Goal: Task Accomplishment & Management: Use online tool/utility

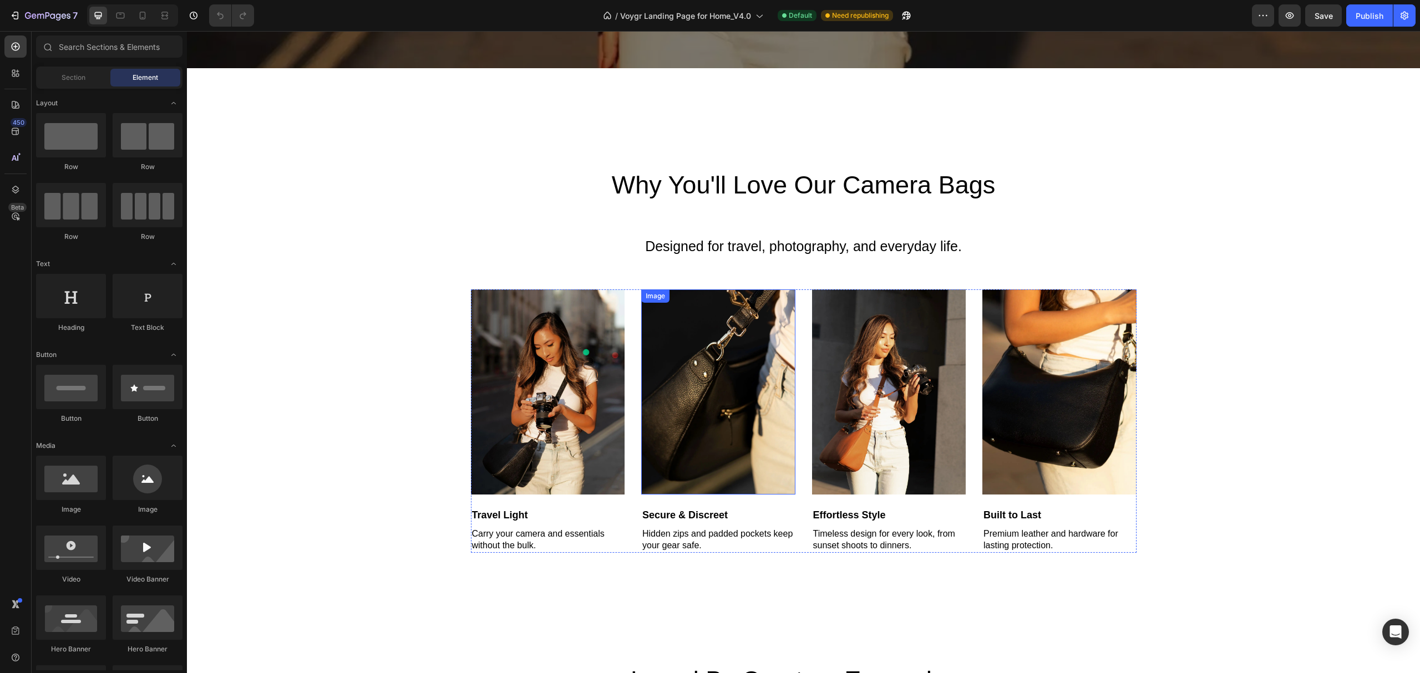
scroll to position [665, 0]
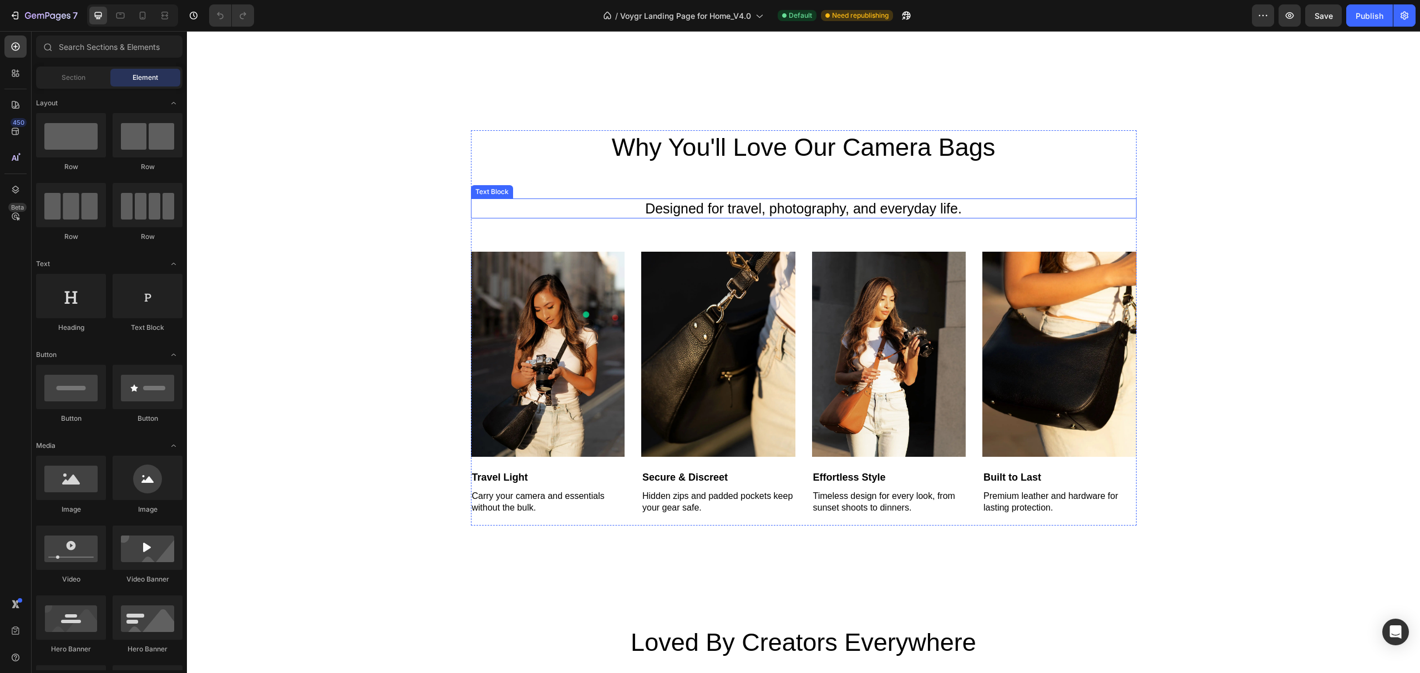
click at [981, 211] on p "Designed for travel, photography, and everyday life." at bounding box center [803, 209] width 663 height 18
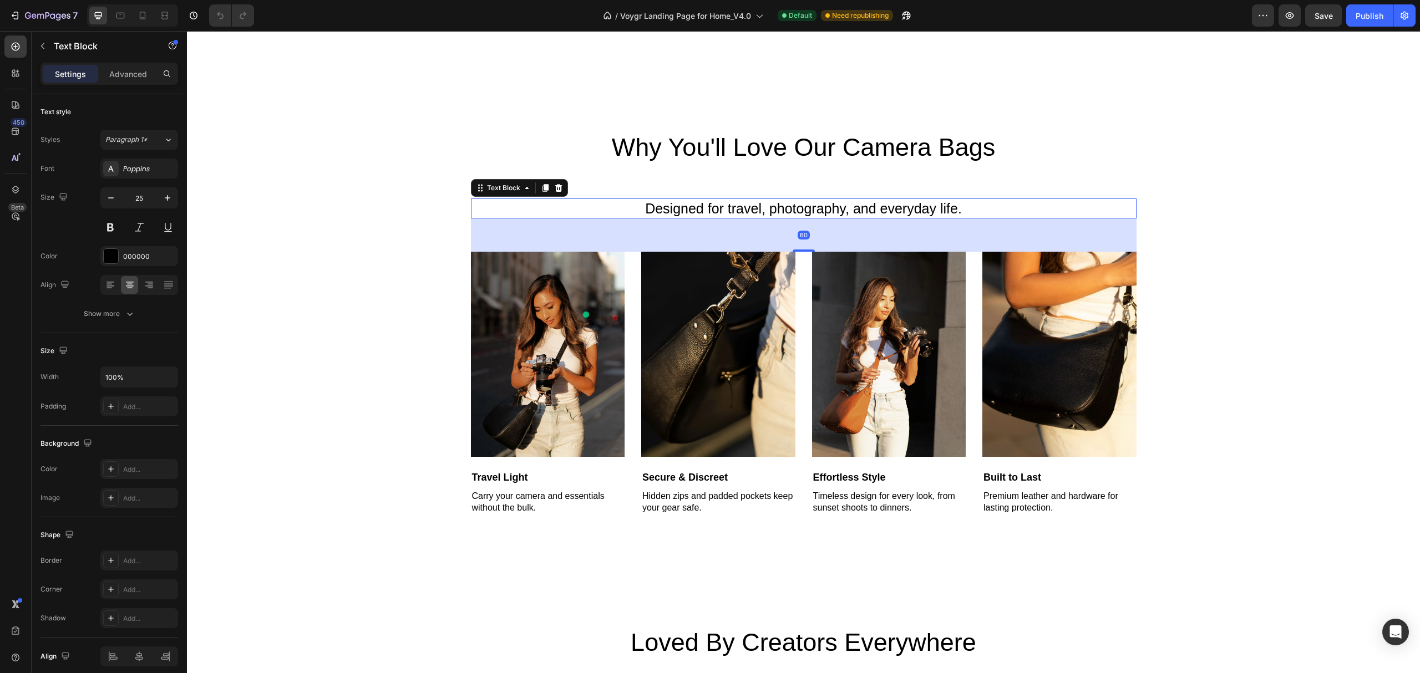
click at [983, 211] on p "Designed for travel, photography, and everyday life." at bounding box center [803, 209] width 663 height 18
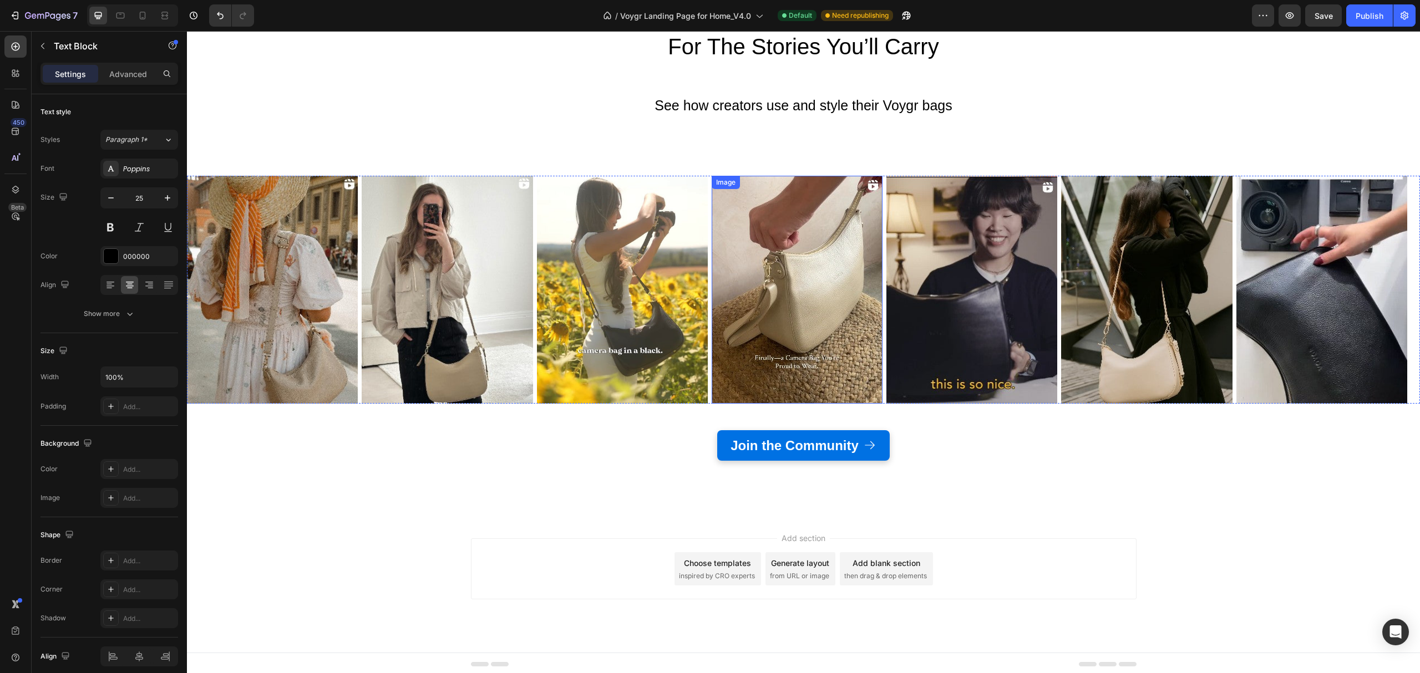
scroll to position [2602, 0]
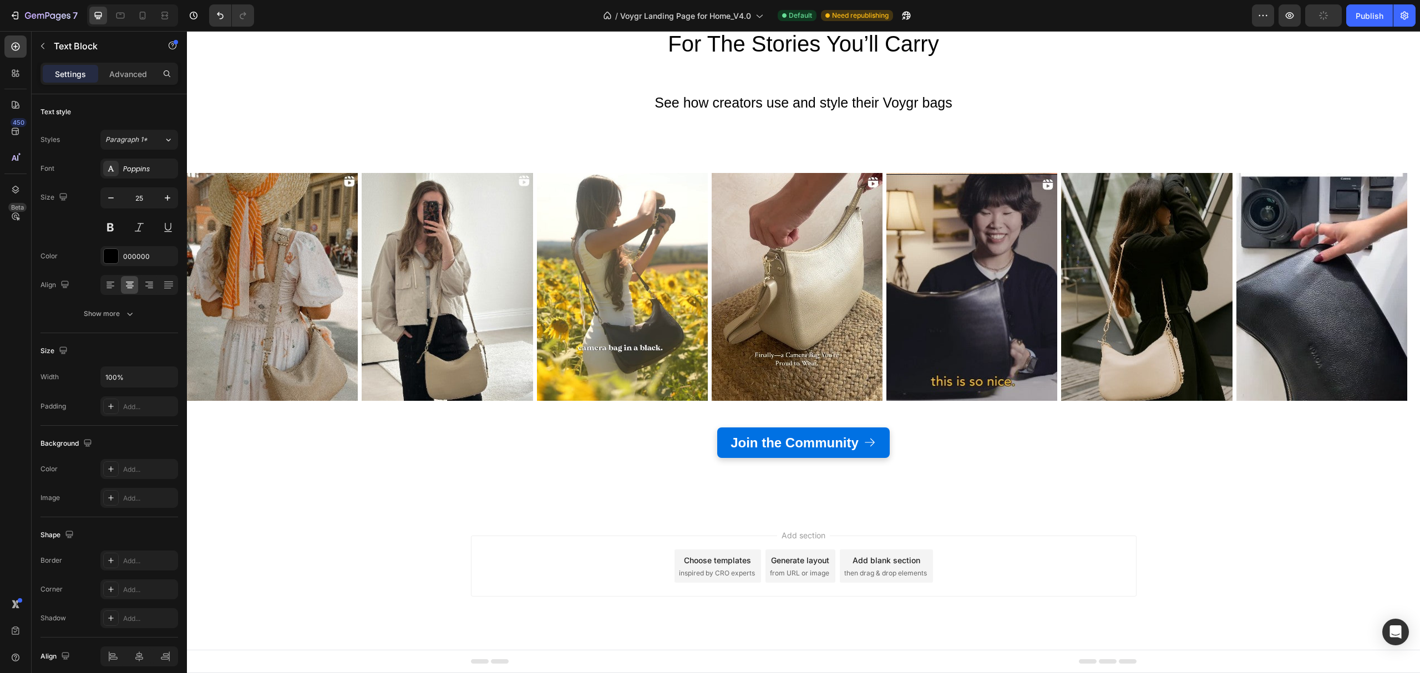
click at [1321, 27] on div "7 Version history / Voygr Landing Page for Home_V4.0 Default Need republishing …" at bounding box center [710, 16] width 1420 height 32
click at [1361, 26] on button "Publish" at bounding box center [1369, 15] width 47 height 22
click at [1365, 11] on div "Publish" at bounding box center [1369, 16] width 28 height 12
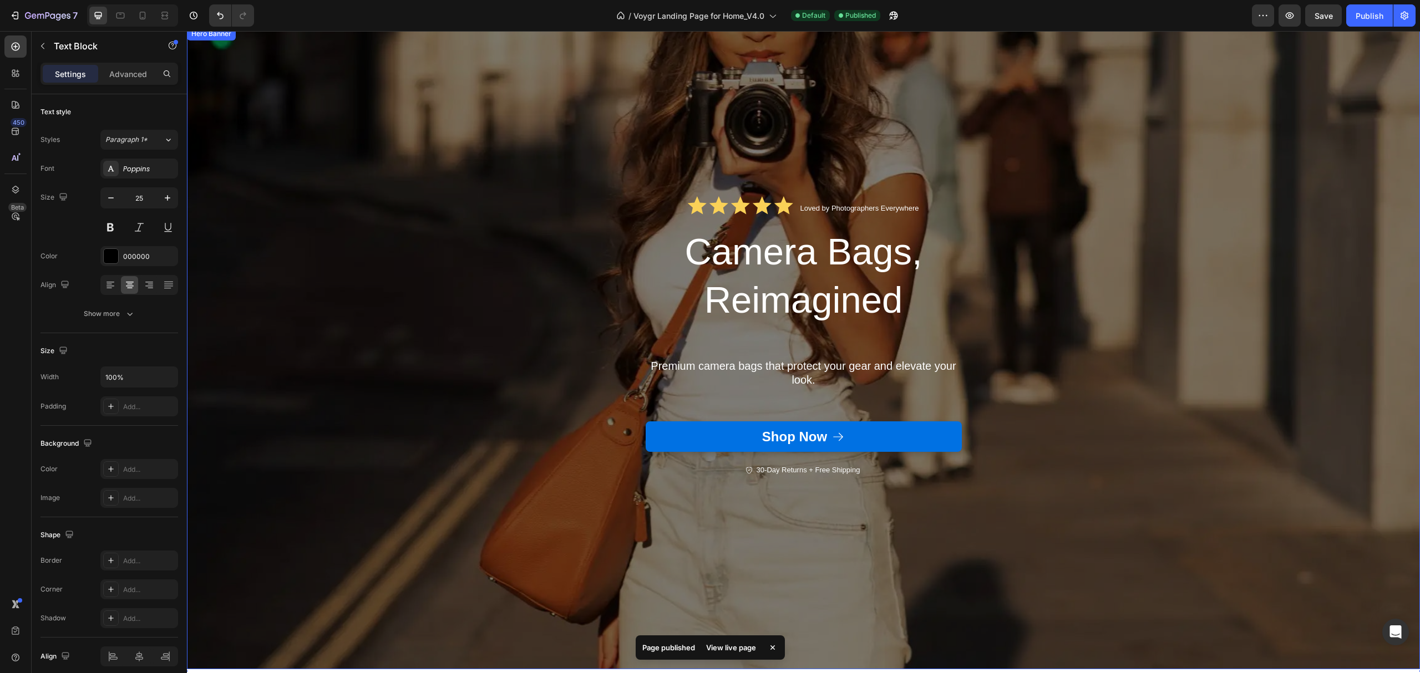
scroll to position [0, 0]
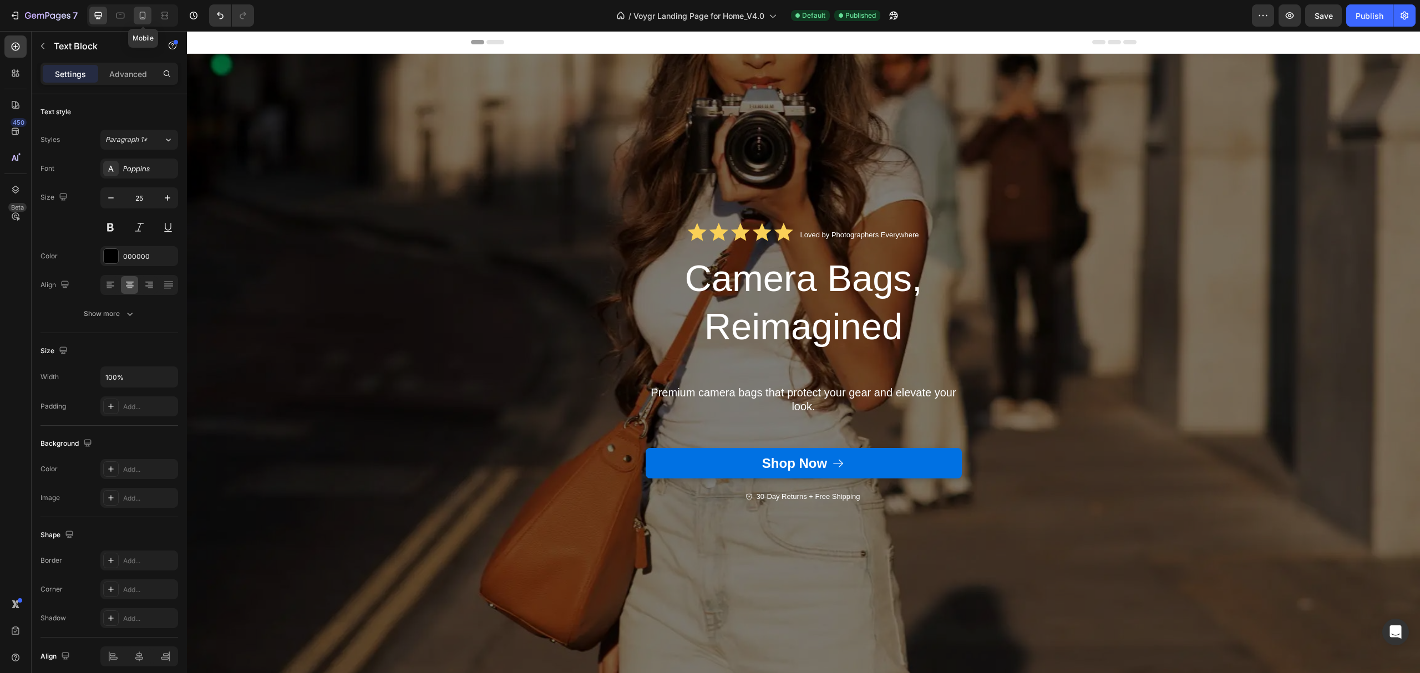
click at [145, 12] on icon at bounding box center [142, 15] width 11 height 11
type input "17"
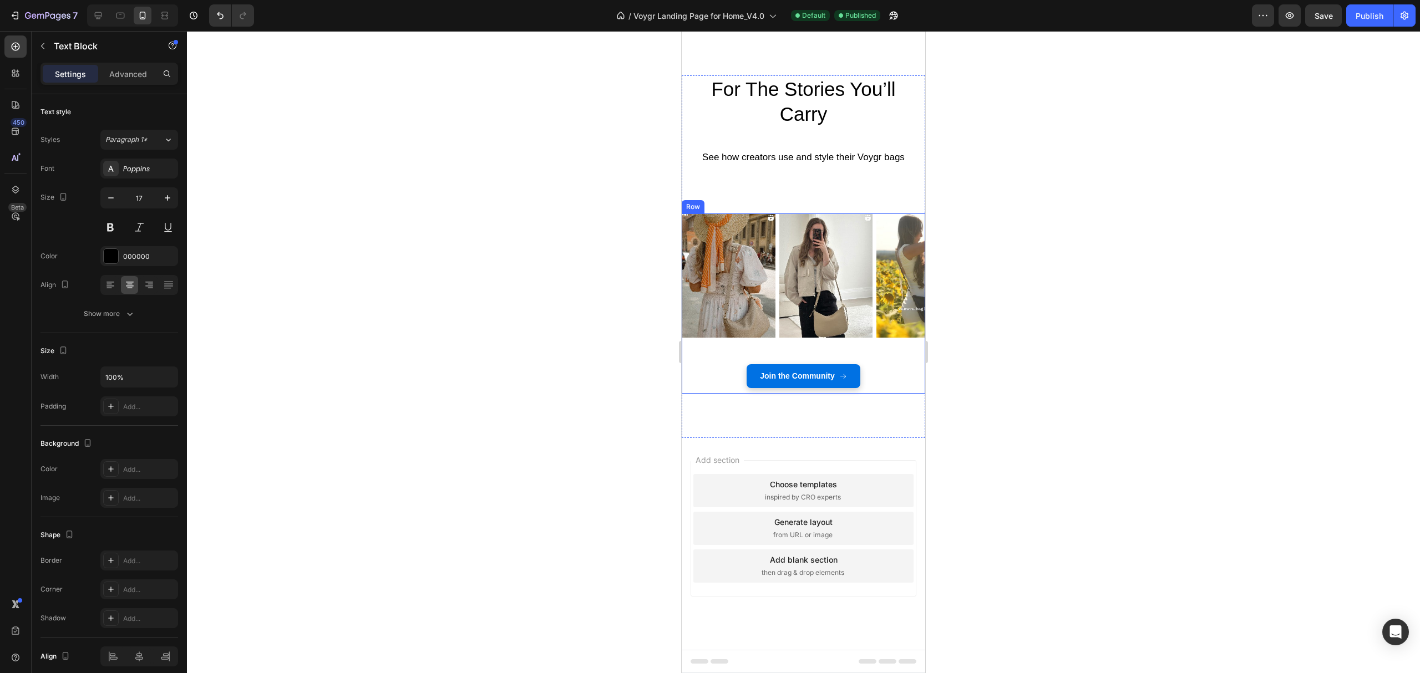
scroll to position [2421, 0]
click at [24, 12] on div "7" at bounding box center [43, 15] width 68 height 13
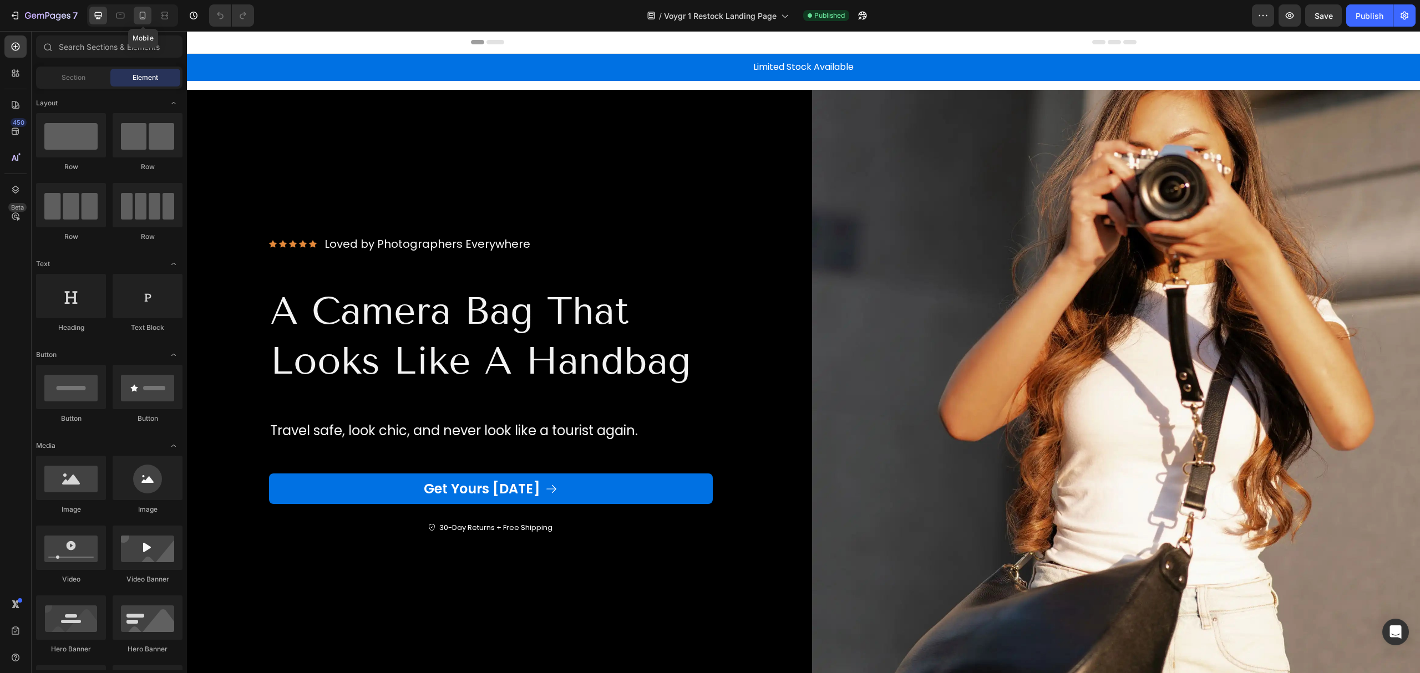
click at [136, 11] on div at bounding box center [143, 16] width 18 height 18
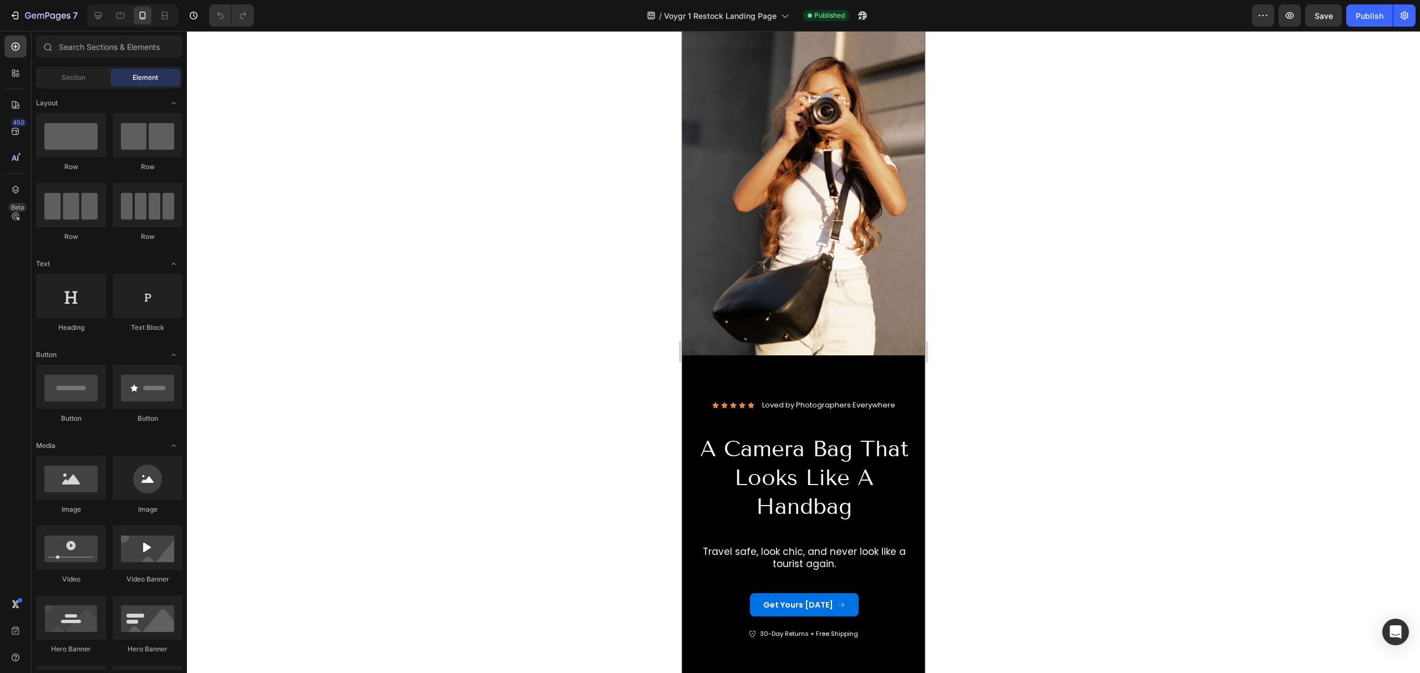
scroll to position [147, 0]
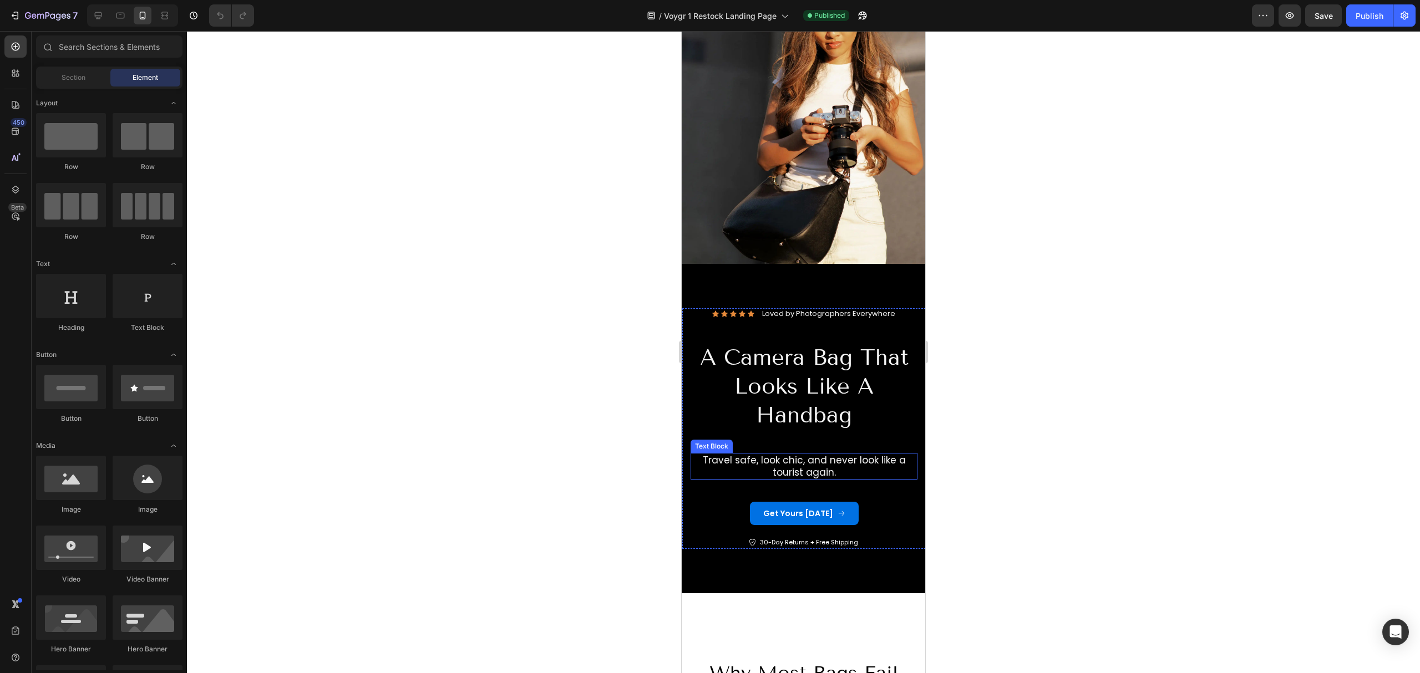
click at [841, 454] on p "Travel safe, look chic, and never look like a tourist again." at bounding box center [803, 466] width 225 height 24
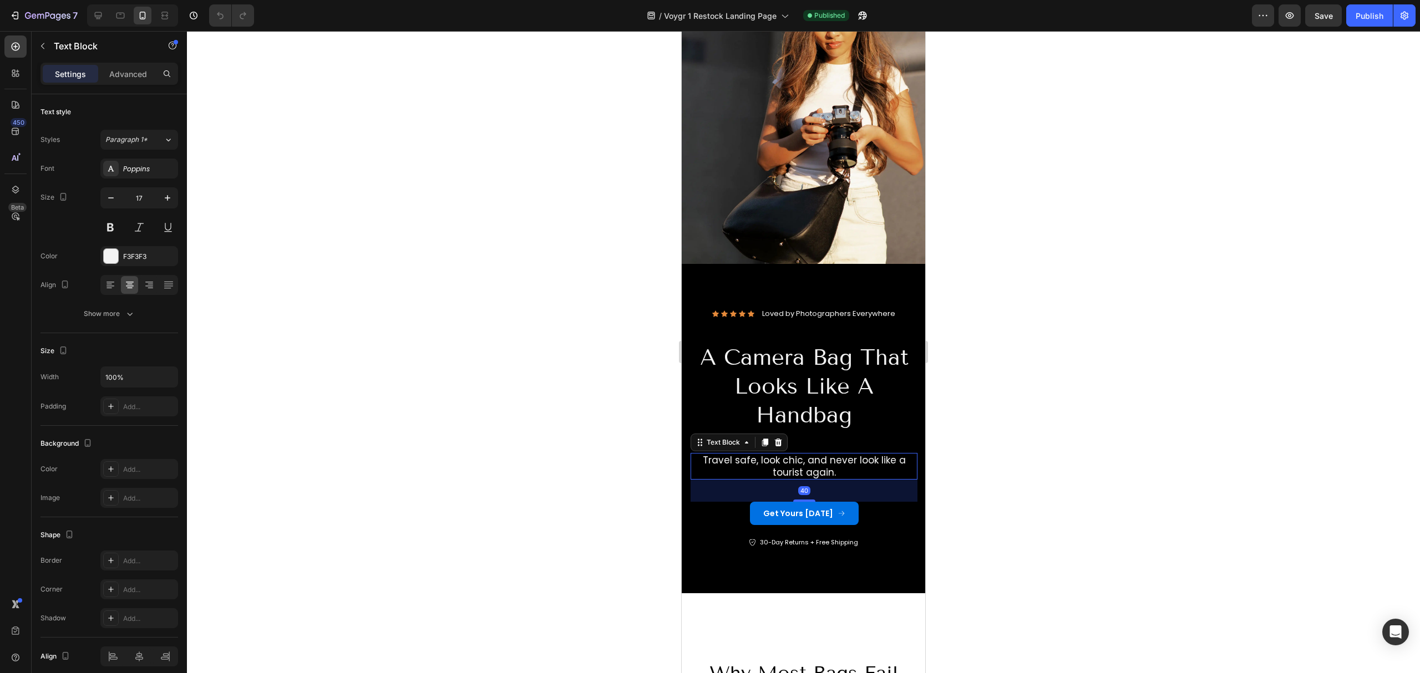
click at [843, 454] on p "Travel safe, look chic, and never look like a tourist again." at bounding box center [803, 466] width 225 height 24
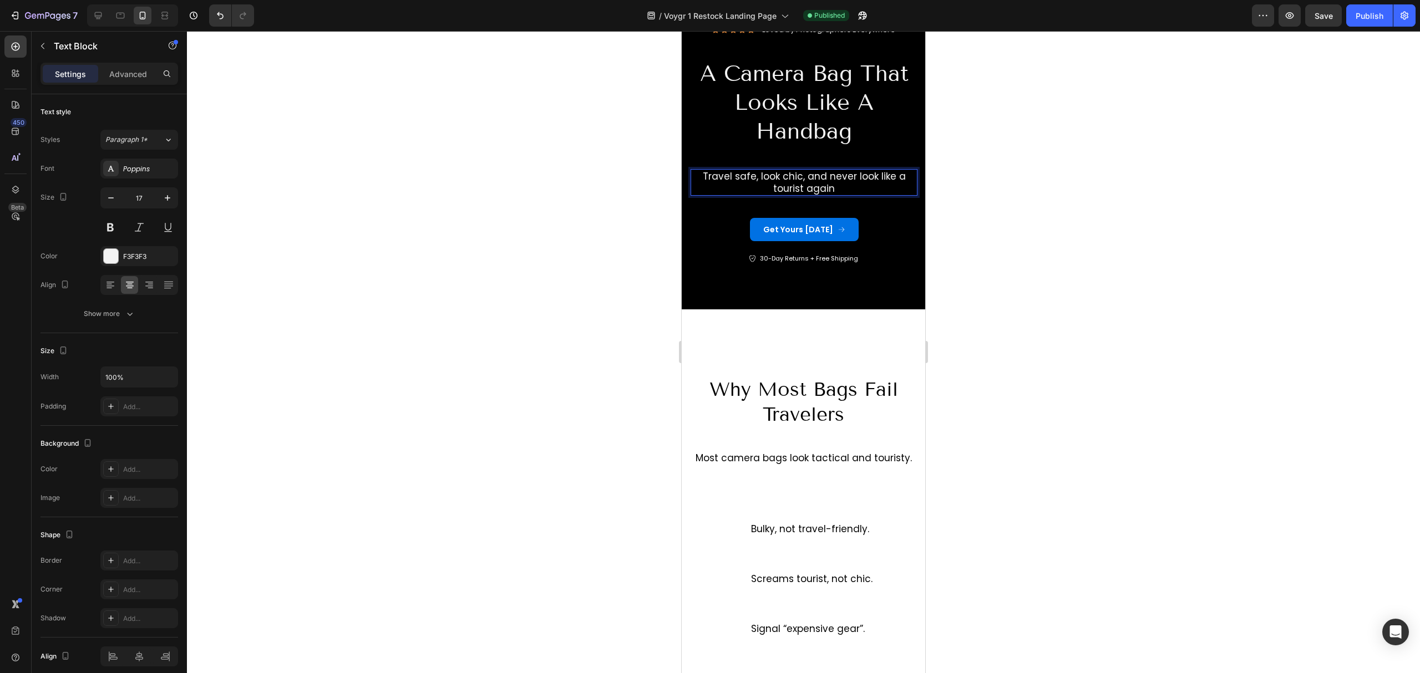
scroll to position [444, 0]
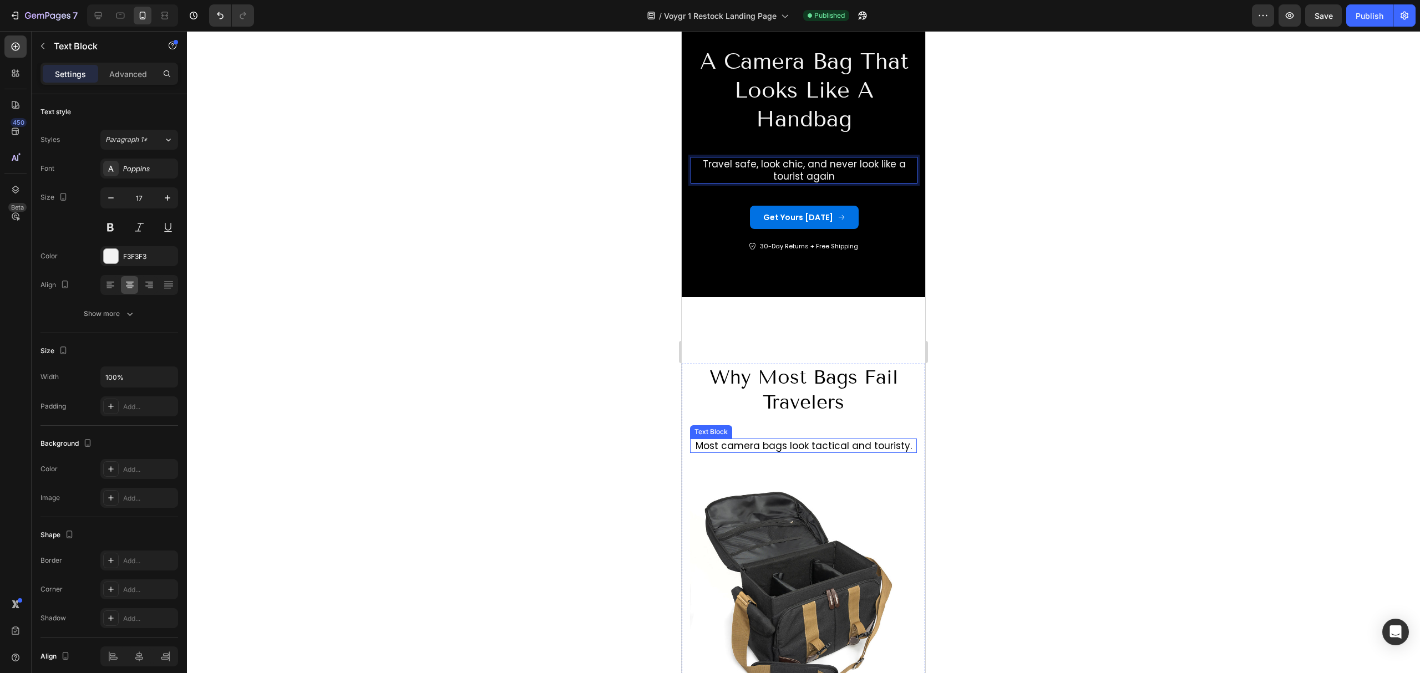
click at [888, 440] on p "Most camera bags look tactical and touristy." at bounding box center [803, 446] width 225 height 12
click at [901, 440] on p "Most camera bags look tactical and touristy." at bounding box center [803, 446] width 225 height 12
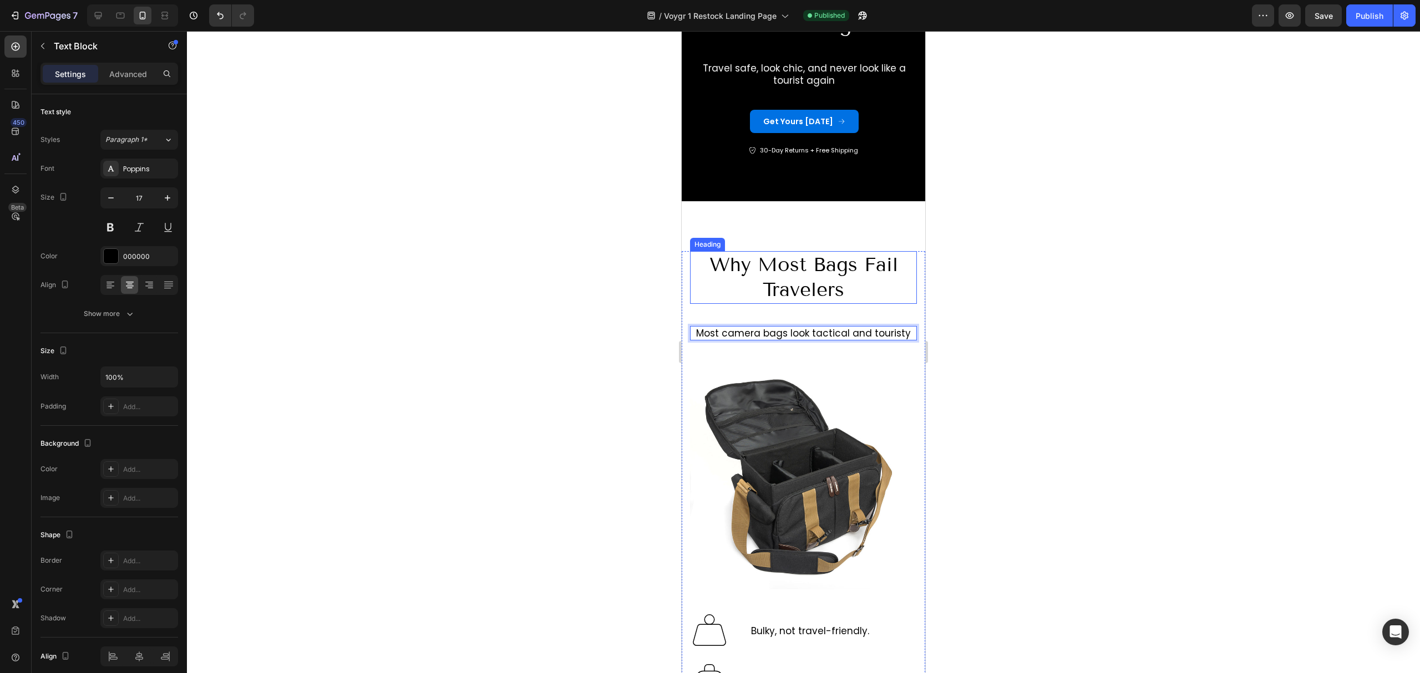
scroll to position [813, 0]
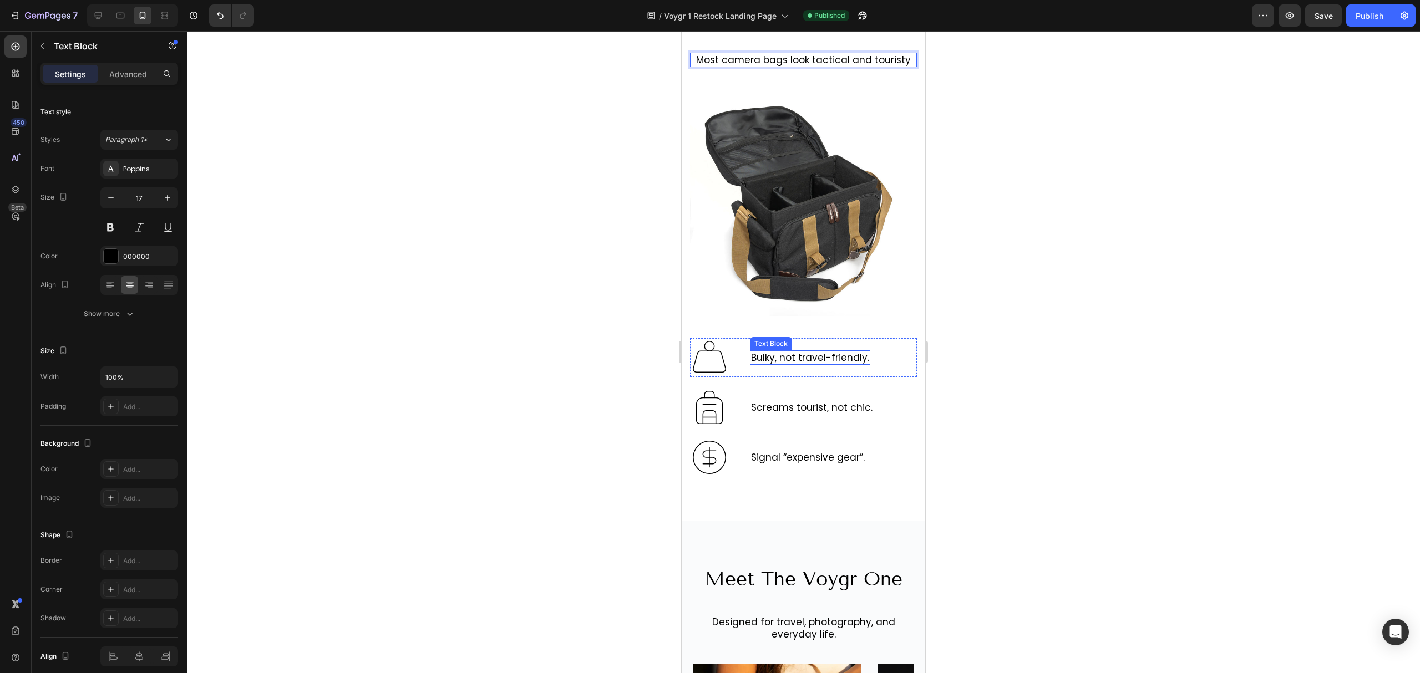
click at [861, 352] on p "Bulky, not travel-friendly." at bounding box center [810, 358] width 118 height 12
click at [866, 352] on p "Bulky, not travel-friendly." at bounding box center [810, 358] width 118 height 12
click at [866, 401] on p "Screams tourist, not chic." at bounding box center [811, 407] width 121 height 12
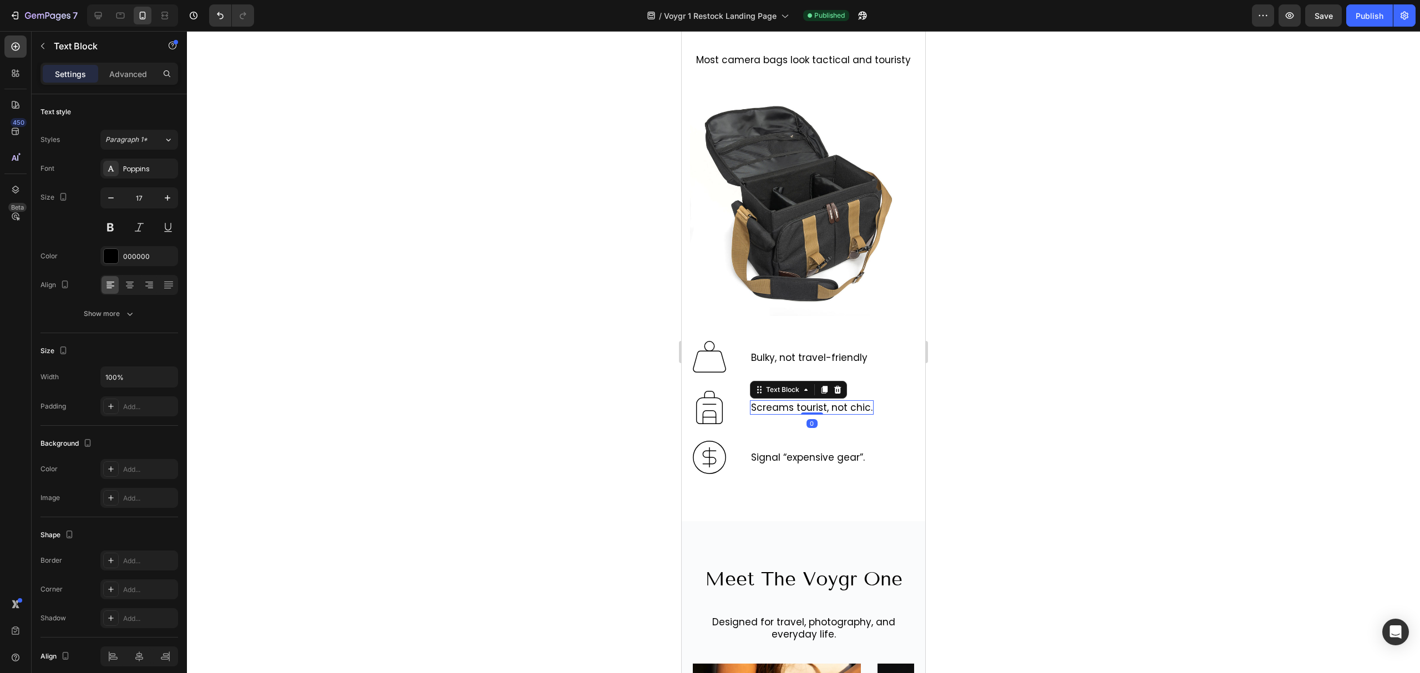
click at [868, 401] on p "Screams tourist, not chic." at bounding box center [811, 407] width 121 height 12
click at [863, 451] on p "Signal “expensive gear”." at bounding box center [808, 457] width 114 height 12
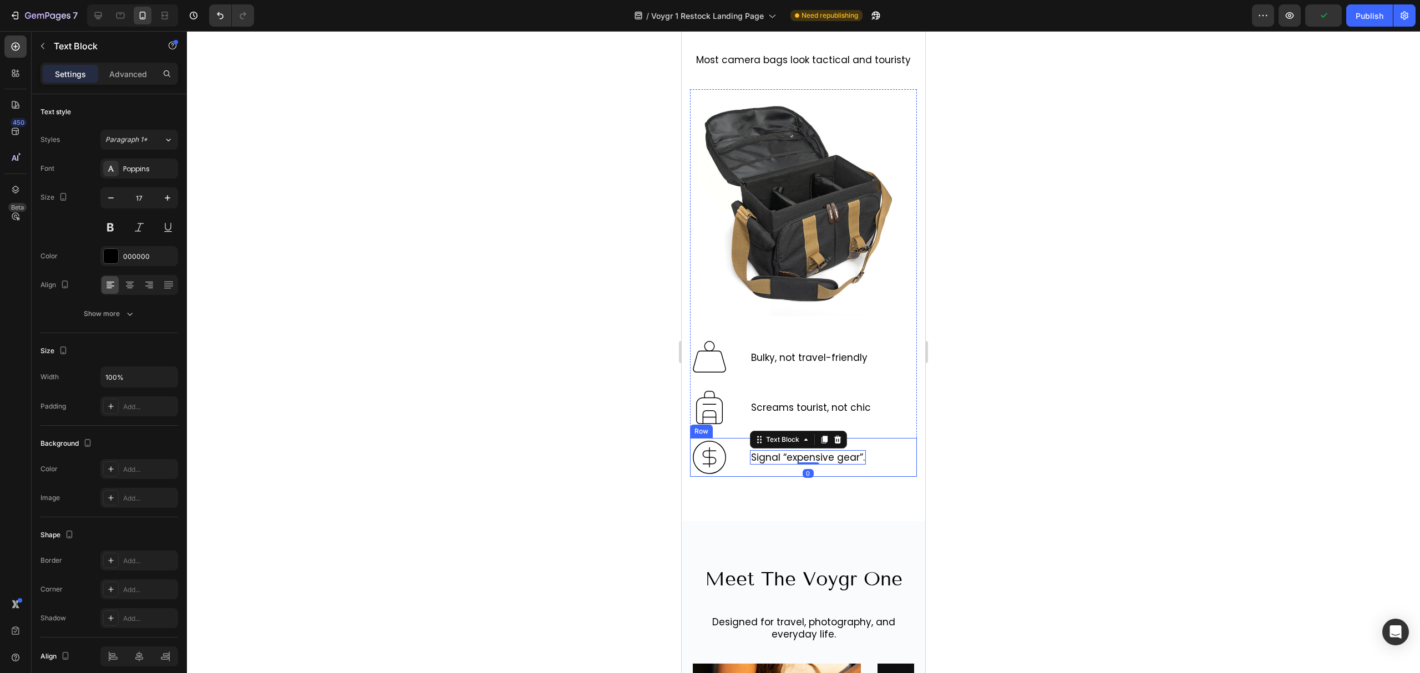
click at [864, 445] on div "Image Signal “expensive gear”. Text Block 0 Row" at bounding box center [803, 457] width 227 height 39
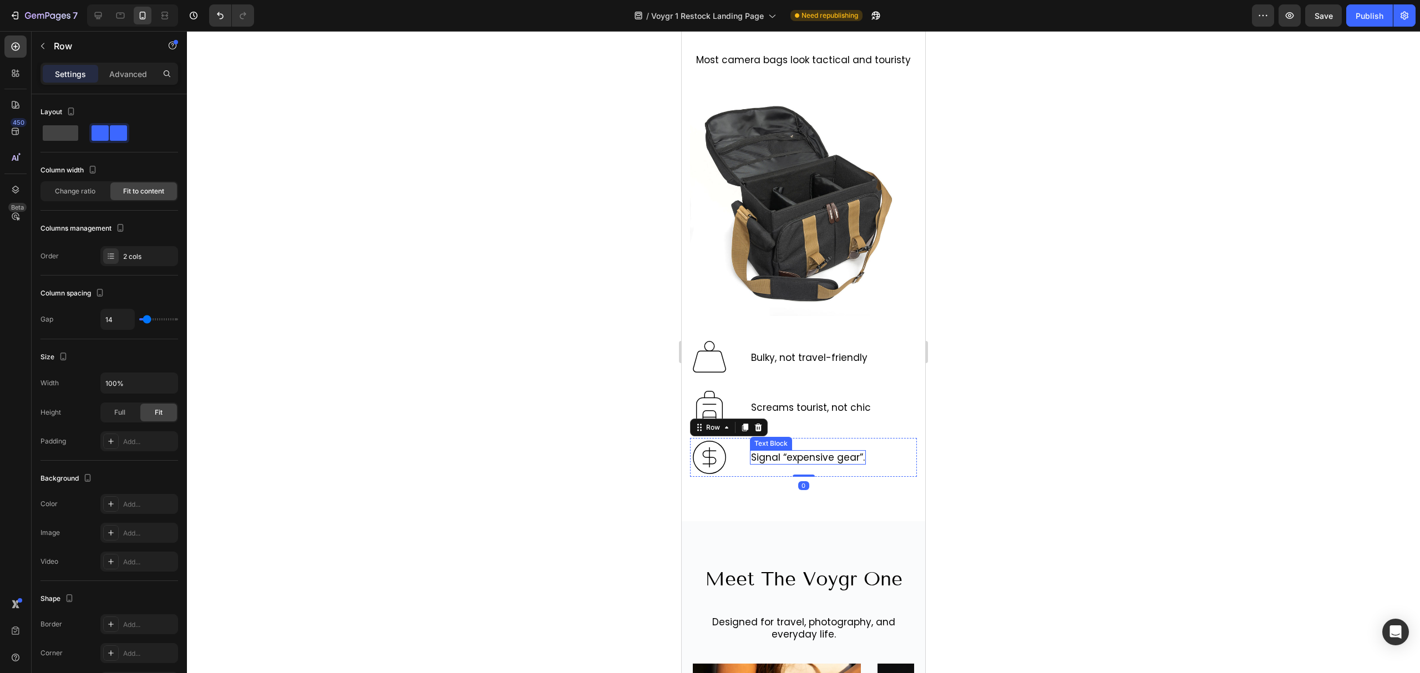
click at [863, 451] on p "Signal “expensive gear”." at bounding box center [808, 457] width 114 height 12
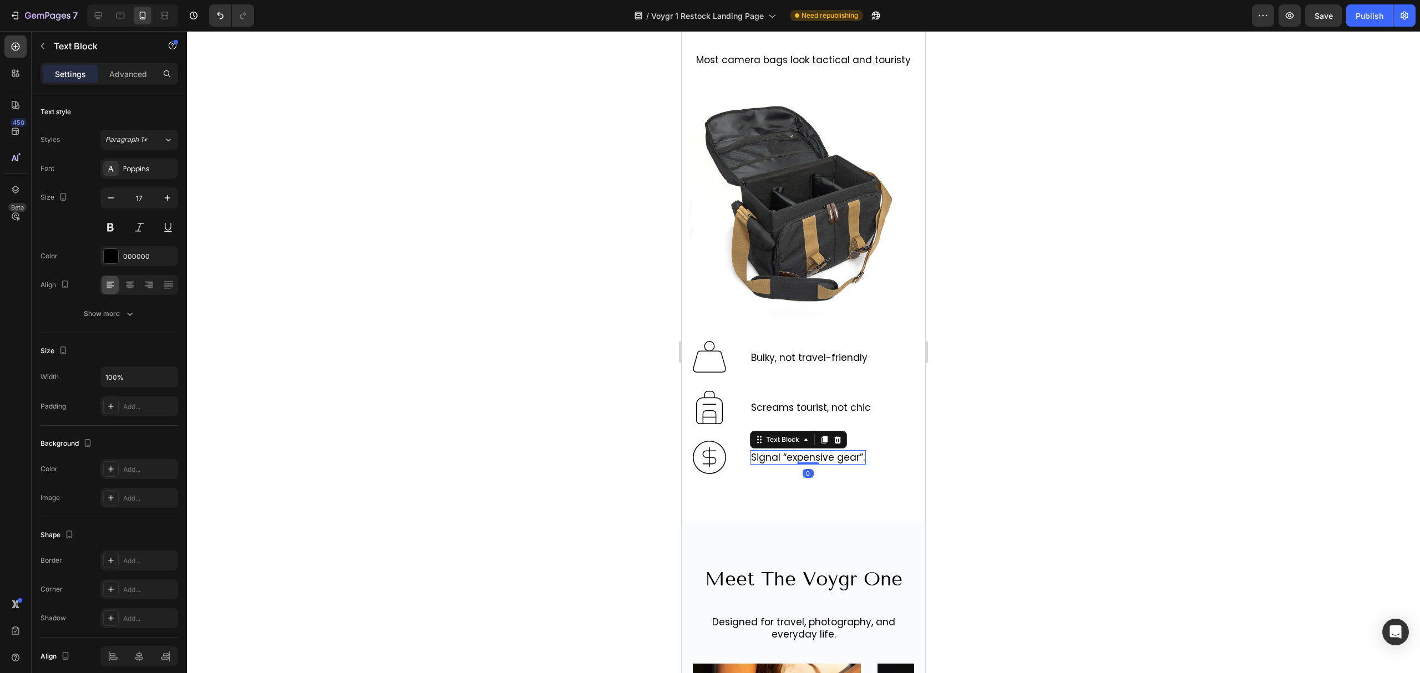
click at [863, 451] on p "Signal “expensive gear”." at bounding box center [808, 457] width 114 height 12
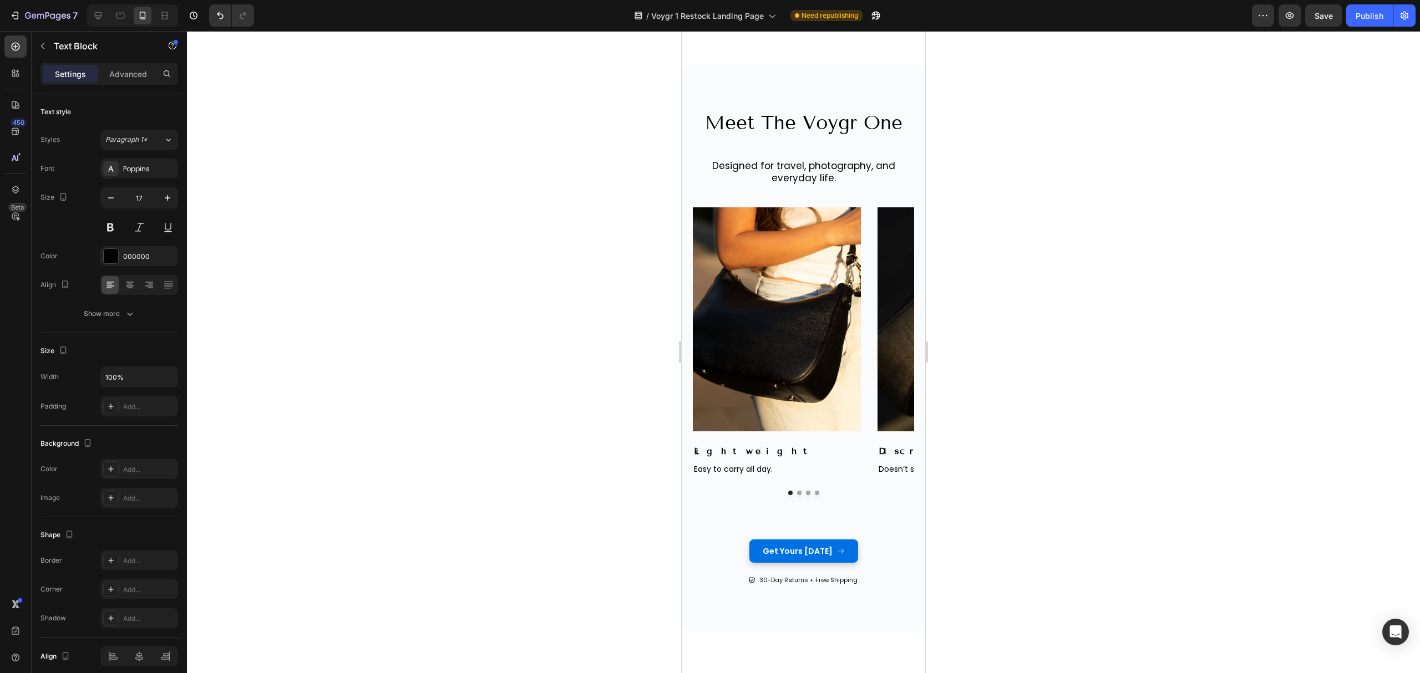
scroll to position [1405, 0]
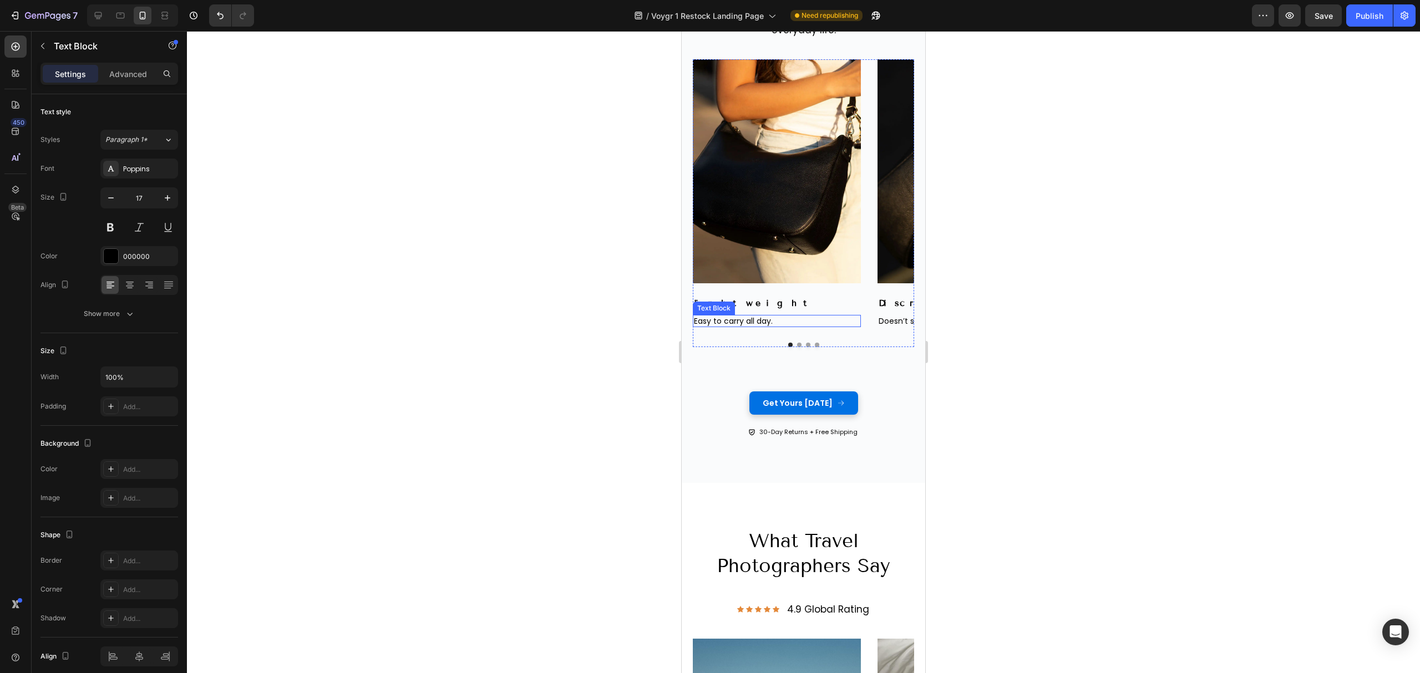
click at [751, 316] on p "Easy to carry all day." at bounding box center [777, 321] width 166 height 10
click at [781, 318] on p "Easy to carry all day." at bounding box center [777, 321] width 166 height 10
click at [797, 345] on button "Dot" at bounding box center [799, 345] width 4 height 4
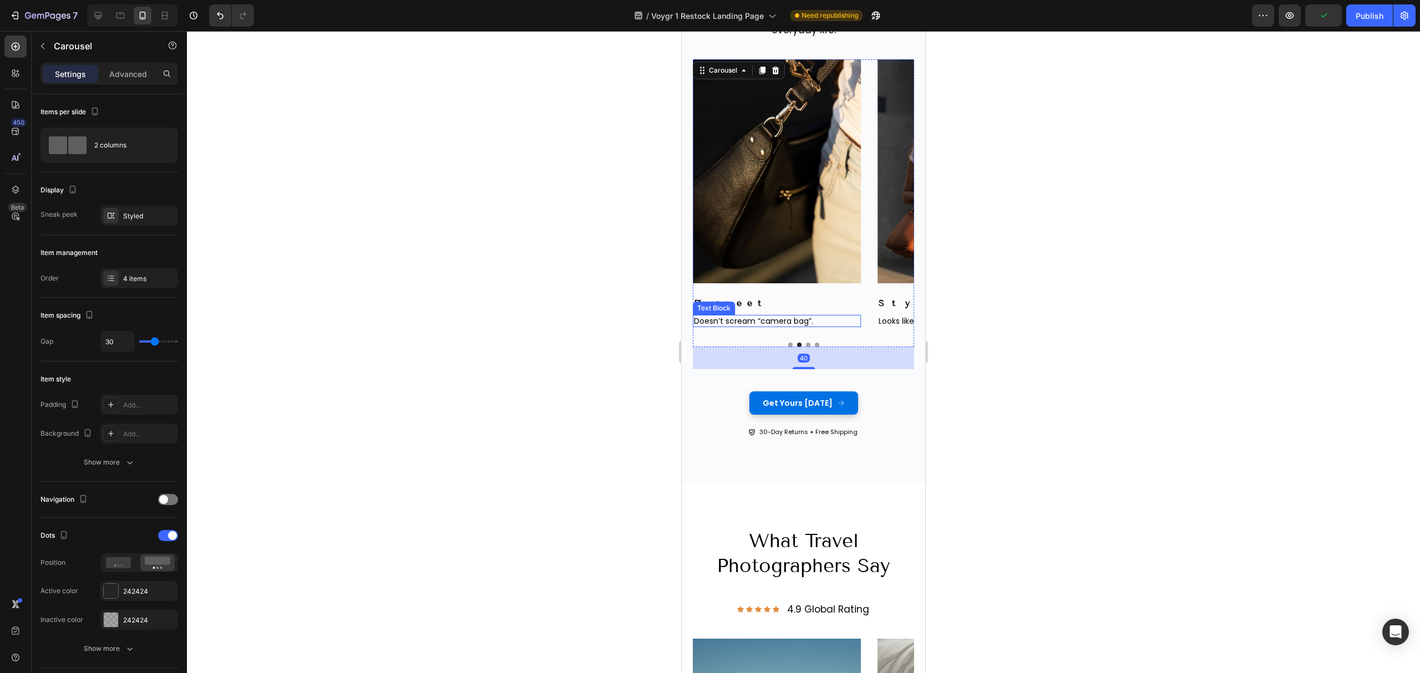
click at [812, 321] on p "Doesn’t scream “camera bag”." at bounding box center [777, 321] width 166 height 10
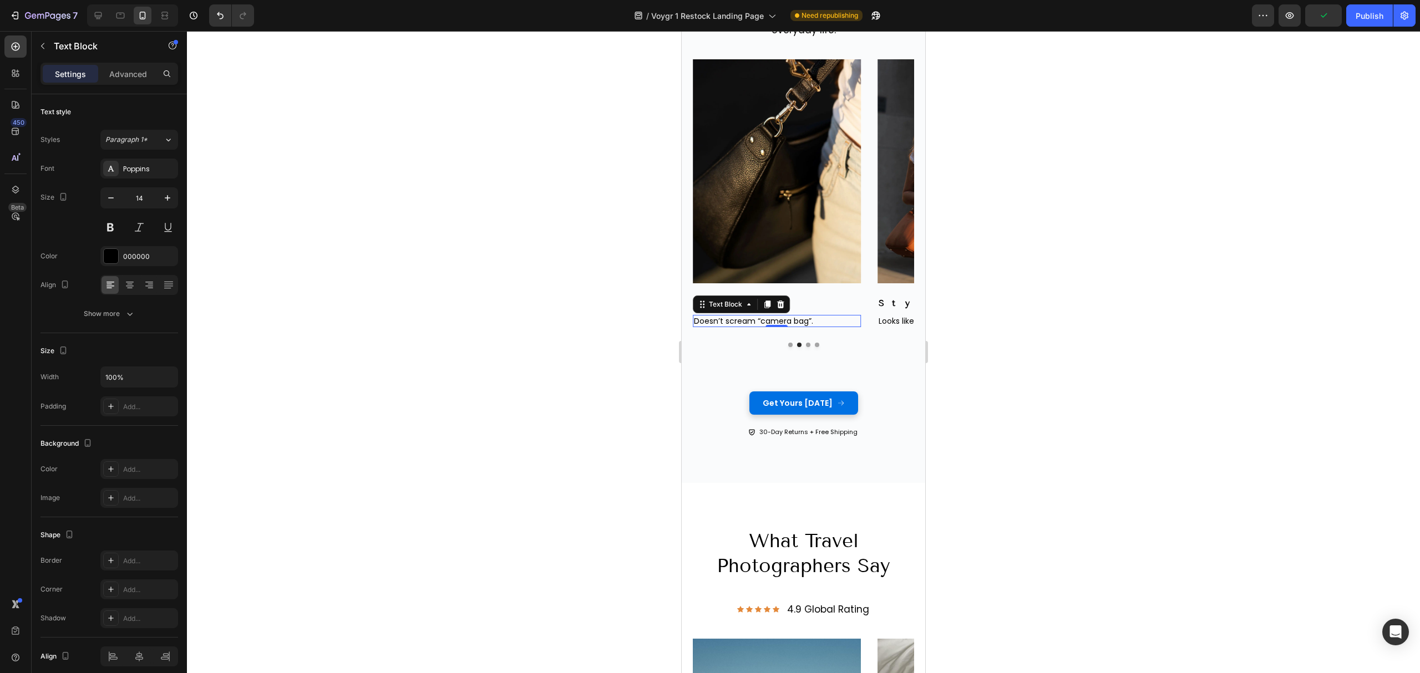
click at [817, 322] on p "Doesn’t scream “camera bag”." at bounding box center [777, 321] width 166 height 10
click at [806, 345] on button "Dot" at bounding box center [808, 345] width 4 height 4
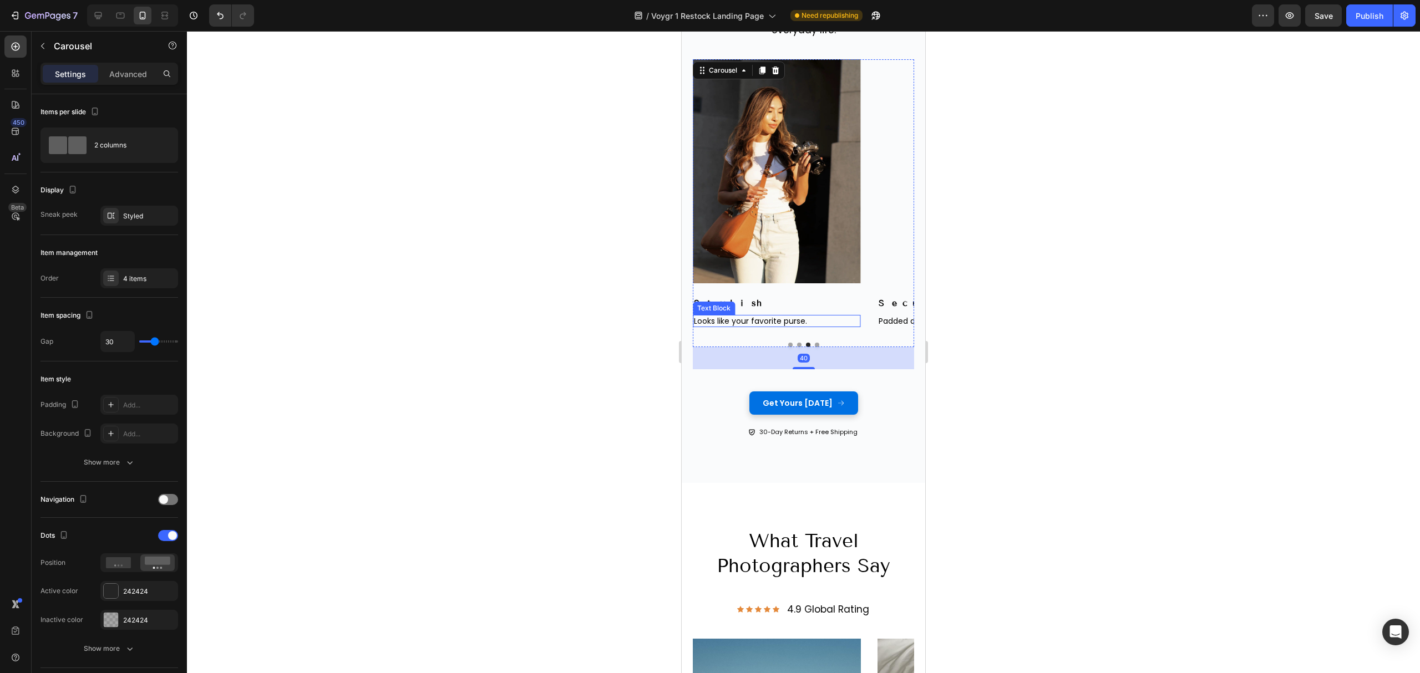
click at [815, 318] on p "Looks like your favorite purse." at bounding box center [777, 321] width 166 height 10
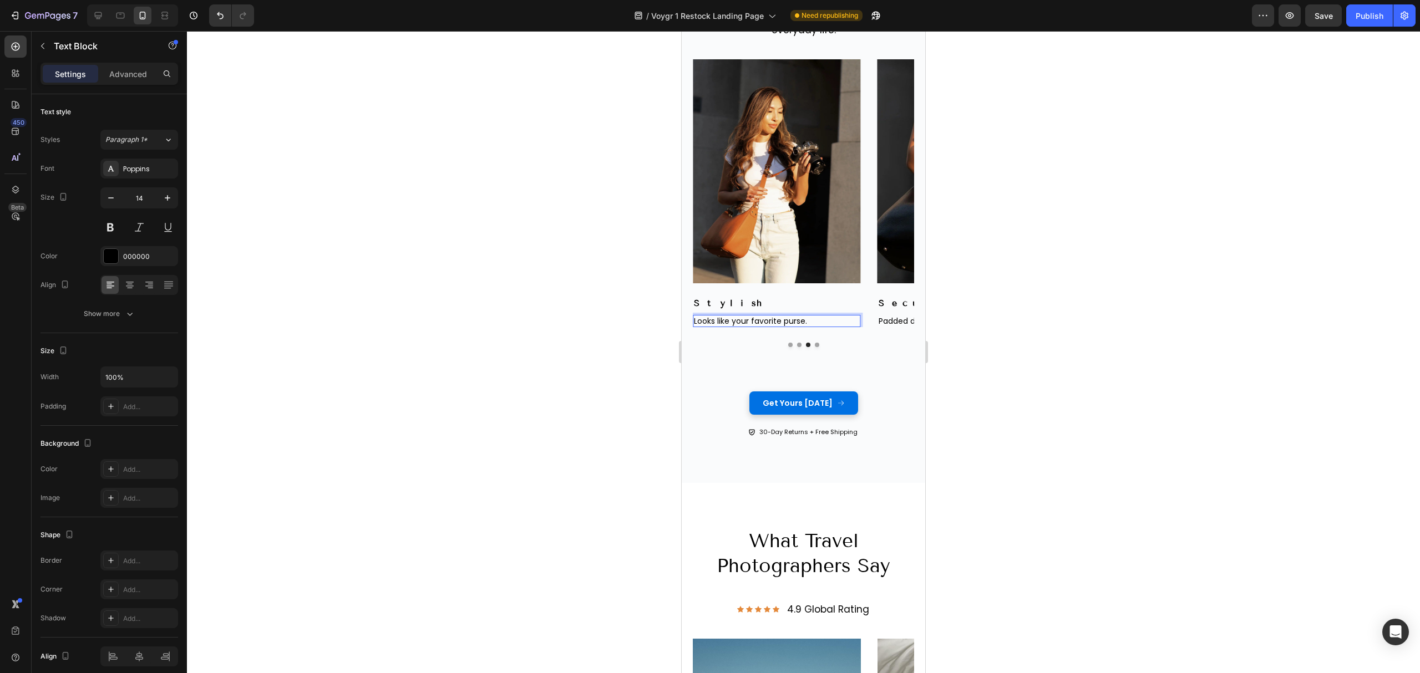
click at [815, 320] on p "Looks like your favorite purse." at bounding box center [777, 321] width 166 height 10
click at [815, 344] on button "Dot" at bounding box center [817, 345] width 4 height 4
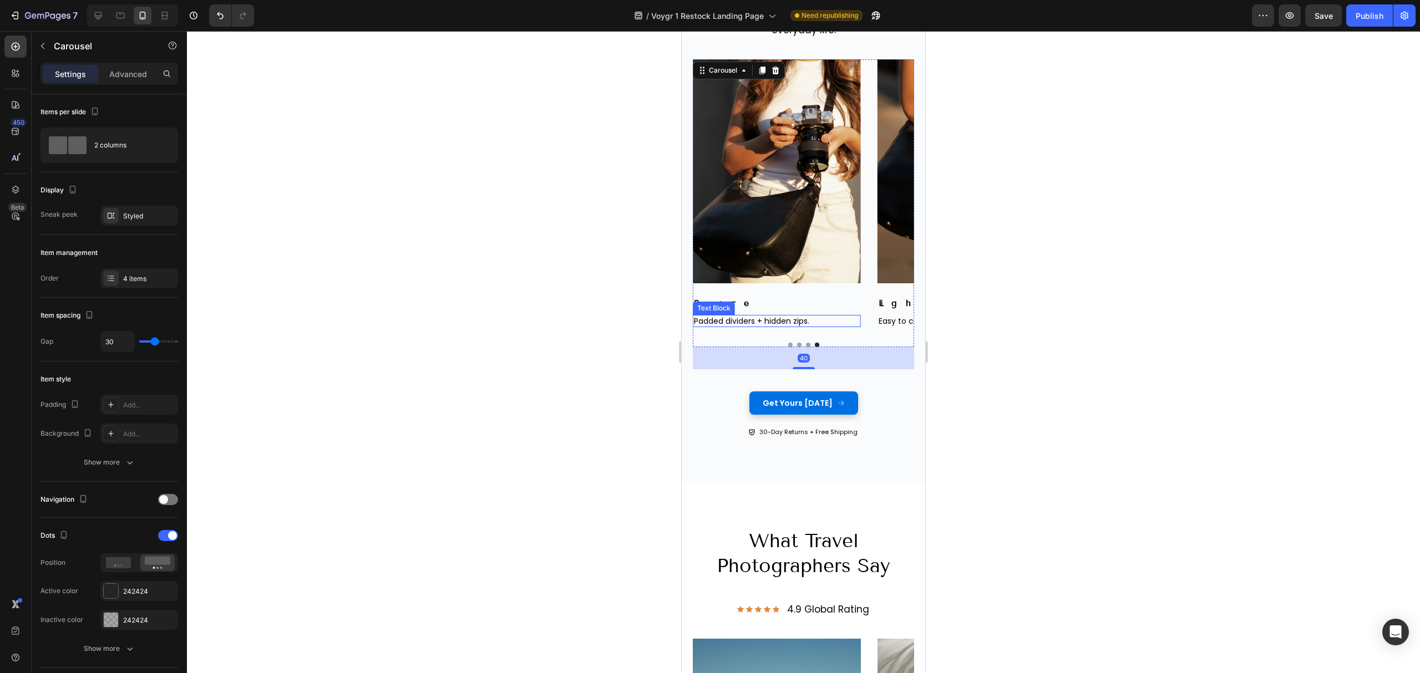
click at [822, 321] on p "Padded dividers + hidden zips." at bounding box center [777, 321] width 166 height 10
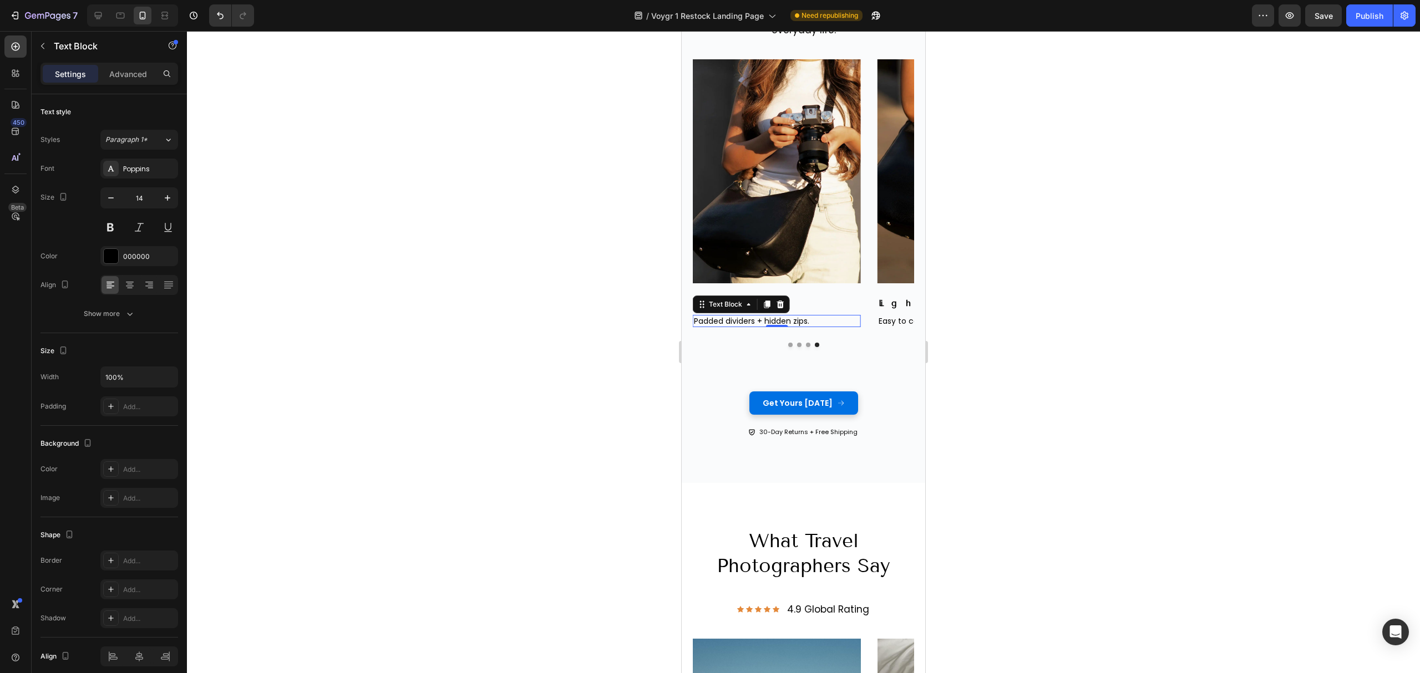
click at [822, 321] on p "Padded dividers + hidden zips." at bounding box center [777, 321] width 166 height 10
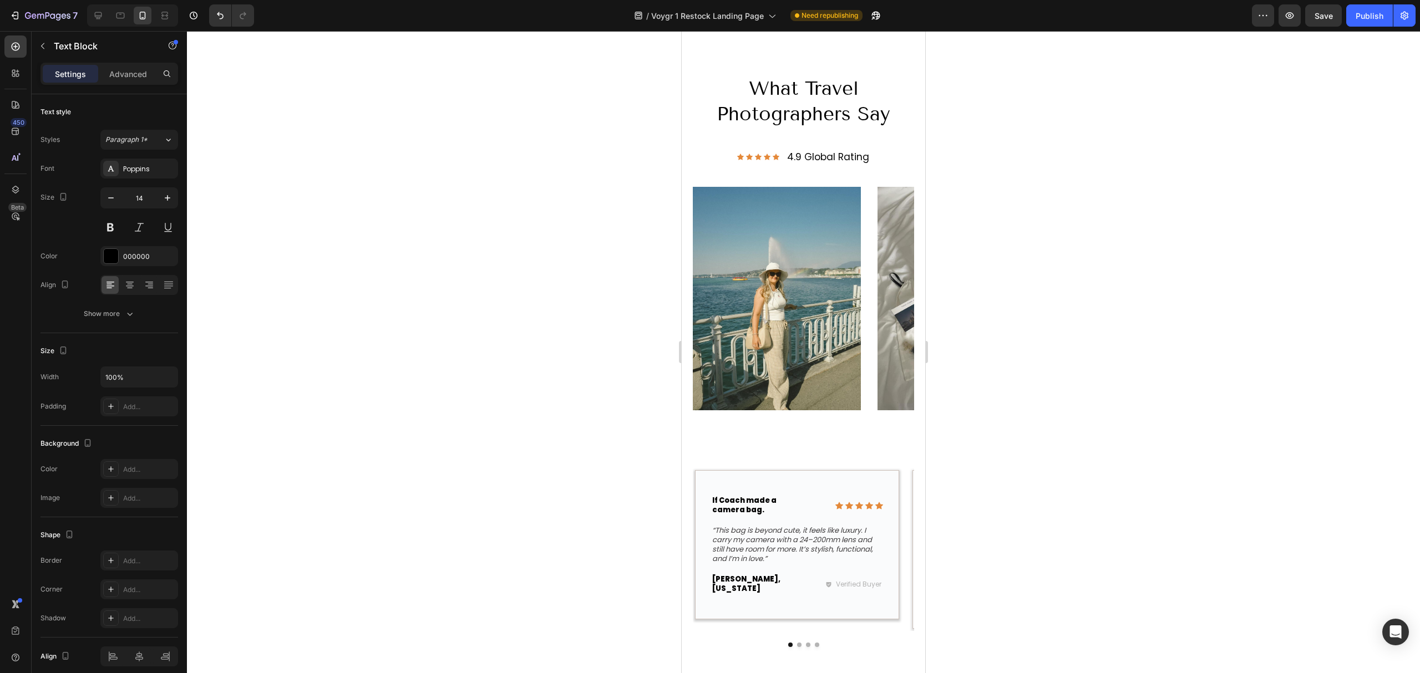
scroll to position [1848, 0]
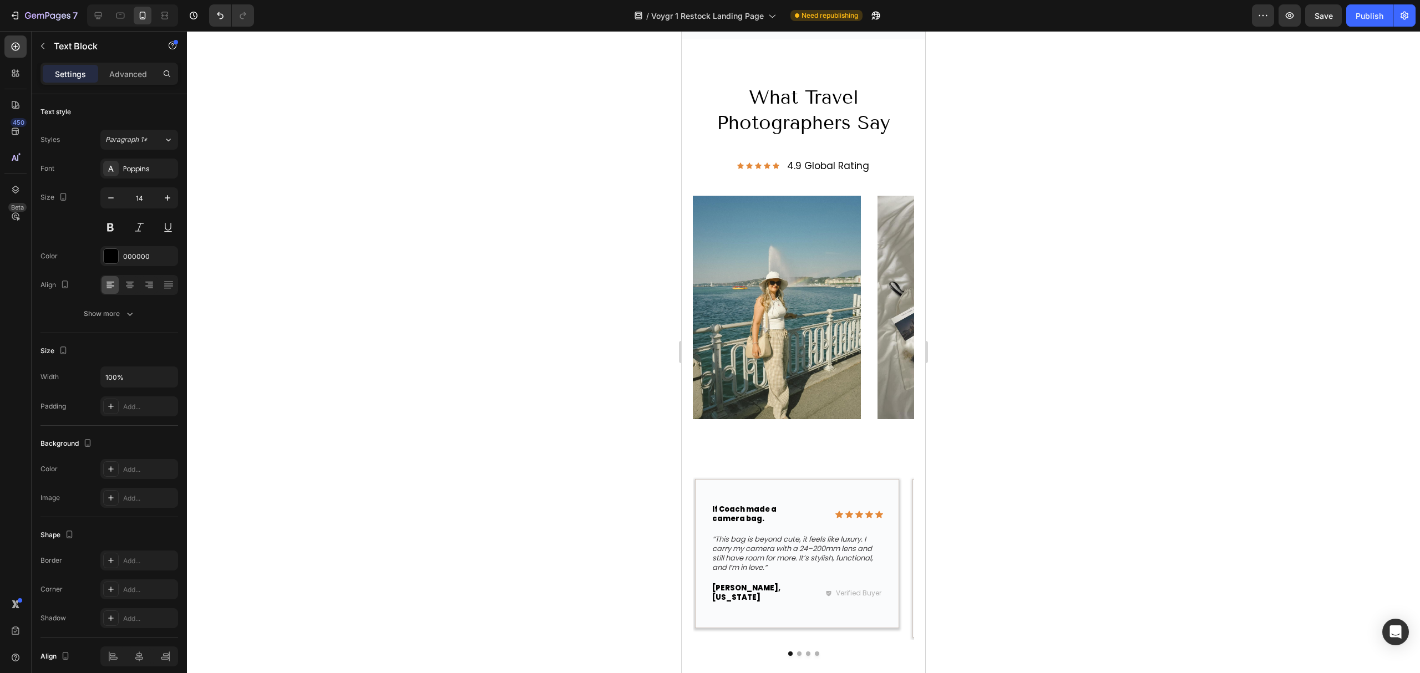
click at [791, 280] on img at bounding box center [777, 308] width 168 height 224
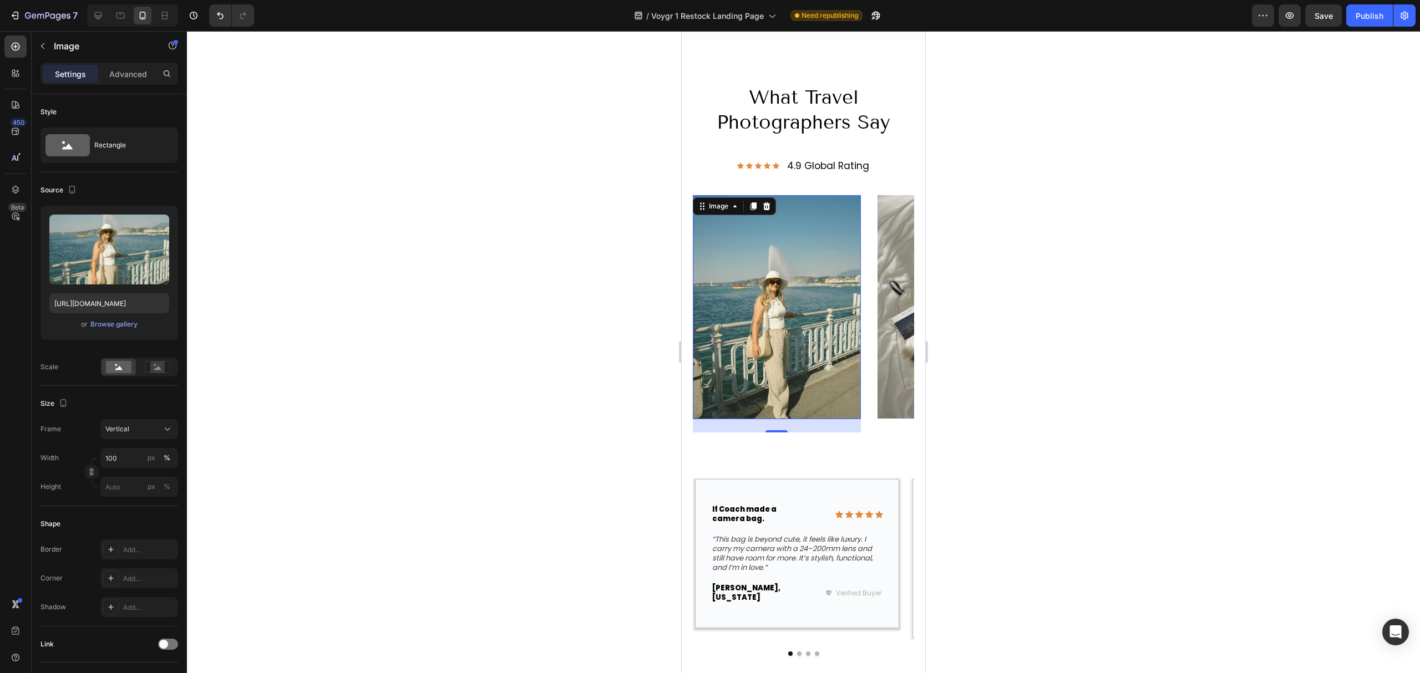
click at [791, 280] on img at bounding box center [777, 307] width 168 height 224
click at [872, 429] on div "Image 24 Image" at bounding box center [803, 313] width 221 height 237
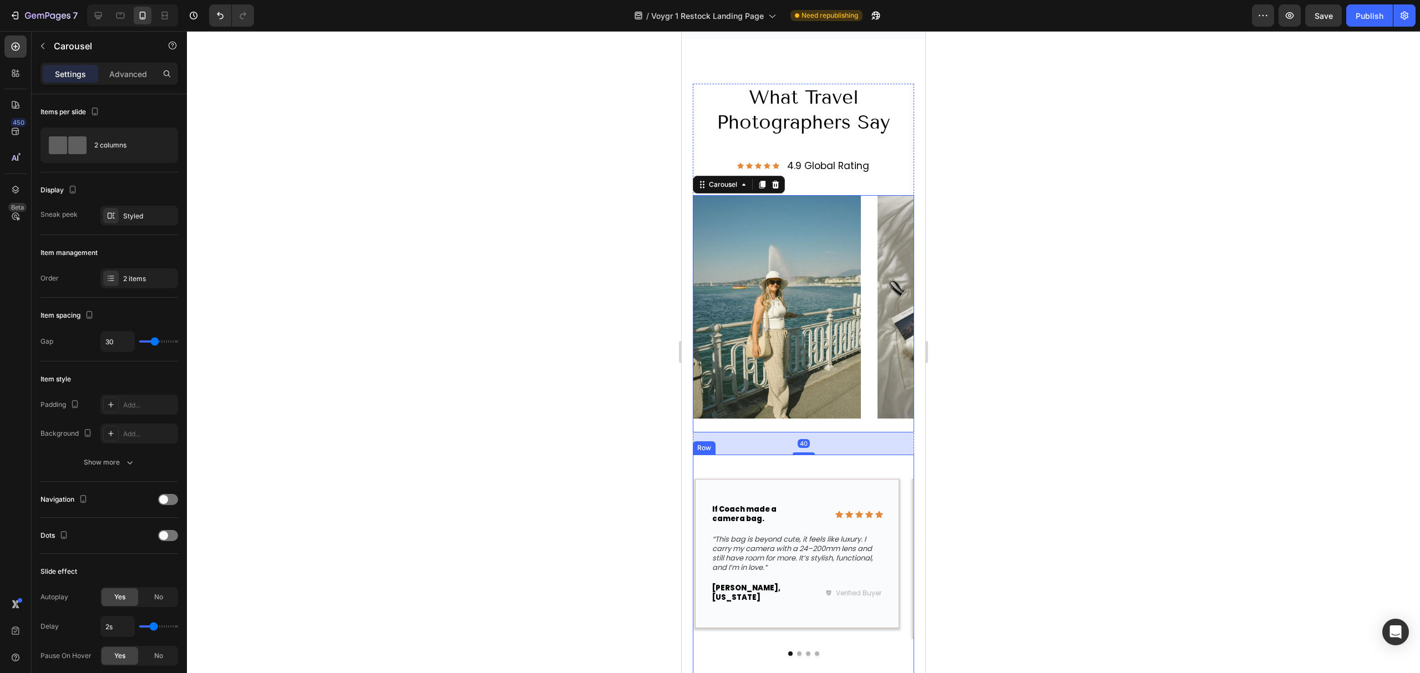
click at [854, 475] on div "Icon Icon Icon Icon Icon Icon List If Coach made a camera bag. Text Block Row “…" at bounding box center [803, 566] width 221 height 223
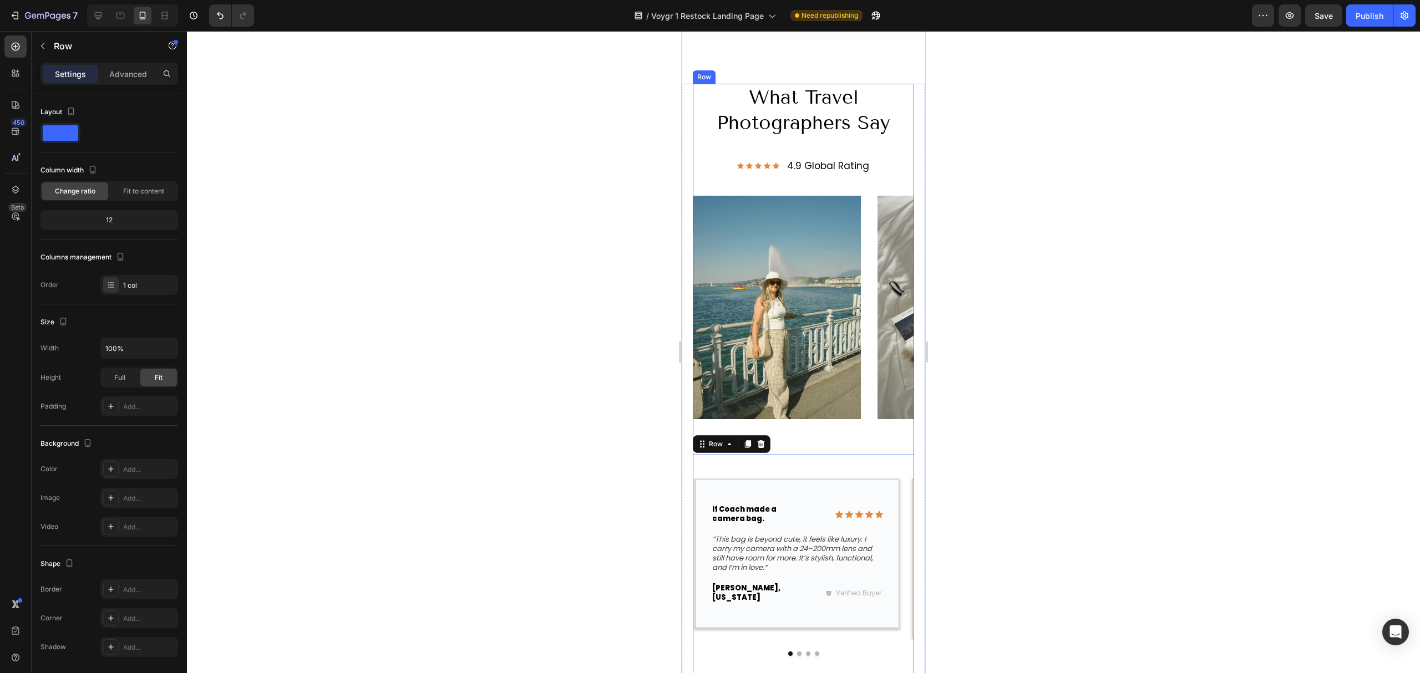
scroll to position [1996, 0]
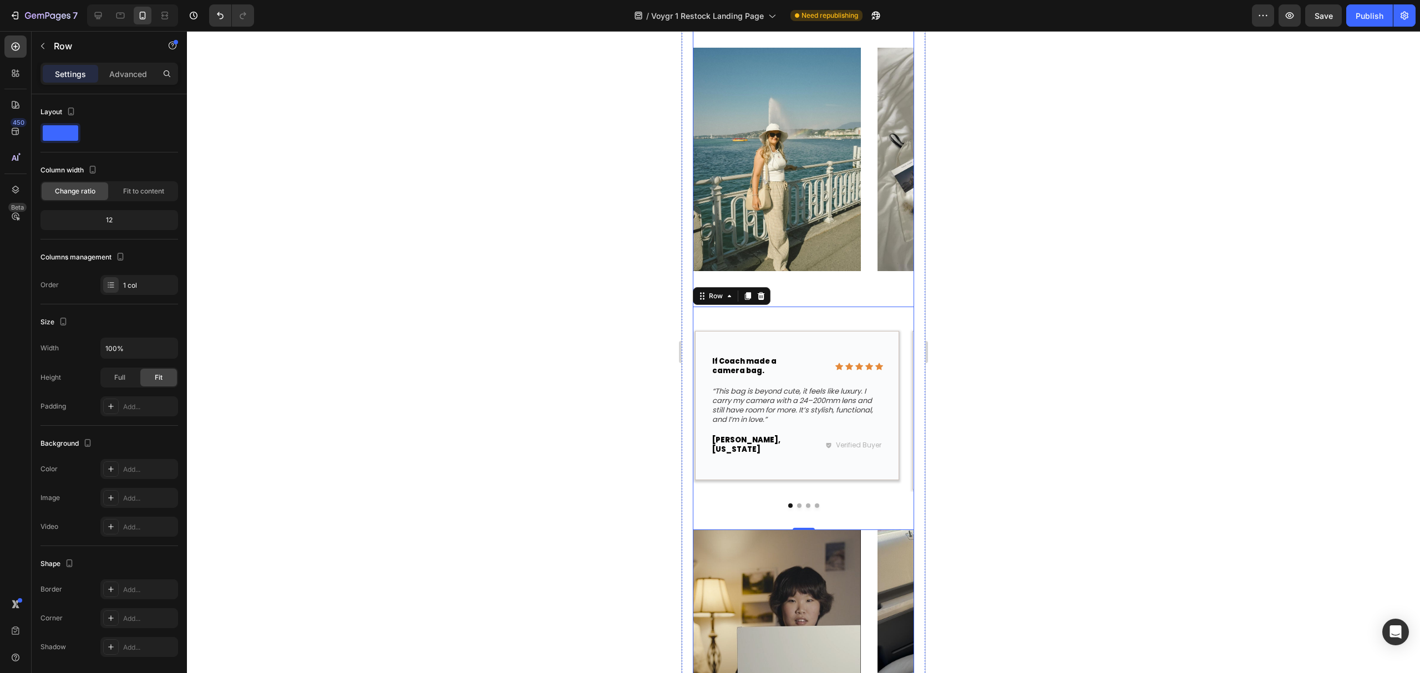
click at [832, 289] on div "Image Image Carousel" at bounding box center [803, 178] width 221 height 260
click at [837, 282] on div "Image" at bounding box center [777, 166] width 168 height 237
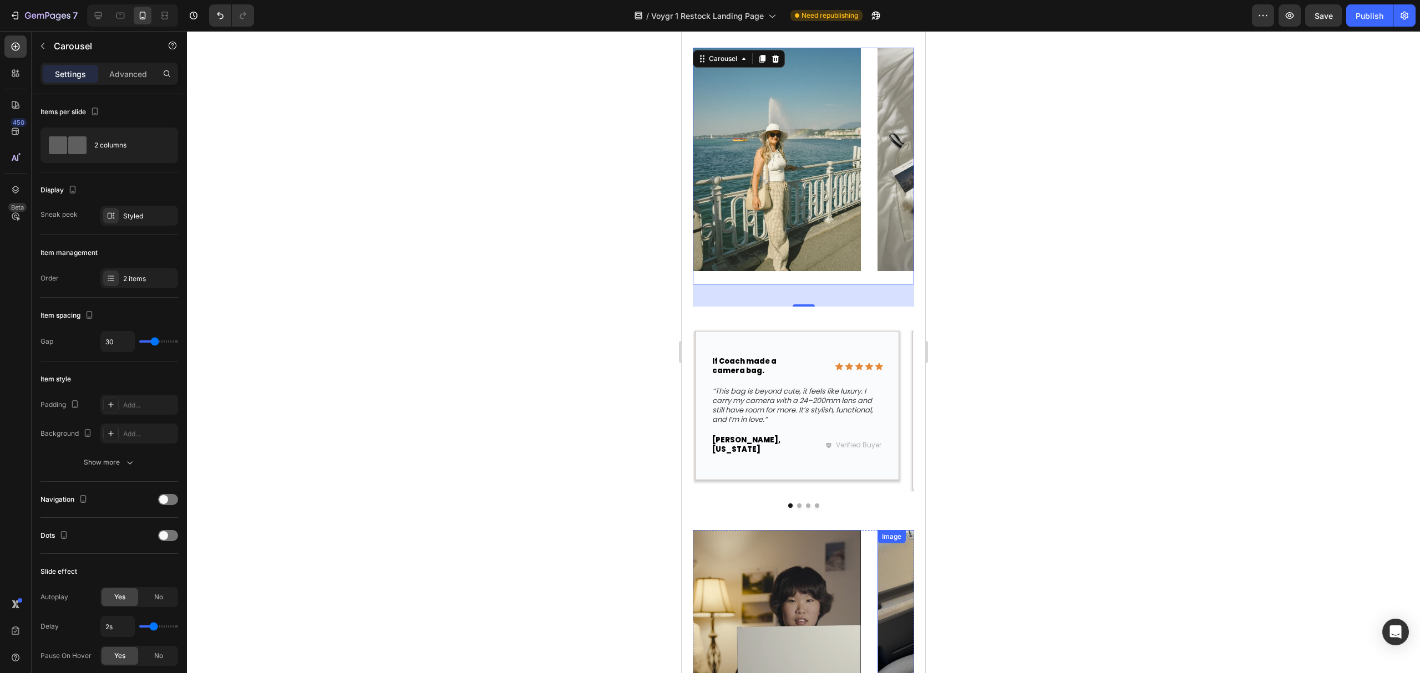
click at [881, 533] on div "Image" at bounding box center [891, 536] width 28 height 13
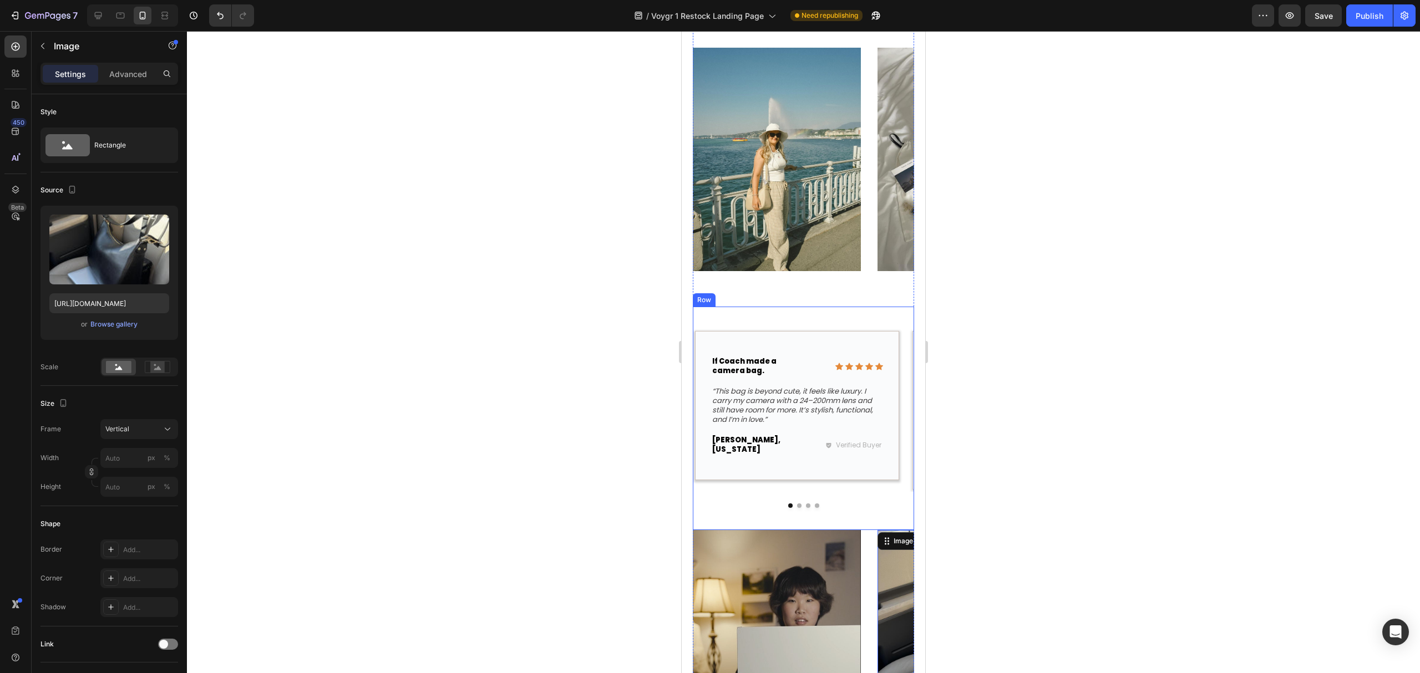
click at [830, 510] on div "Icon Icon Icon Icon Icon Icon List If Coach made a camera bag. Text Block Row “…" at bounding box center [803, 418] width 221 height 223
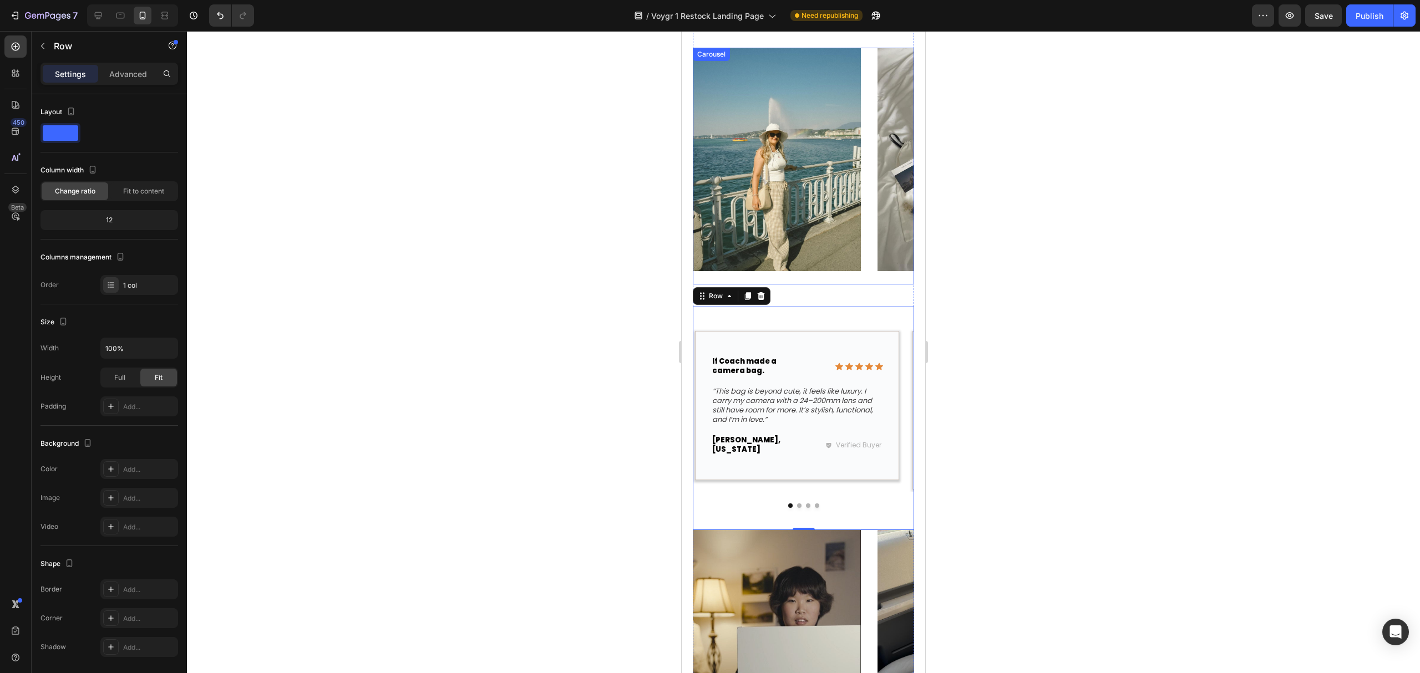
click at [855, 283] on div "Image" at bounding box center [777, 166] width 168 height 237
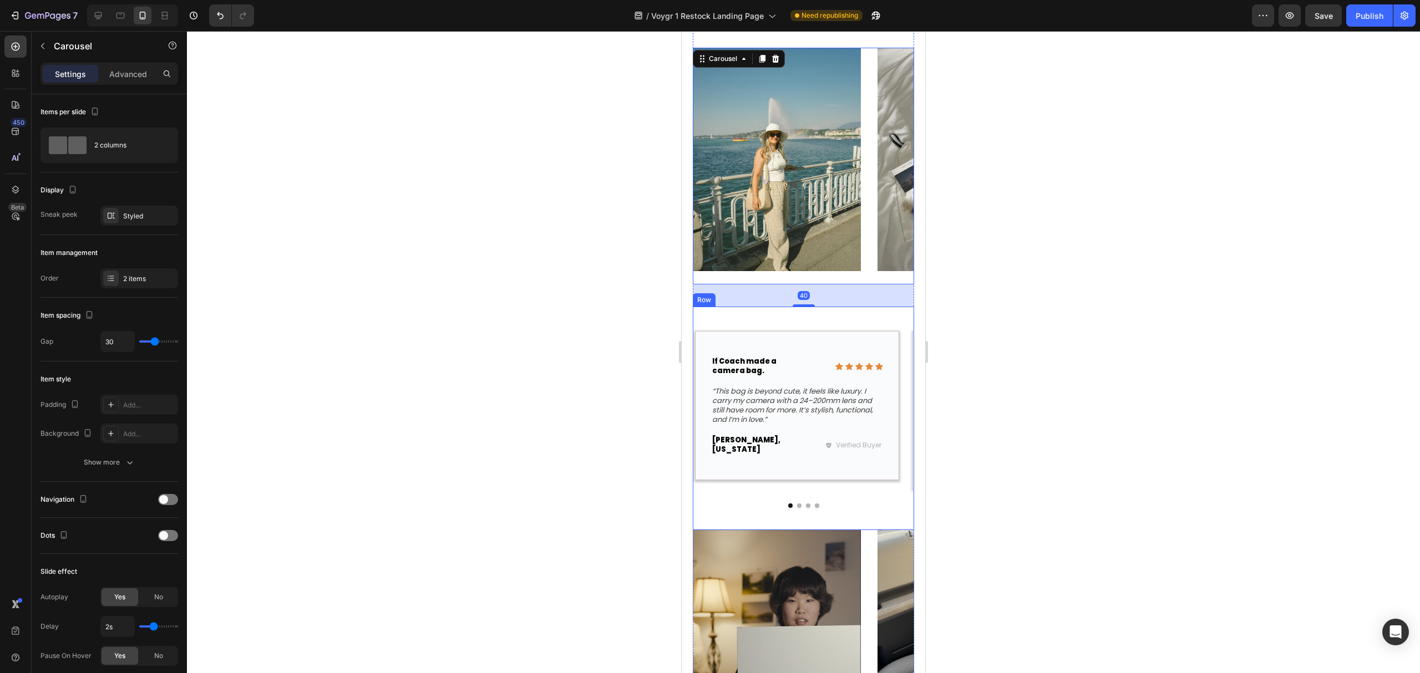
click at [852, 317] on div "Icon Icon Icon Icon Icon Icon List If Coach made a camera bag. Text Block Row “…" at bounding box center [803, 418] width 221 height 223
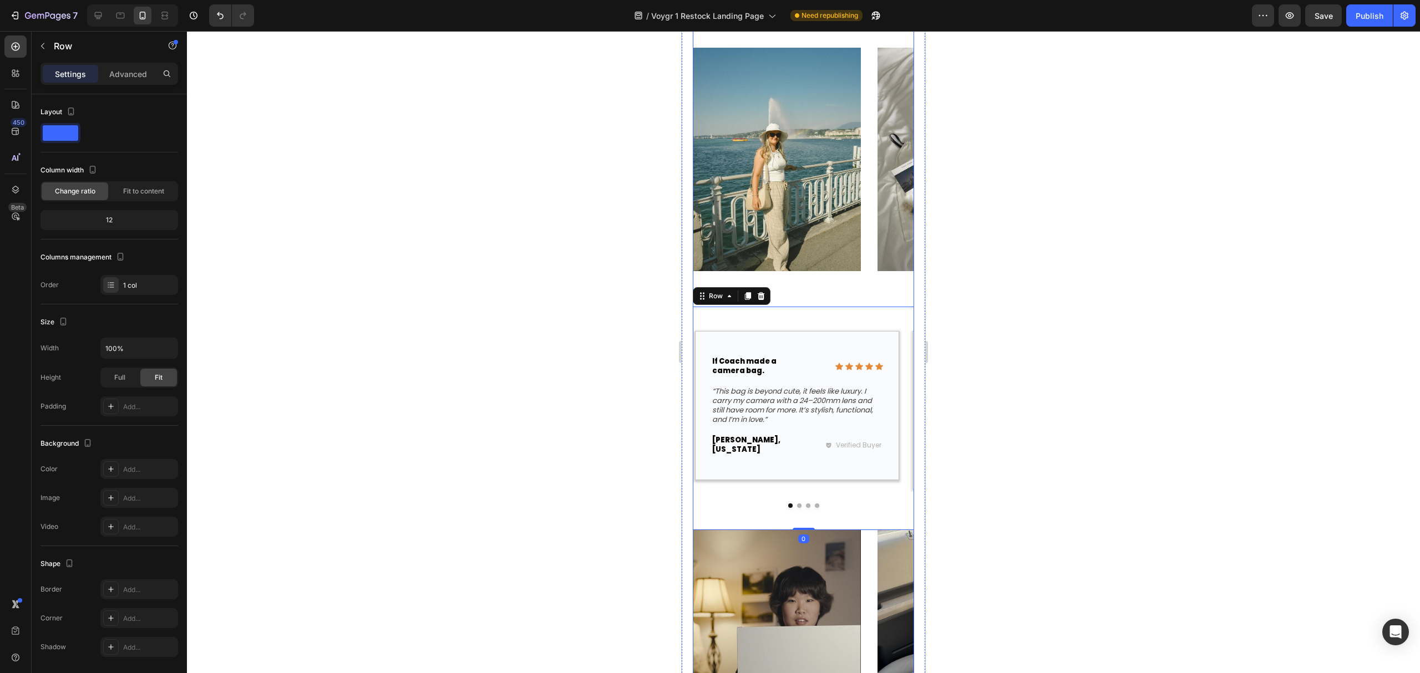
click at [858, 291] on div "Image Image Carousel" at bounding box center [803, 178] width 221 height 260
click at [840, 261] on img at bounding box center [777, 160] width 168 height 224
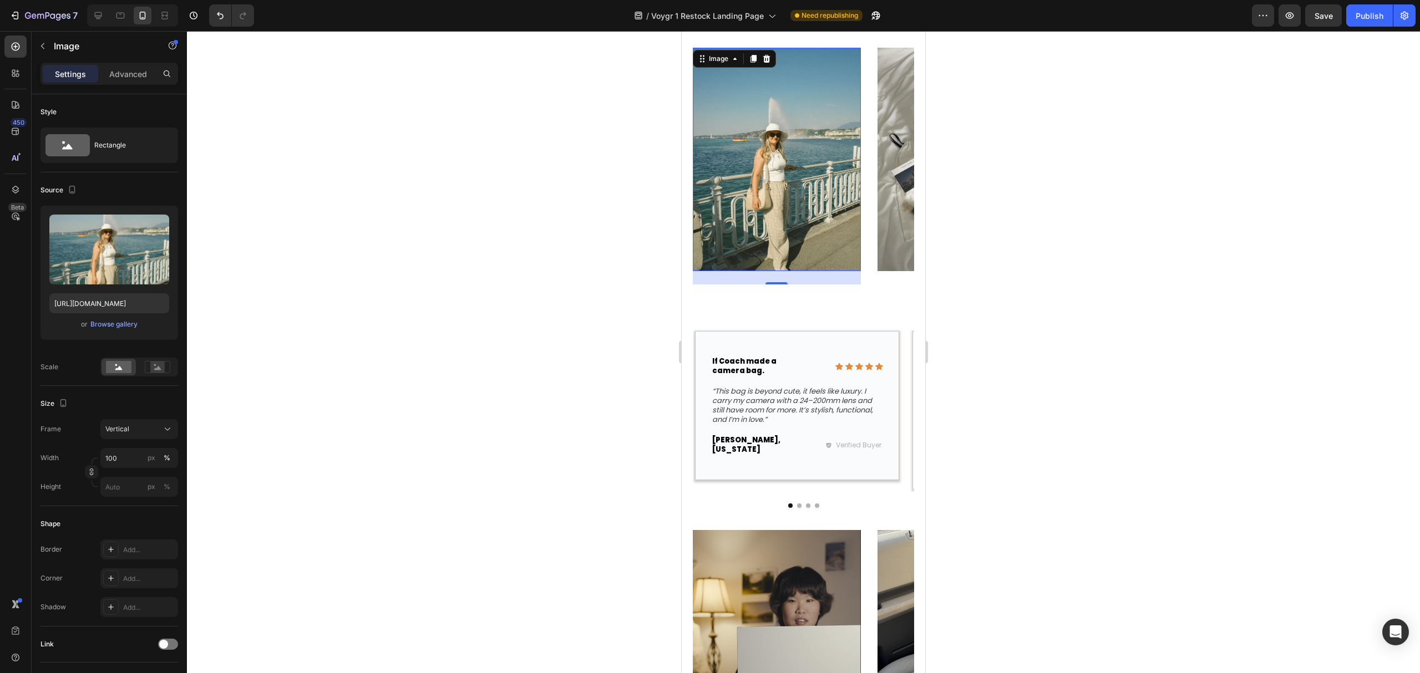
click at [856, 275] on div "24" at bounding box center [777, 277] width 168 height 13
click at [906, 281] on div "what travel photographers say Heading Icon Icon Icon Icon Icon Icon List 4.9 Gl…" at bounding box center [802, 352] width 243 height 832
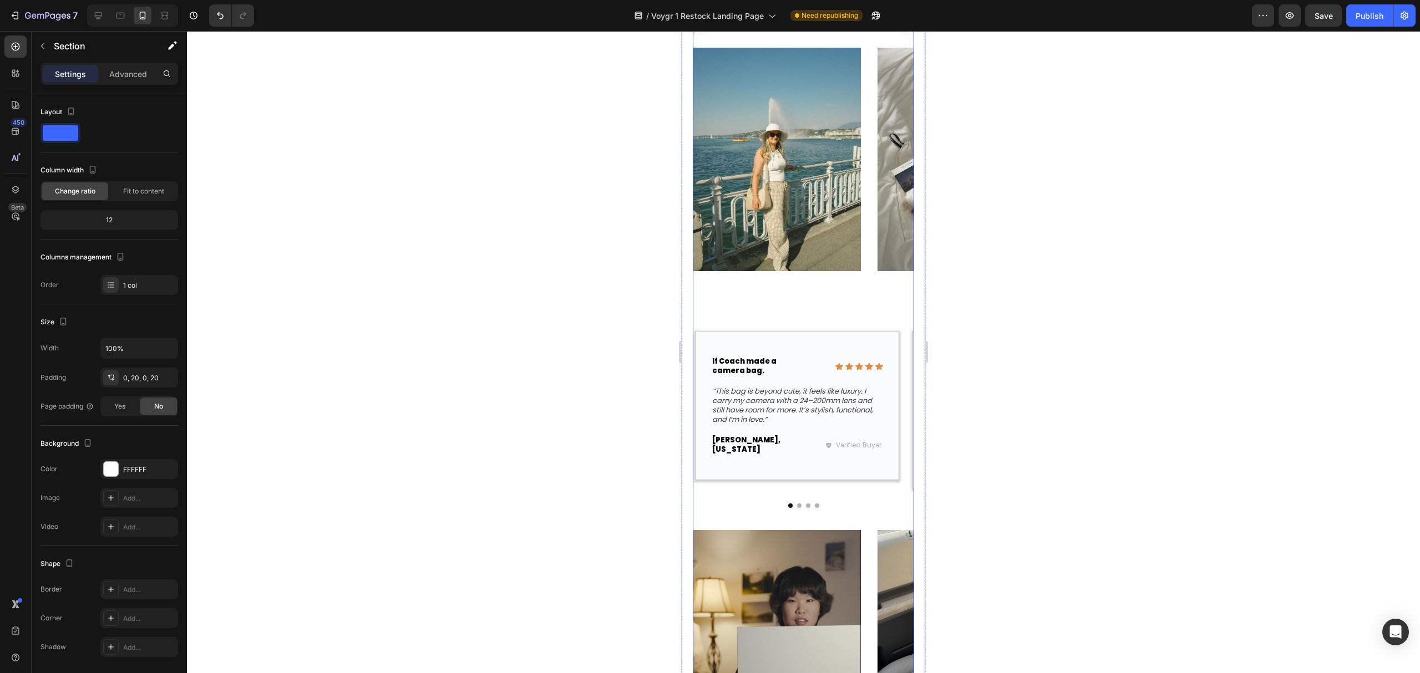
click at [892, 285] on div "Image Image Carousel" at bounding box center [803, 178] width 221 height 260
click at [857, 311] on div "Icon Icon Icon Icon Icon Icon List If Coach made a camera bag. Text Block Row “…" at bounding box center [803, 418] width 221 height 223
click at [868, 287] on div "Image Image Carousel" at bounding box center [803, 178] width 221 height 260
click at [862, 307] on div "Icon Icon Icon Icon Icon Icon List If Coach made a camera bag. Text Block Row “…" at bounding box center [803, 418] width 221 height 223
click at [126, 80] on div "Advanced" at bounding box center [127, 74] width 55 height 18
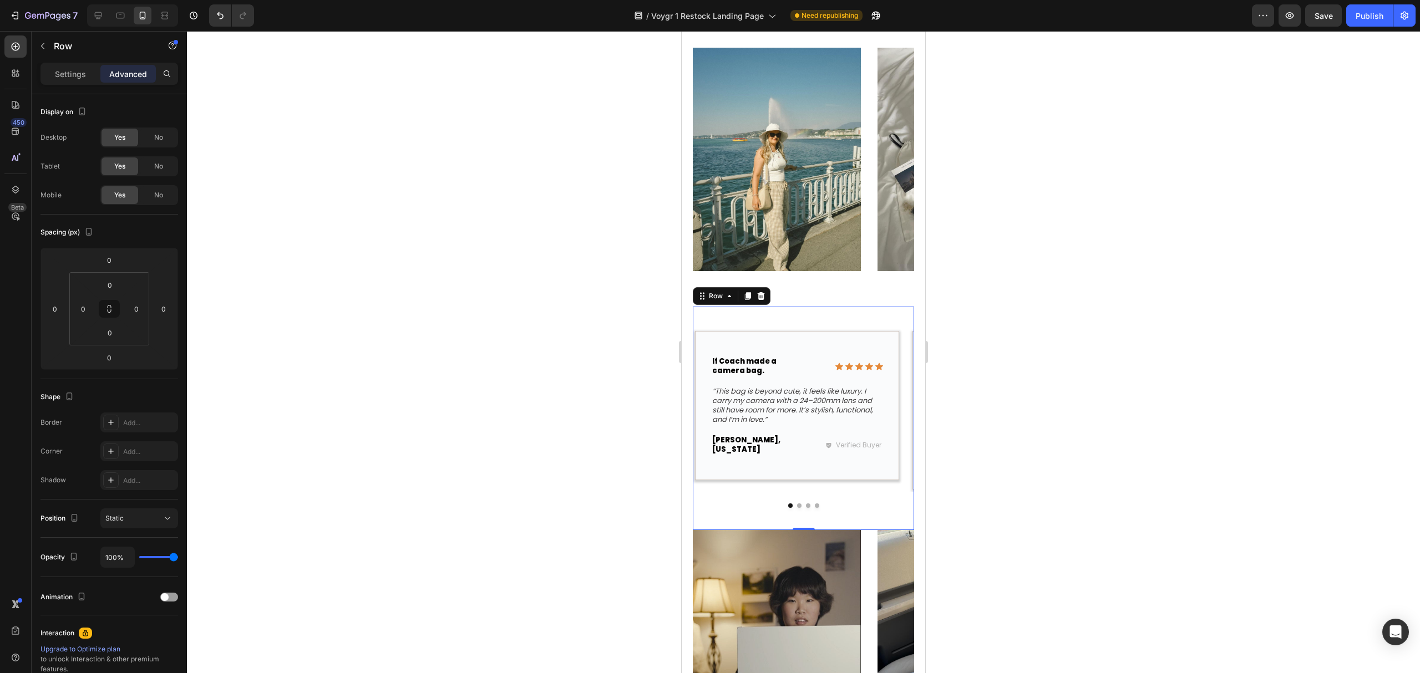
click at [767, 314] on div "Icon Icon Icon Icon Icon Icon List If Coach made a camera bag. Text Block Row “…" at bounding box center [803, 418] width 221 height 223
click at [816, 312] on div "Icon Icon Icon Icon Icon Icon List If Coach made a camera bag. Text Block Row “…" at bounding box center [803, 418] width 221 height 223
click at [850, 279] on div "Image" at bounding box center [777, 166] width 168 height 237
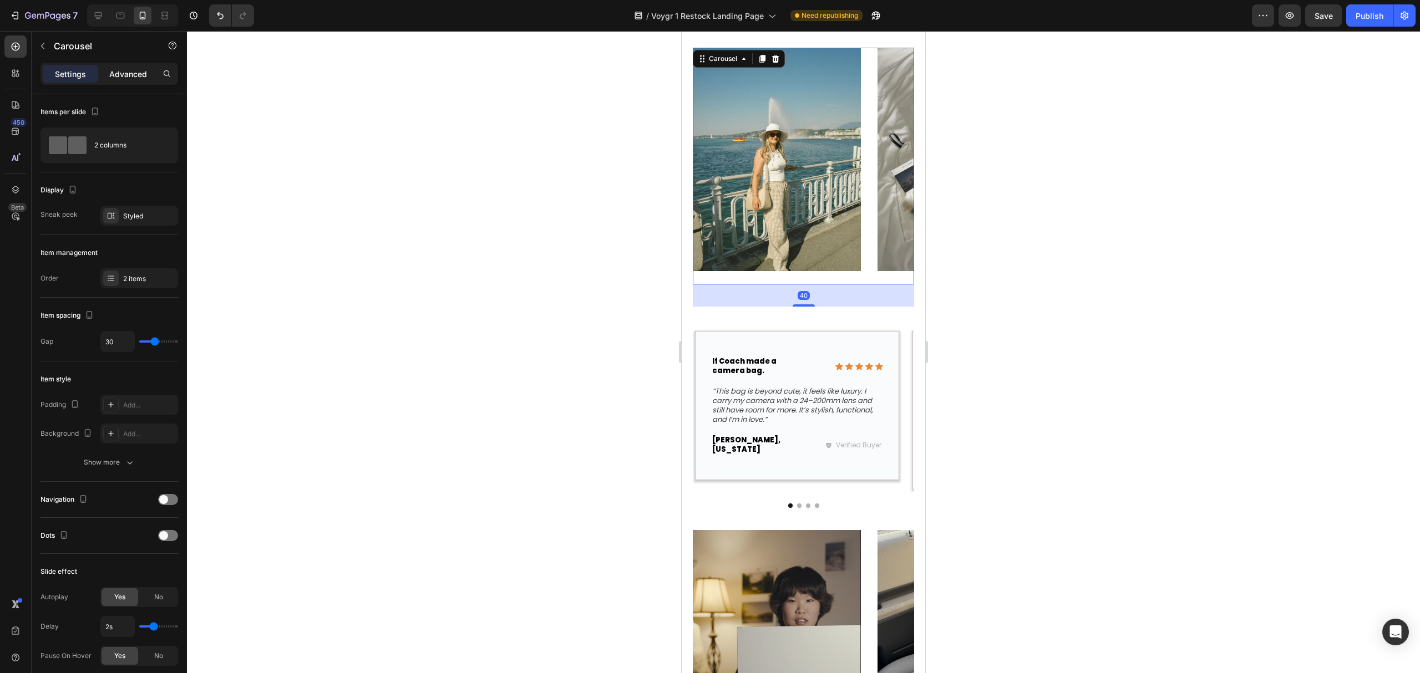
click at [123, 74] on p "Advanced" at bounding box center [128, 74] width 38 height 12
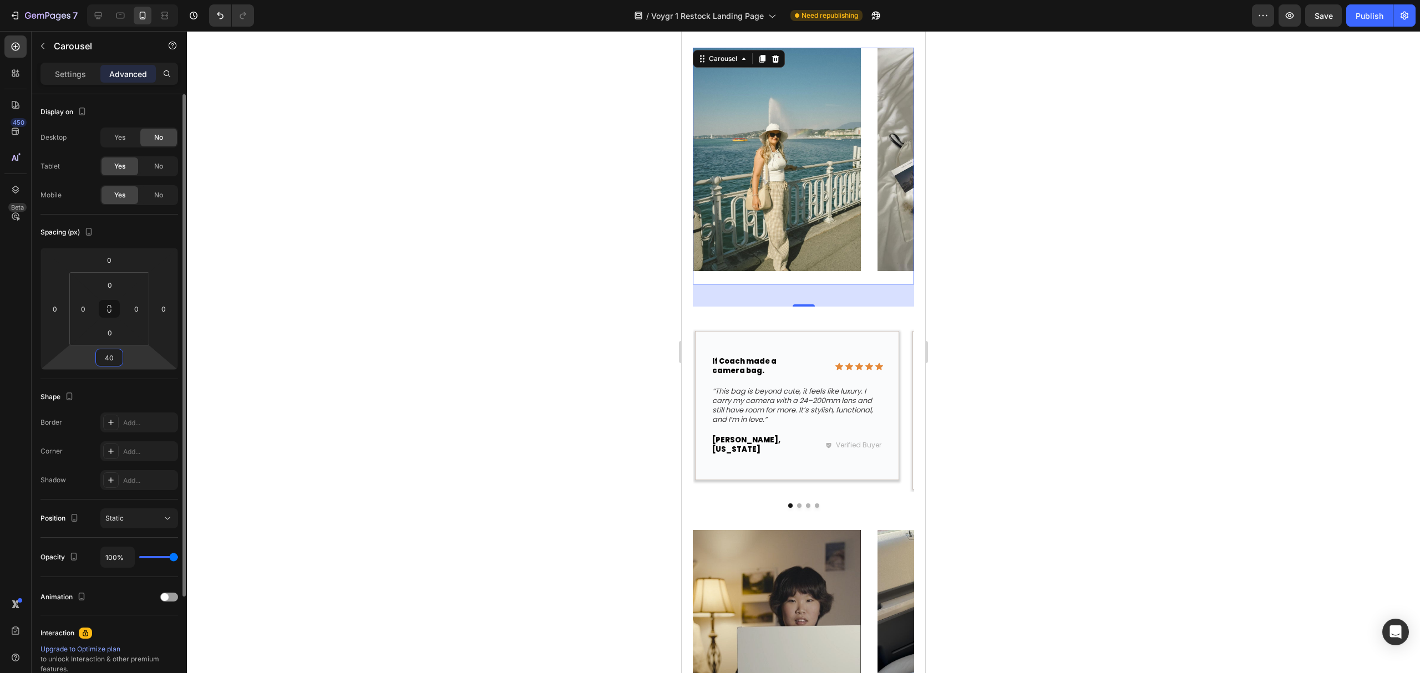
click at [107, 355] on input "40" at bounding box center [109, 357] width 22 height 17
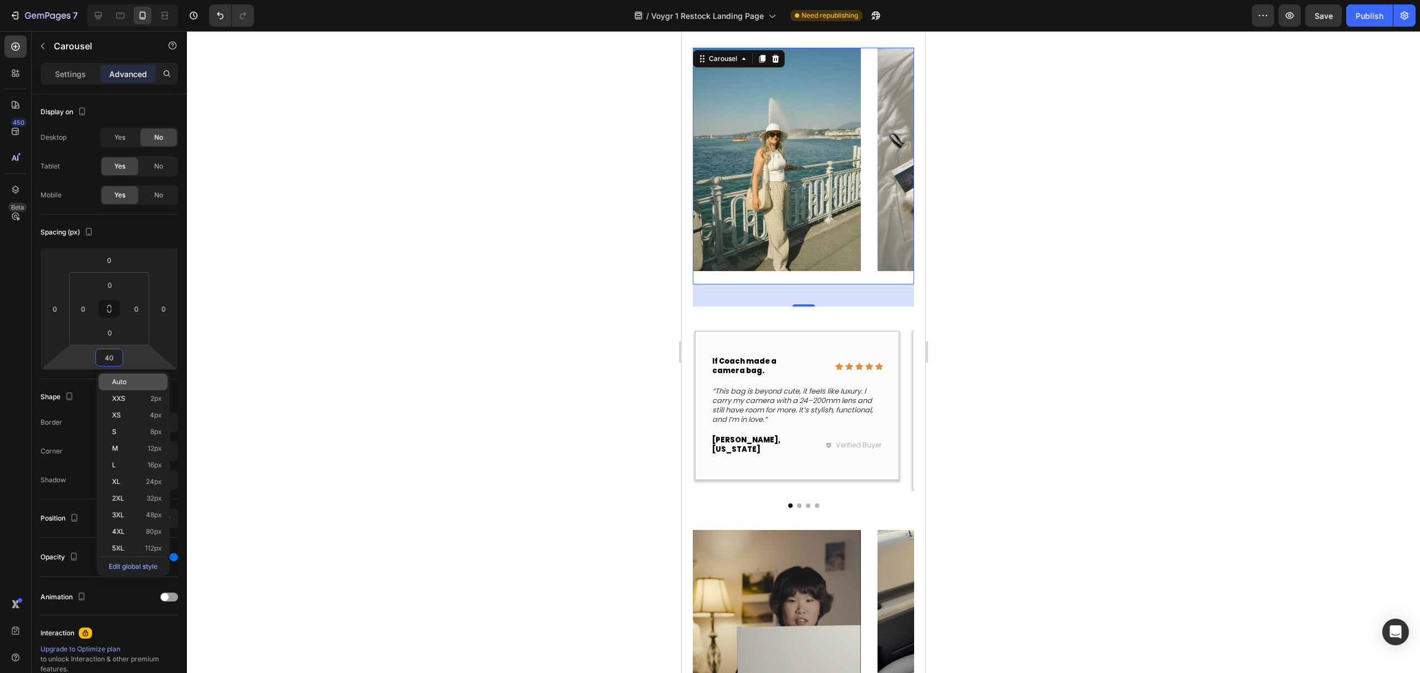
click at [123, 383] on span "Auto" at bounding box center [119, 382] width 14 height 8
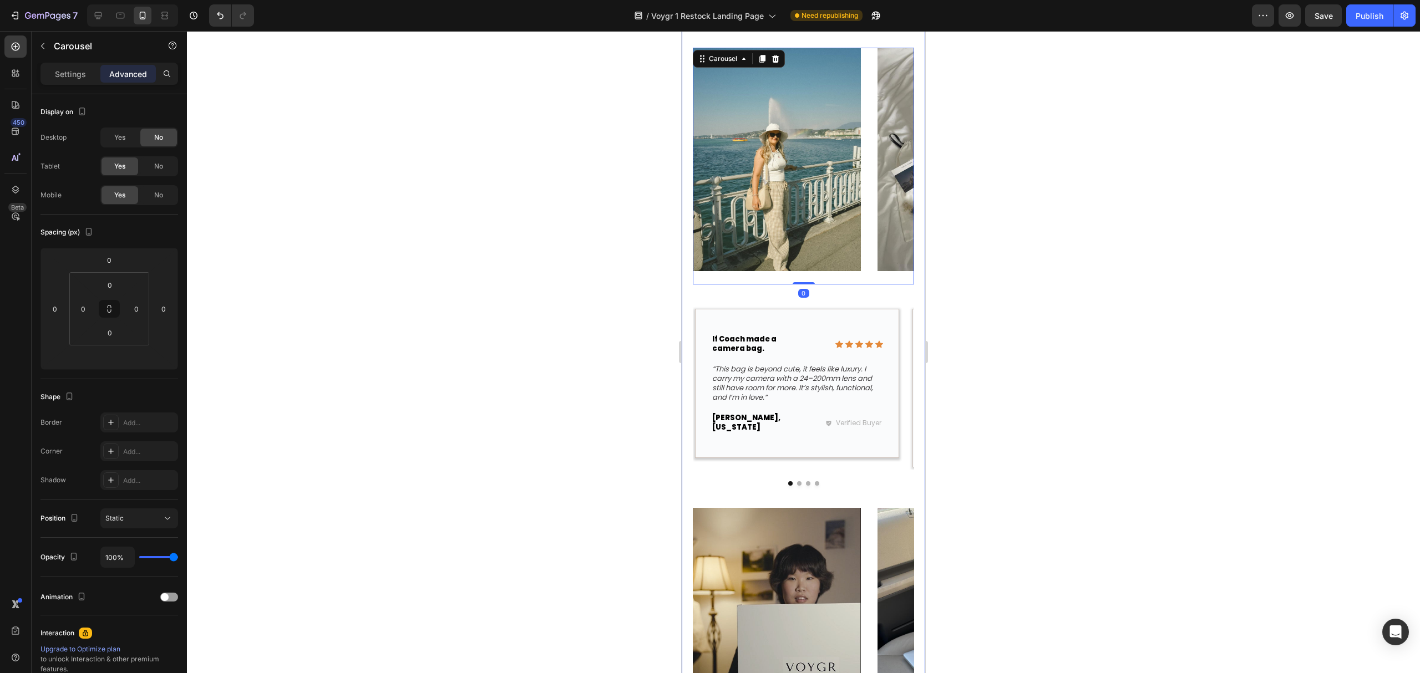
click at [869, 481] on div "Icon Icon Icon Icon Icon Icon List If Coach made a camera bag. Text Block Row “…" at bounding box center [803, 395] width 221 height 223
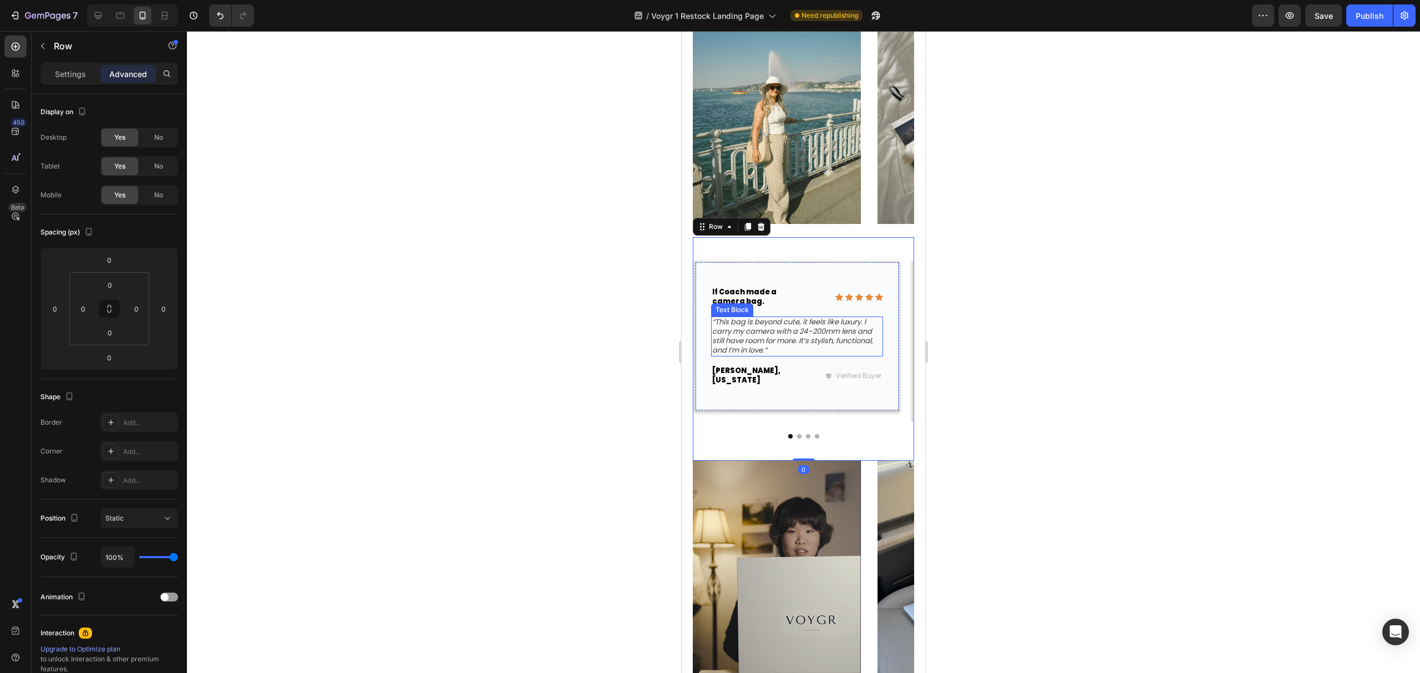
scroll to position [2070, 0]
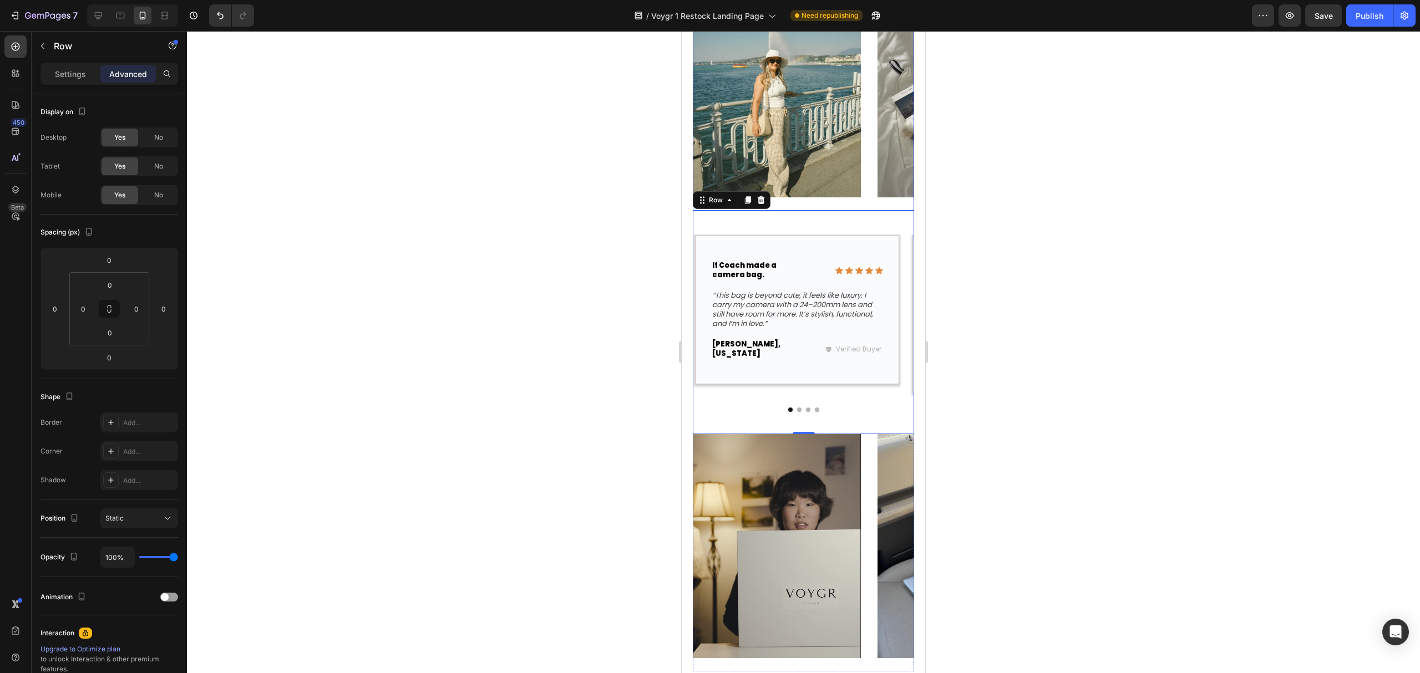
click at [868, 199] on div "Image Image" at bounding box center [803, 92] width 221 height 237
click at [1010, 242] on div at bounding box center [803, 352] width 1233 height 642
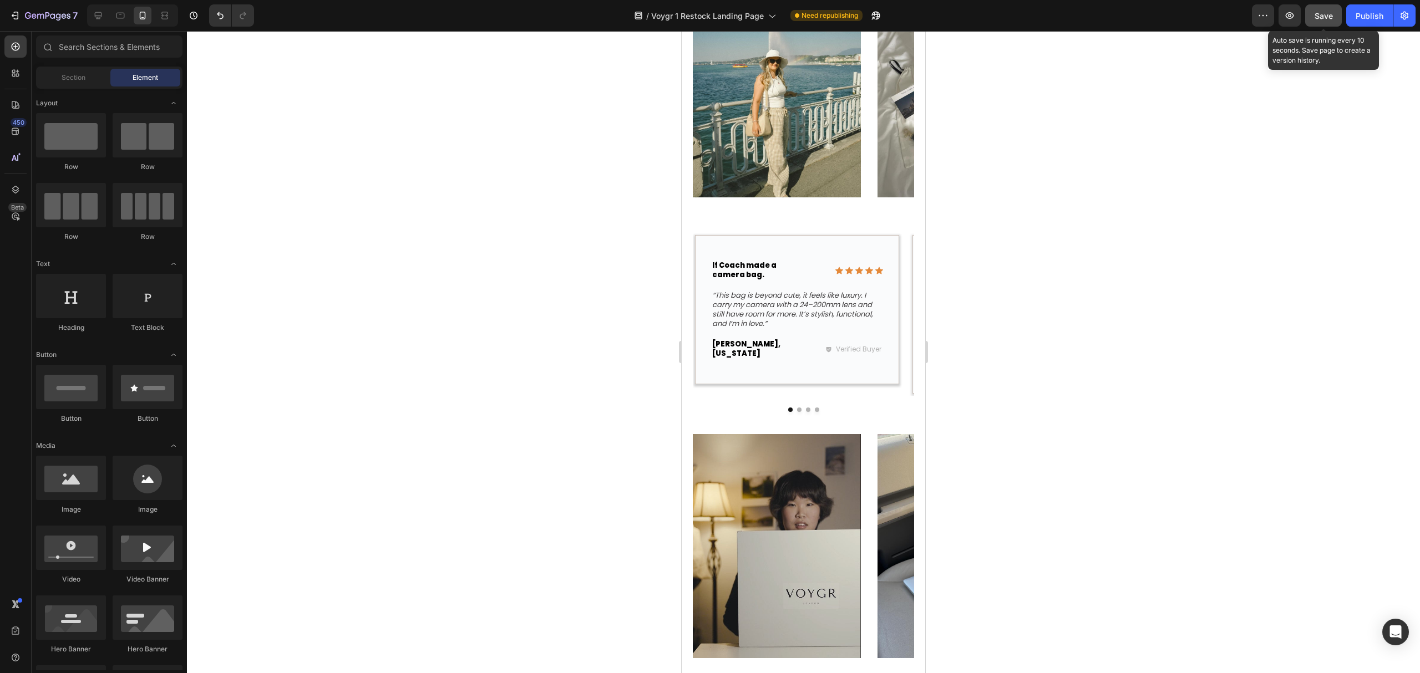
click at [1315, 12] on span "Save" at bounding box center [1323, 15] width 18 height 9
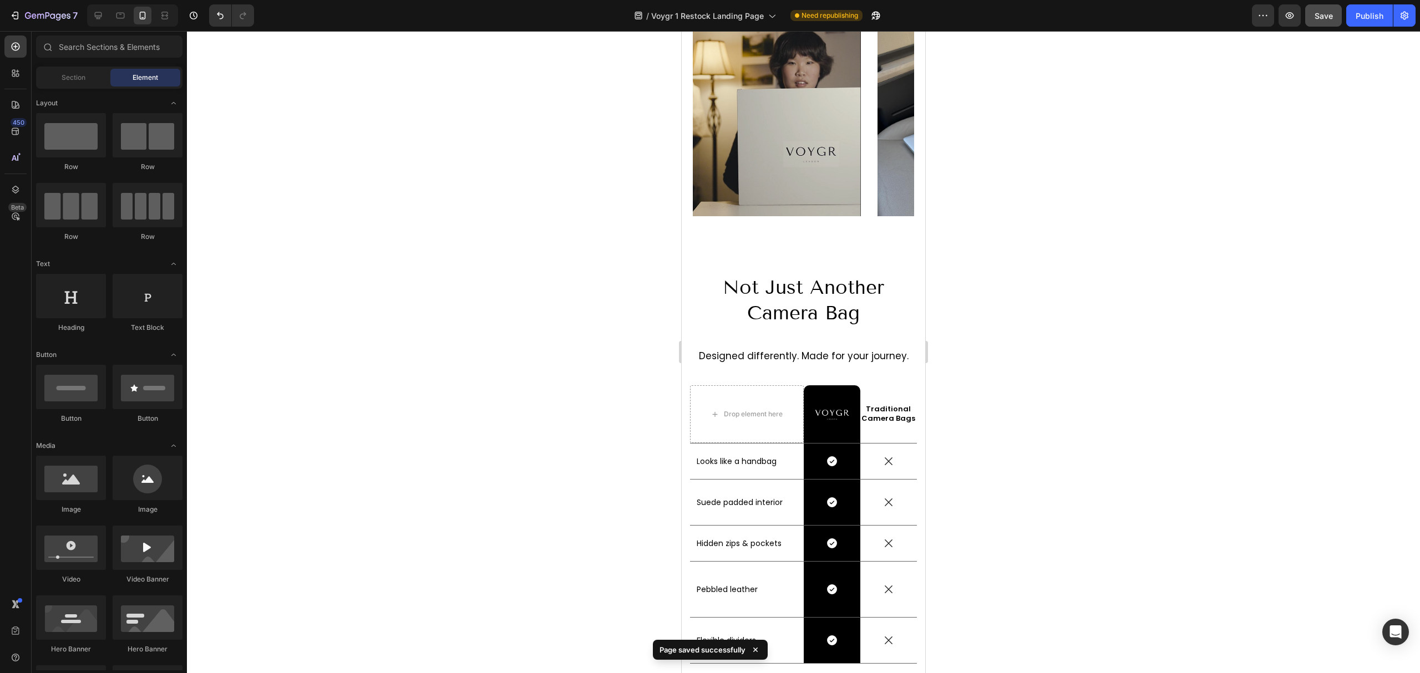
scroll to position [2514, 0]
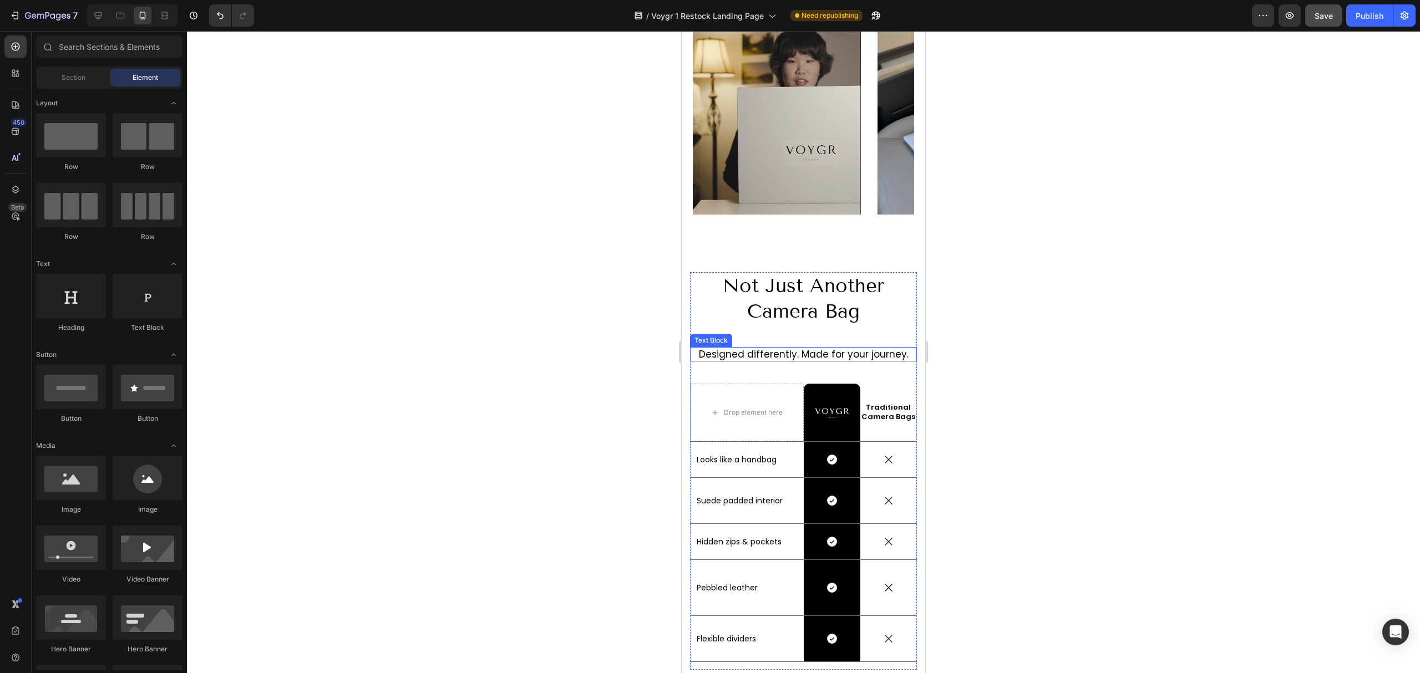
click at [798, 348] on p "Designed differently. Made for your journey." at bounding box center [803, 354] width 225 height 12
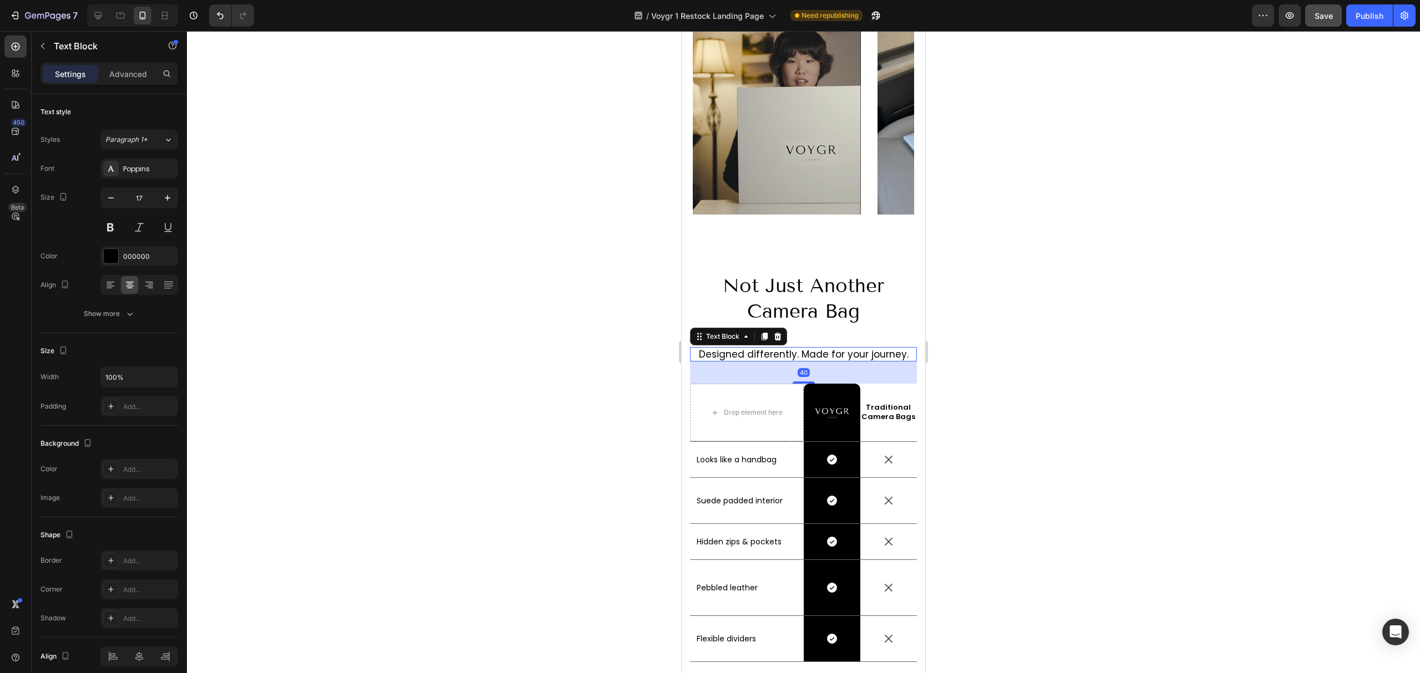
click at [792, 348] on p "Designed differently. Made for your journey." at bounding box center [803, 354] width 225 height 12
click at [828, 348] on p "Designed differently. Made for your journey." at bounding box center [803, 354] width 225 height 12
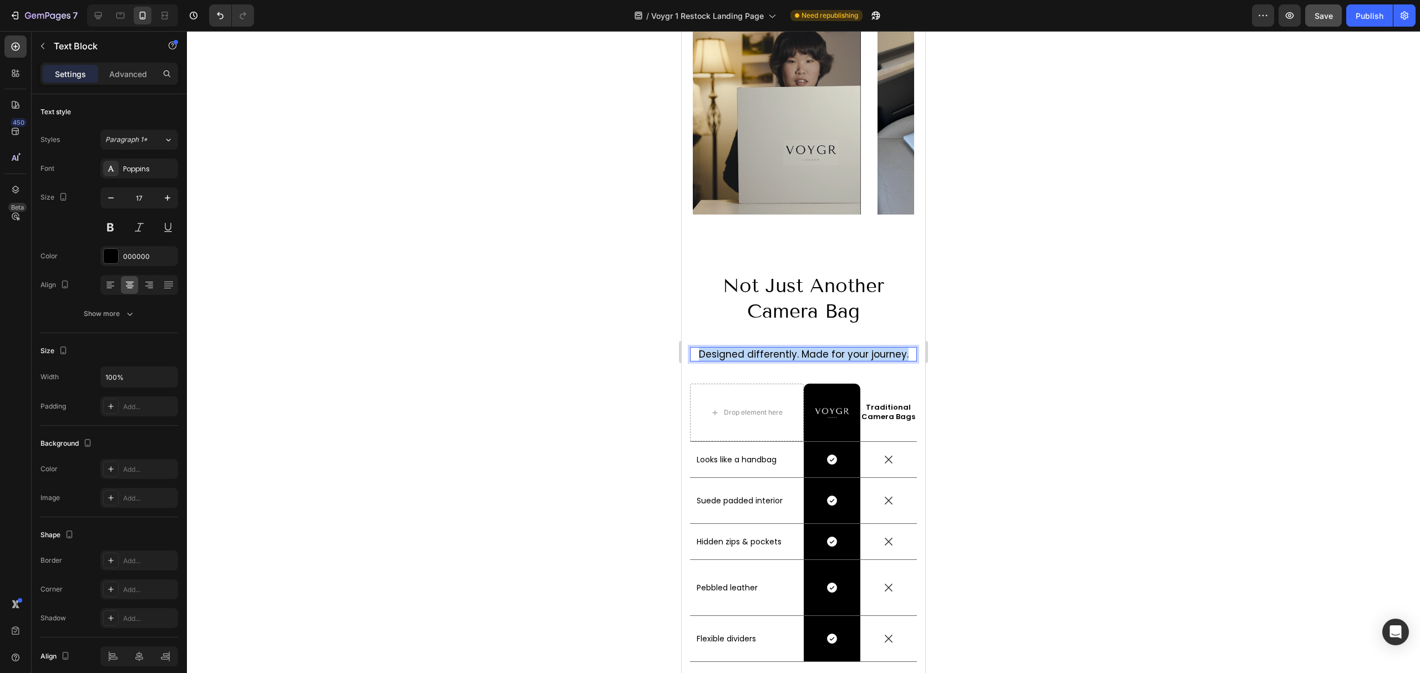
click at [828, 348] on p "Designed differently. Made for your journey." at bounding box center [803, 354] width 225 height 12
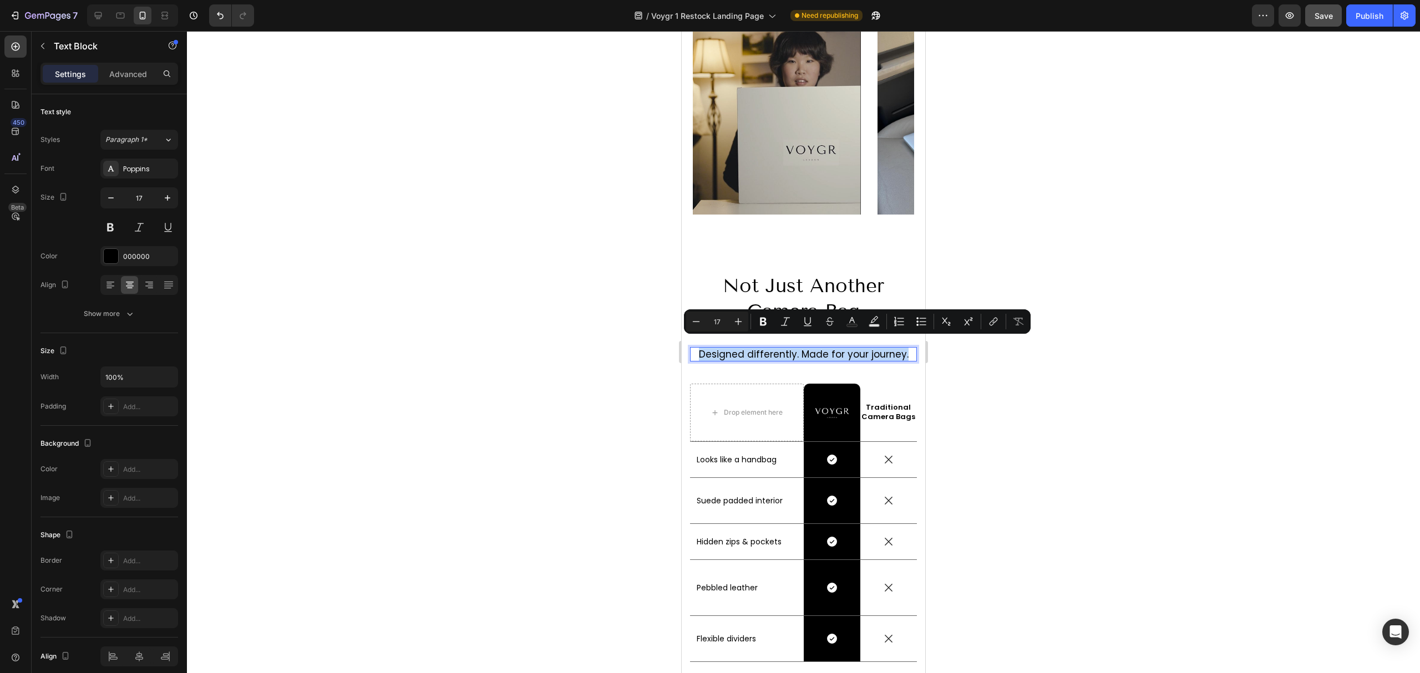
click at [826, 349] on p "Designed differently. Made for your journey." at bounding box center [803, 354] width 225 height 12
drag, startPoint x: 792, startPoint y: 346, endPoint x: 907, endPoint y: 346, distance: 115.3
click at [907, 346] on div "not just another camera bag Heading Designed differently. Made for your journey…" at bounding box center [802, 474] width 243 height 405
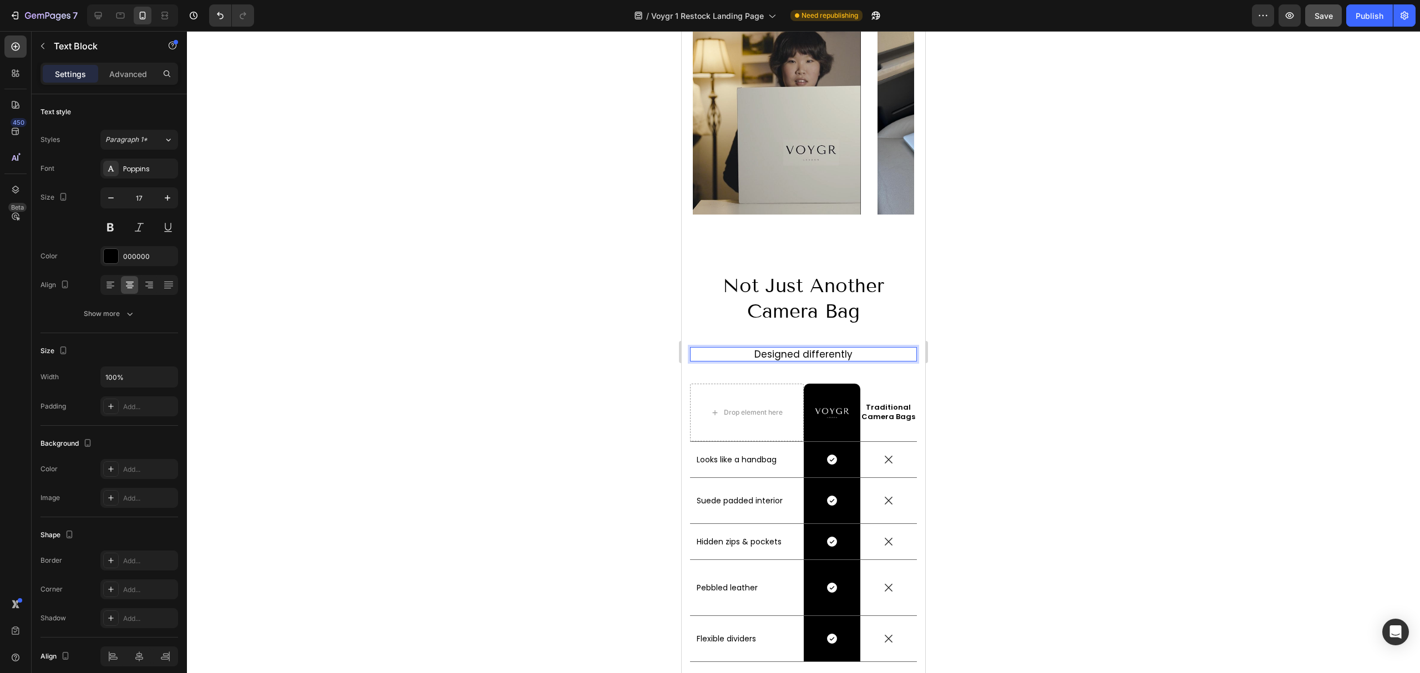
click at [808, 348] on p "Designed differently" at bounding box center [803, 354] width 225 height 12
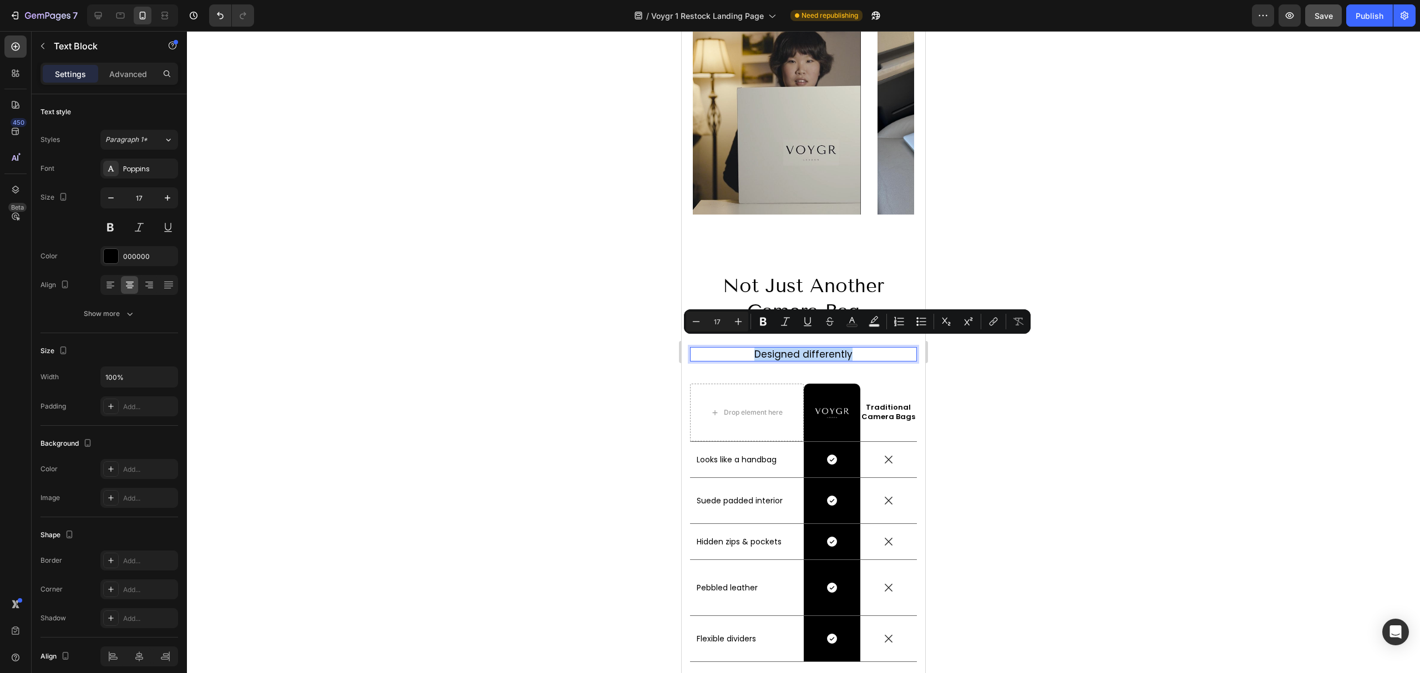
click at [808, 348] on p "Designed differently" at bounding box center [803, 354] width 225 height 12
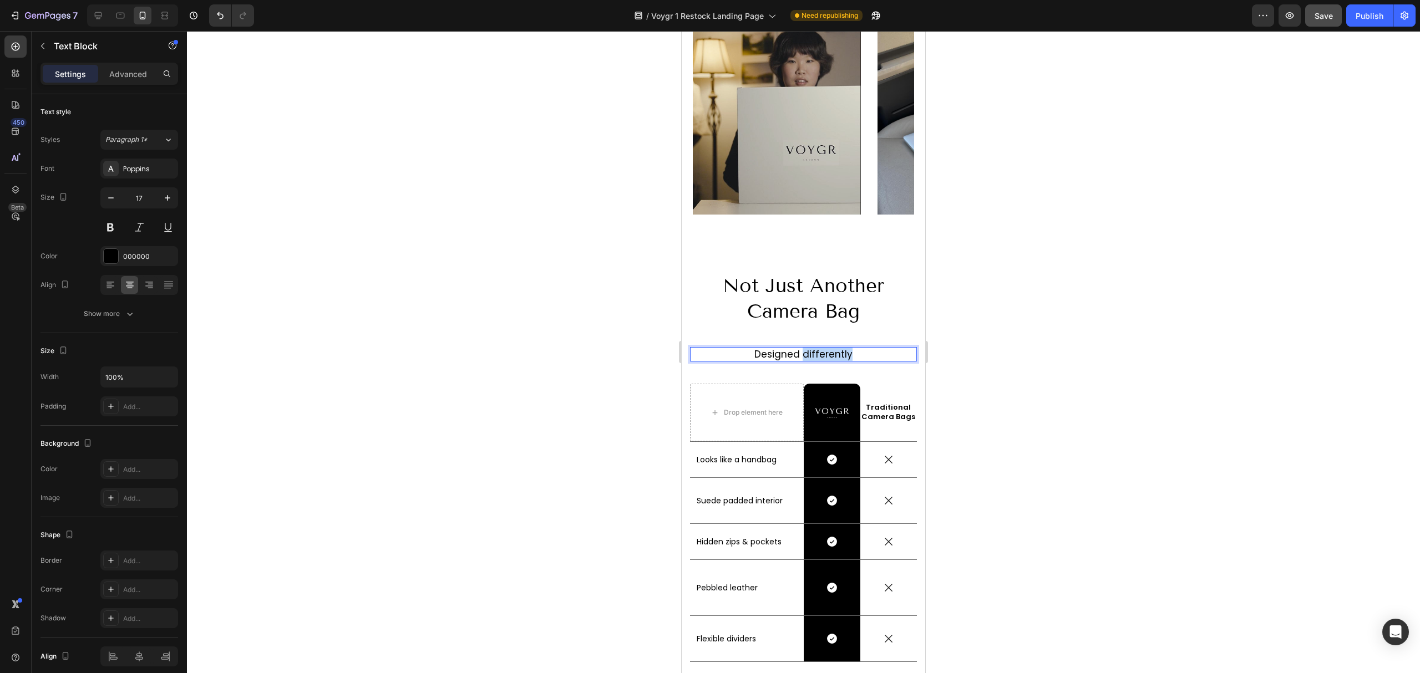
click at [808, 348] on p "Designed differently" at bounding box center [803, 354] width 225 height 12
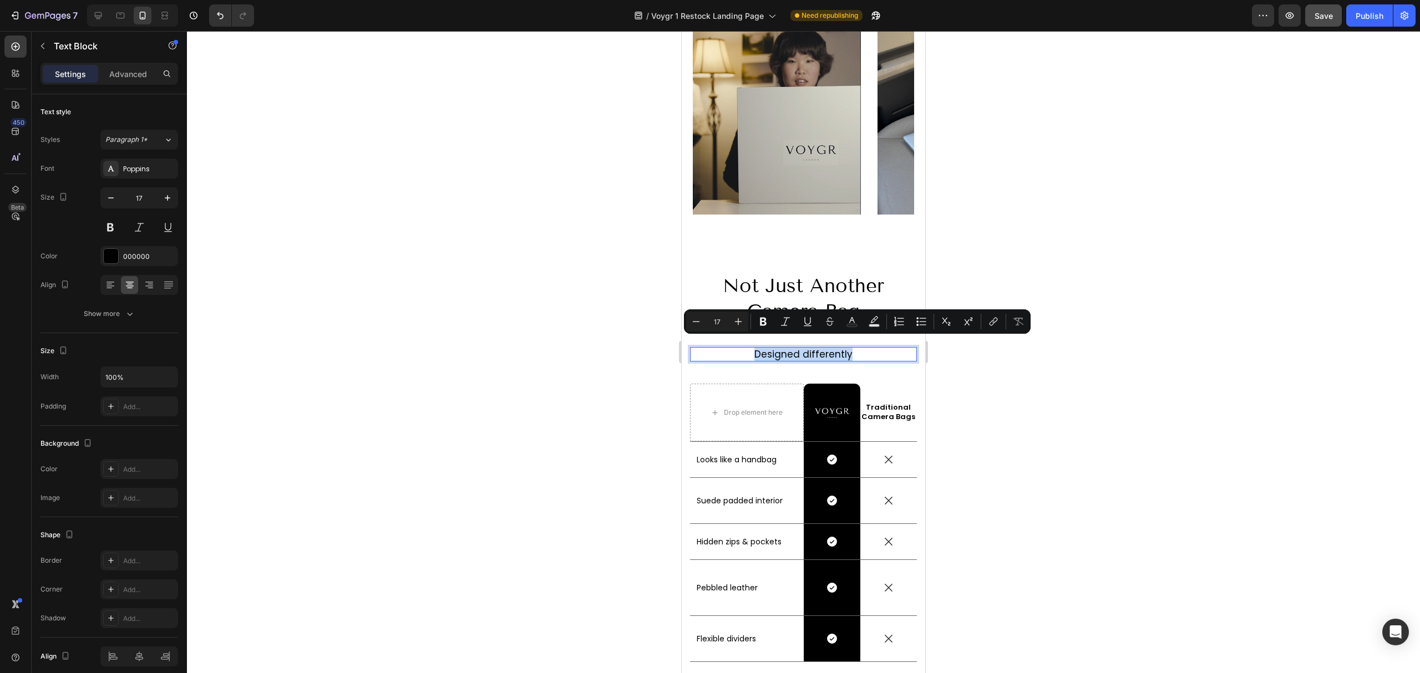
click at [808, 348] on p "Designed differently" at bounding box center [803, 354] width 225 height 12
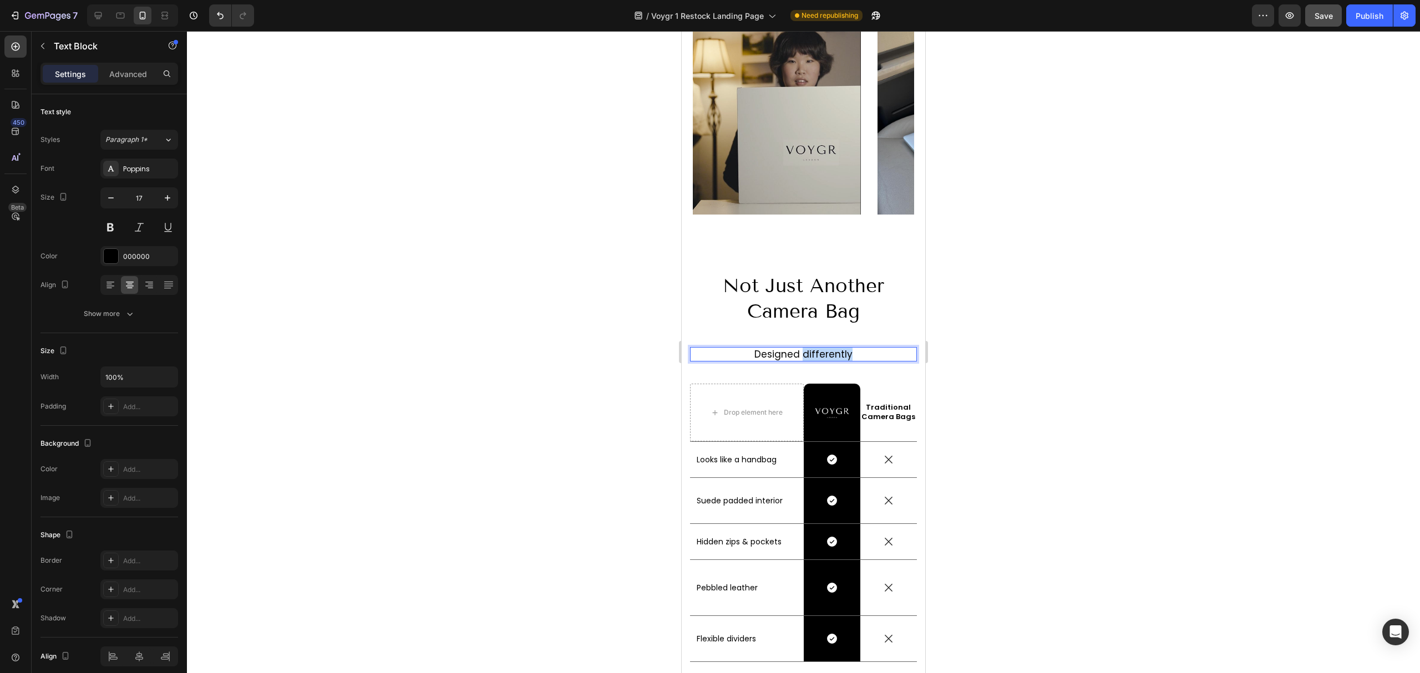
click at [808, 348] on p "Designed differently" at bounding box center [803, 354] width 225 height 12
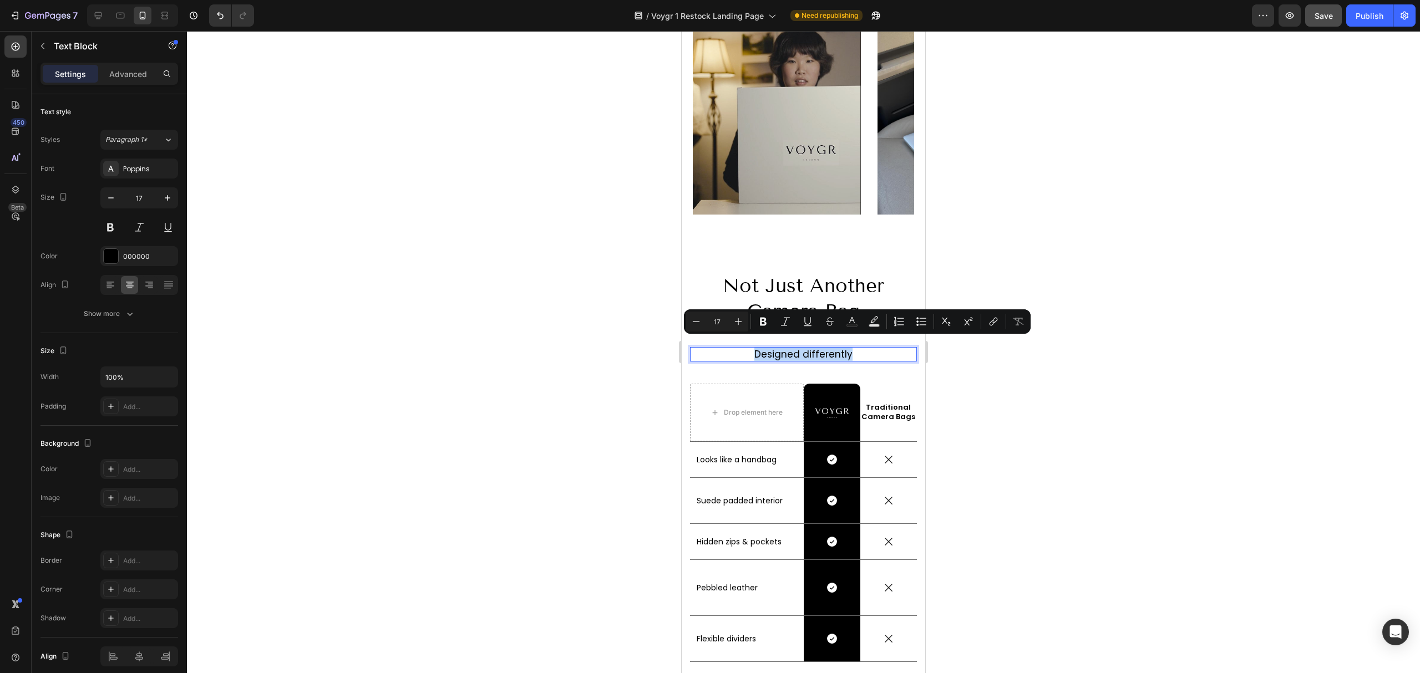
click at [812, 352] on div "Designed differently" at bounding box center [803, 354] width 227 height 14
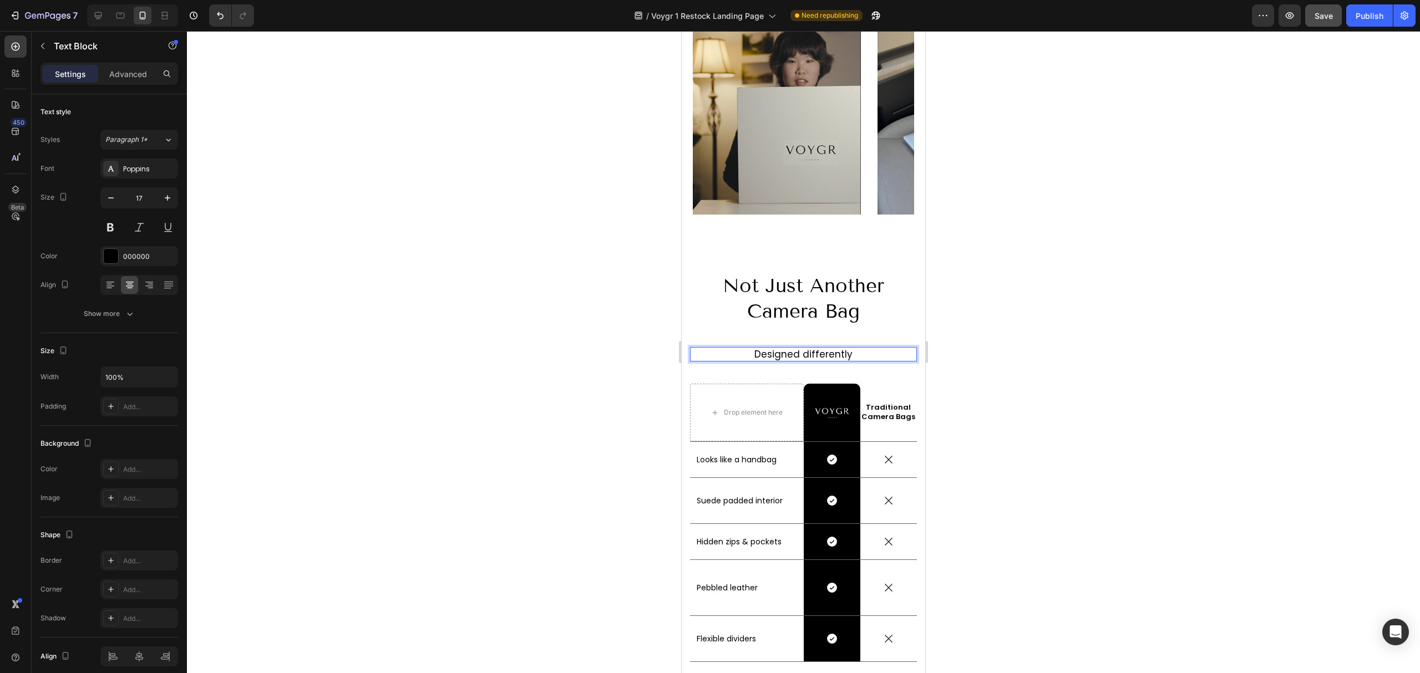
click at [813, 348] on p "Designed differently" at bounding box center [803, 354] width 225 height 12
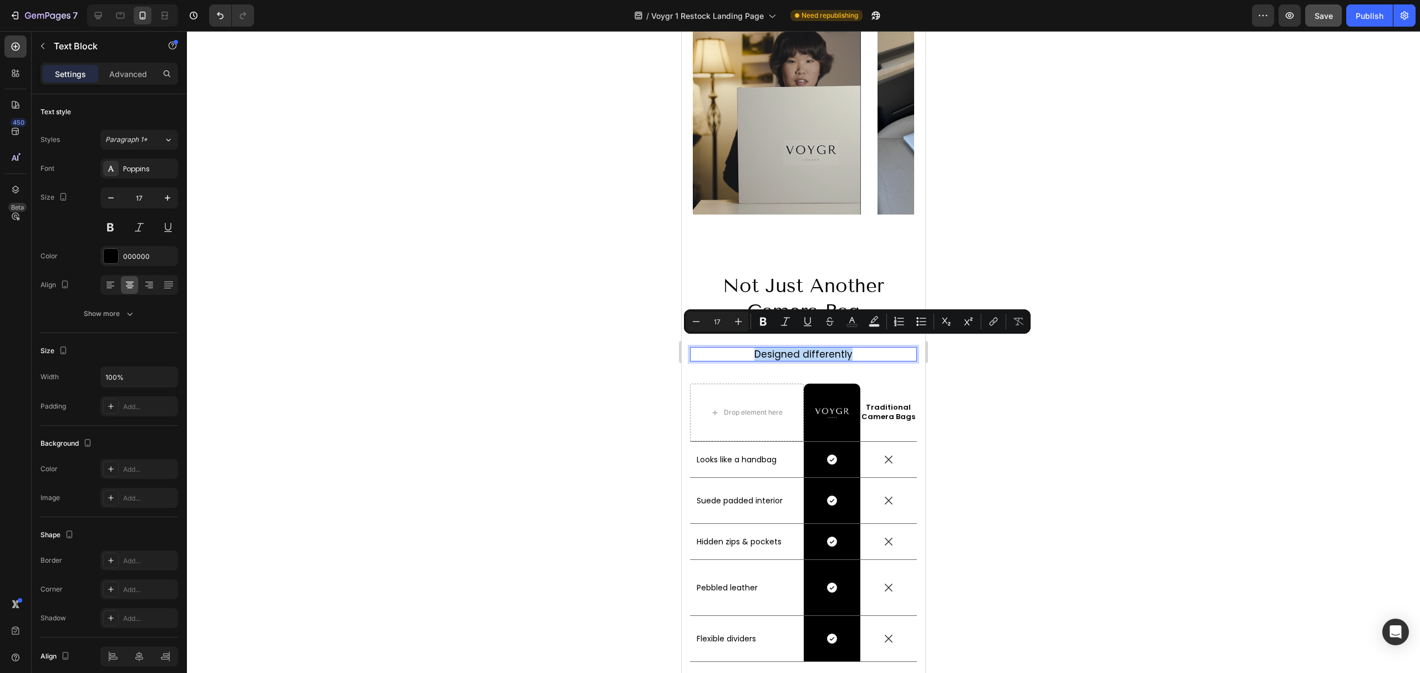
click at [813, 348] on p "Designed differently" at bounding box center [803, 354] width 225 height 12
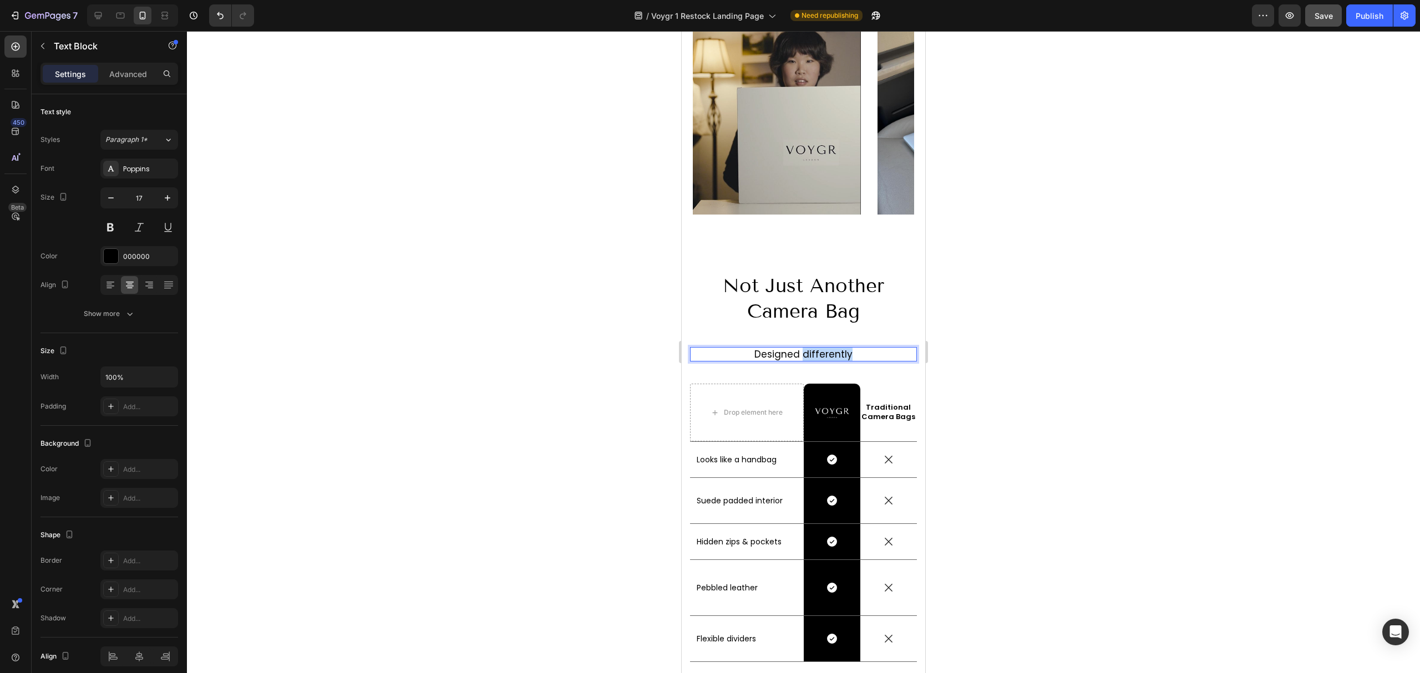
click at [813, 348] on p "Designed differently" at bounding box center [803, 354] width 225 height 12
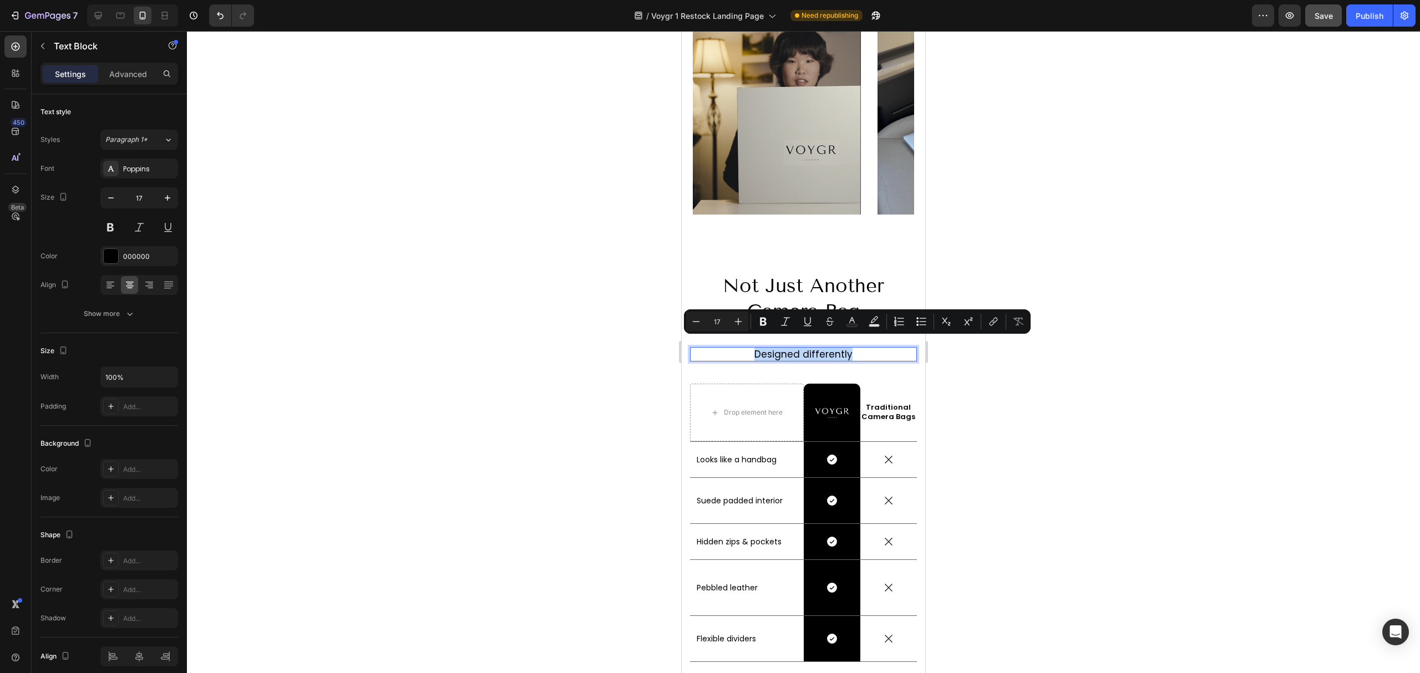
click at [815, 348] on p "Designed differently" at bounding box center [803, 354] width 225 height 12
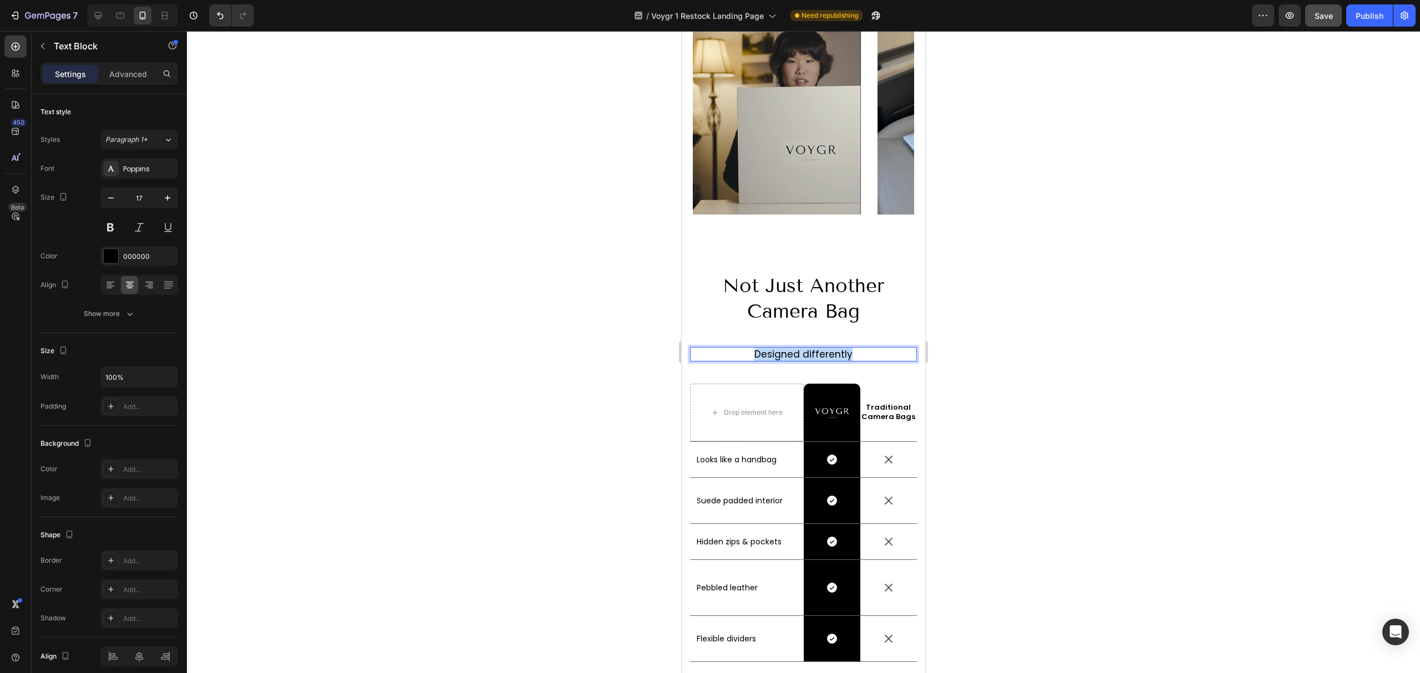
click at [815, 348] on p "Designed differently" at bounding box center [803, 354] width 225 height 12
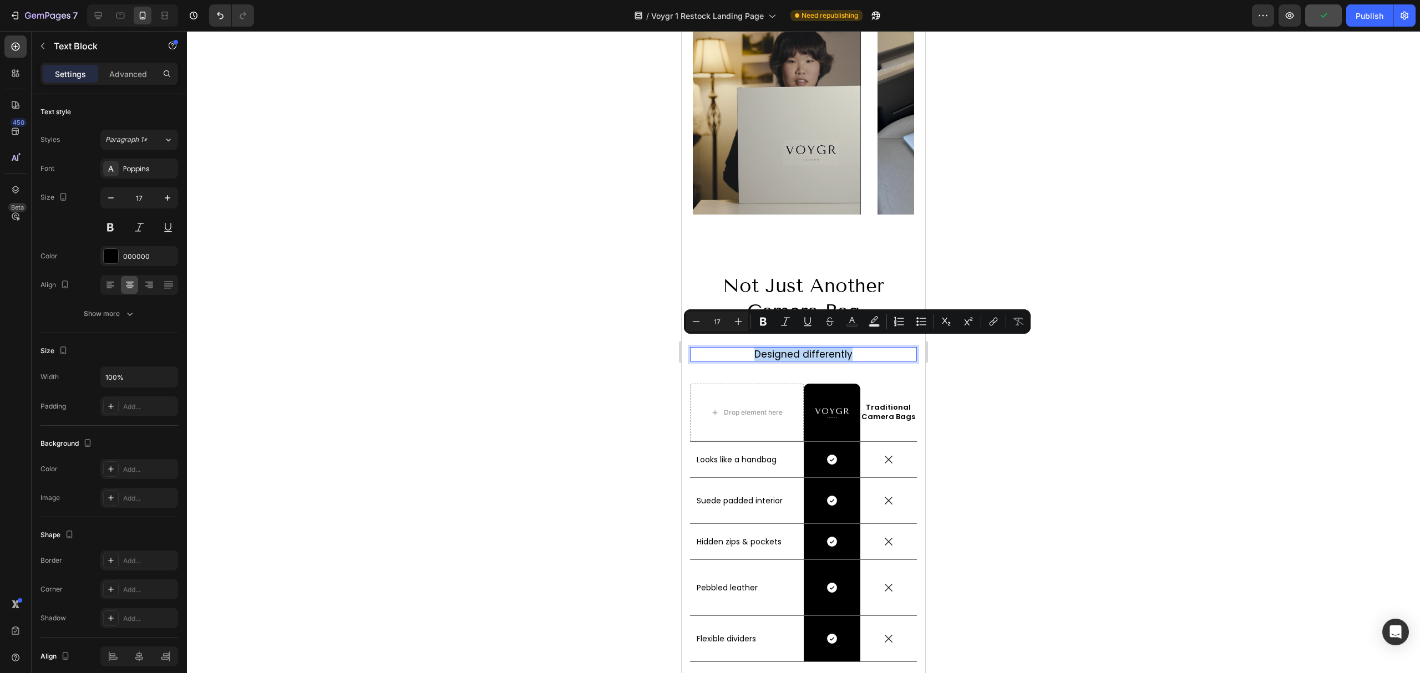
click at [815, 348] on p "Designed differently" at bounding box center [803, 354] width 225 height 12
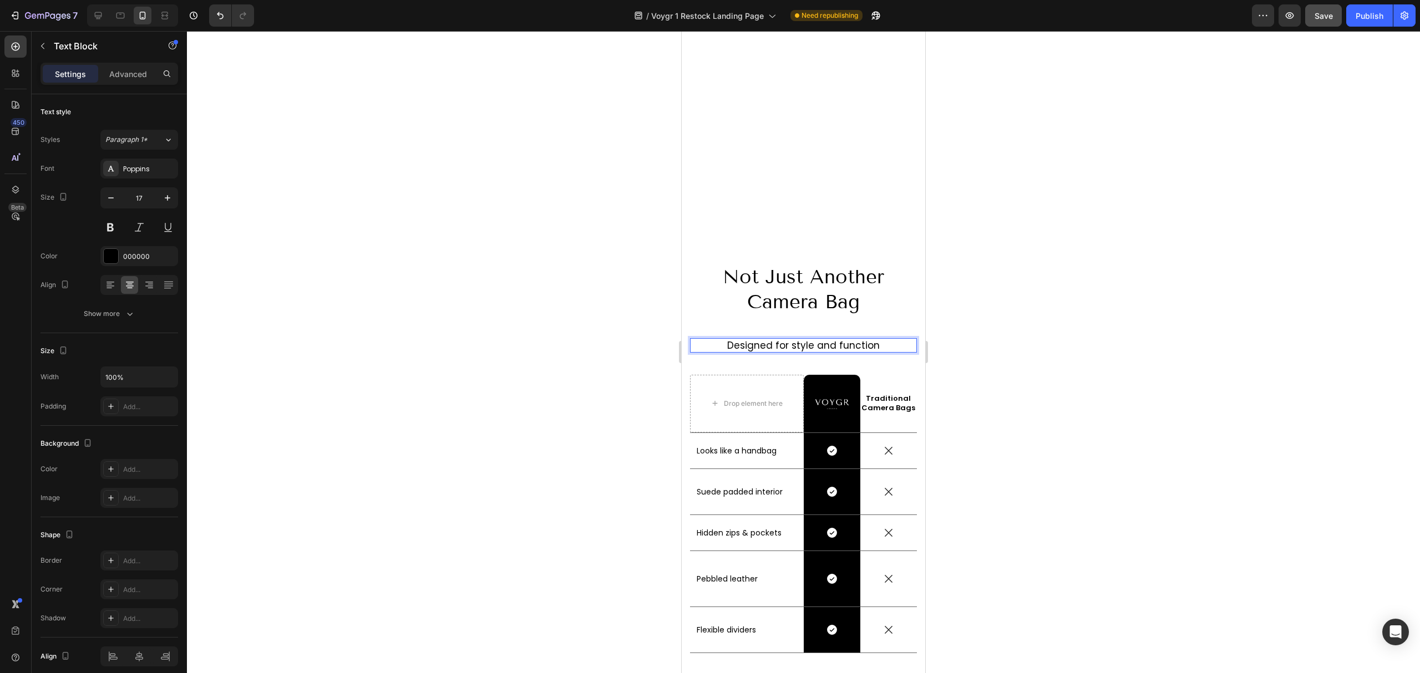
scroll to position [2957, 0]
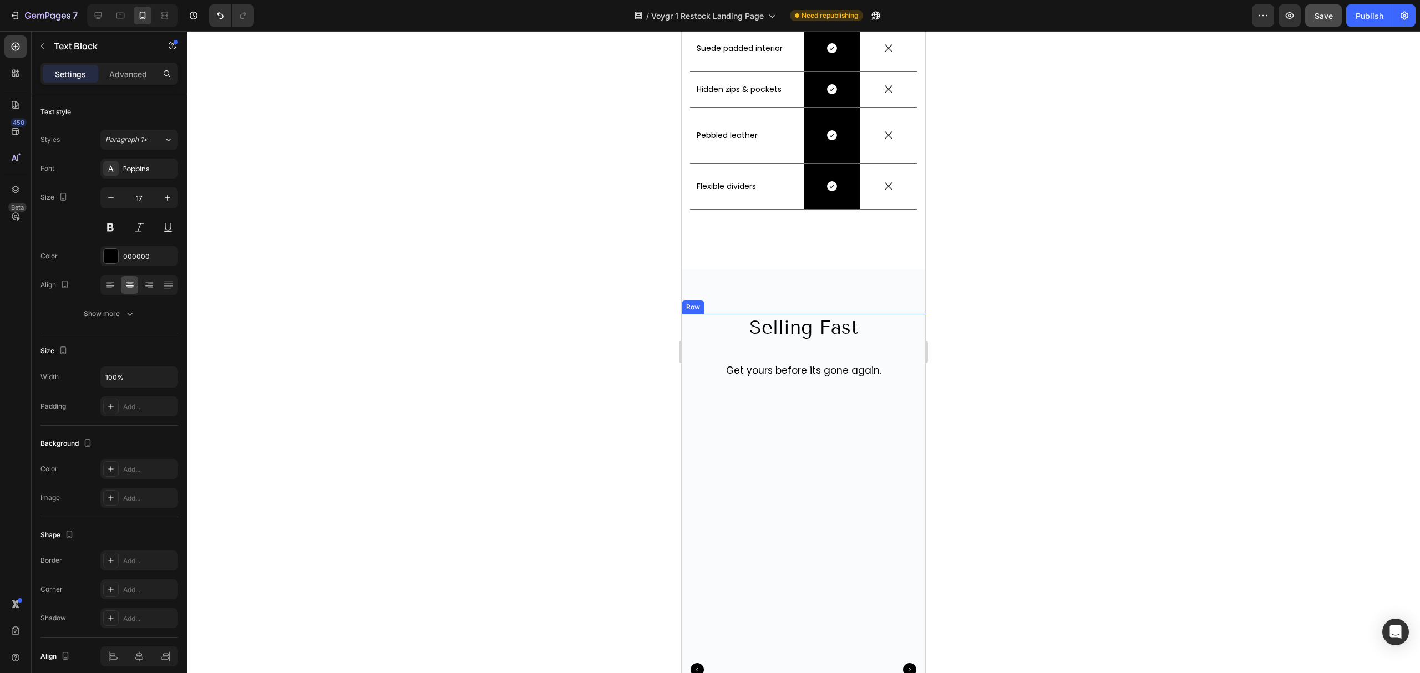
click at [867, 368] on p "Get yours before its gone again." at bounding box center [803, 370] width 241 height 12
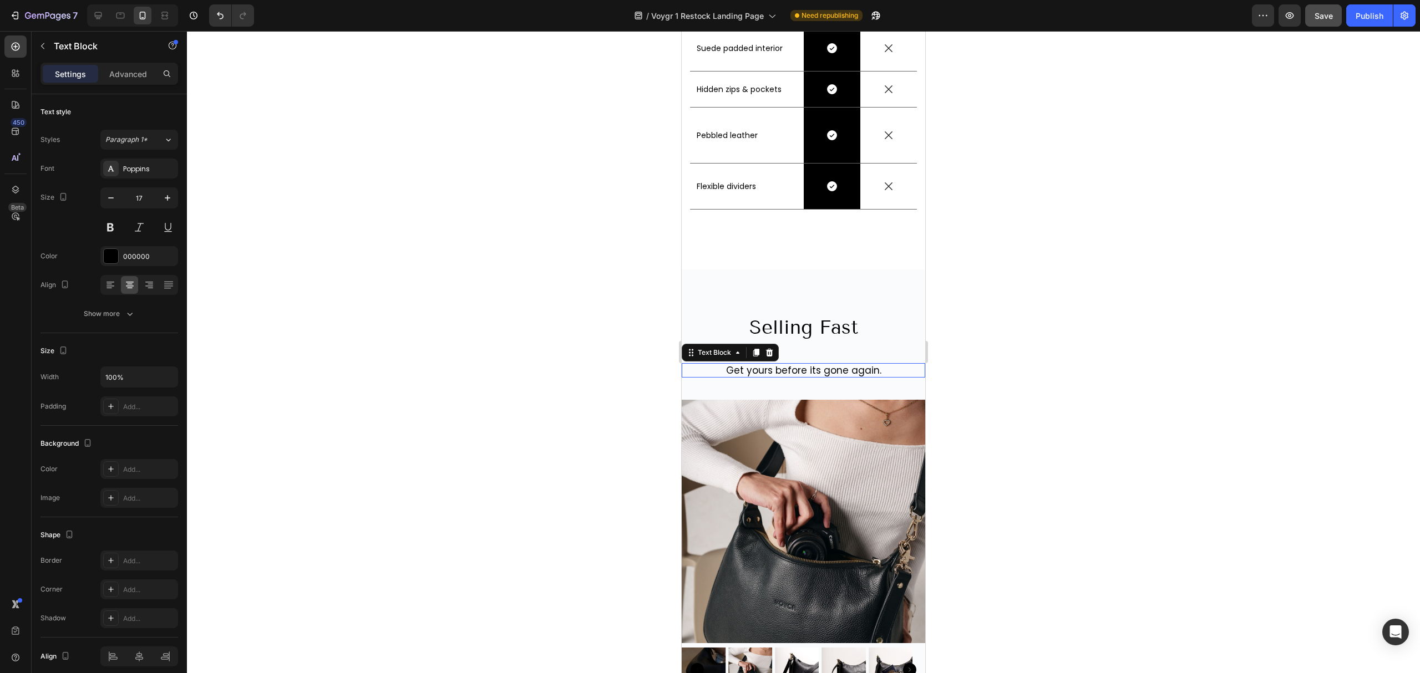
click at [873, 371] on p "Get yours before its gone again." at bounding box center [803, 370] width 241 height 12
click at [868, 368] on p "Get yours before its gone again." at bounding box center [803, 370] width 241 height 12
click at [868, 369] on p "Get yours before its gone again." at bounding box center [803, 370] width 241 height 12
click at [876, 373] on p "Get yours before its gone again." at bounding box center [803, 370] width 241 height 12
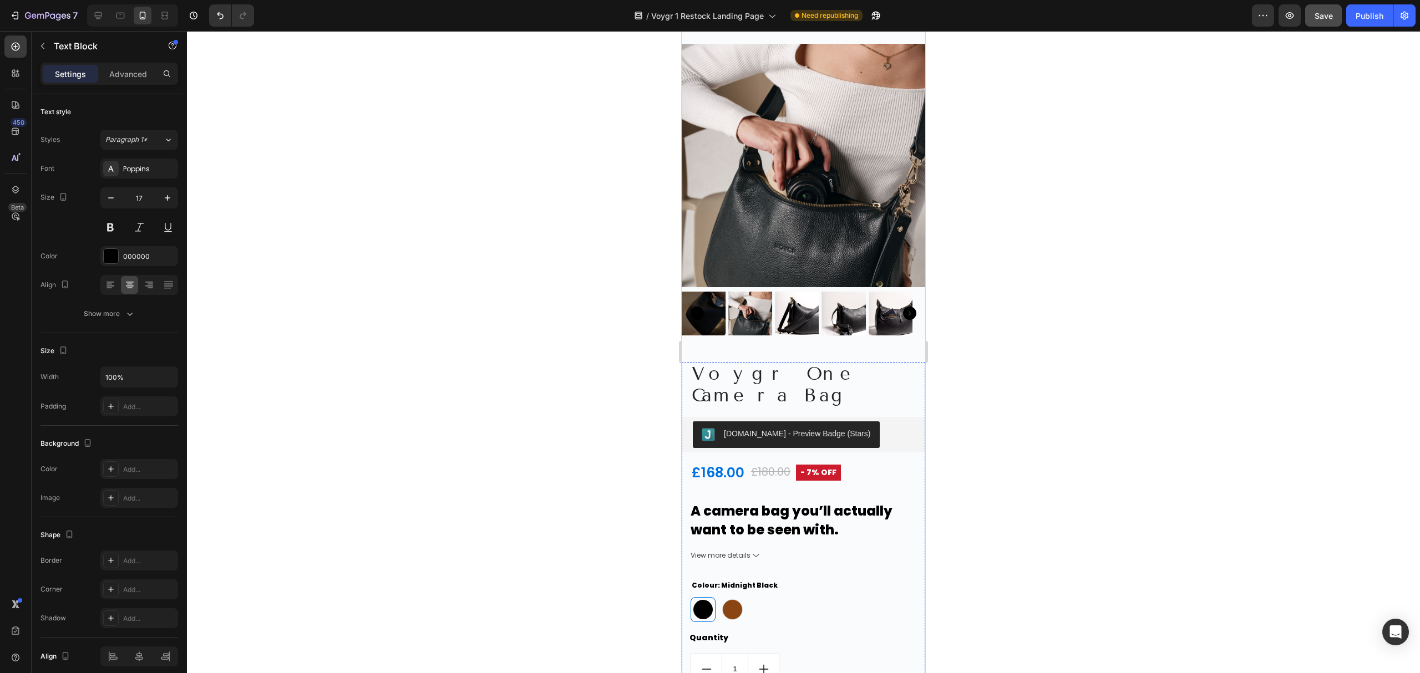
scroll to position [3105, 0]
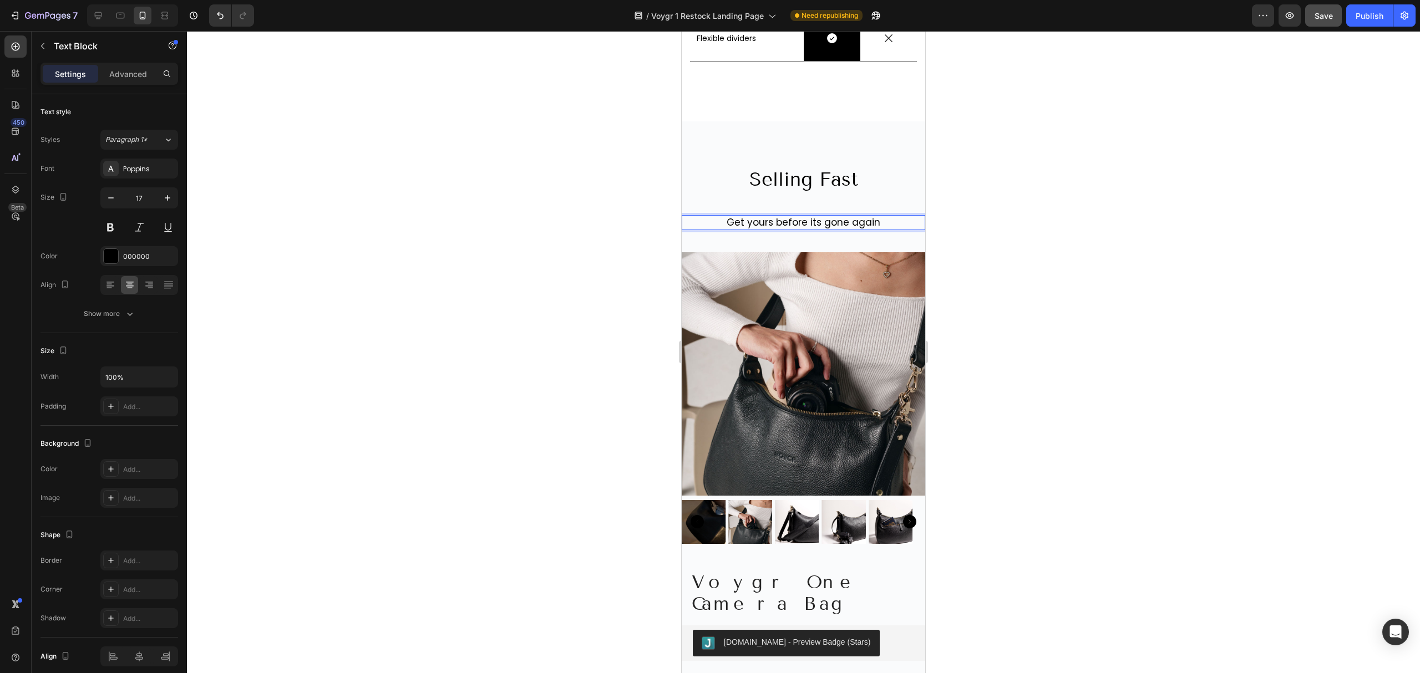
click at [901, 218] on p "Get yours before its gone again" at bounding box center [803, 222] width 241 height 12
click at [897, 196] on div "selling fast Heading Get yours before its gone again Text Block 40 Product Imag…" at bounding box center [802, 359] width 243 height 387
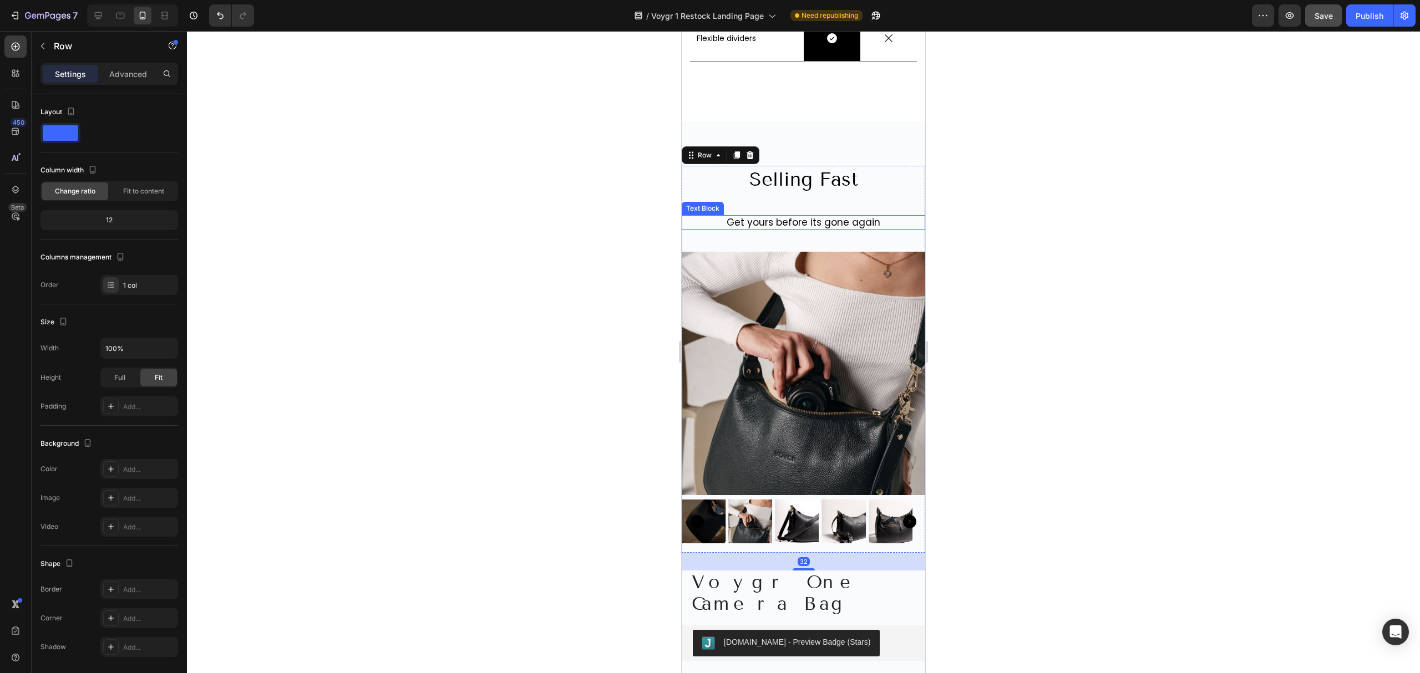
click at [886, 224] on p "Get yours before its gone again" at bounding box center [803, 222] width 241 height 12
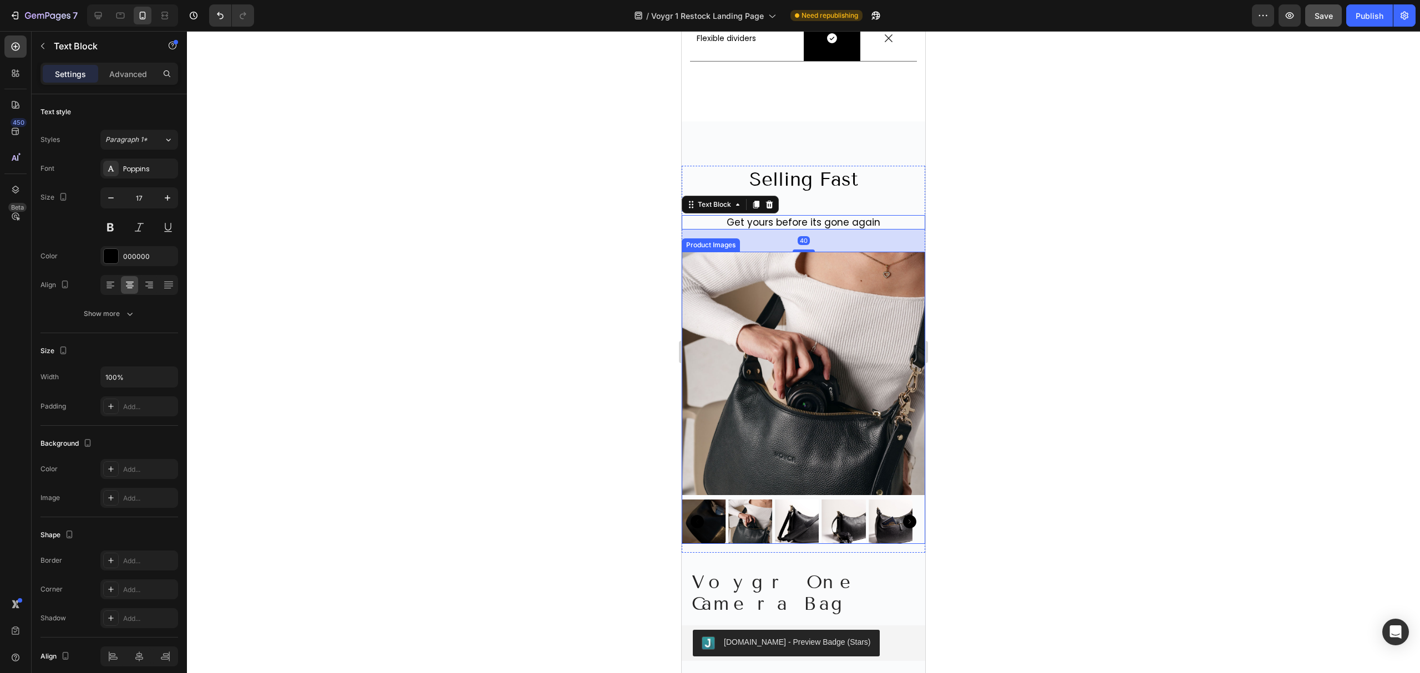
click at [881, 274] on img at bounding box center [802, 373] width 243 height 243
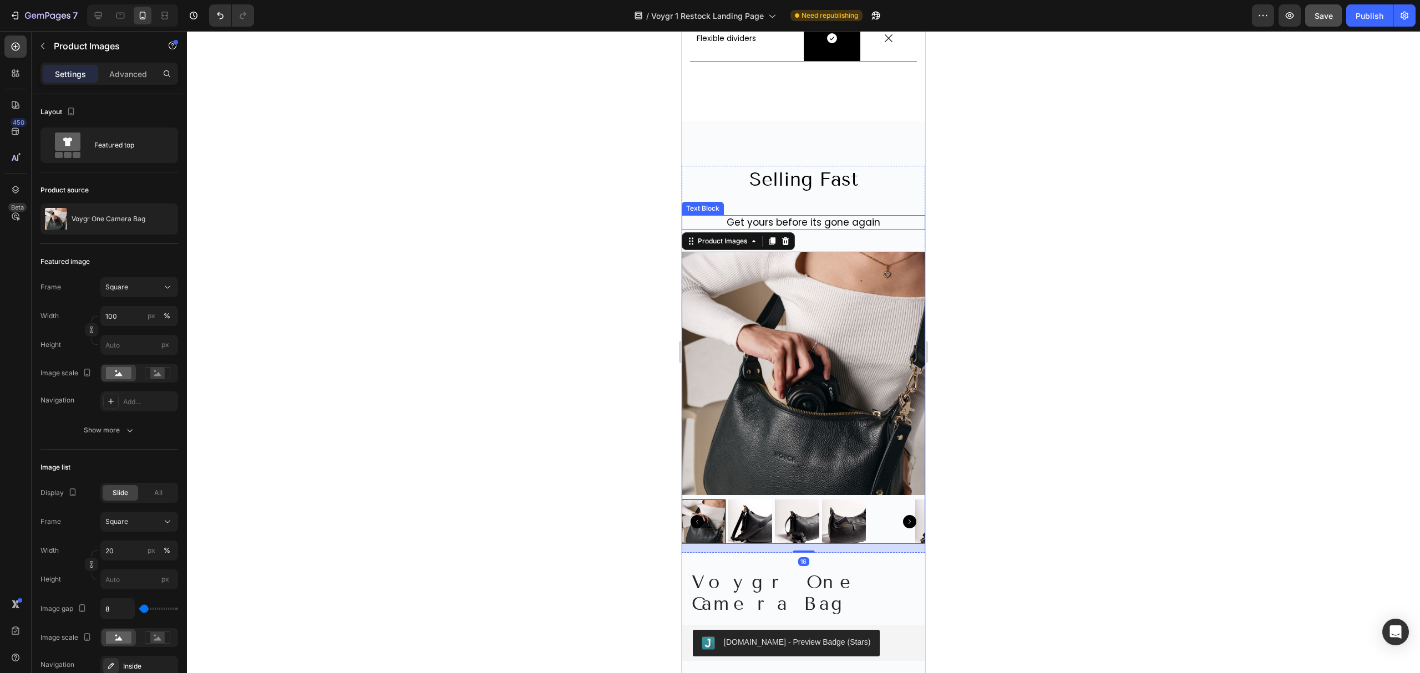
click at [888, 220] on p "Get yours before its gone again" at bounding box center [803, 222] width 241 height 12
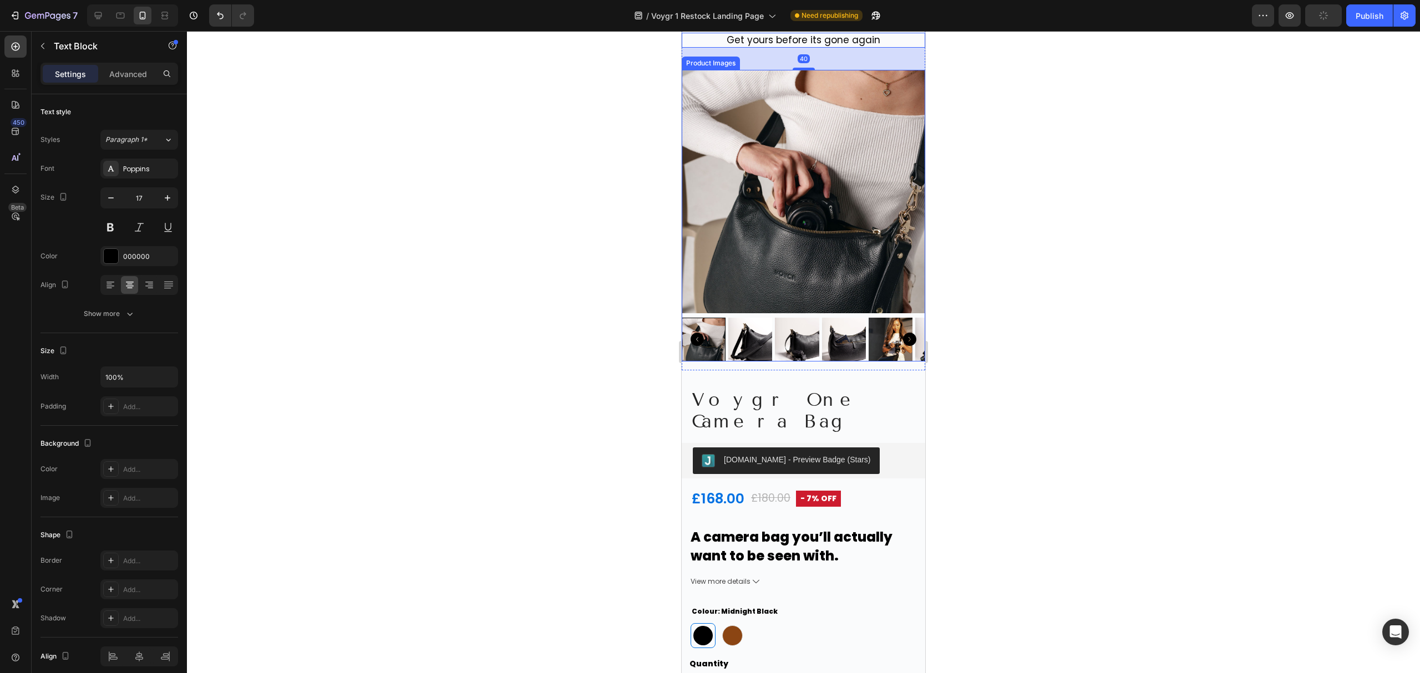
scroll to position [3327, 0]
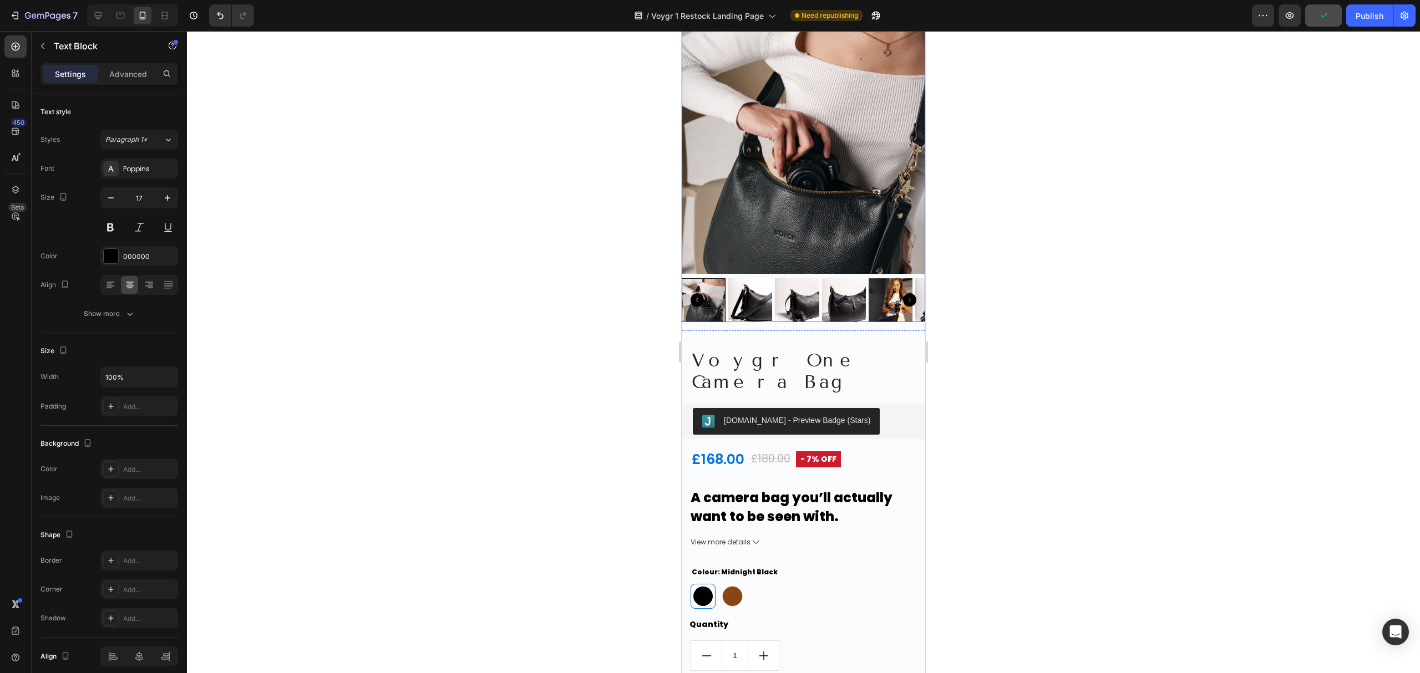
click at [878, 305] on img at bounding box center [890, 300] width 44 height 44
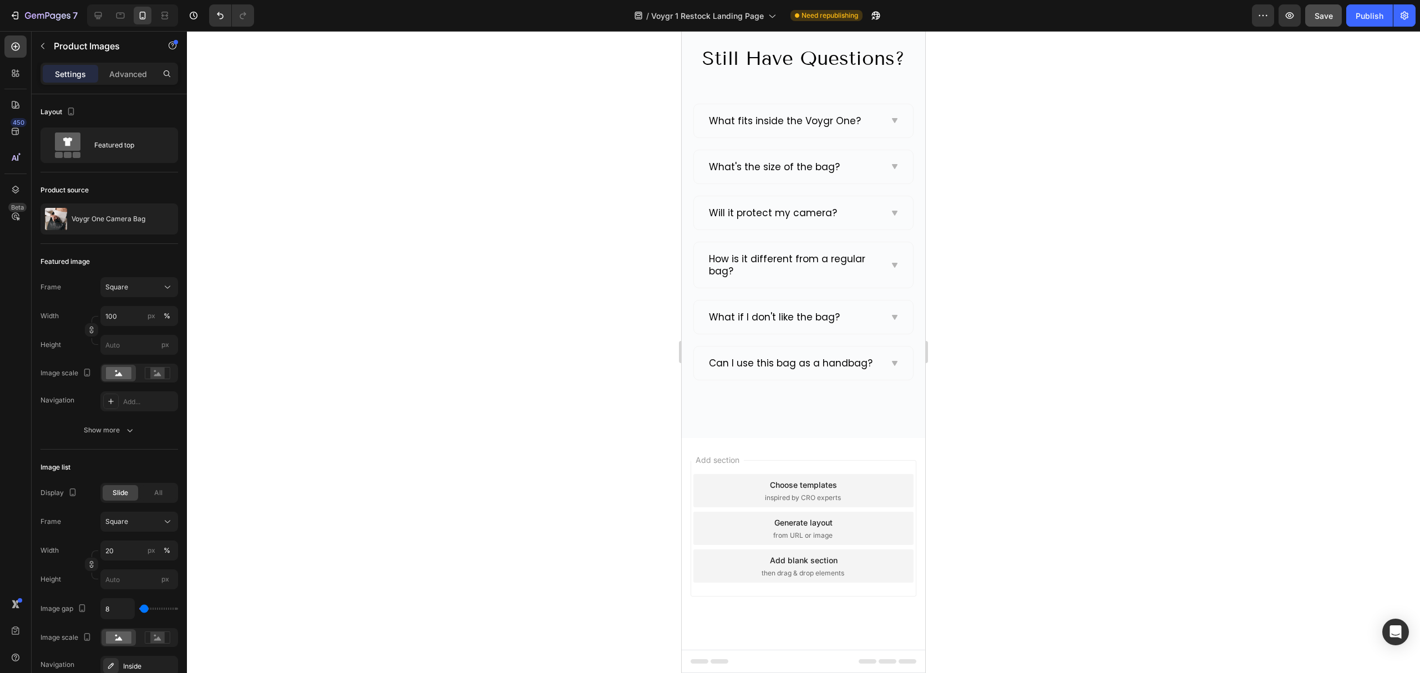
scroll to position [4842, 0]
click at [1320, 7] on button "Save" at bounding box center [1323, 15] width 37 height 22
click at [1371, 14] on div "Publish" at bounding box center [1369, 16] width 28 height 12
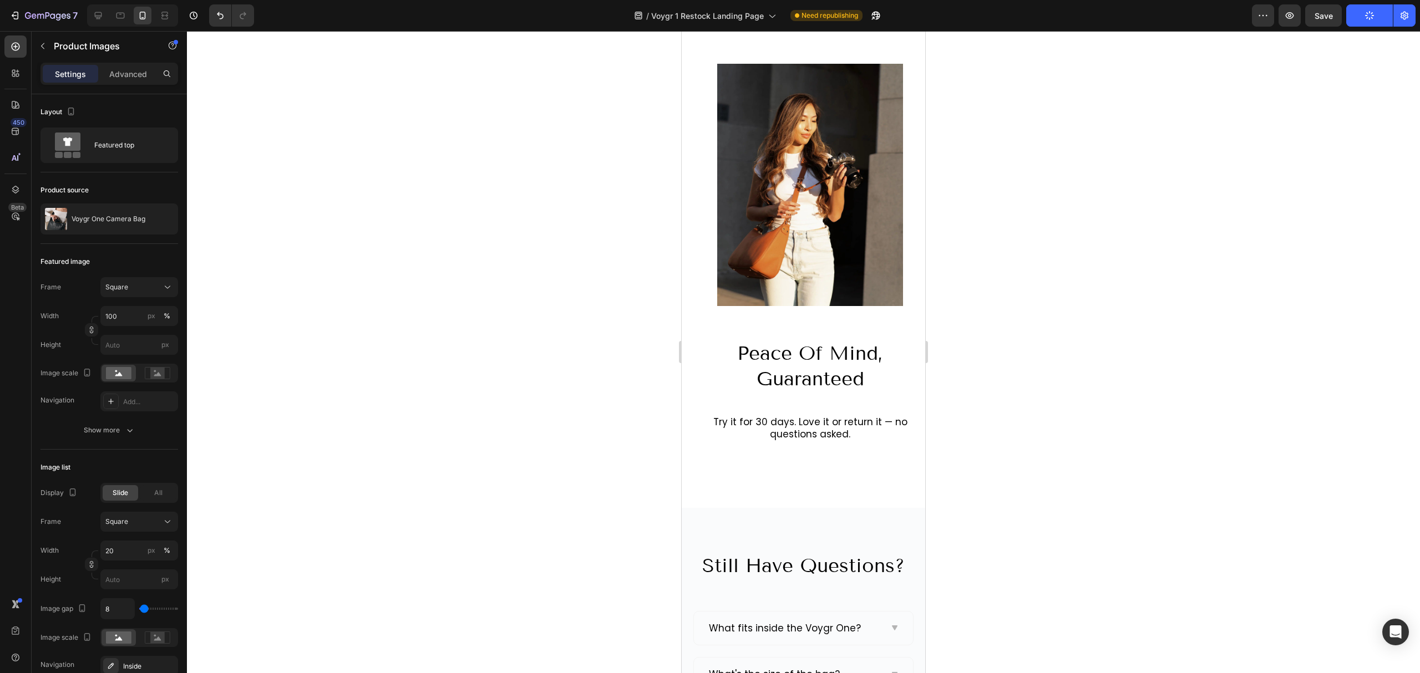
scroll to position [4317, 0]
click at [877, 358] on h2 "peace of mind, guaranteed" at bounding box center [809, 365] width 221 height 53
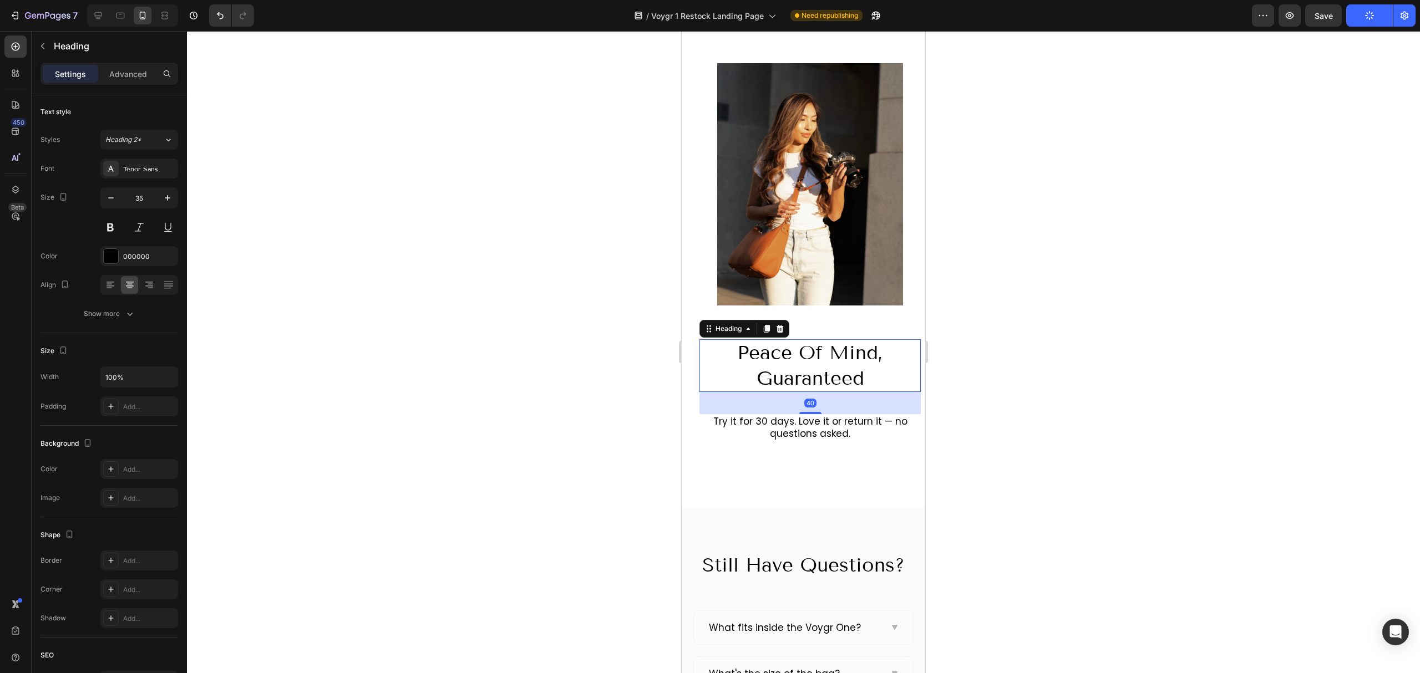
click at [877, 353] on h2 "peace of mind, guaranteed" at bounding box center [809, 365] width 221 height 53
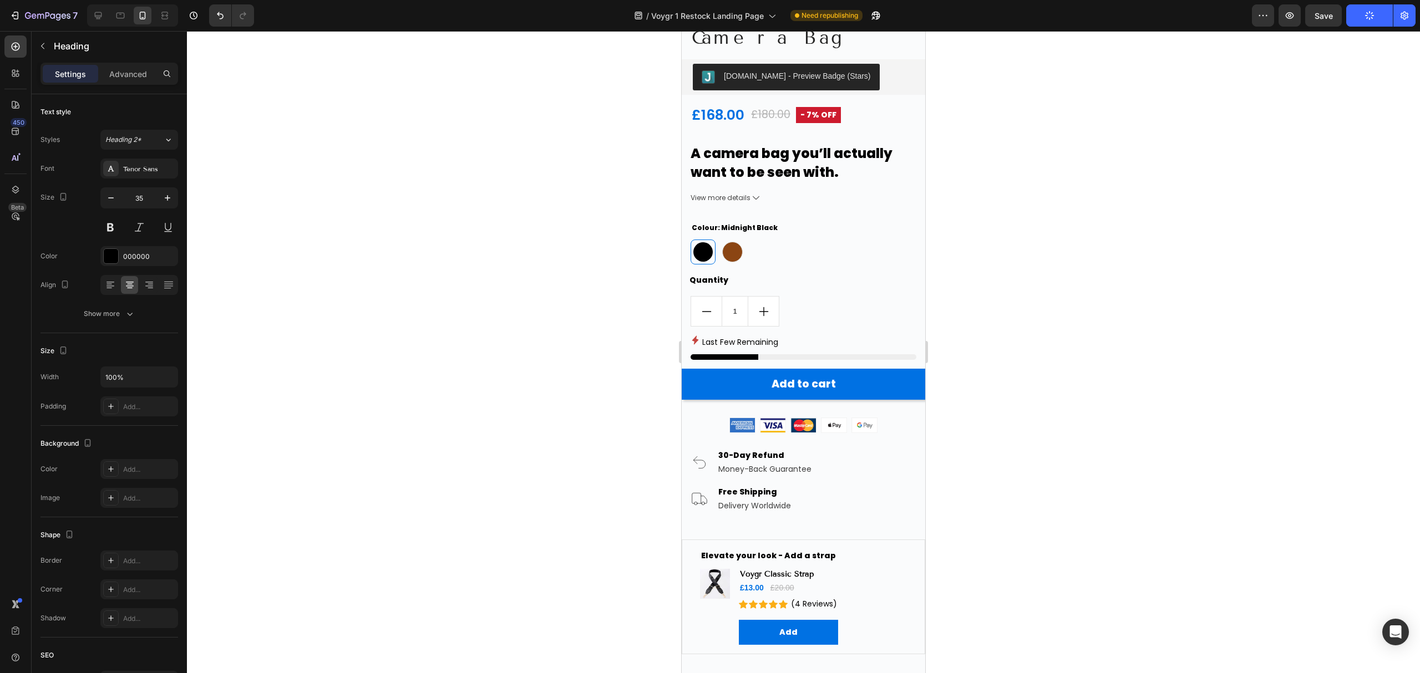
scroll to position [3450, 0]
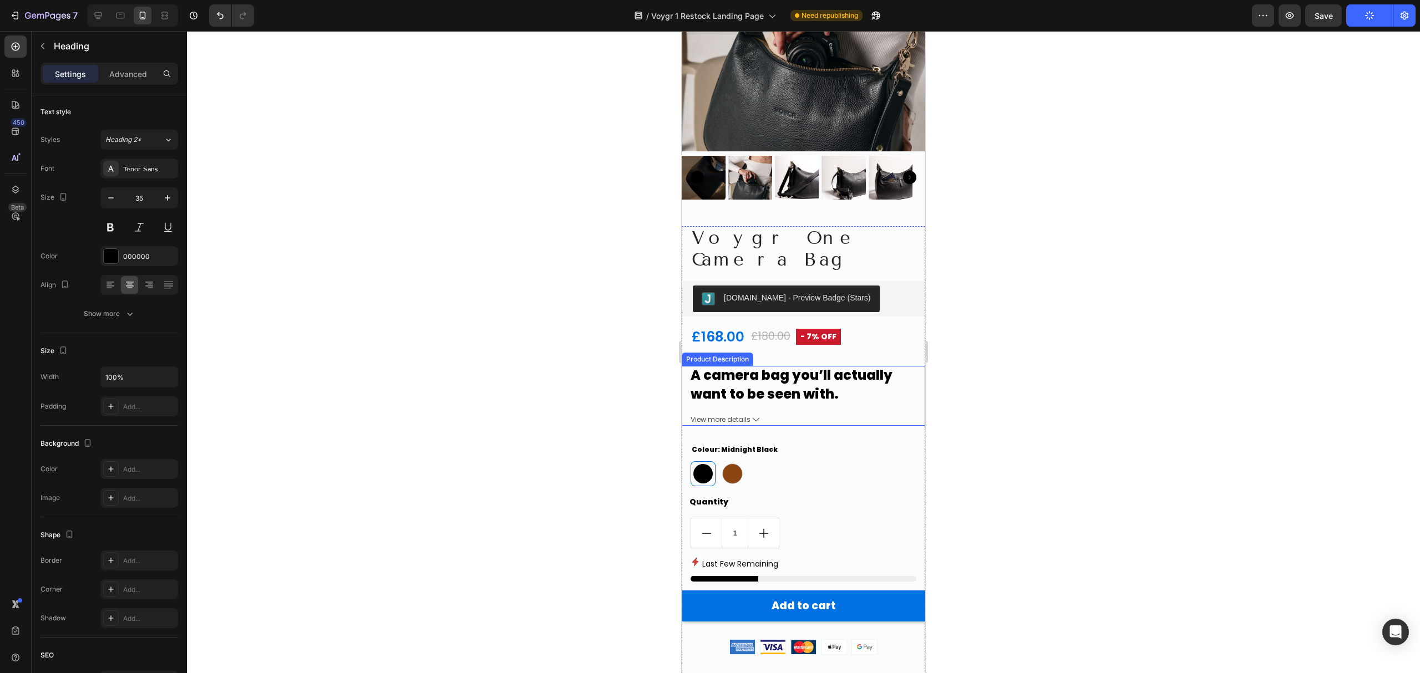
click at [835, 366] on div "A camera bag you’ll actually want to be seen with. For photographers who refuse…" at bounding box center [807, 386] width 235 height 40
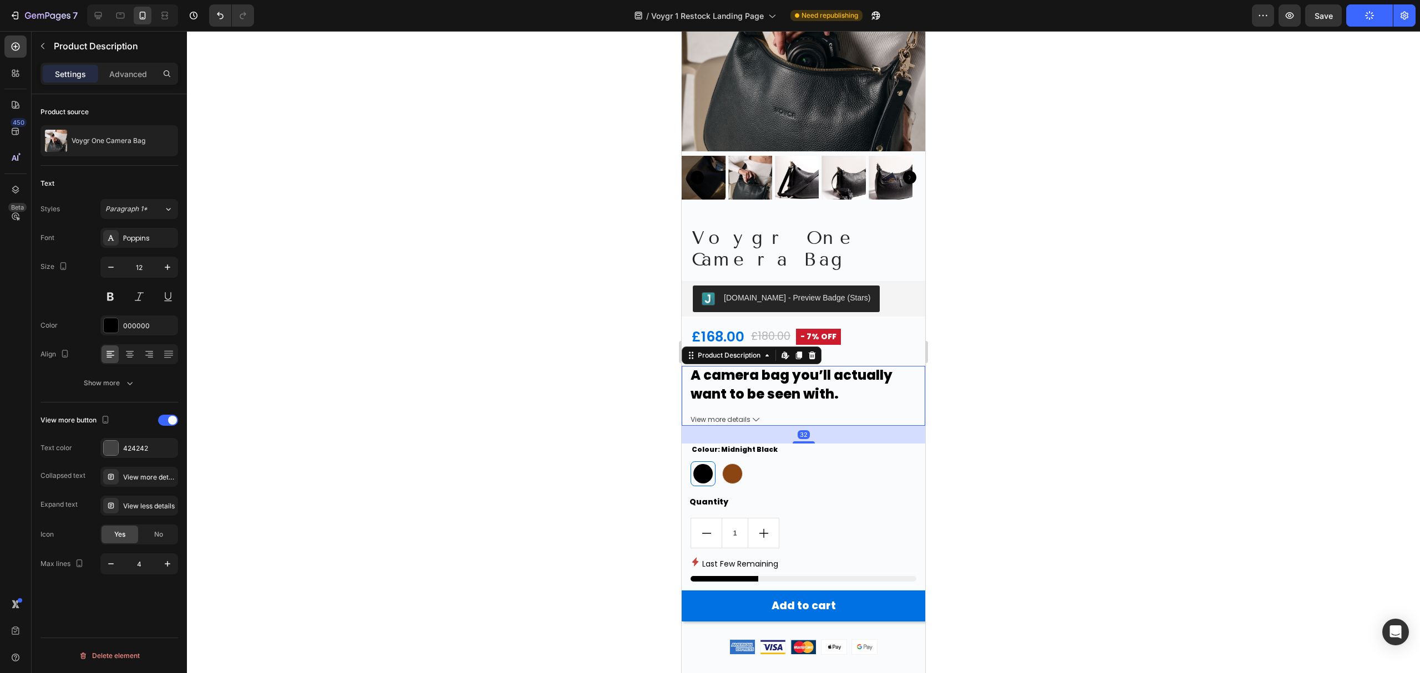
click at [837, 366] on div "A camera bag you’ll actually want to be seen with. For photographers who refuse…" at bounding box center [807, 386] width 235 height 40
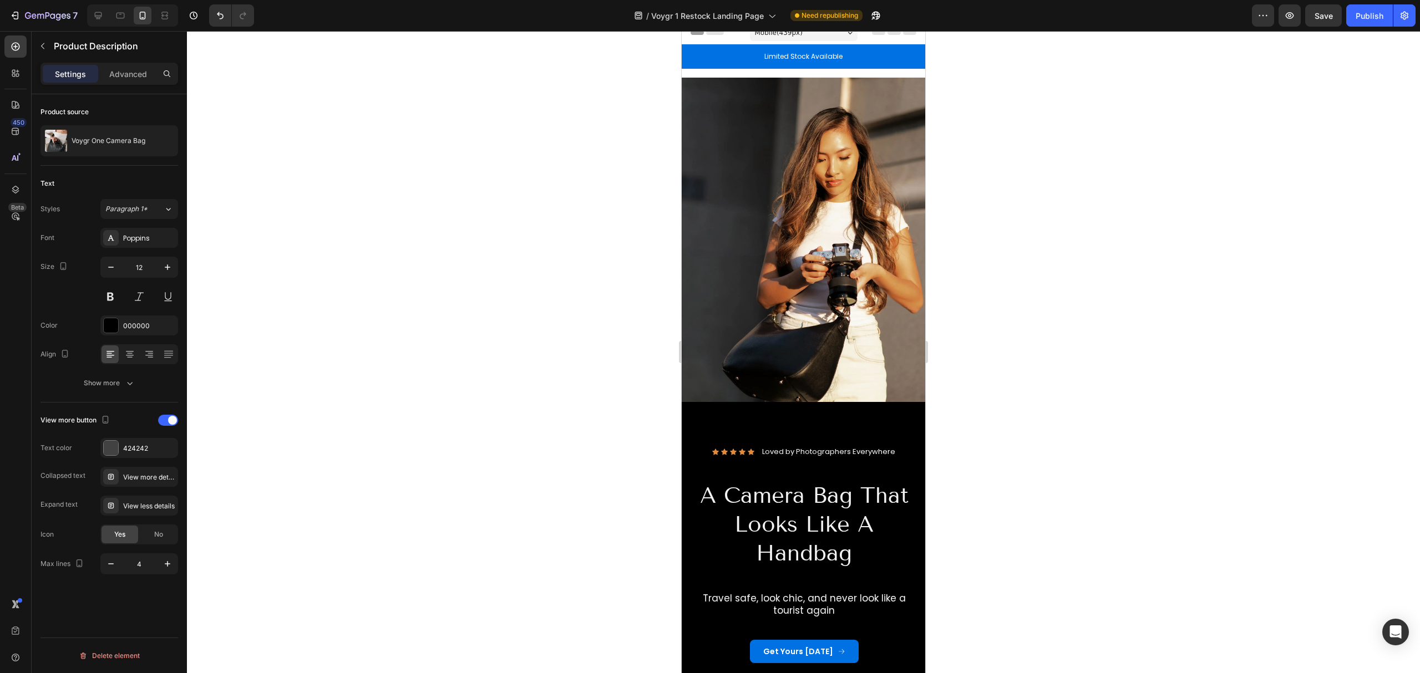
scroll to position [0, 0]
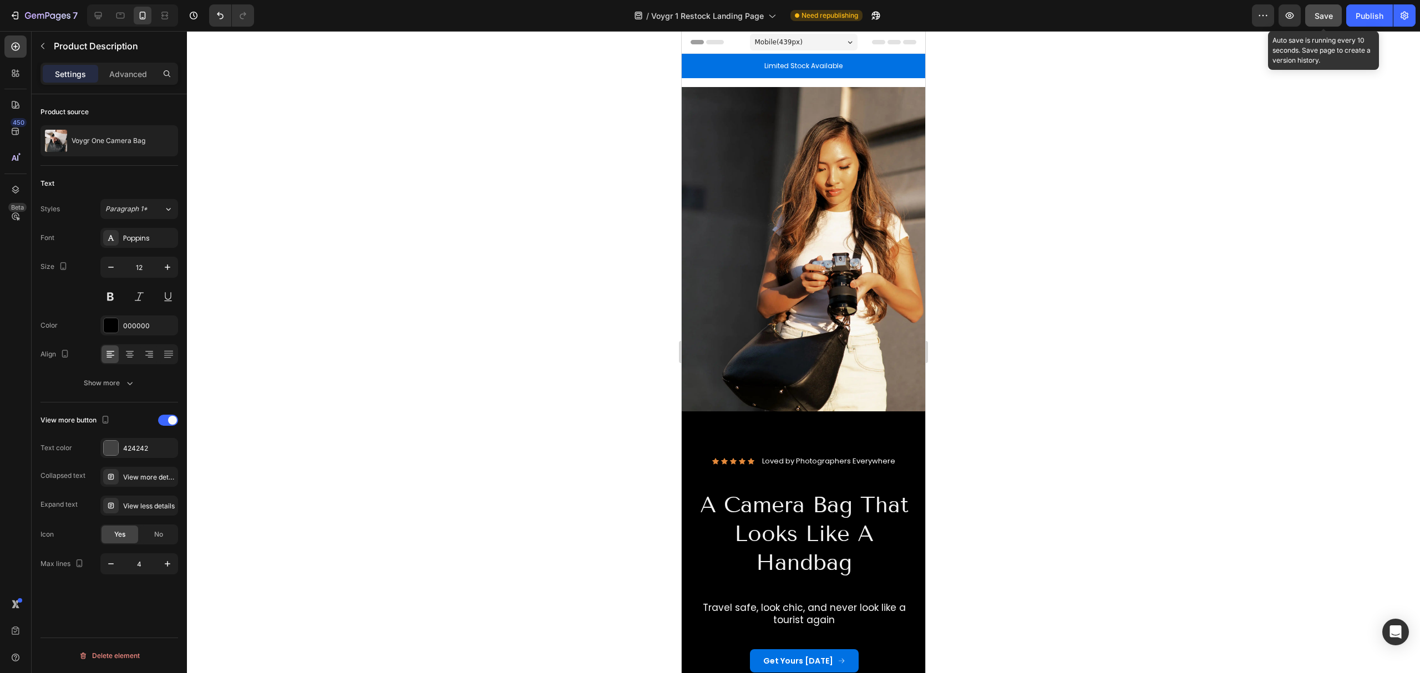
click at [1325, 22] on button "Save" at bounding box center [1323, 15] width 37 height 22
click at [1365, 16] on div "Publish" at bounding box center [1369, 16] width 28 height 12
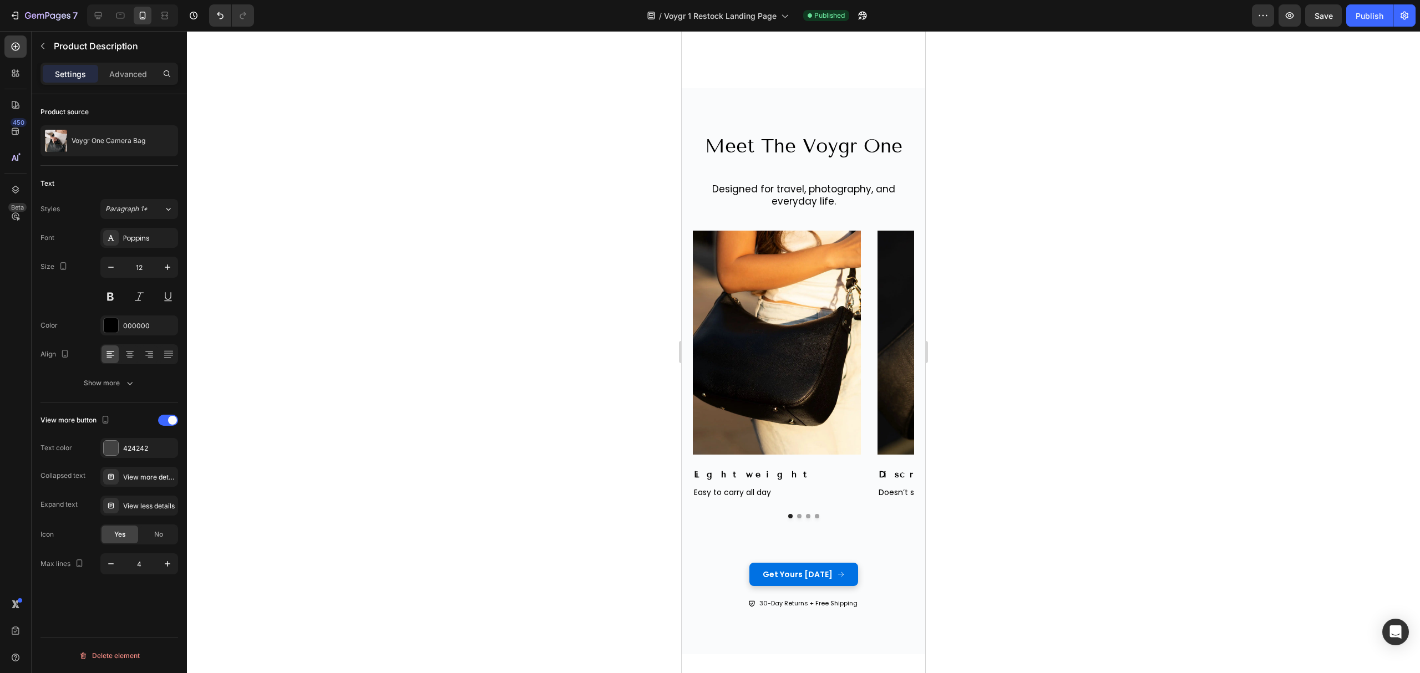
scroll to position [1257, 0]
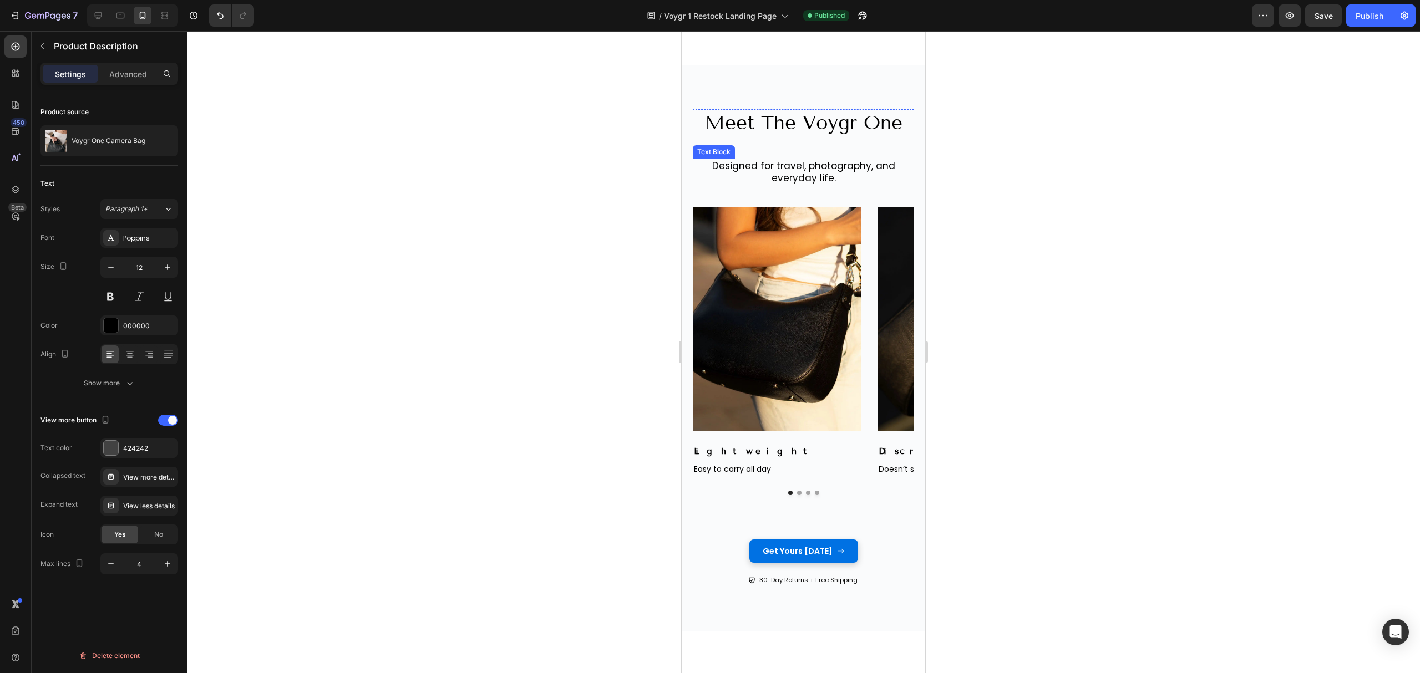
click at [832, 176] on p "Designed for travel, photography, and everyday life." at bounding box center [803, 172] width 219 height 24
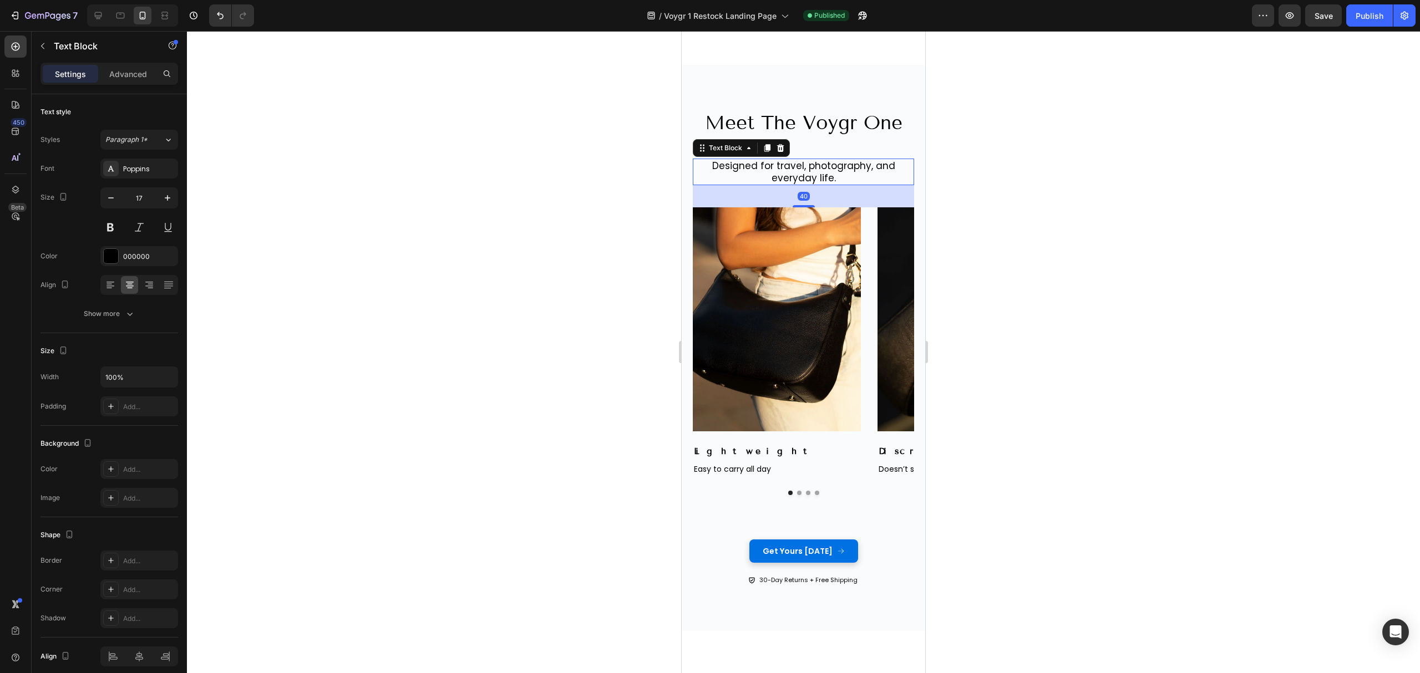
click at [834, 176] on p "Designed for travel, photography, and everyday life." at bounding box center [803, 172] width 219 height 24
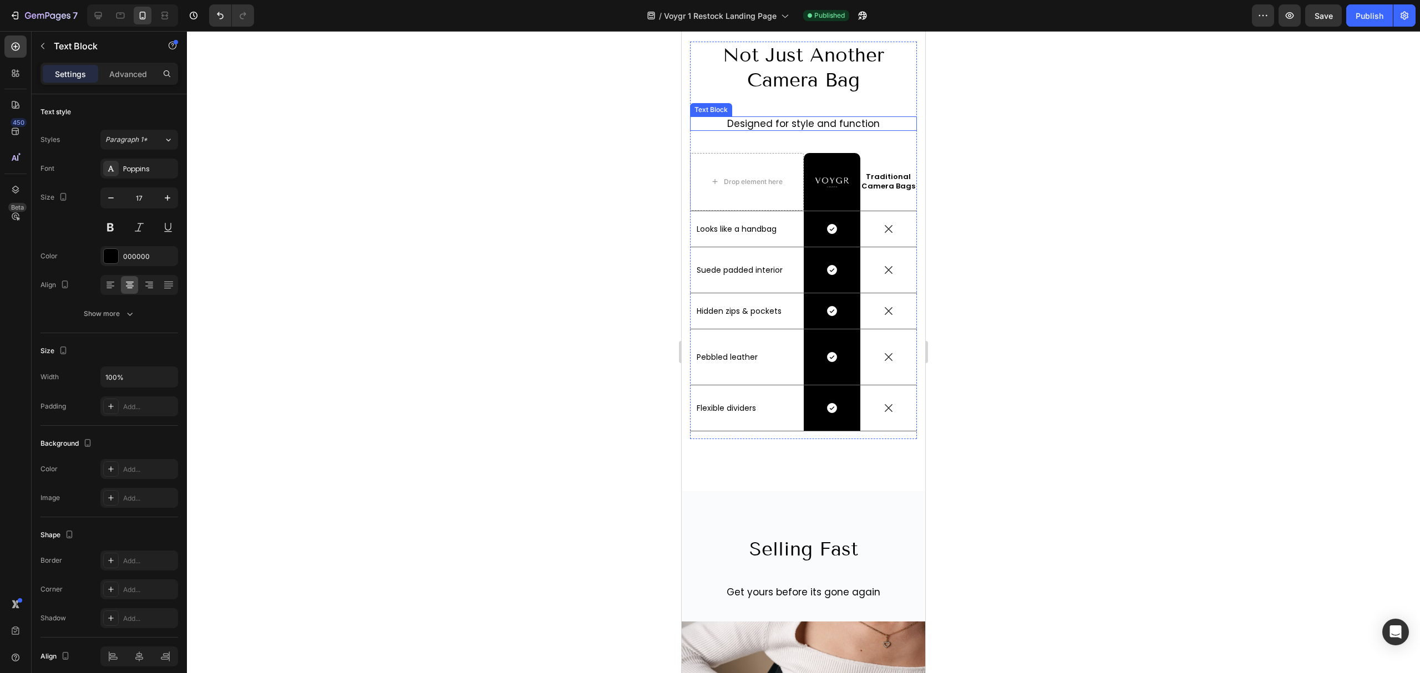
scroll to position [2662, 0]
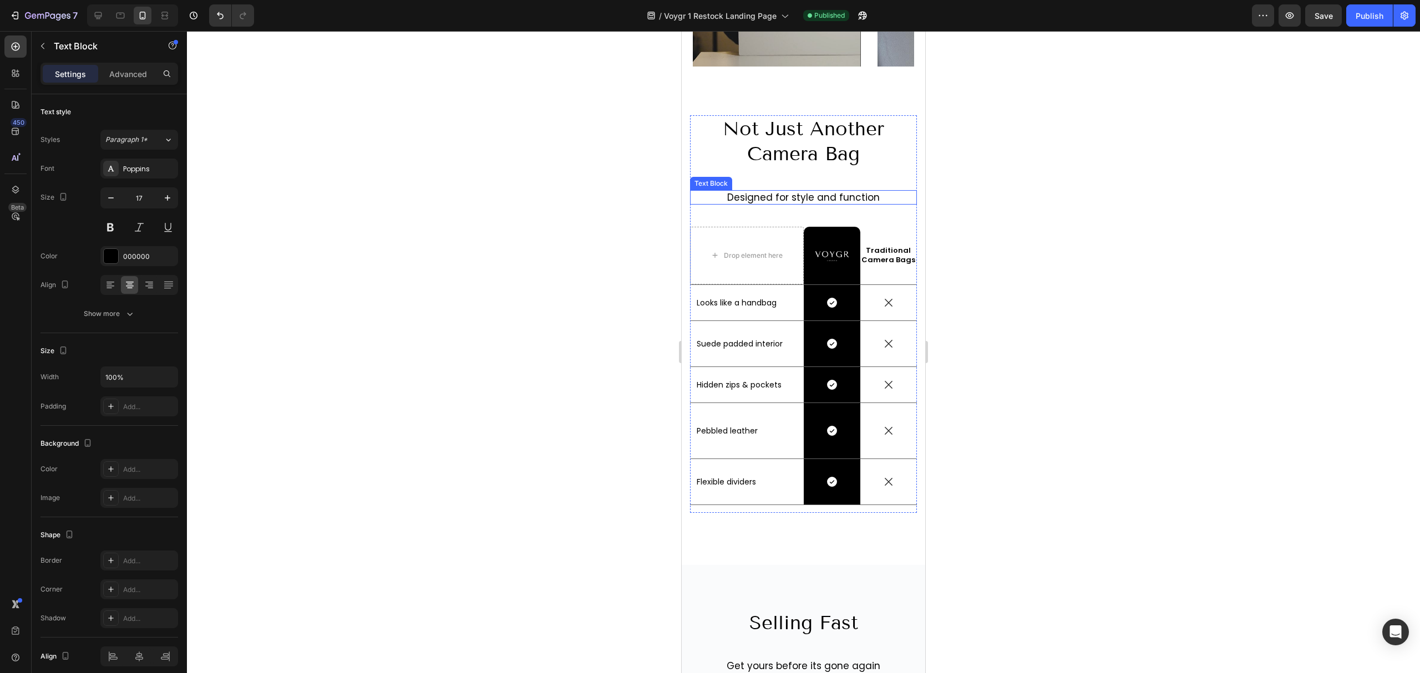
click at [782, 195] on p "Designed for style and function" at bounding box center [803, 197] width 225 height 12
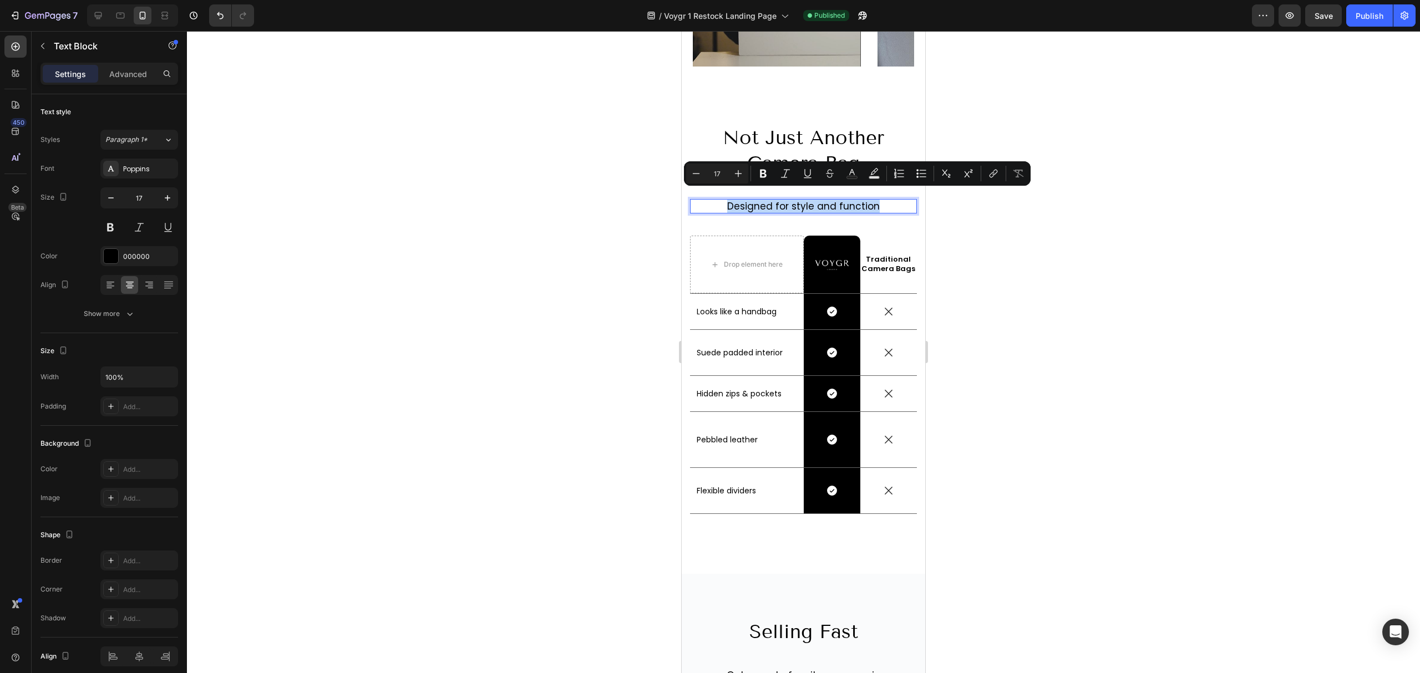
click at [782, 200] on p "Designed for style and function" at bounding box center [803, 206] width 225 height 12
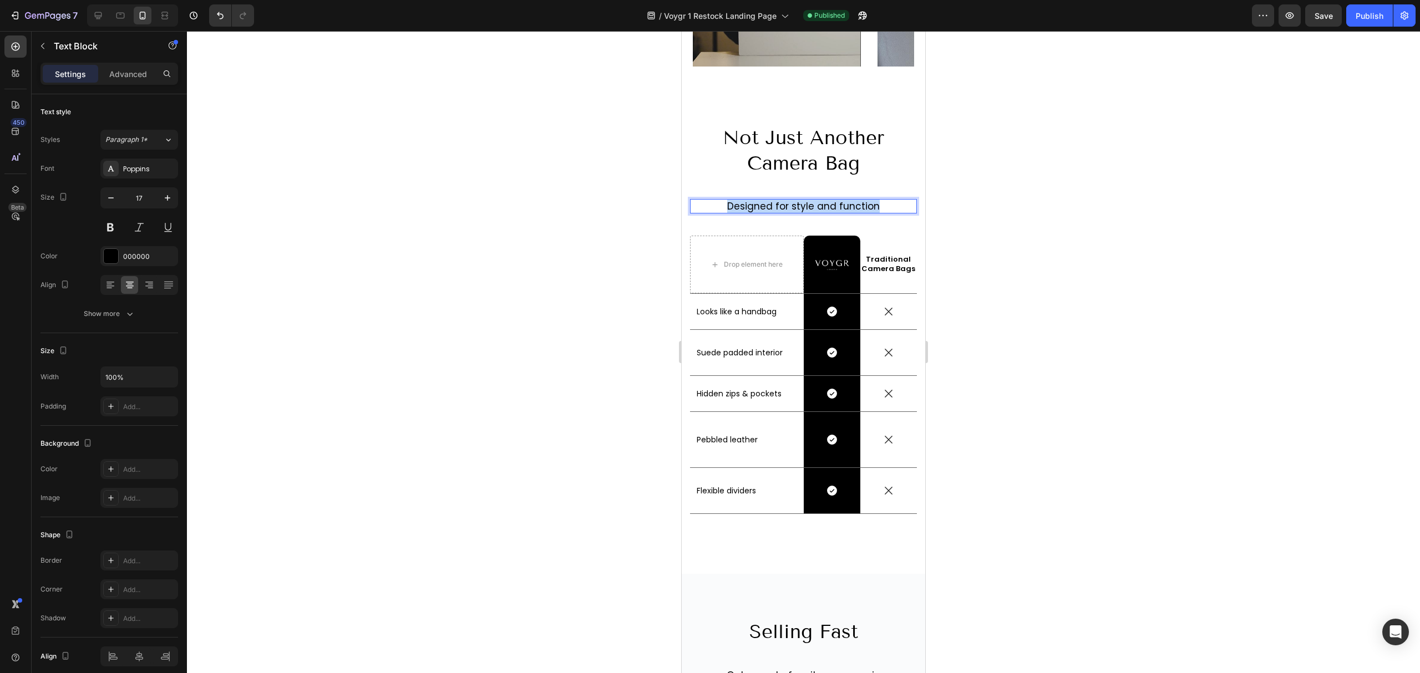
click at [782, 200] on p "Designed for style and function" at bounding box center [803, 206] width 225 height 12
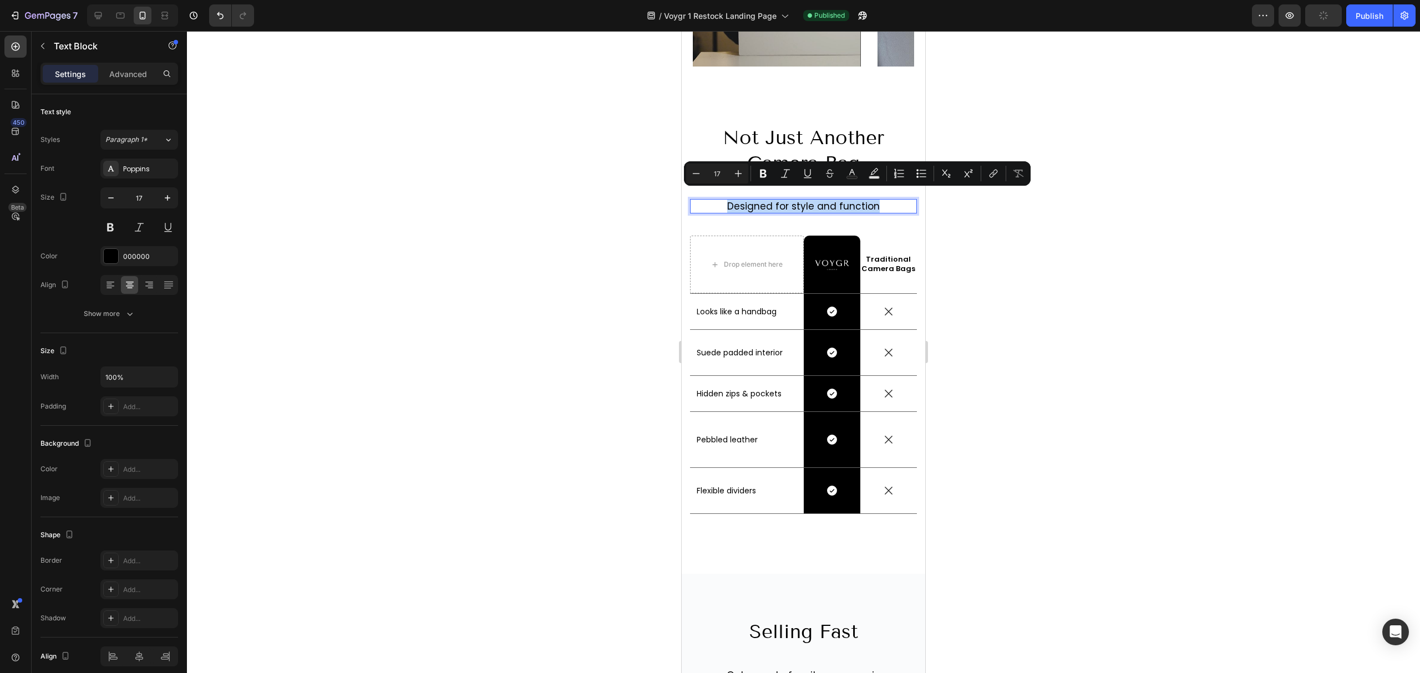
click at [782, 200] on p "Designed for style and function" at bounding box center [803, 206] width 225 height 12
click at [737, 200] on p "Designed for style and function" at bounding box center [803, 206] width 225 height 12
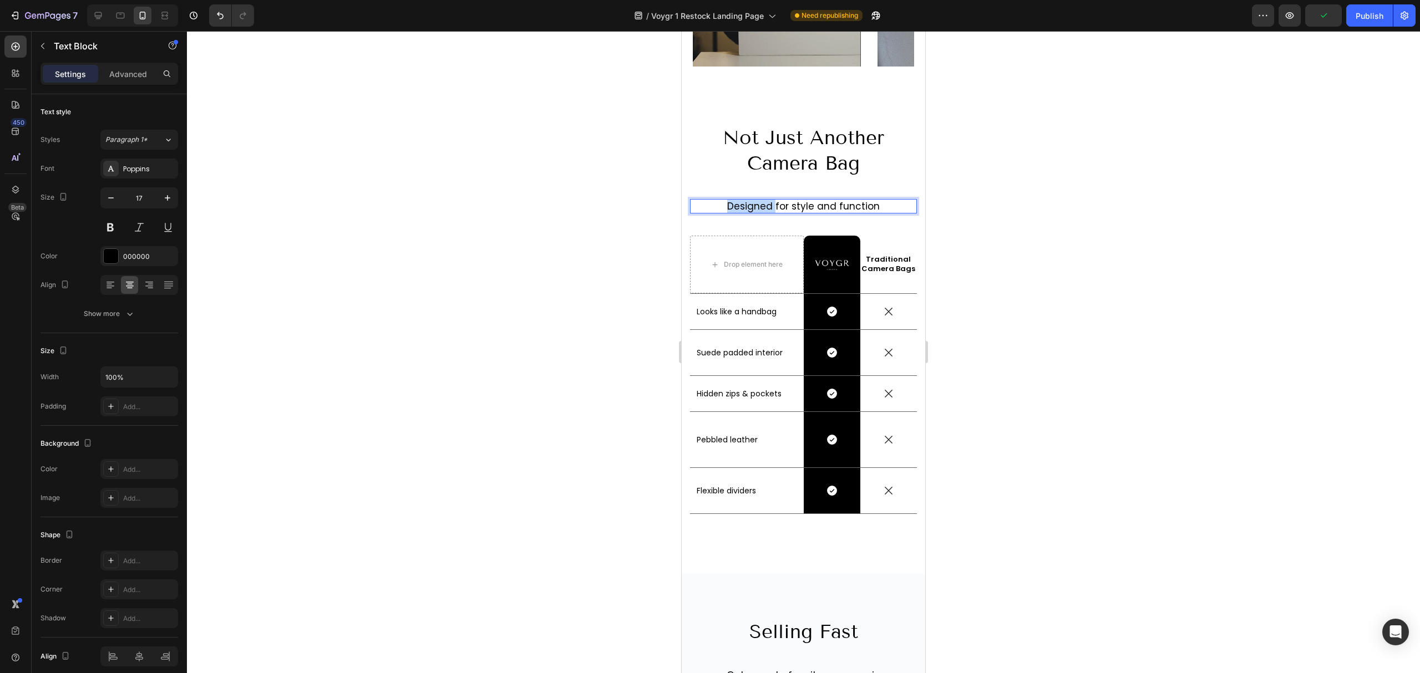
click at [737, 200] on p "Designed for style and function" at bounding box center [803, 206] width 225 height 12
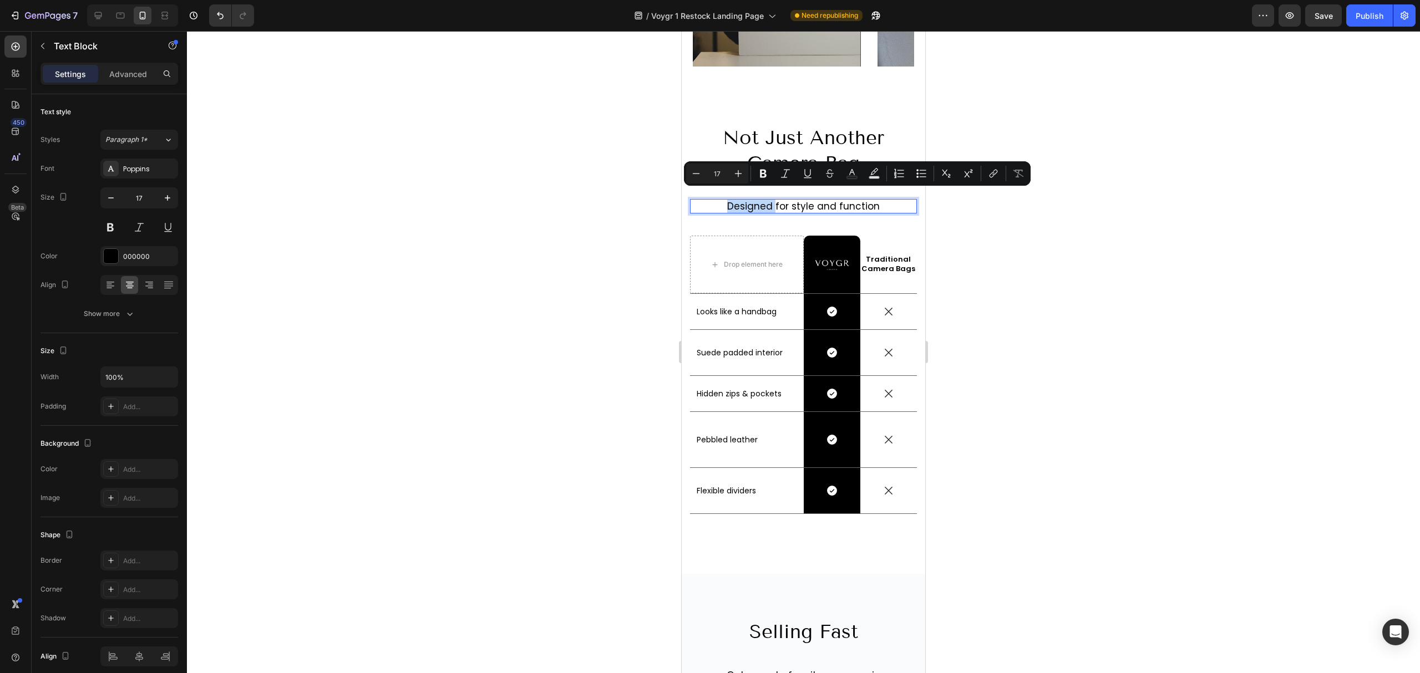
click at [737, 200] on p "Designed for style and function" at bounding box center [803, 206] width 225 height 12
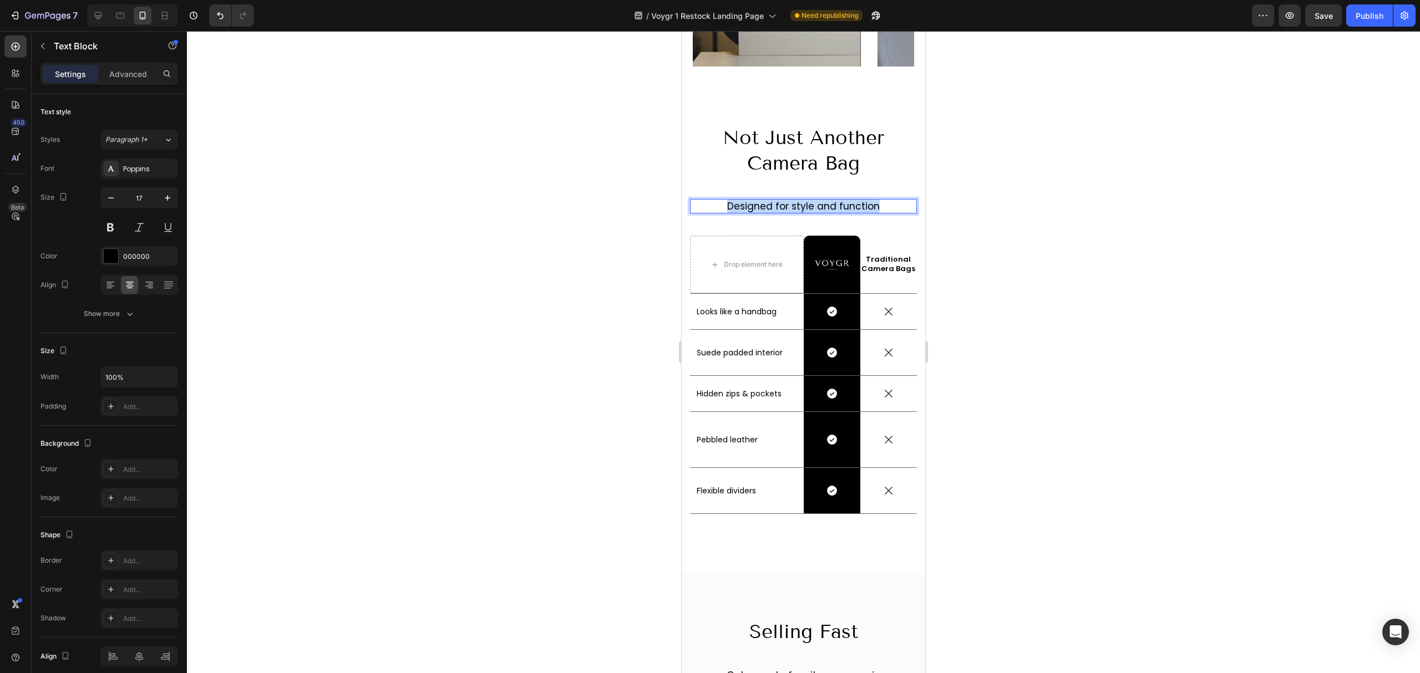
click at [737, 200] on p "Designed for style and function" at bounding box center [803, 206] width 225 height 12
click at [718, 200] on p "The perfect combination of style and function" at bounding box center [803, 206] width 225 height 12
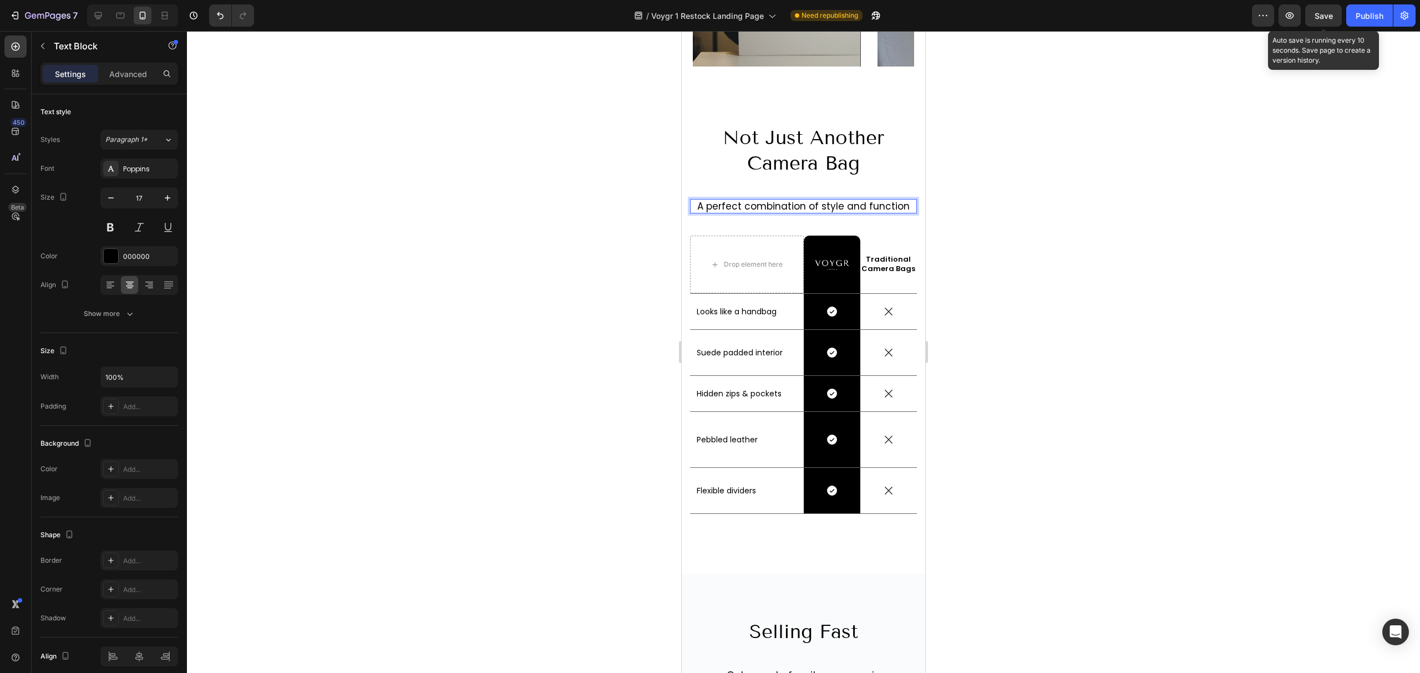
click at [1322, 19] on span "Save" at bounding box center [1323, 15] width 18 height 9
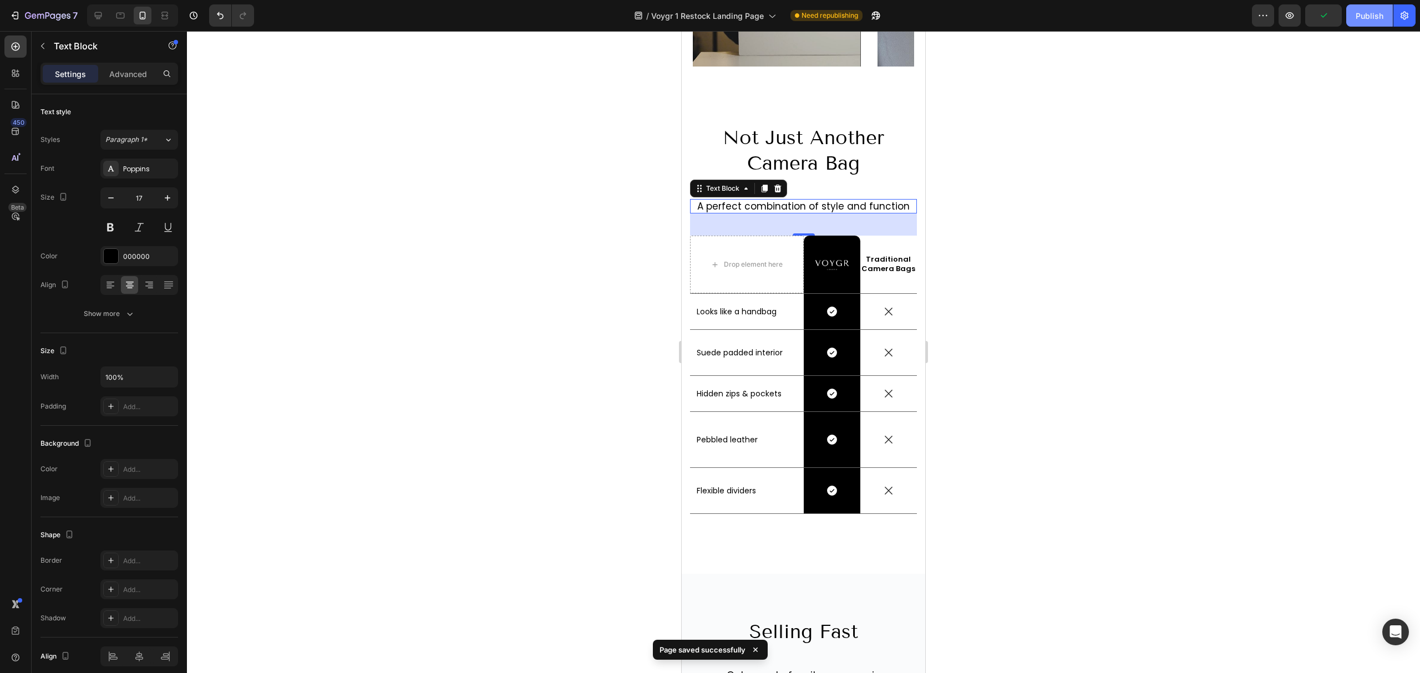
click at [1351, 14] on button "Publish" at bounding box center [1369, 15] width 47 height 22
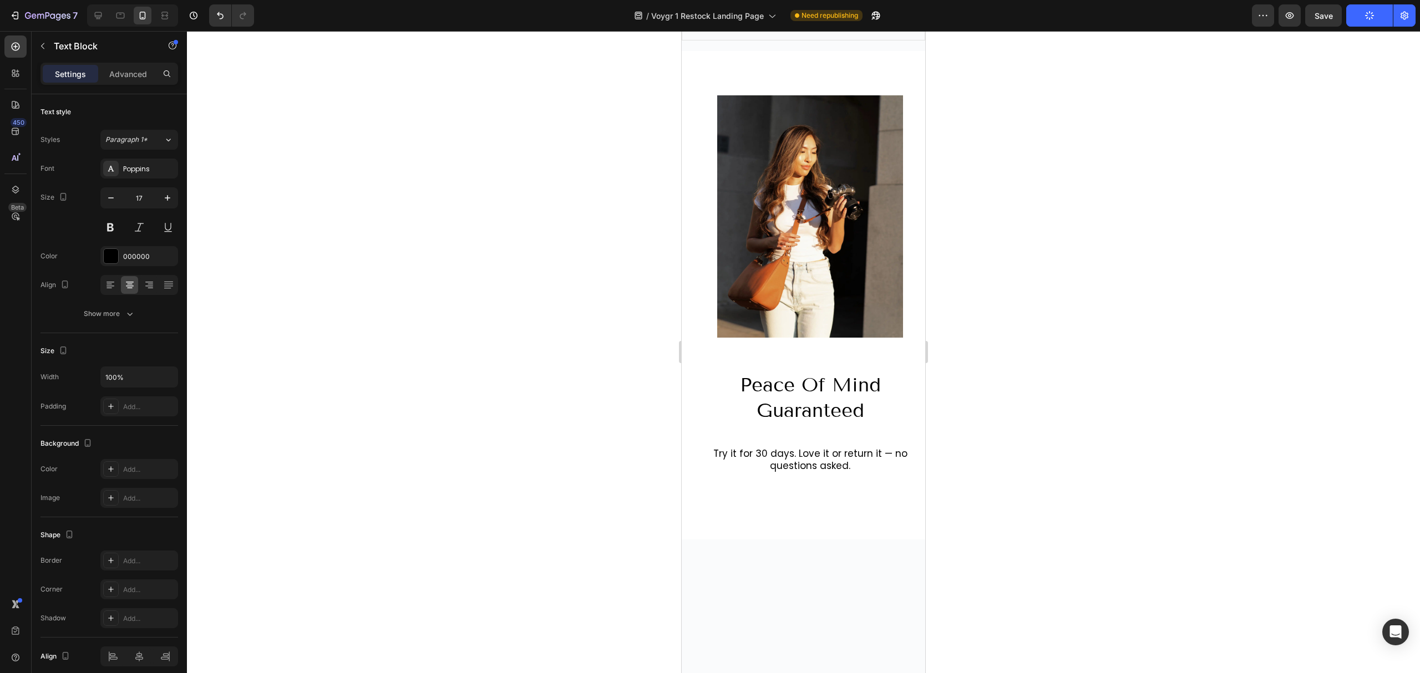
scroll to position [4086, 0]
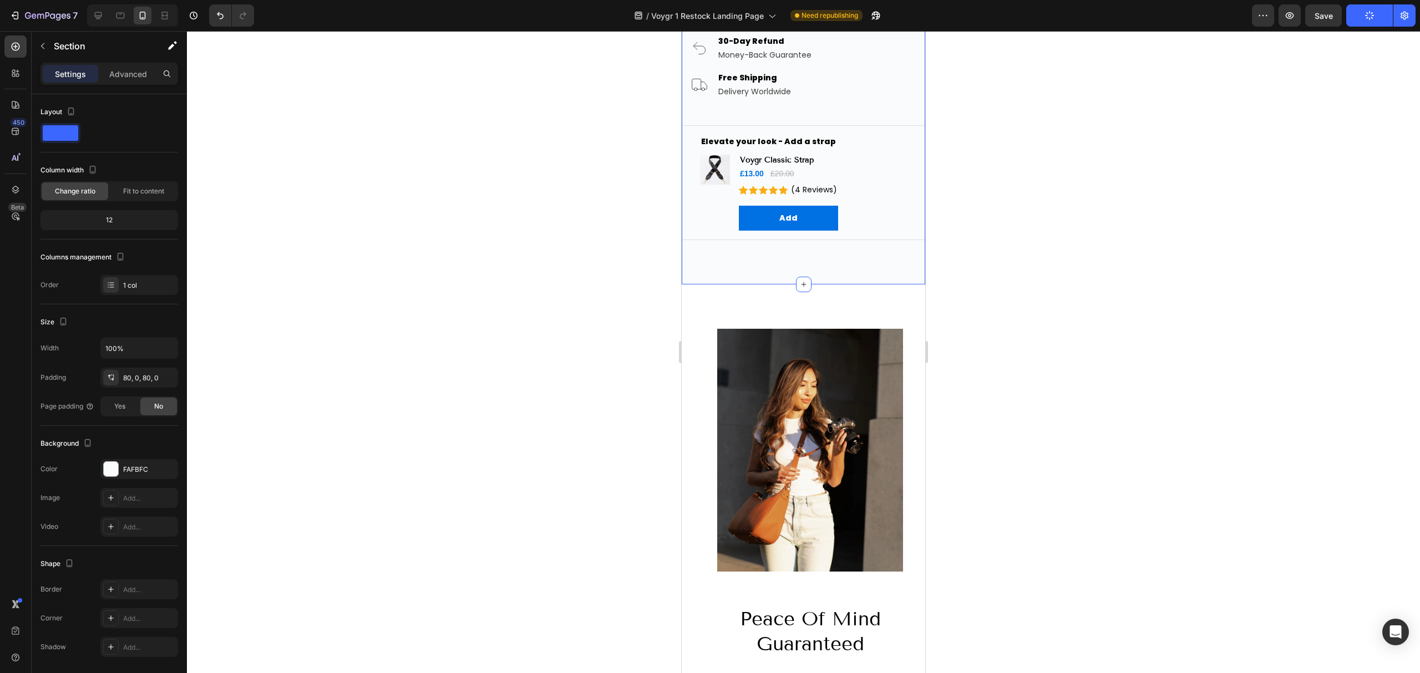
click at [1117, 256] on div at bounding box center [803, 352] width 1233 height 642
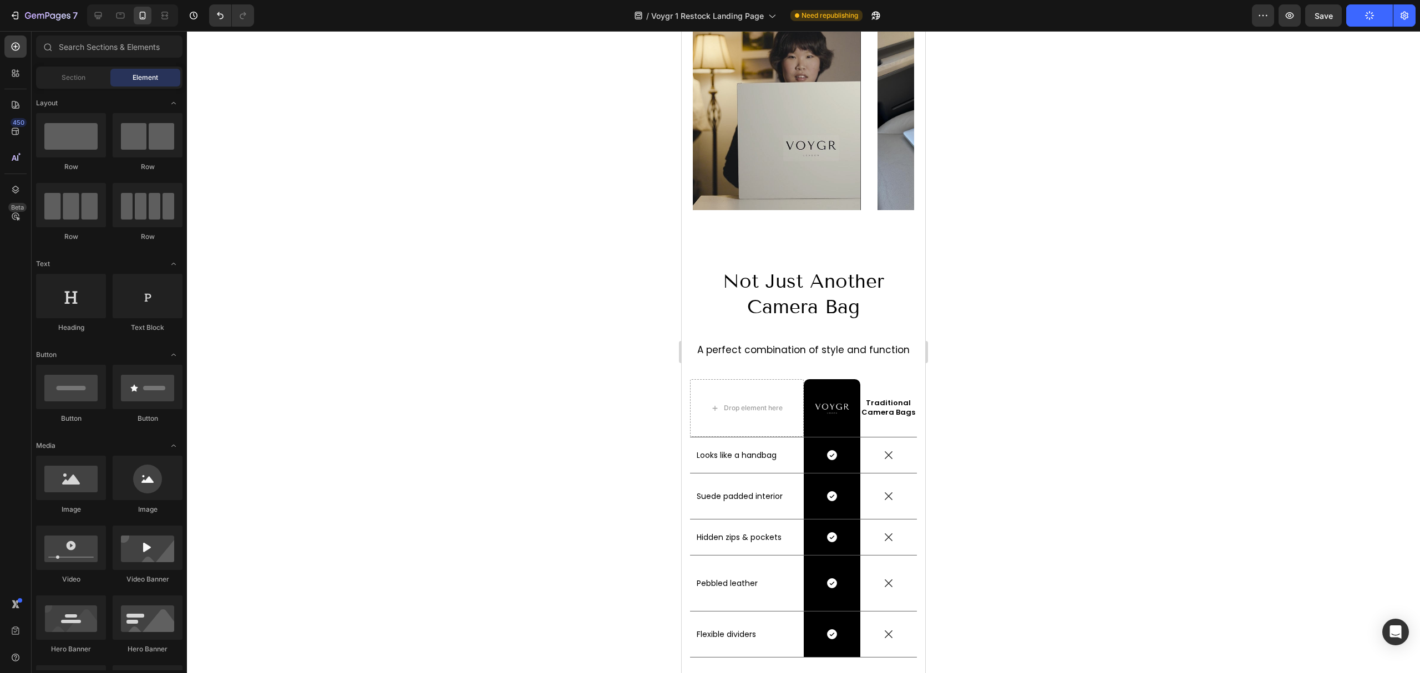
scroll to position [2540, 0]
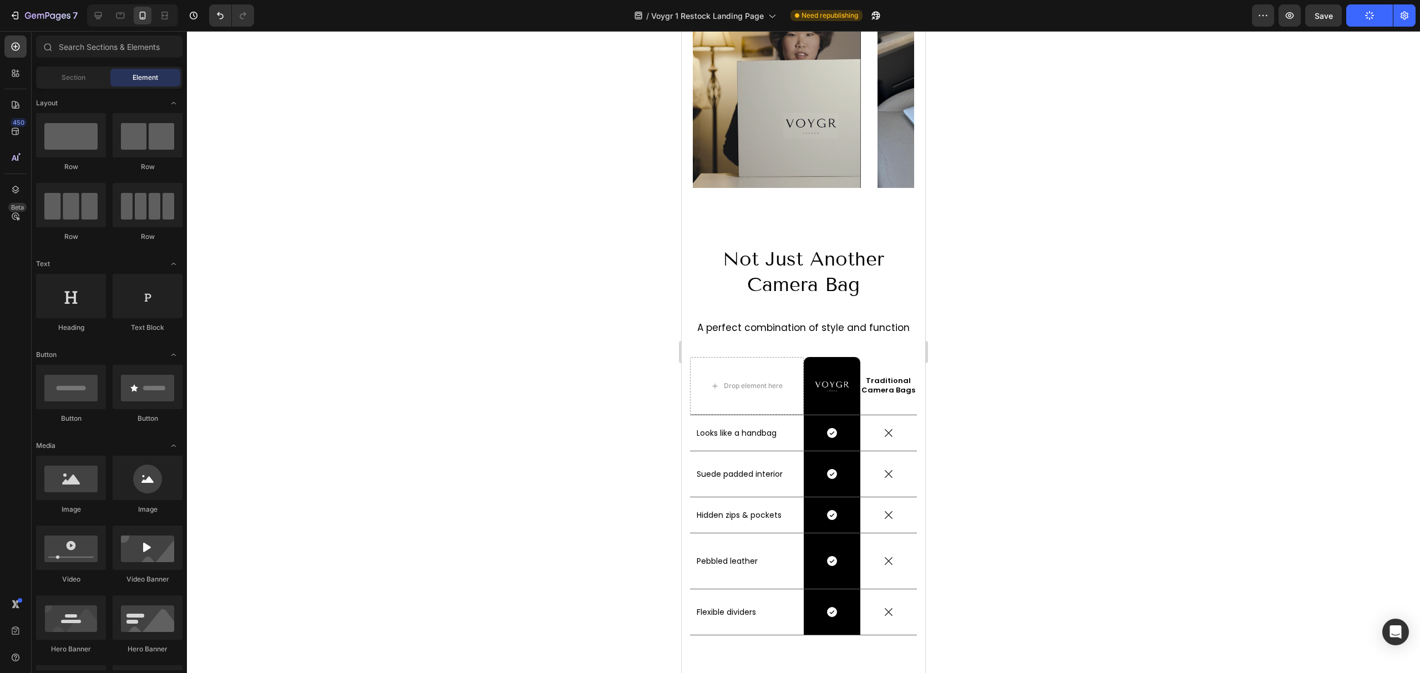
click at [1010, 269] on div at bounding box center [803, 352] width 1233 height 642
click at [1333, 12] on button "Save" at bounding box center [1323, 15] width 37 height 22
click at [1354, 17] on button "Publish" at bounding box center [1369, 15] width 47 height 22
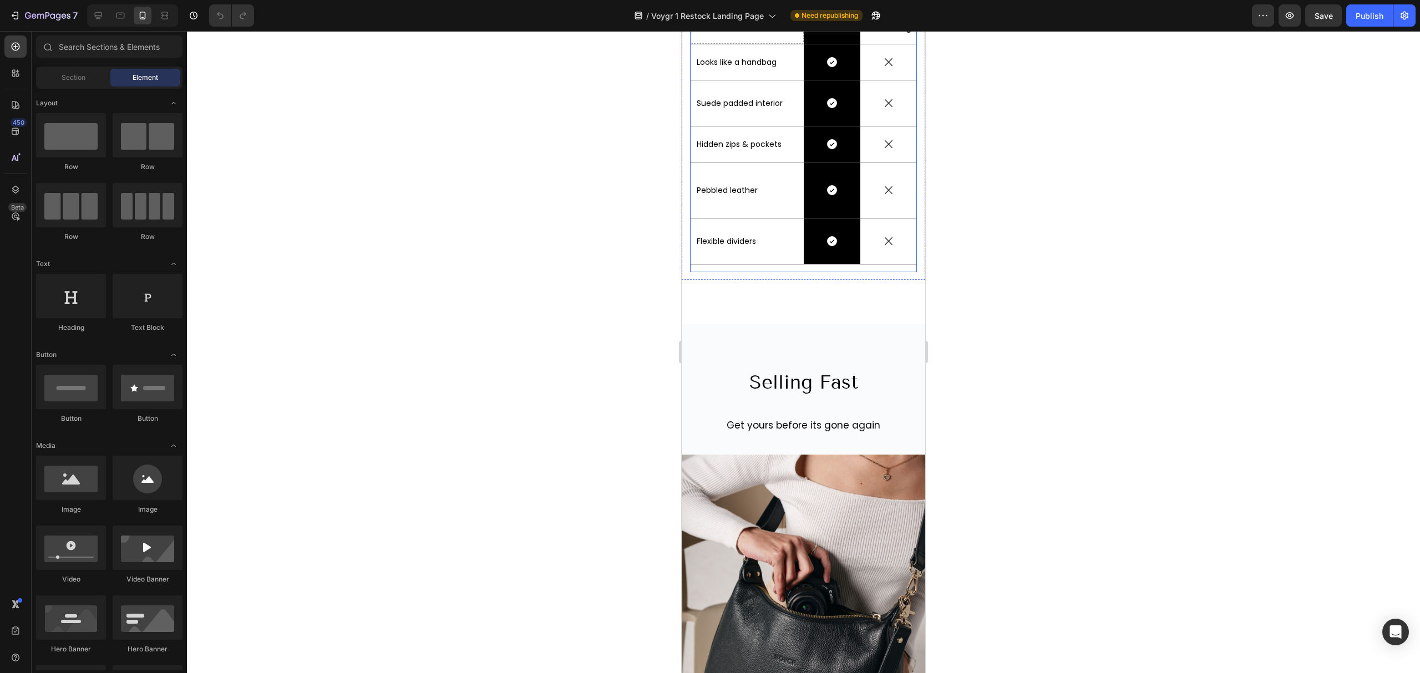
scroll to position [2585, 0]
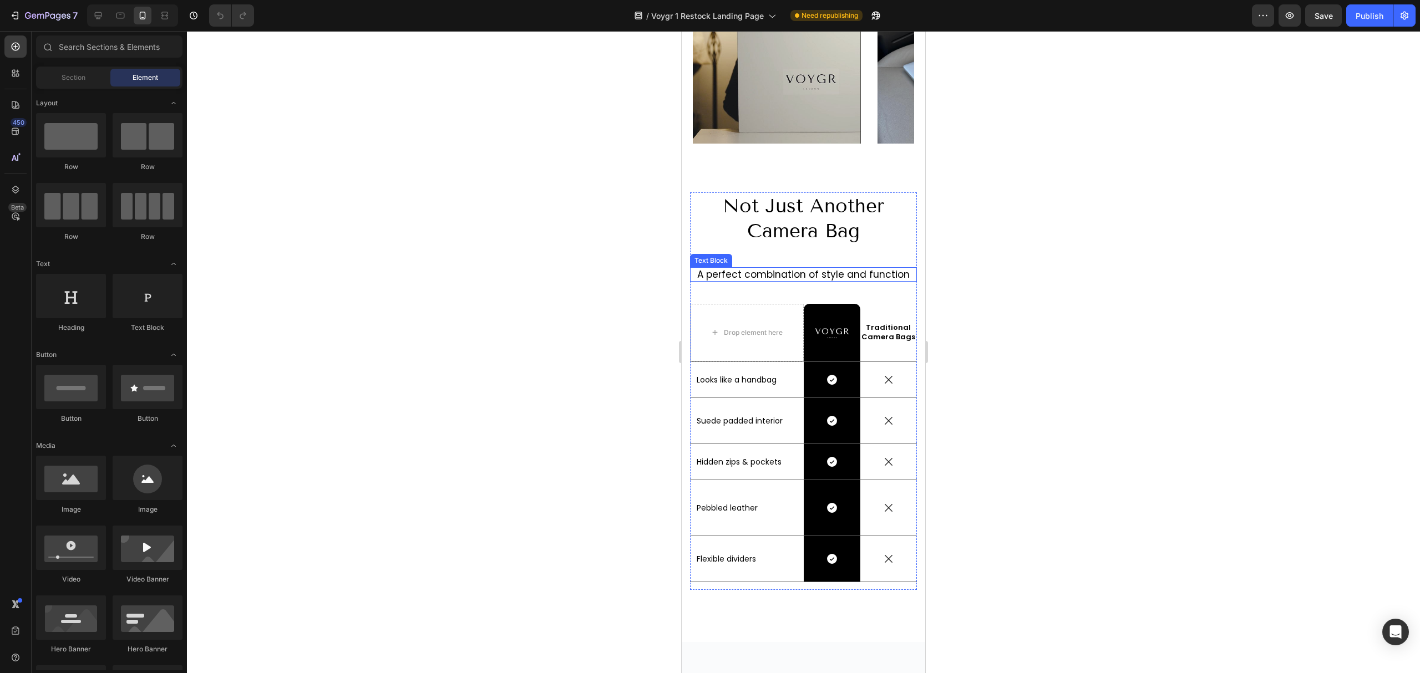
click at [706, 281] on div "A perfect combination of style and function" at bounding box center [803, 274] width 227 height 14
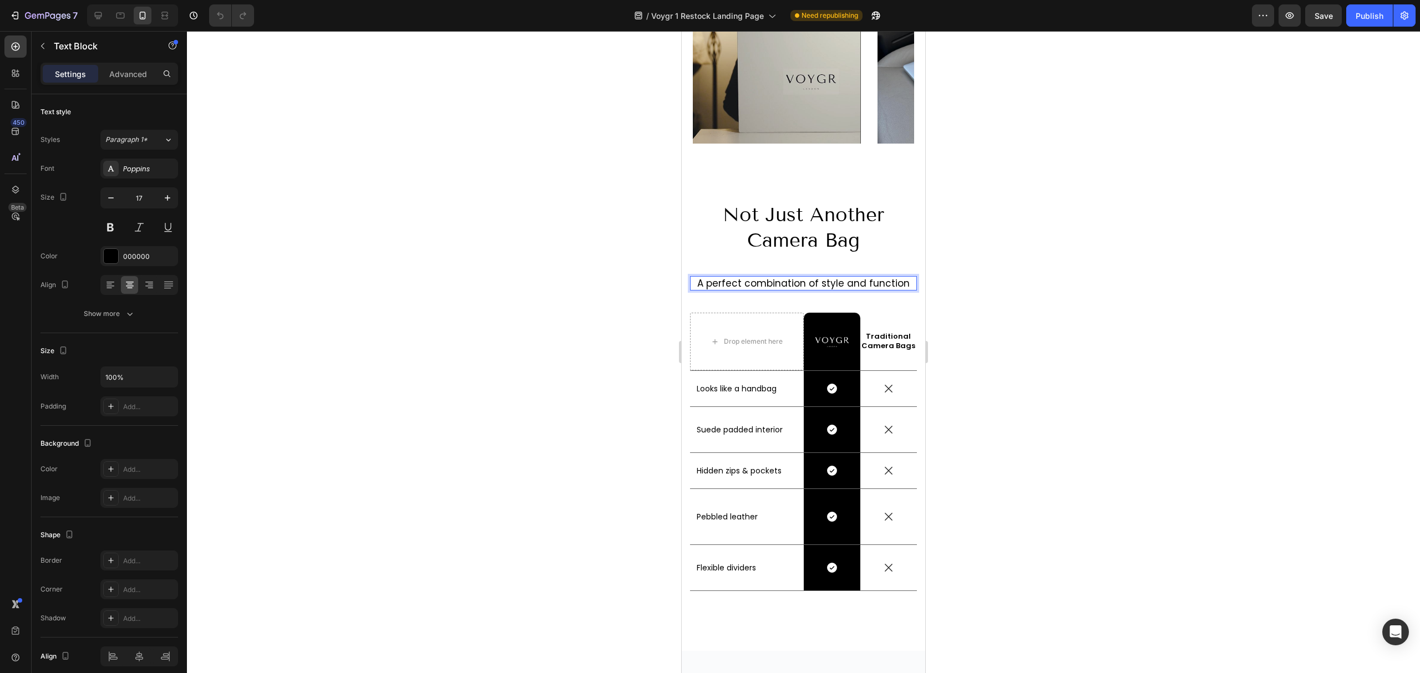
click at [702, 277] on p "A perfect combination of style and function" at bounding box center [803, 283] width 225 height 12
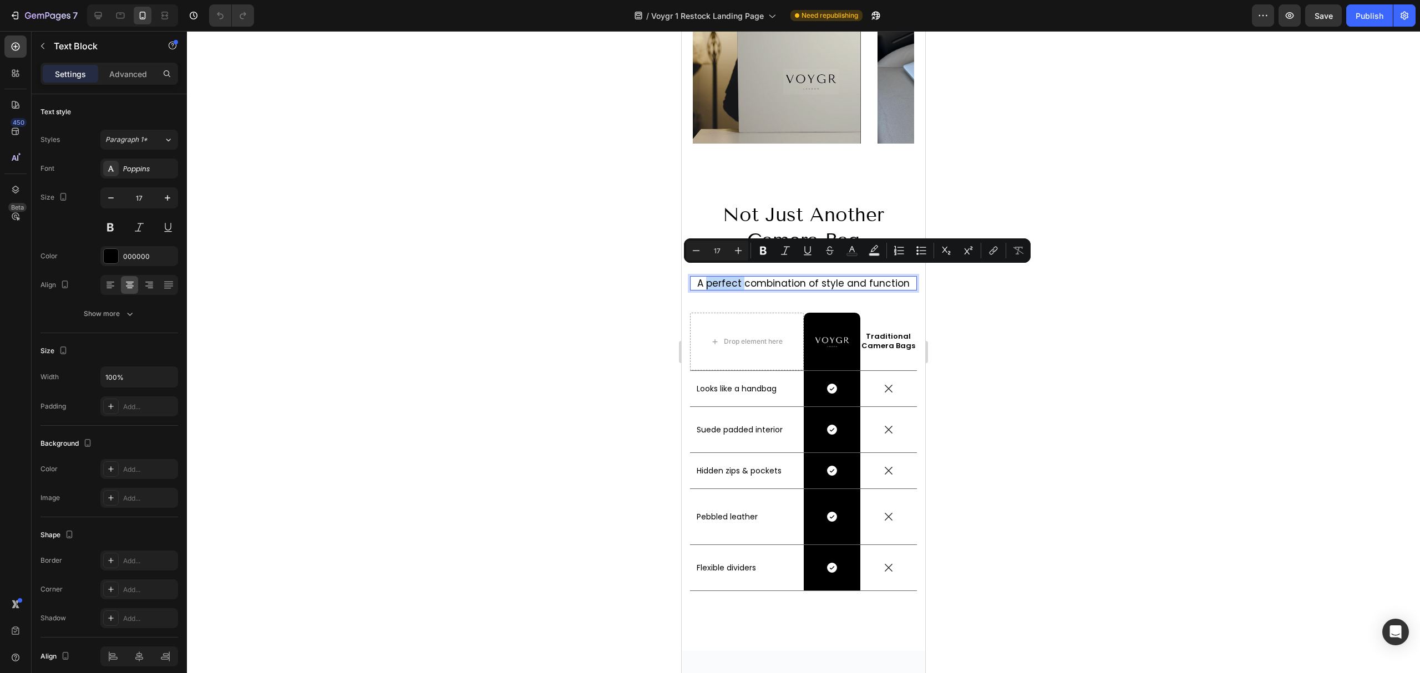
click at [709, 278] on p "A perfect combination of style and function" at bounding box center [803, 283] width 225 height 12
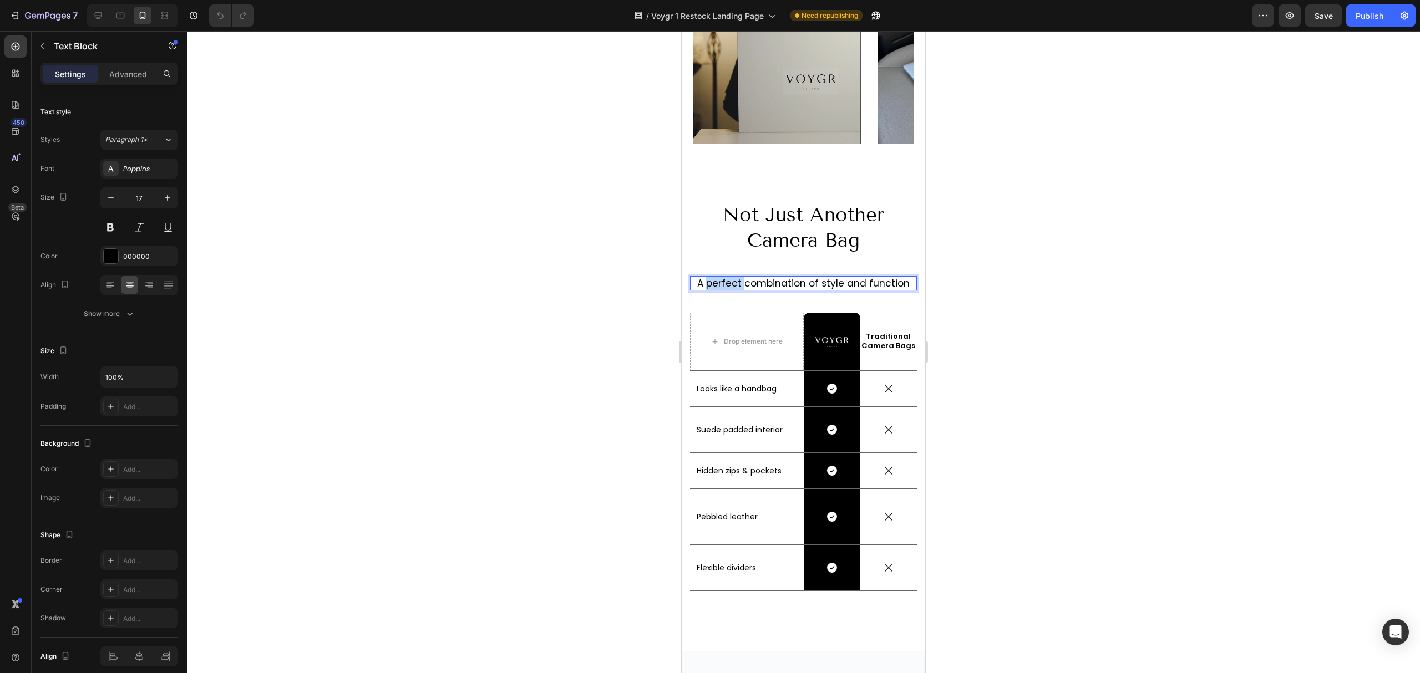
click at [709, 278] on p "A perfect combination of style and function" at bounding box center [803, 283] width 225 height 12
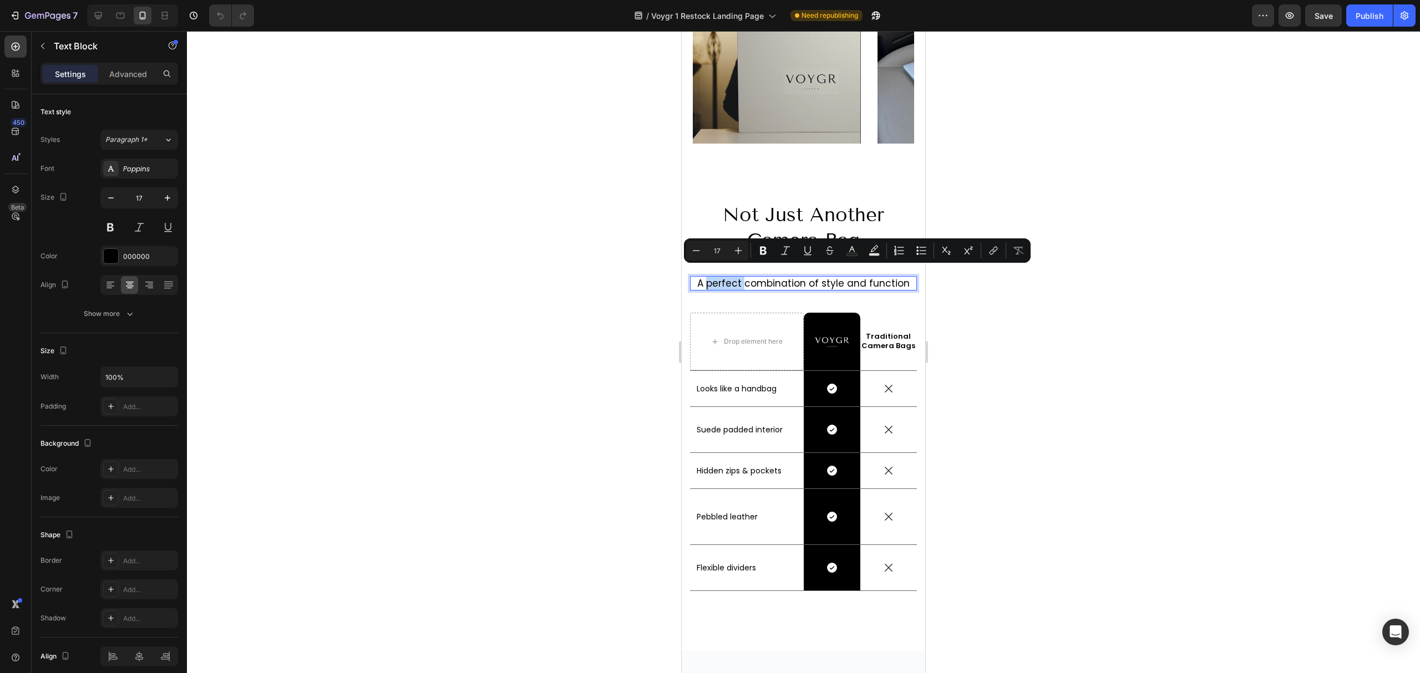
click at [706, 277] on p "A perfect combination of style and function" at bounding box center [803, 283] width 225 height 12
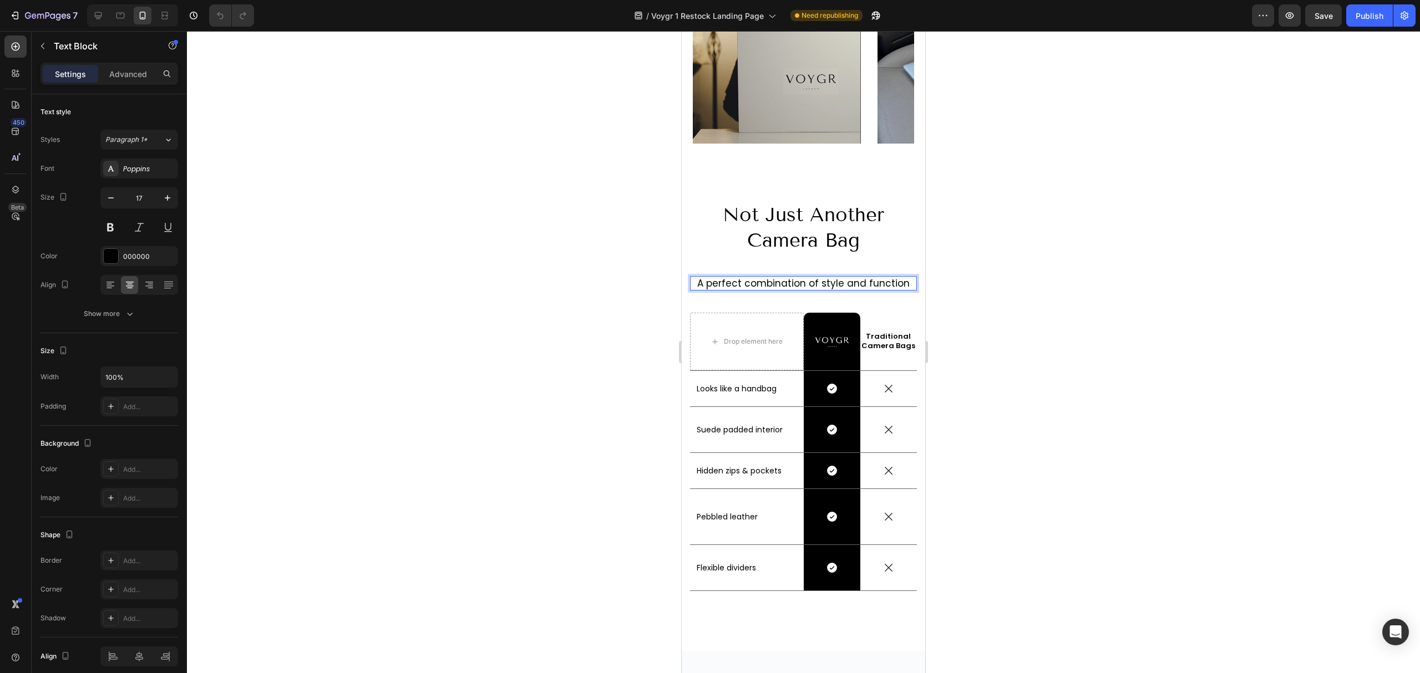
click at [708, 277] on p "A perfect combination of style and function" at bounding box center [803, 283] width 225 height 12
click at [709, 277] on p "erfect combination of style and function" at bounding box center [803, 283] width 225 height 12
click at [1232, 216] on div at bounding box center [803, 352] width 1233 height 642
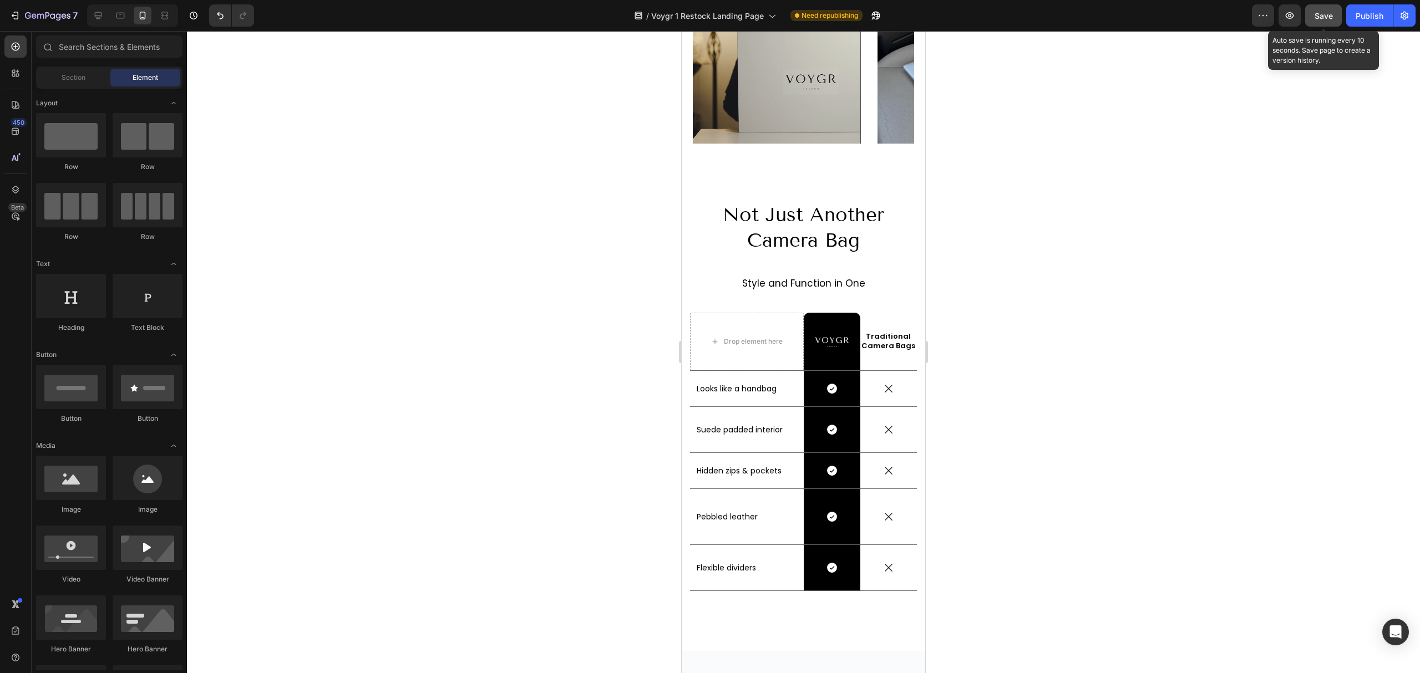
click at [1314, 11] on span "Save" at bounding box center [1323, 15] width 18 height 9
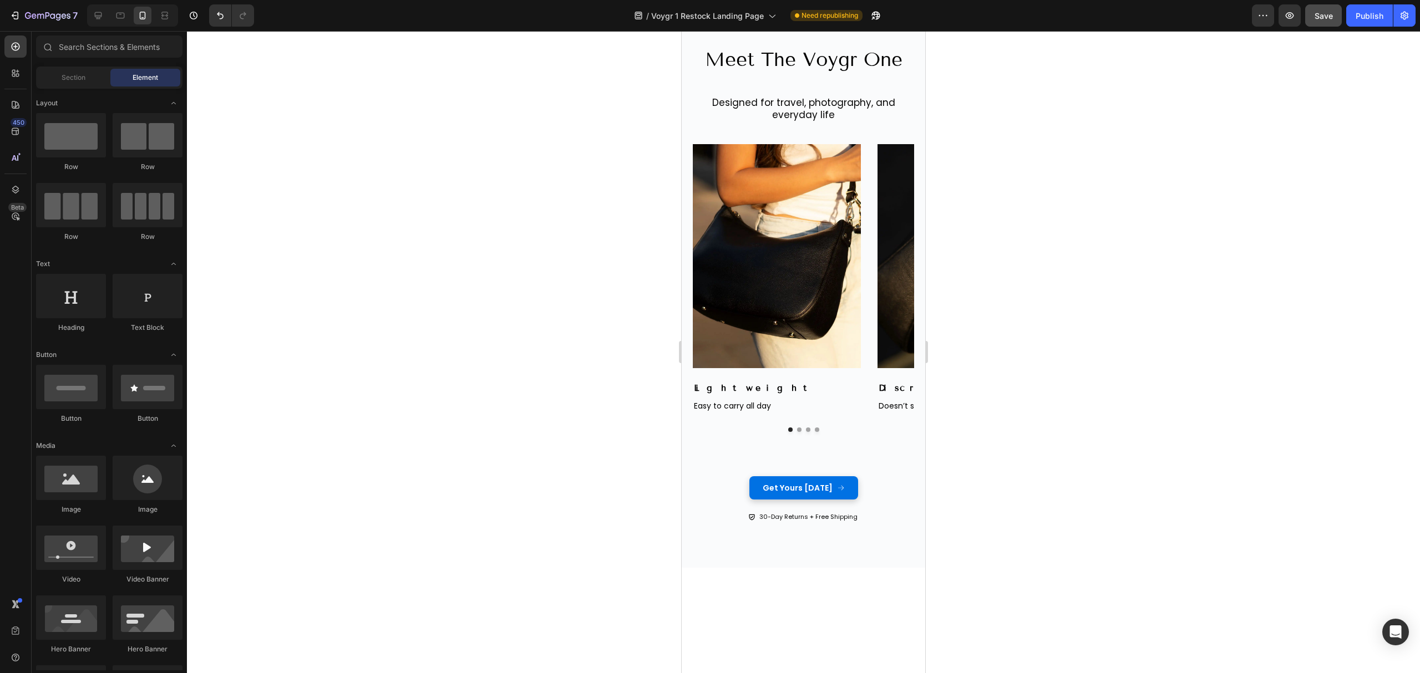
scroll to position [810, 0]
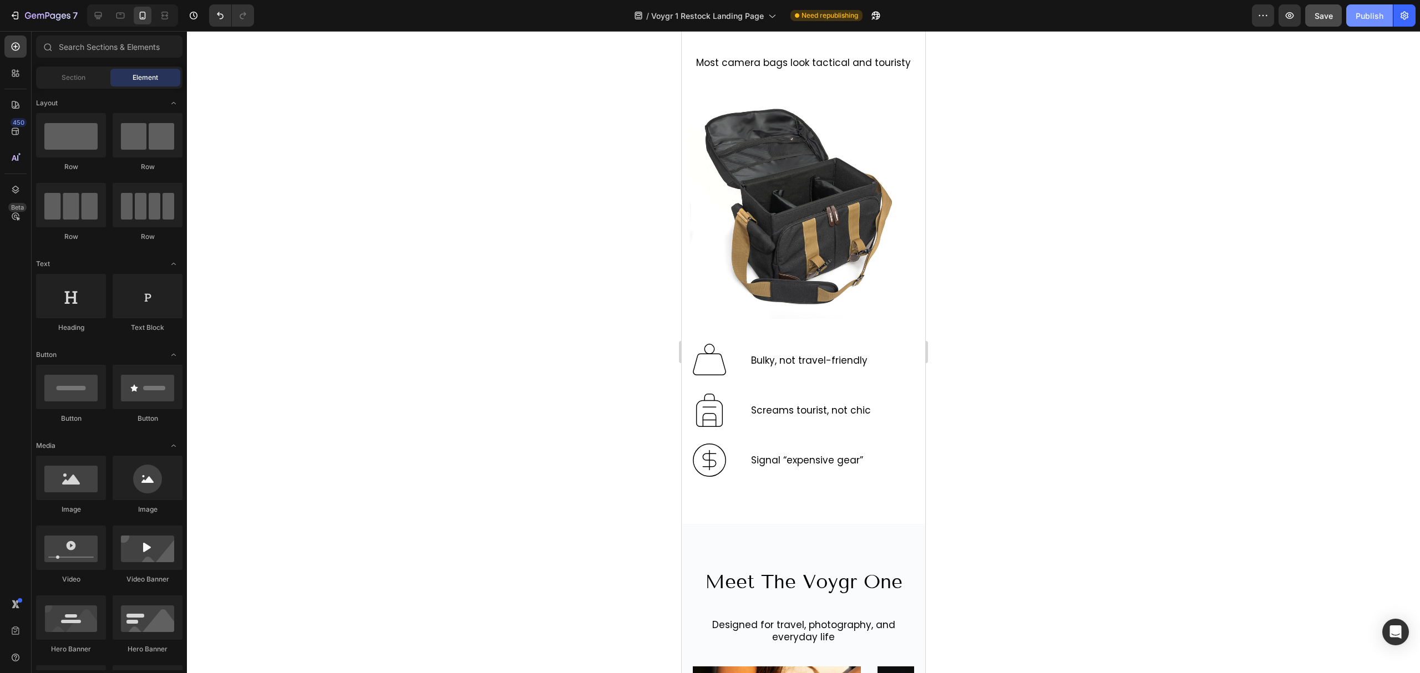
click at [1360, 25] on button "Publish" at bounding box center [1369, 15] width 47 height 22
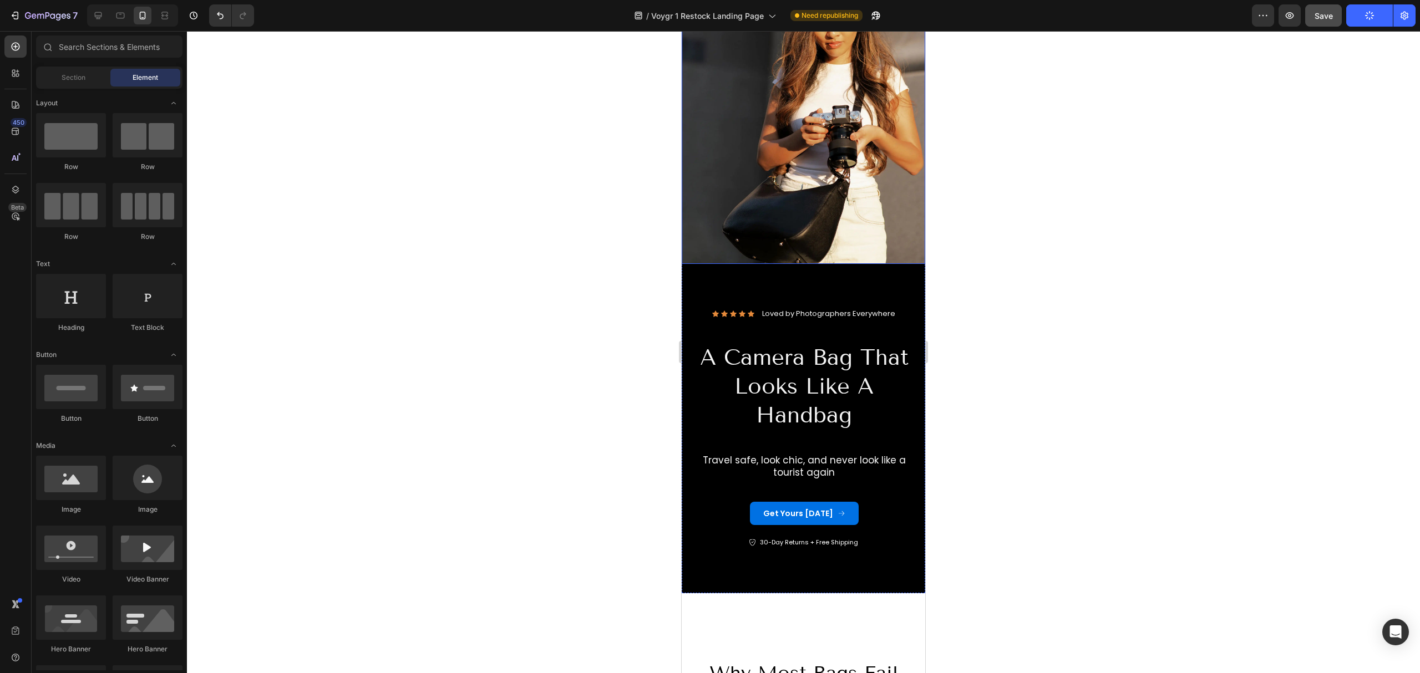
scroll to position [0, 0]
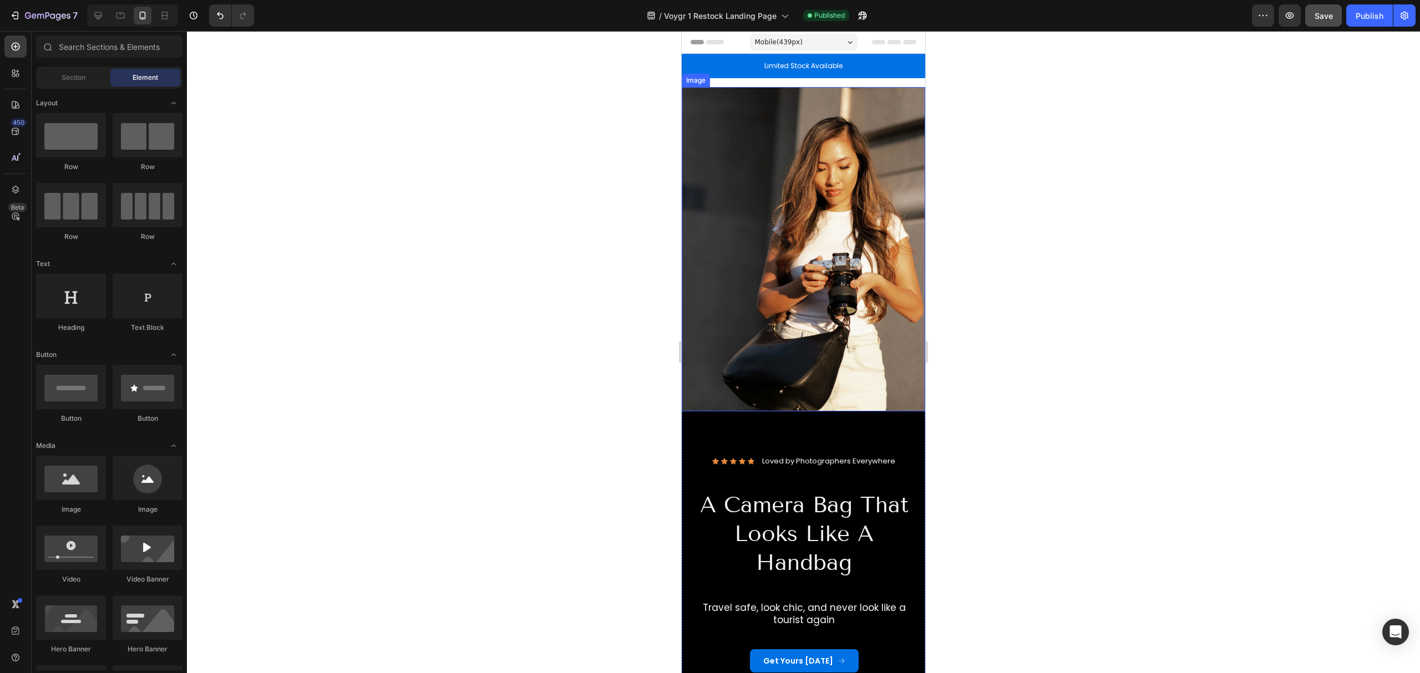
click at [742, 226] on img at bounding box center [802, 249] width 243 height 324
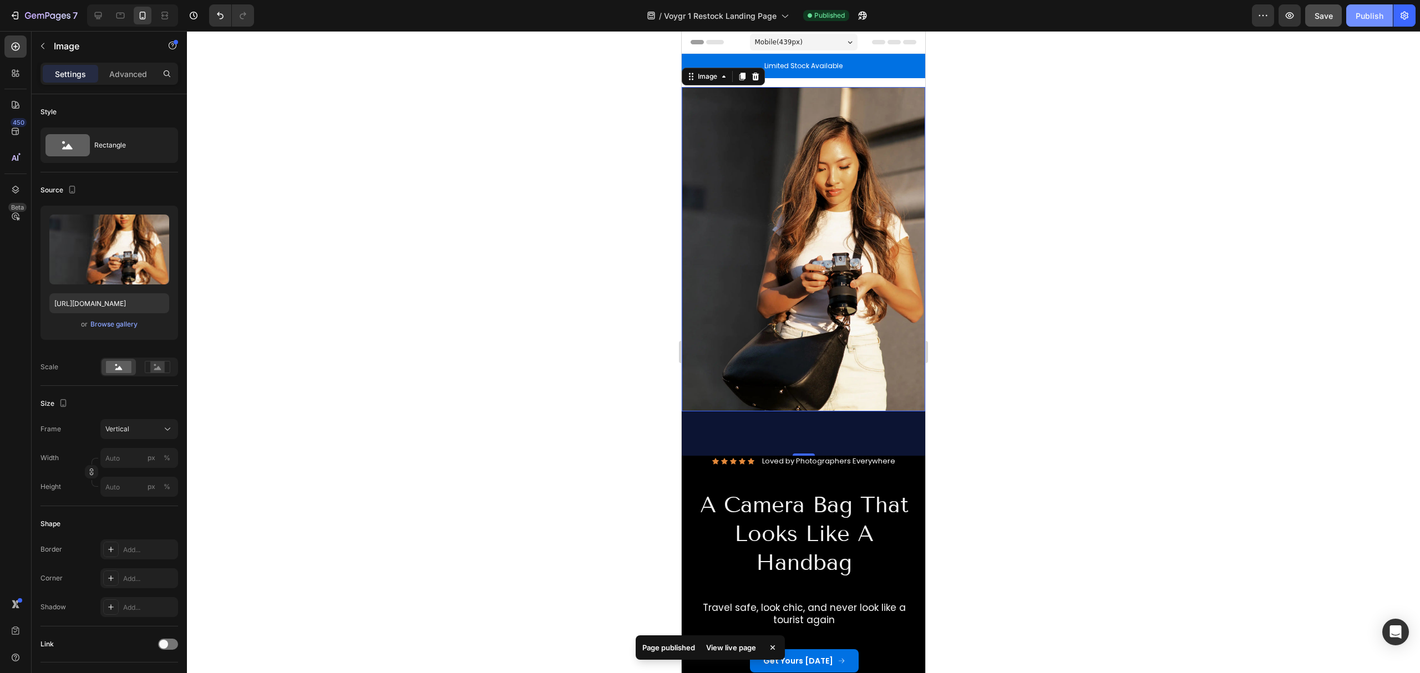
click at [1360, 11] on div "Publish" at bounding box center [1369, 16] width 28 height 12
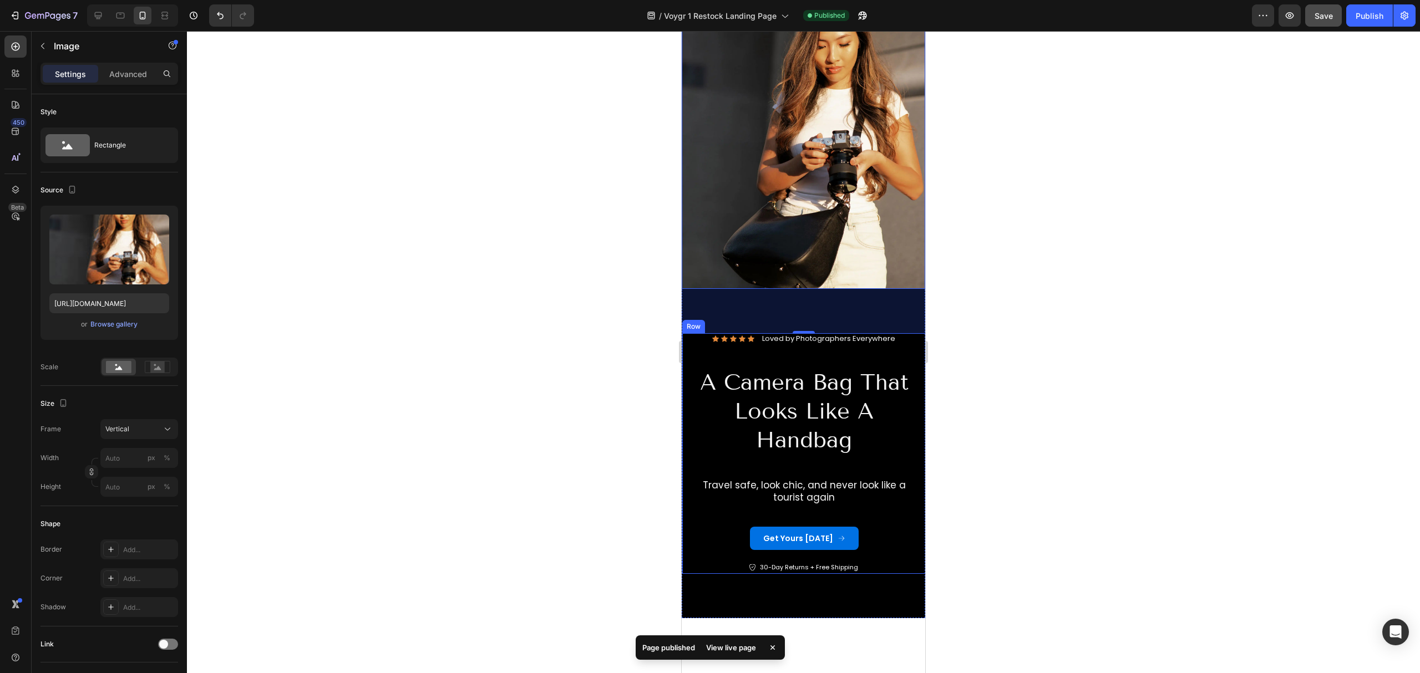
scroll to position [147, 0]
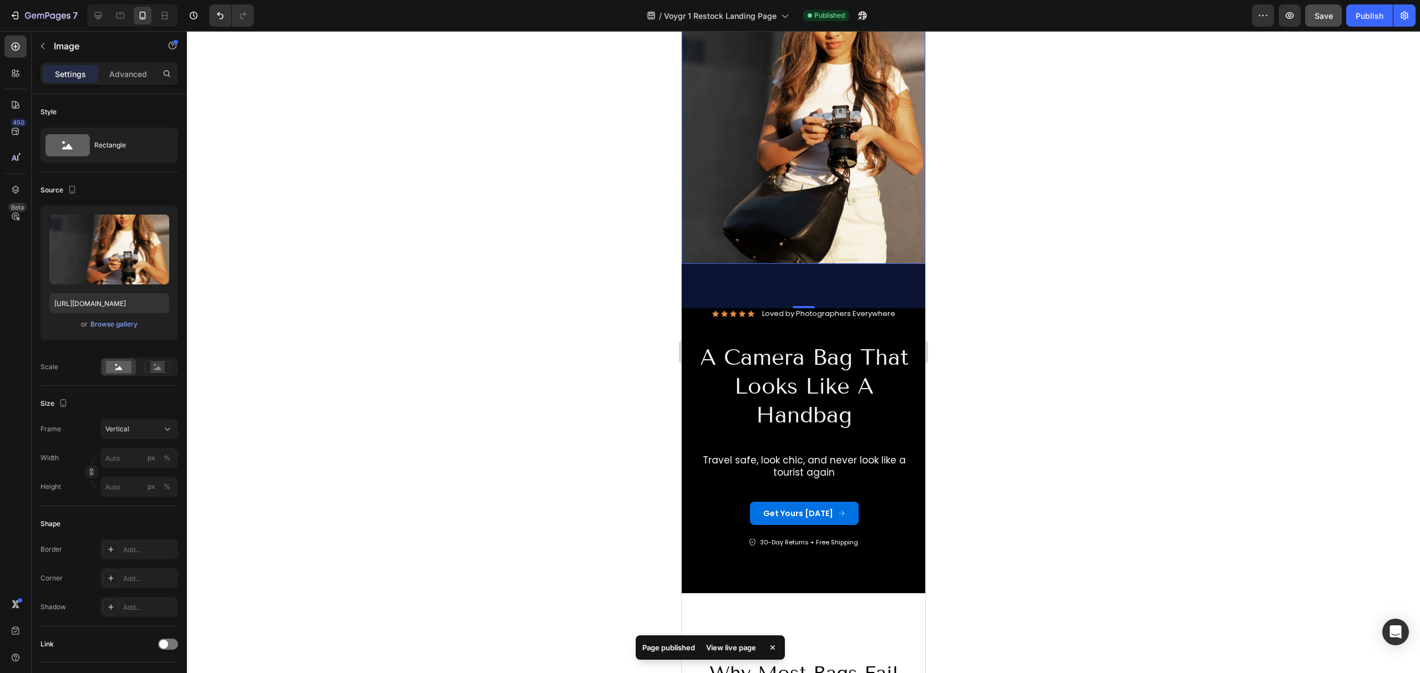
click at [724, 650] on div "View live page" at bounding box center [730, 648] width 63 height 16
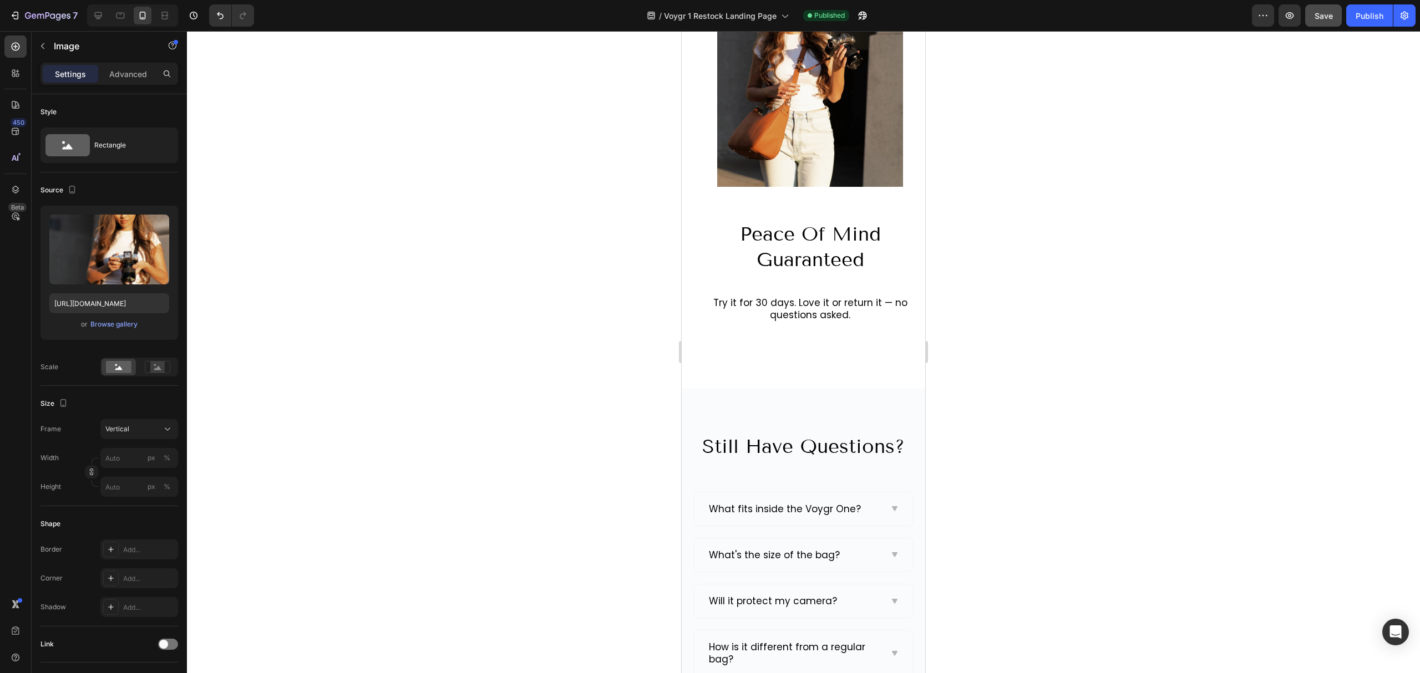
scroll to position [4510, 0]
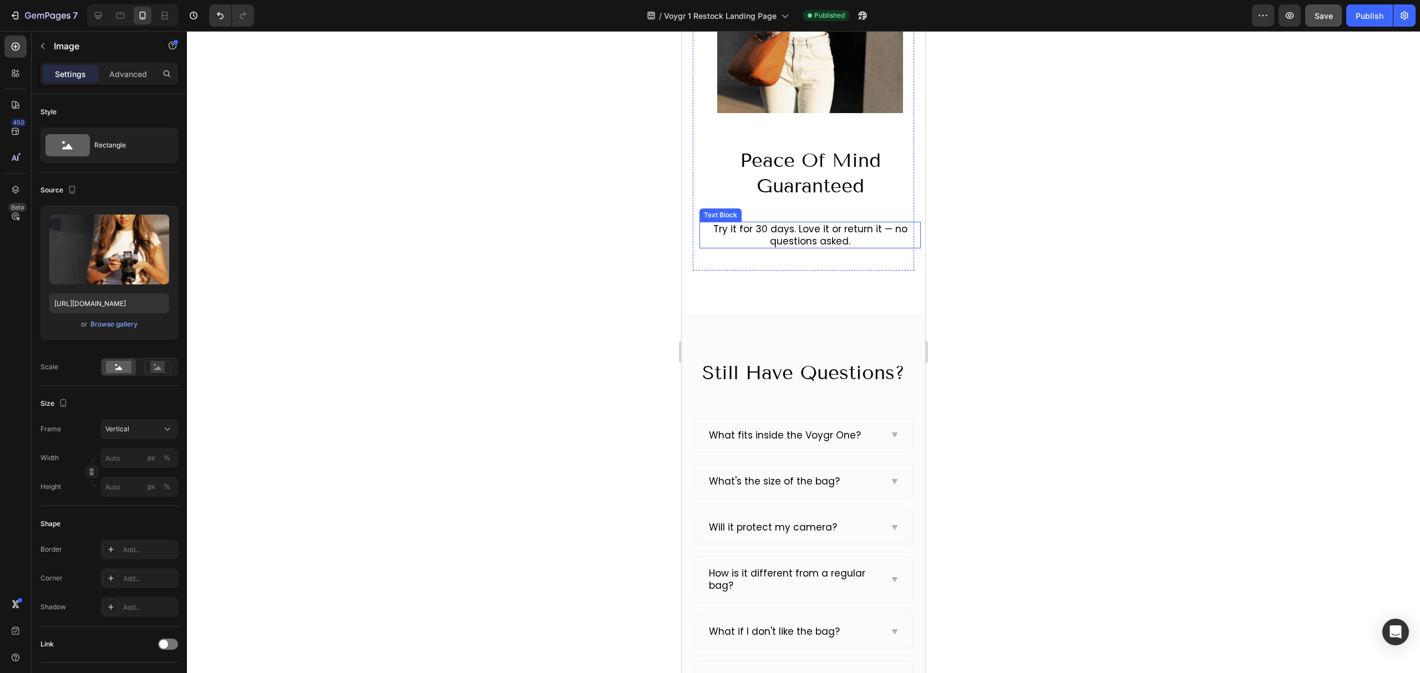
click at [846, 236] on p "Try it for 30 days. Love it or return it — no questions asked." at bounding box center [809, 235] width 219 height 24
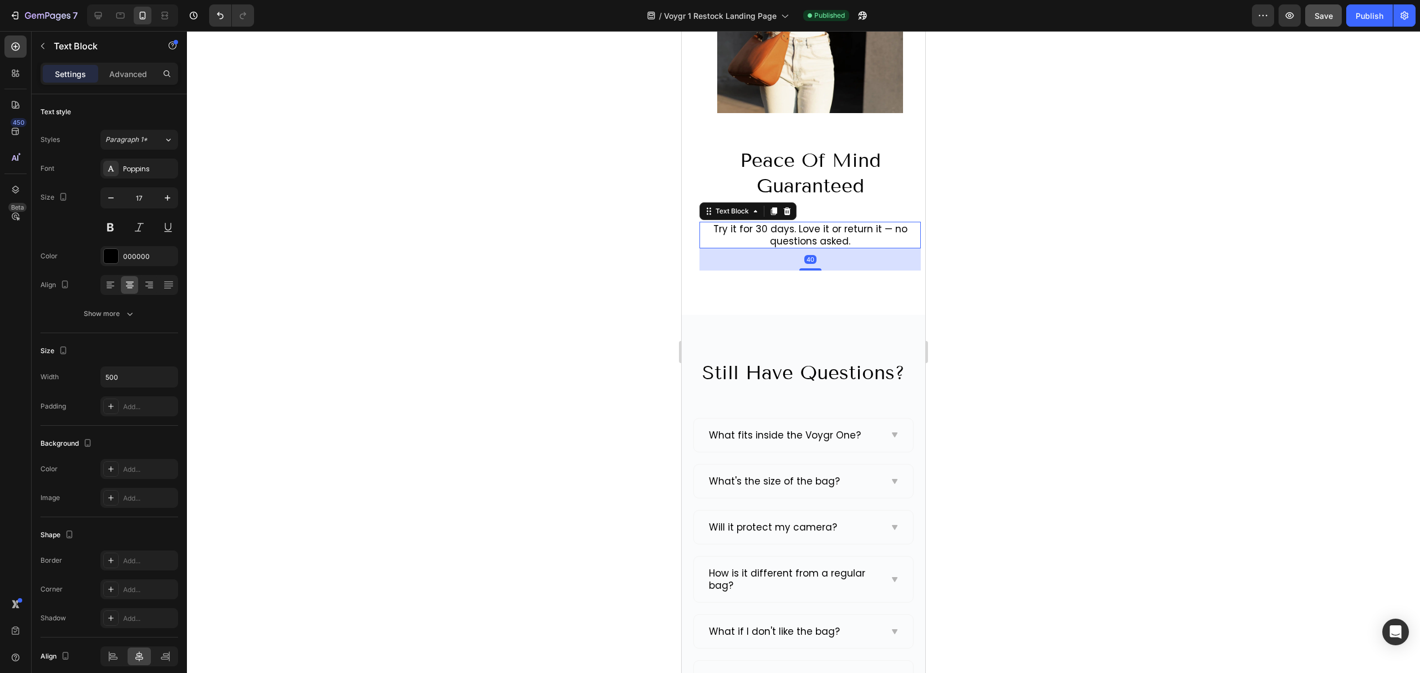
click at [854, 245] on p "Try it for 30 days. Love it or return it — no questions asked." at bounding box center [809, 235] width 219 height 24
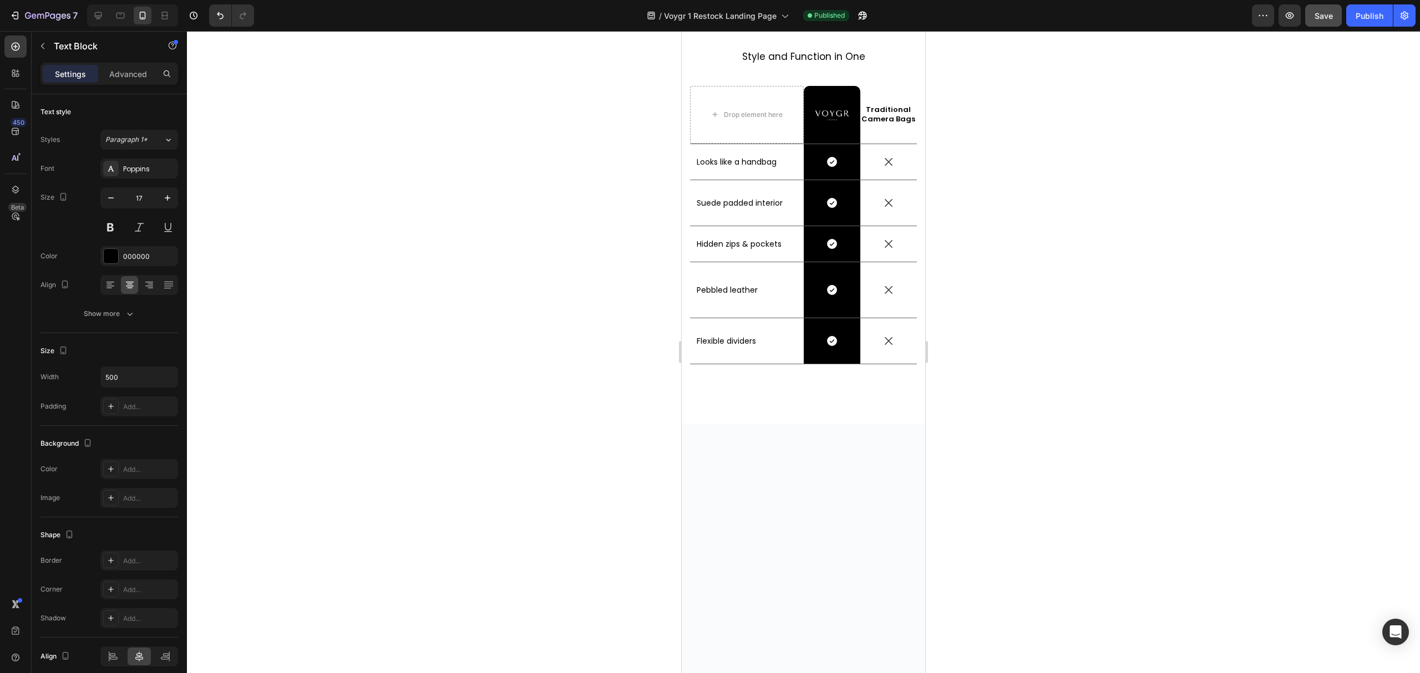
scroll to position [2504, 0]
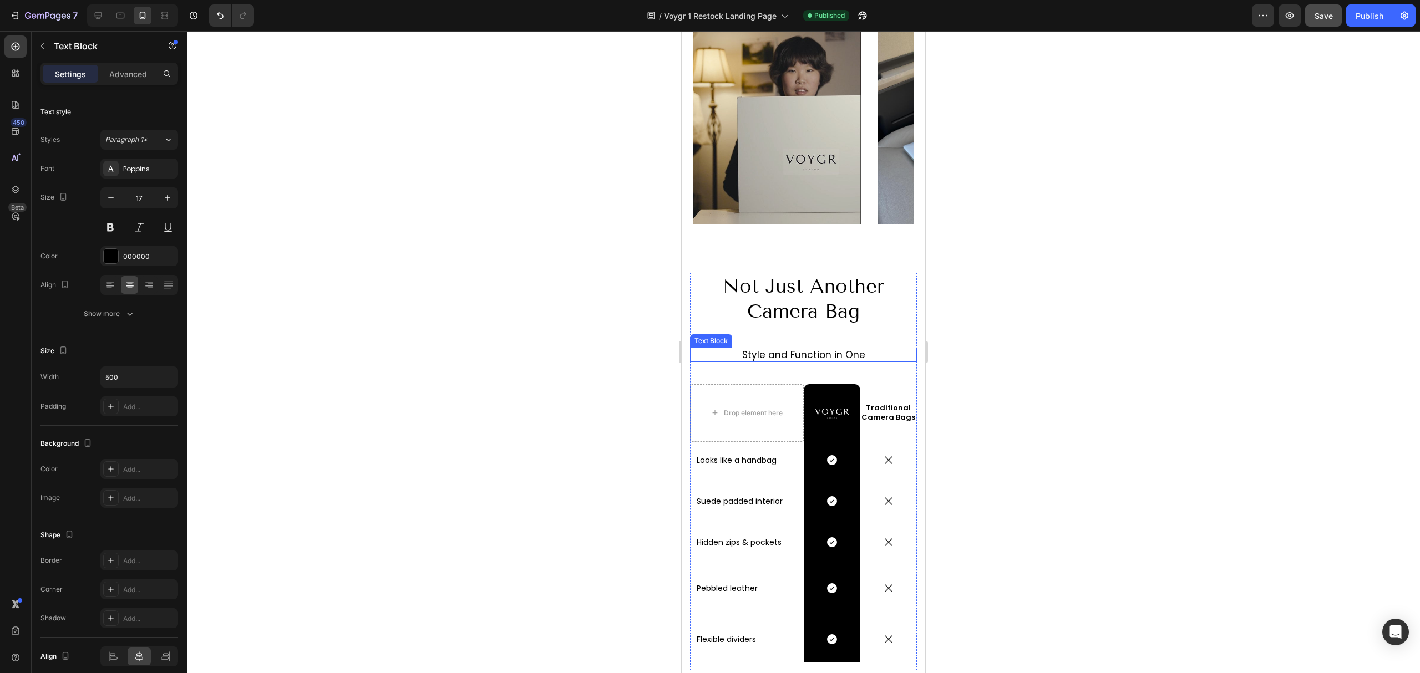
click at [827, 352] on p "Style and Function in One" at bounding box center [803, 355] width 225 height 12
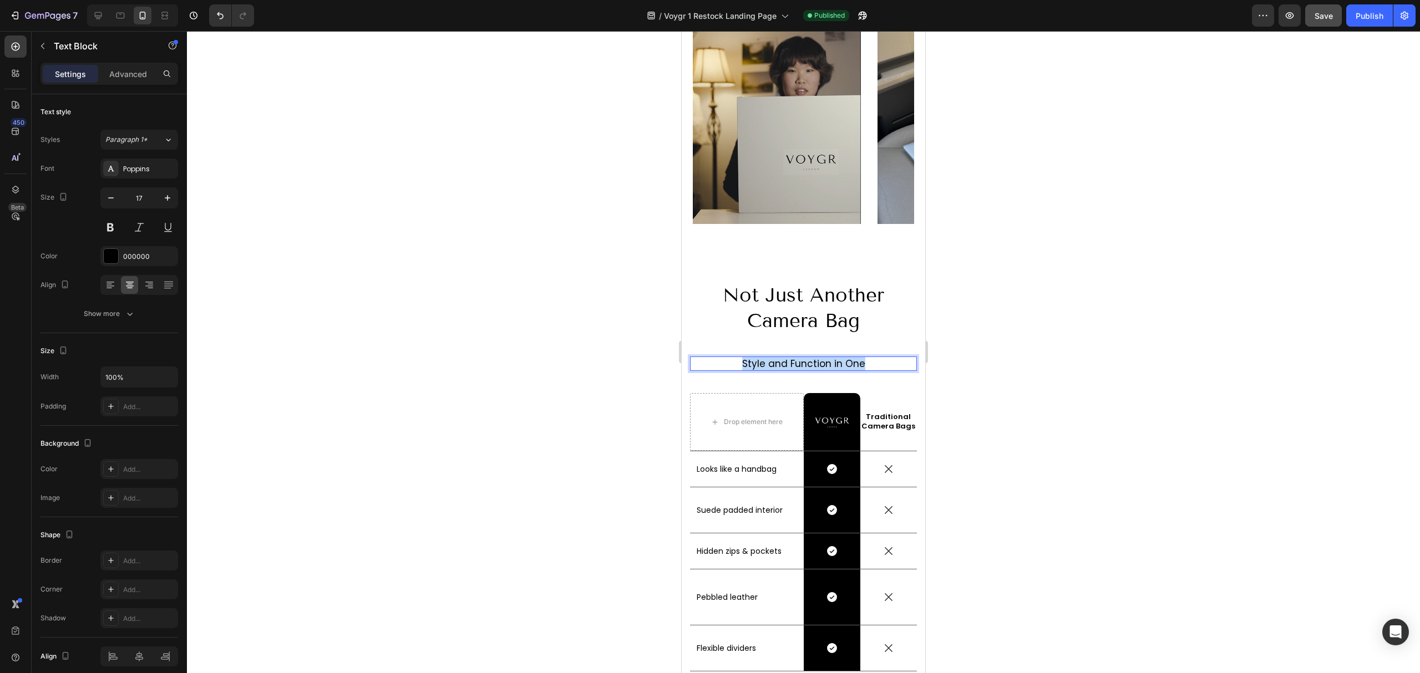
click at [827, 358] on p "Style and Function in One" at bounding box center [803, 364] width 225 height 12
click at [1205, 298] on div at bounding box center [803, 352] width 1233 height 642
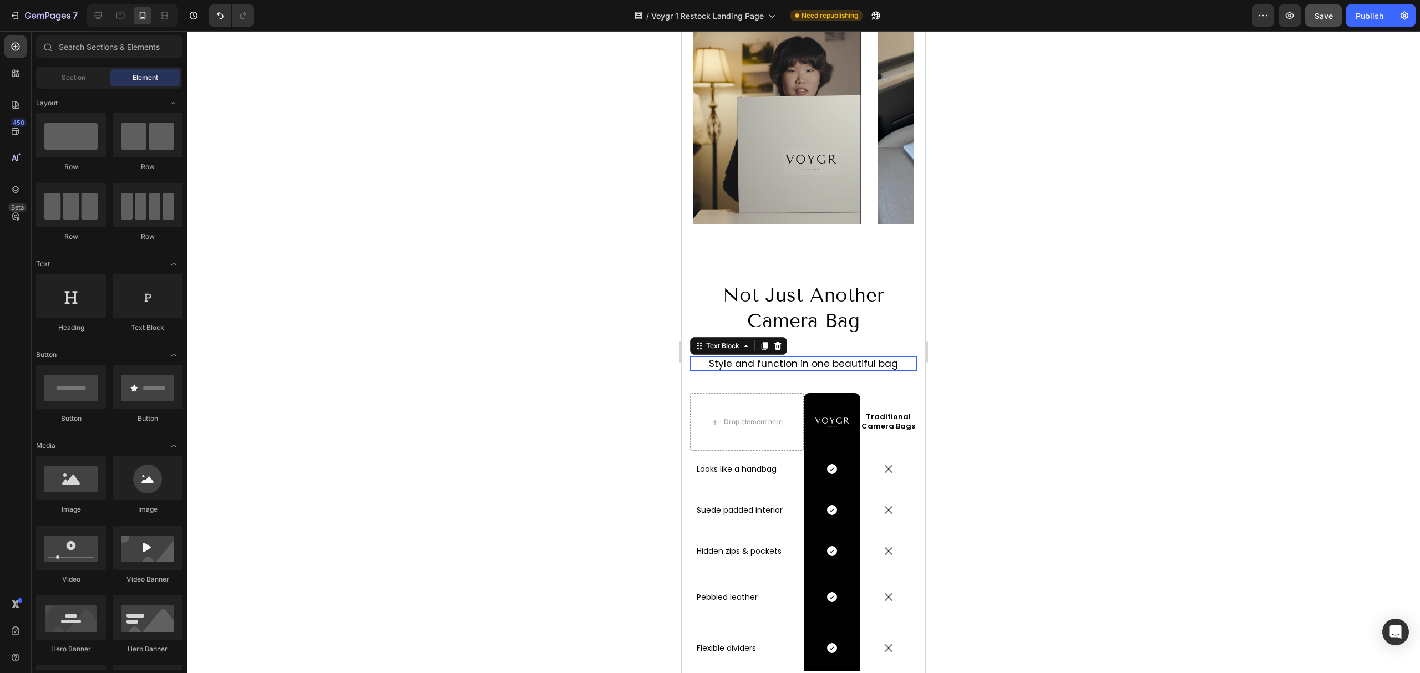
click at [864, 358] on p "Style and function in one beautiful bag" at bounding box center [803, 364] width 225 height 12
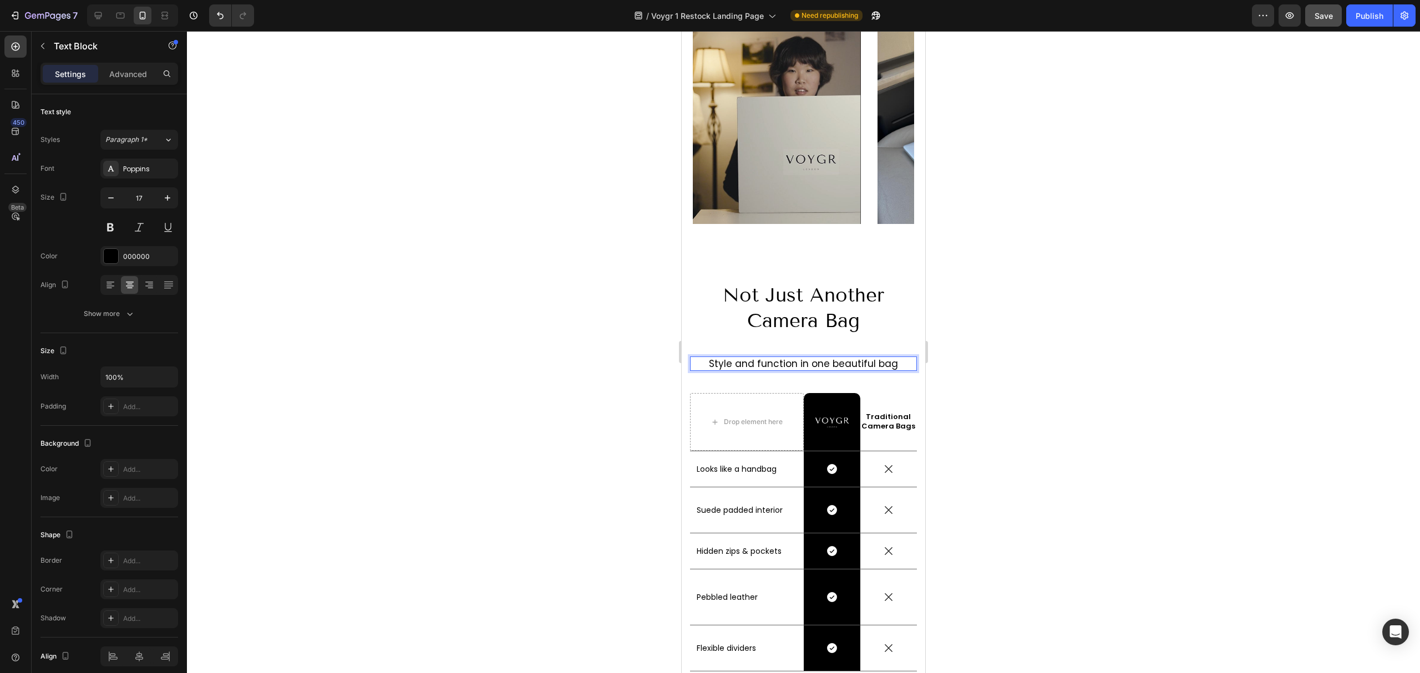
click at [874, 359] on p "Style and function in one beautiful bag" at bounding box center [803, 364] width 225 height 12
click at [875, 359] on p "Style and function in one beautiful bag" at bounding box center [803, 364] width 225 height 12
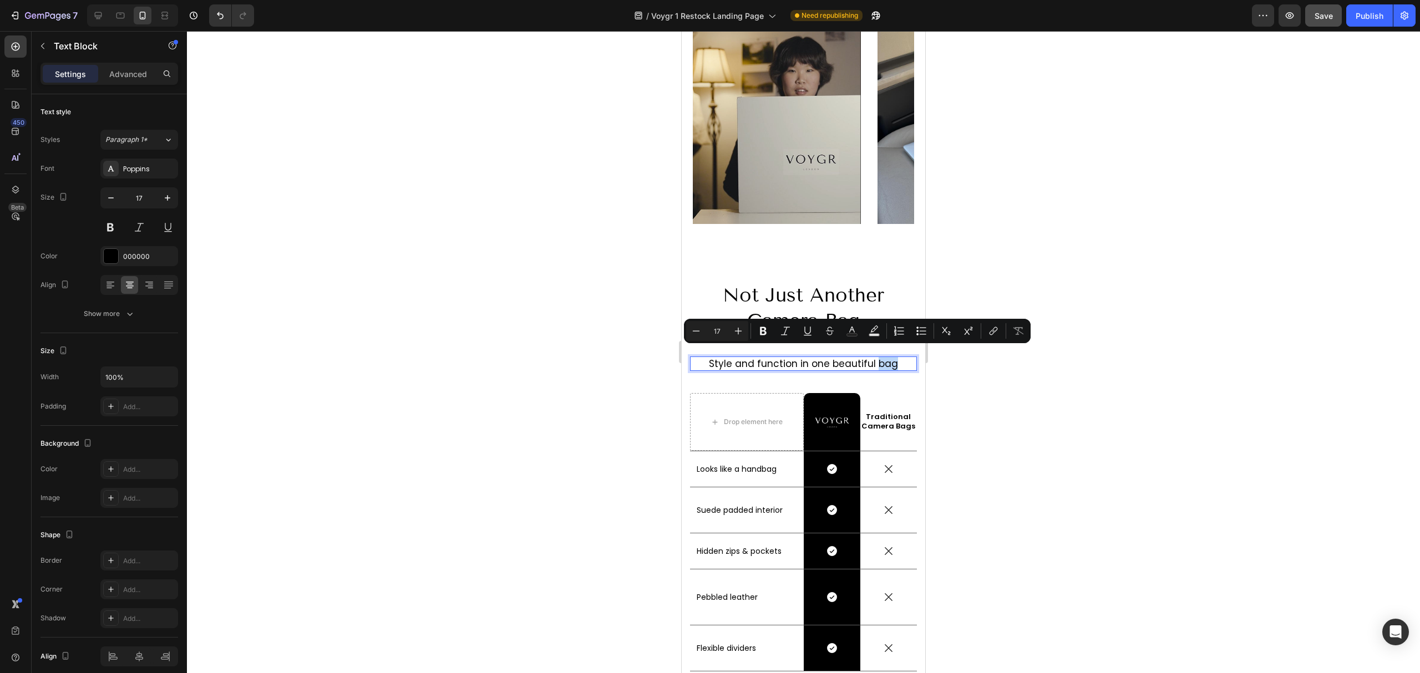
click at [875, 359] on p "Style and function in one beautiful bag" at bounding box center [803, 364] width 225 height 12
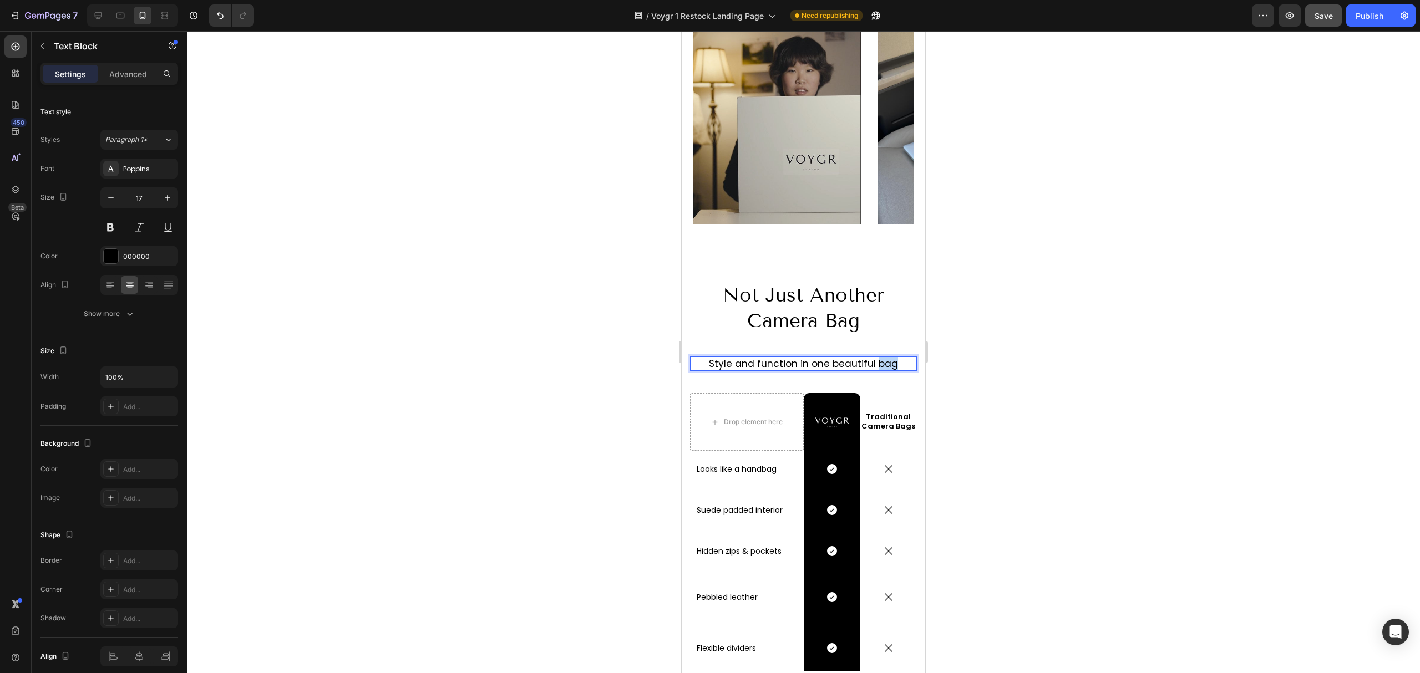
click at [875, 359] on p "Style and function in one beautiful bag" at bounding box center [803, 364] width 225 height 12
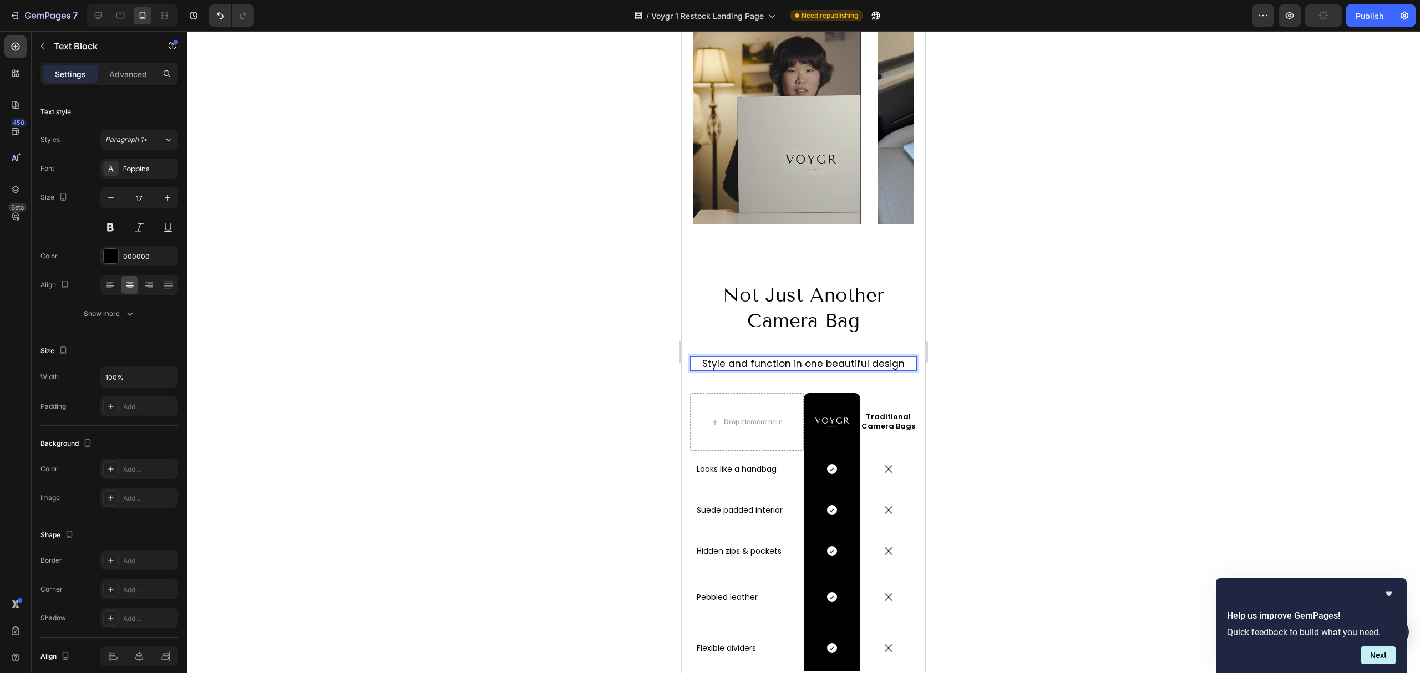
click at [1014, 309] on div at bounding box center [803, 352] width 1233 height 642
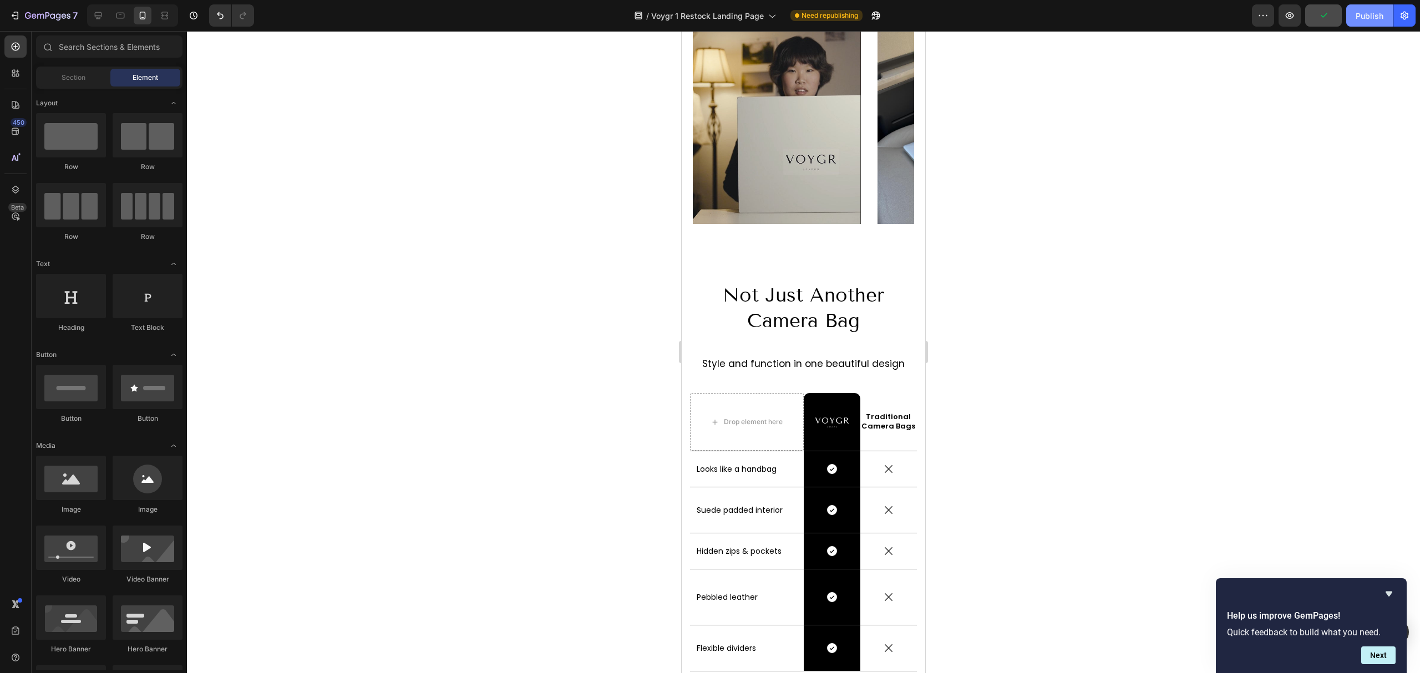
click at [1354, 22] on button "Publish" at bounding box center [1369, 15] width 47 height 22
click at [826, 358] on p "Style and function in one beautiful design" at bounding box center [803, 364] width 225 height 12
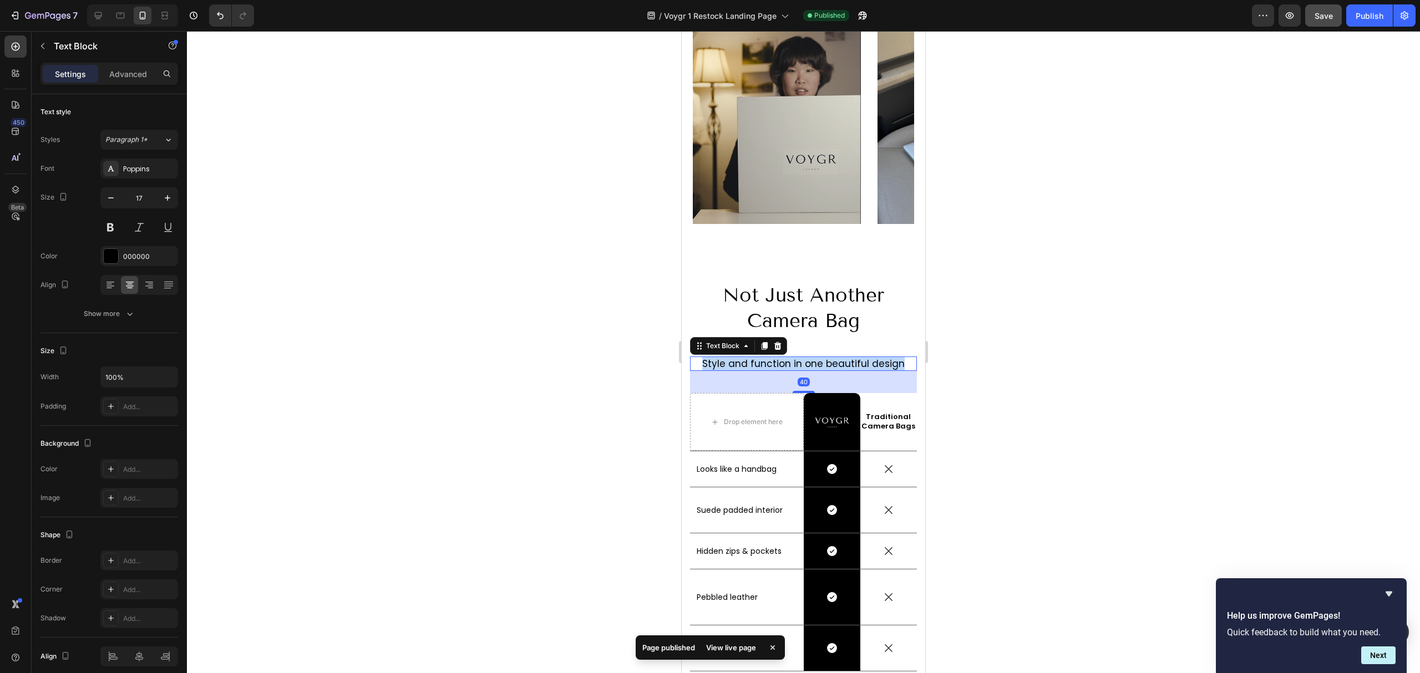
click at [826, 358] on p "Style and function in one beautiful design" at bounding box center [803, 364] width 225 height 12
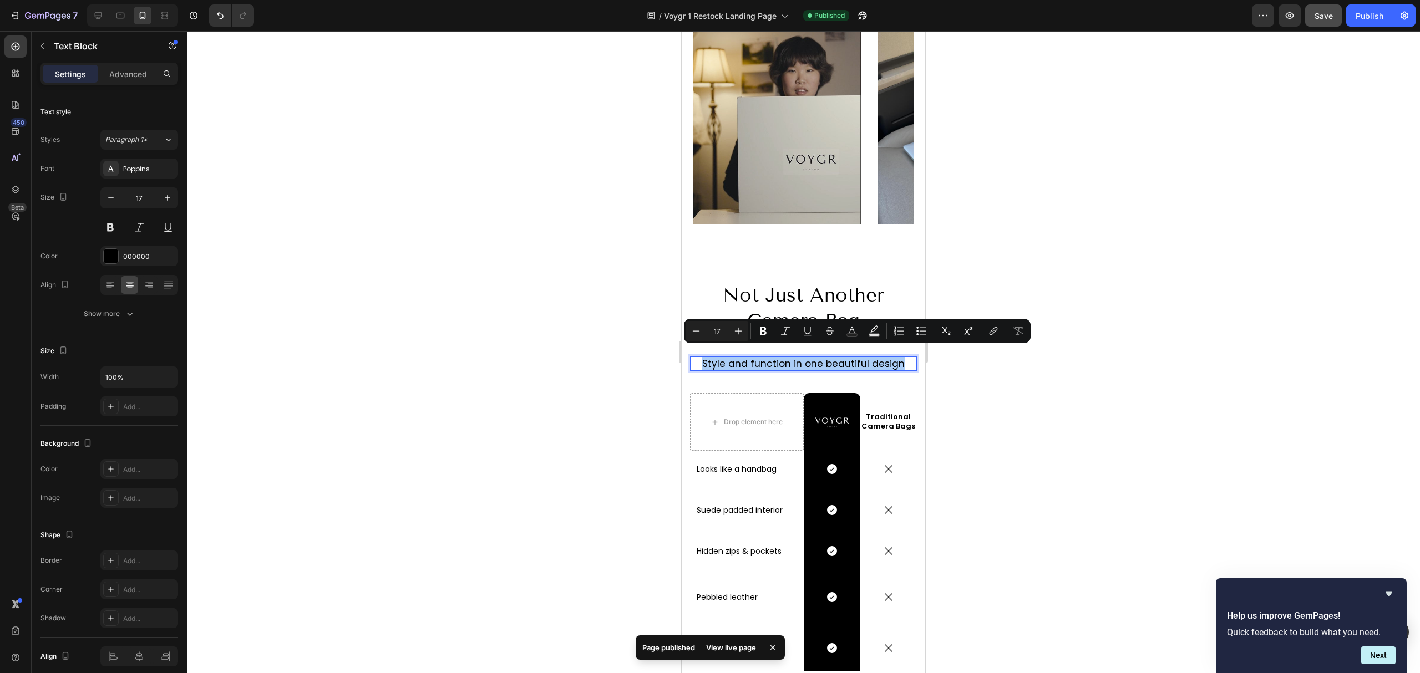
click at [1001, 352] on div at bounding box center [803, 352] width 1233 height 642
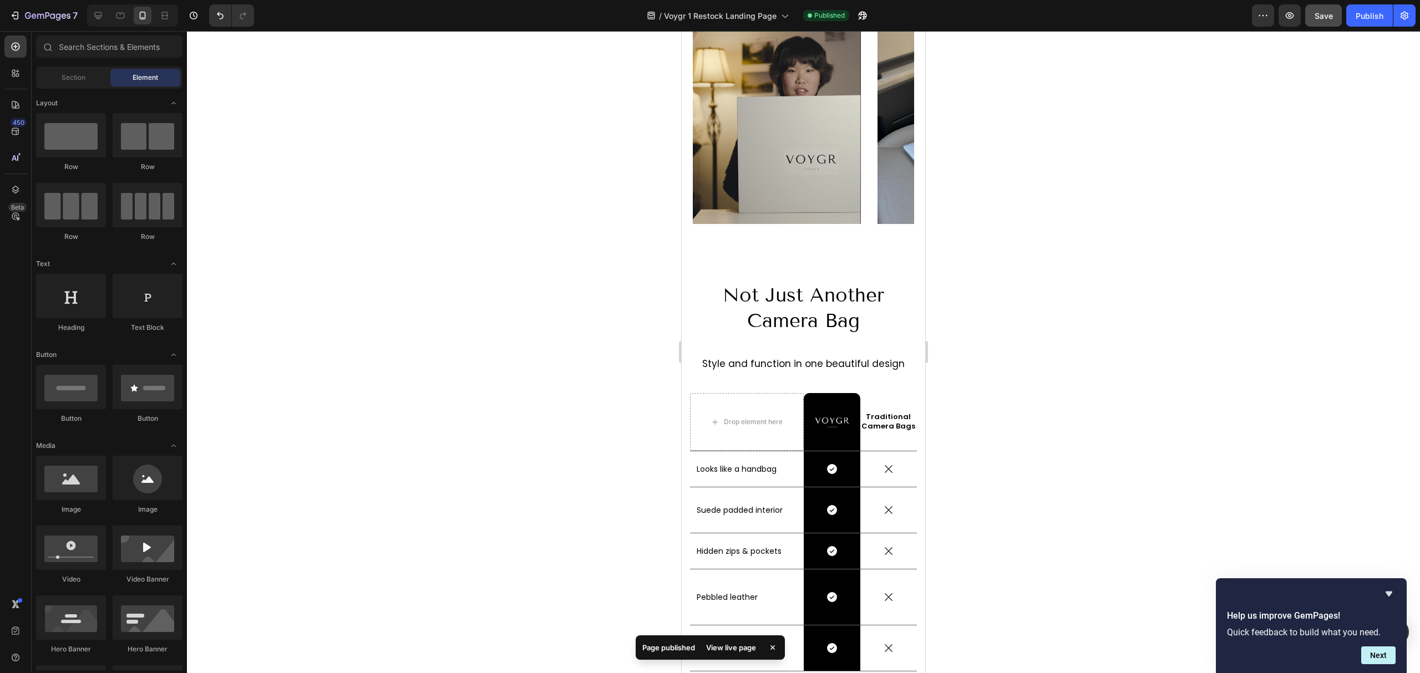
click at [1096, 382] on div at bounding box center [803, 352] width 1233 height 642
click at [269, 88] on div at bounding box center [803, 352] width 1233 height 642
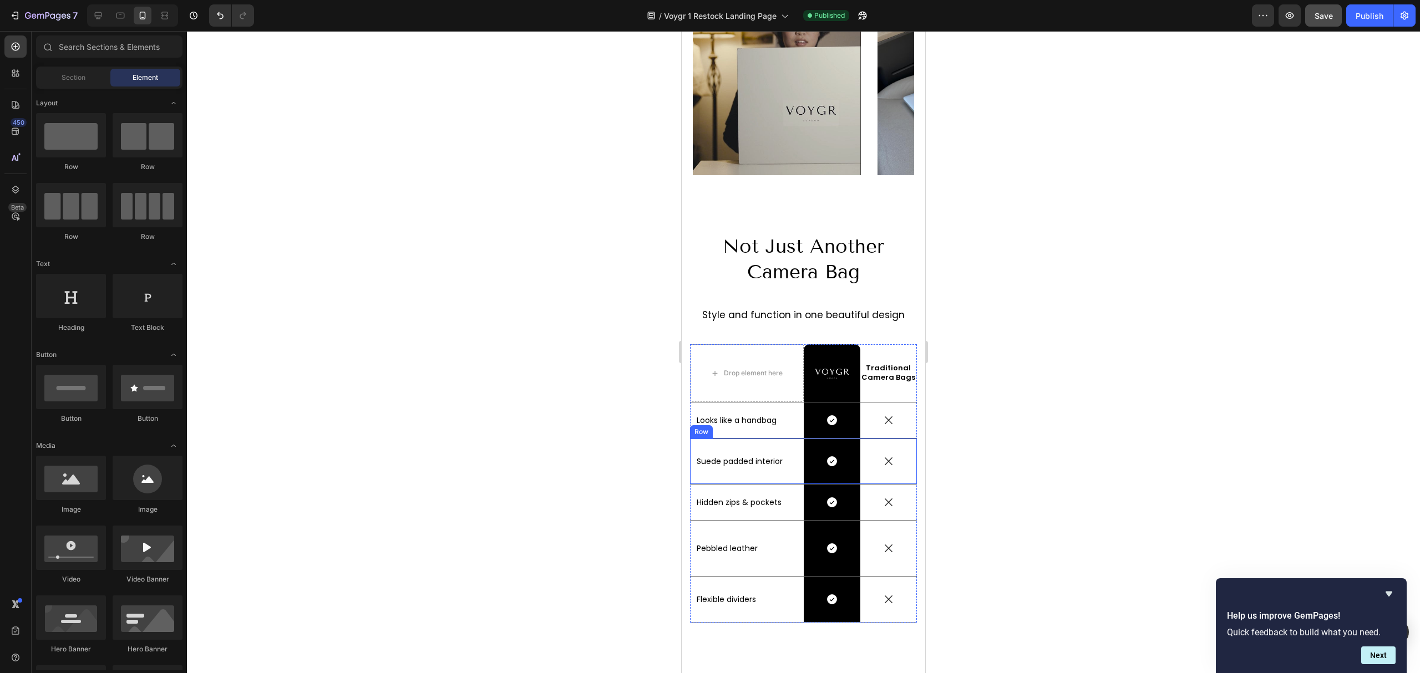
click at [725, 543] on p "Pebbled leather" at bounding box center [746, 548] width 100 height 10
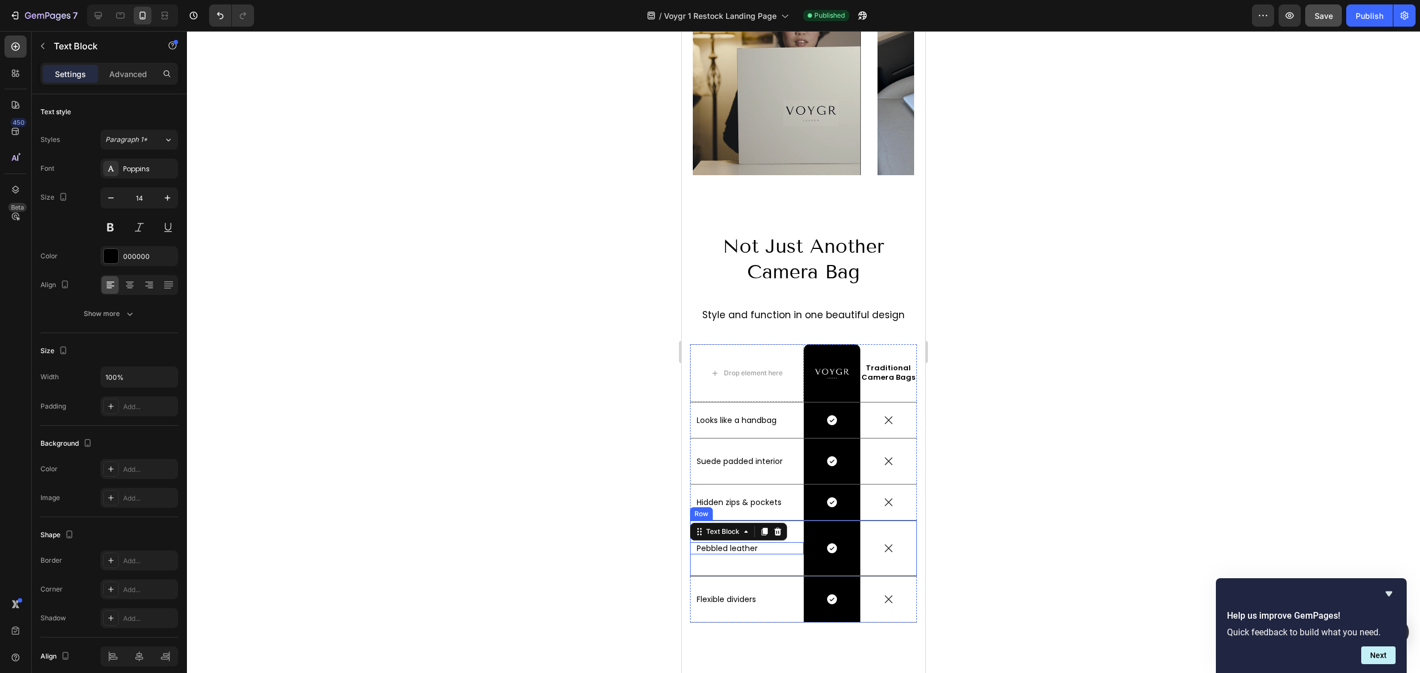
scroll to position [2652, 0]
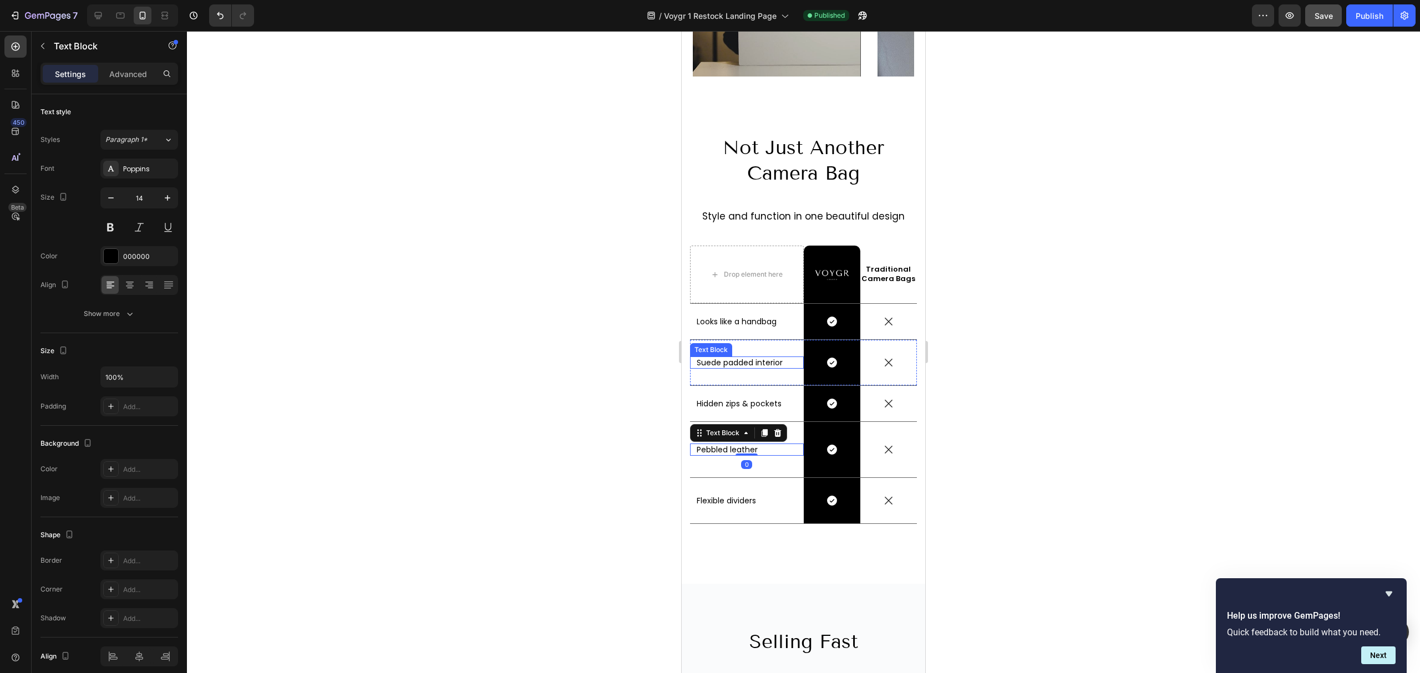
click at [713, 358] on p "Suede padded interior" at bounding box center [746, 363] width 100 height 10
click at [708, 358] on p "Suede padded interior" at bounding box center [746, 363] width 100 height 10
click at [721, 445] on p "Pebbled leather" at bounding box center [746, 450] width 100 height 10
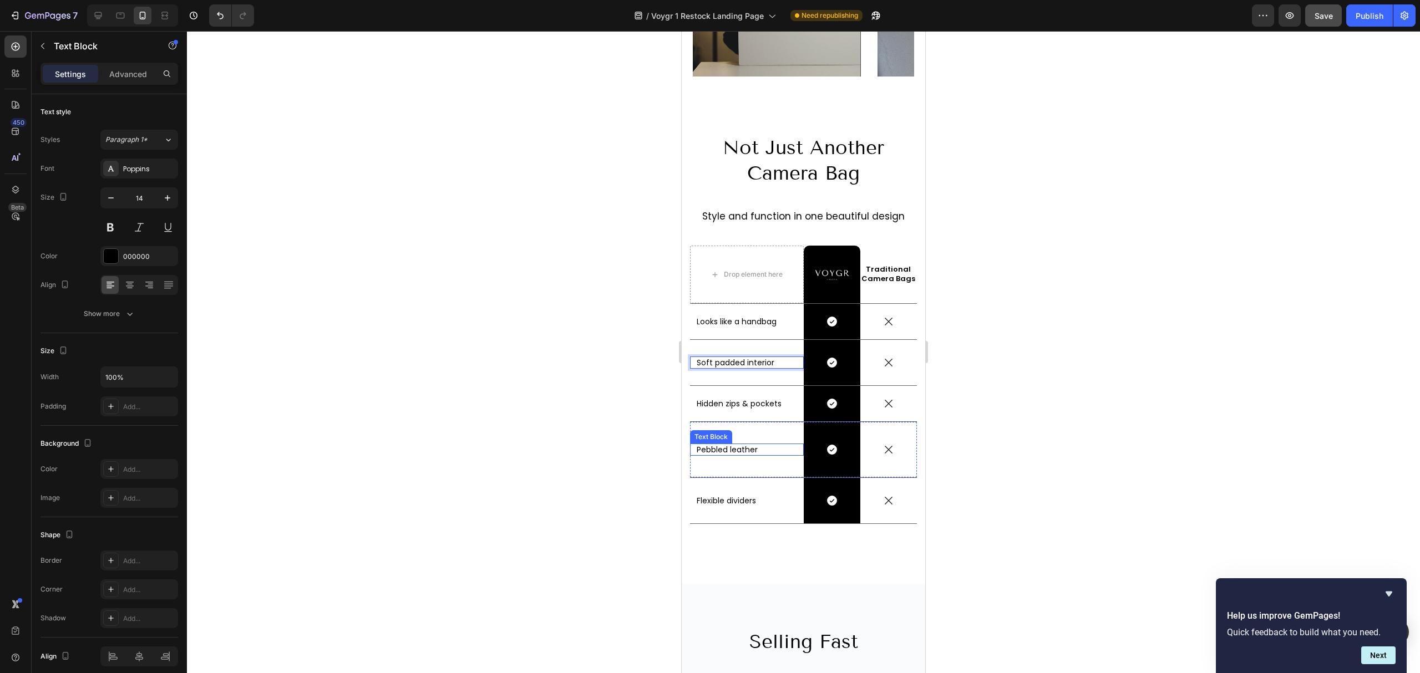
click at [721, 445] on p "Pebbled leather" at bounding box center [746, 450] width 100 height 10
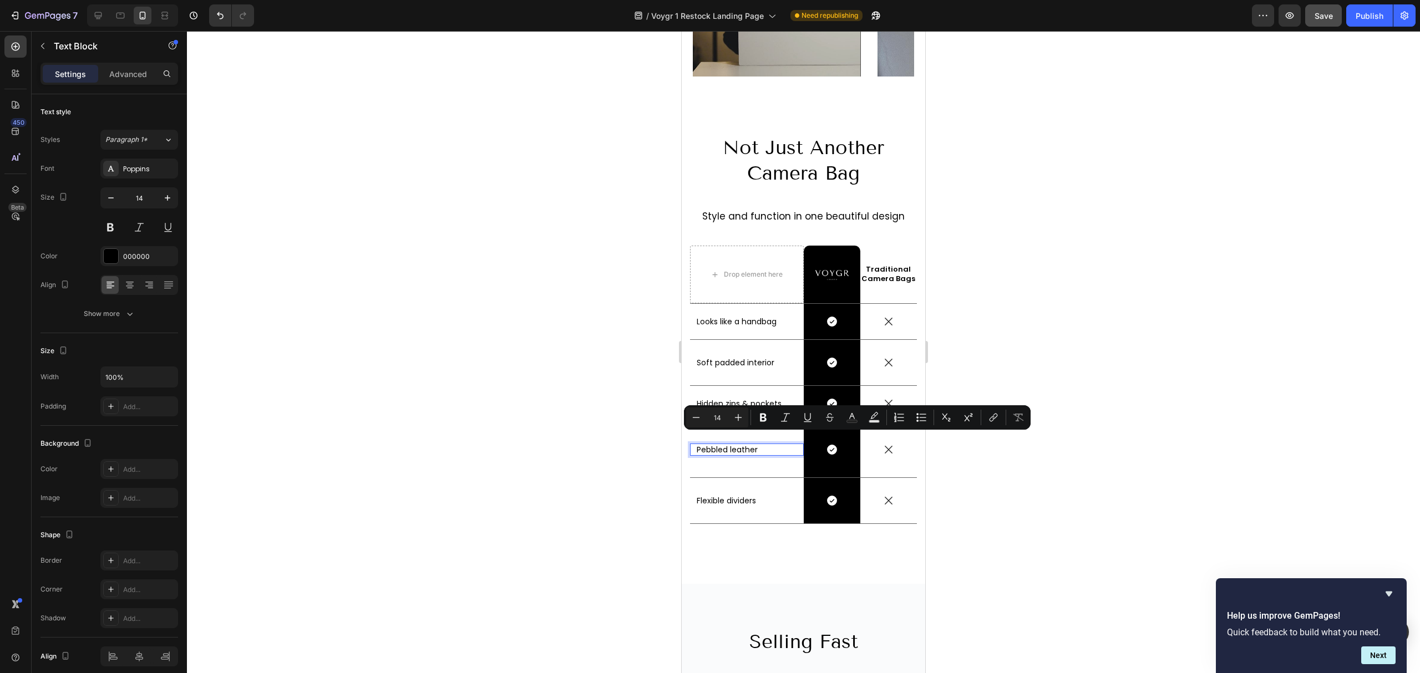
click at [1296, 315] on div at bounding box center [803, 352] width 1233 height 642
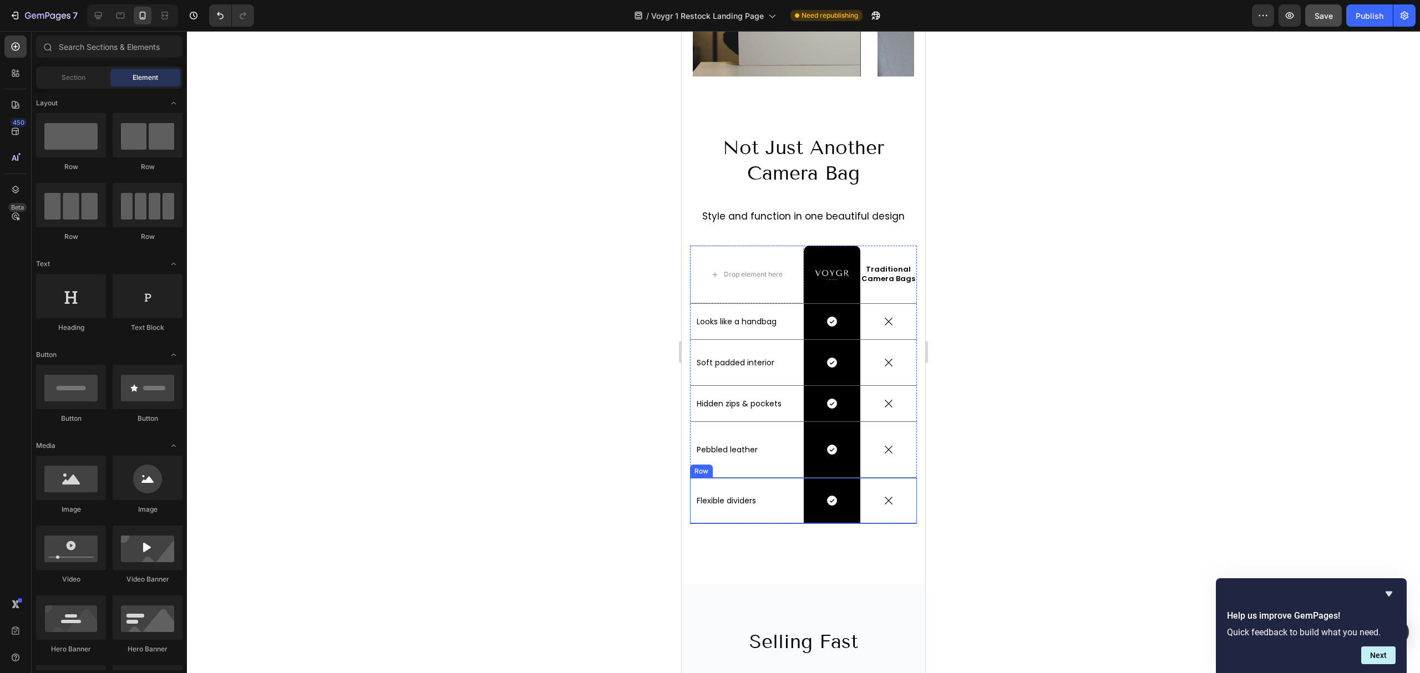
click at [726, 496] on p "Flexible dividers" at bounding box center [746, 501] width 100 height 10
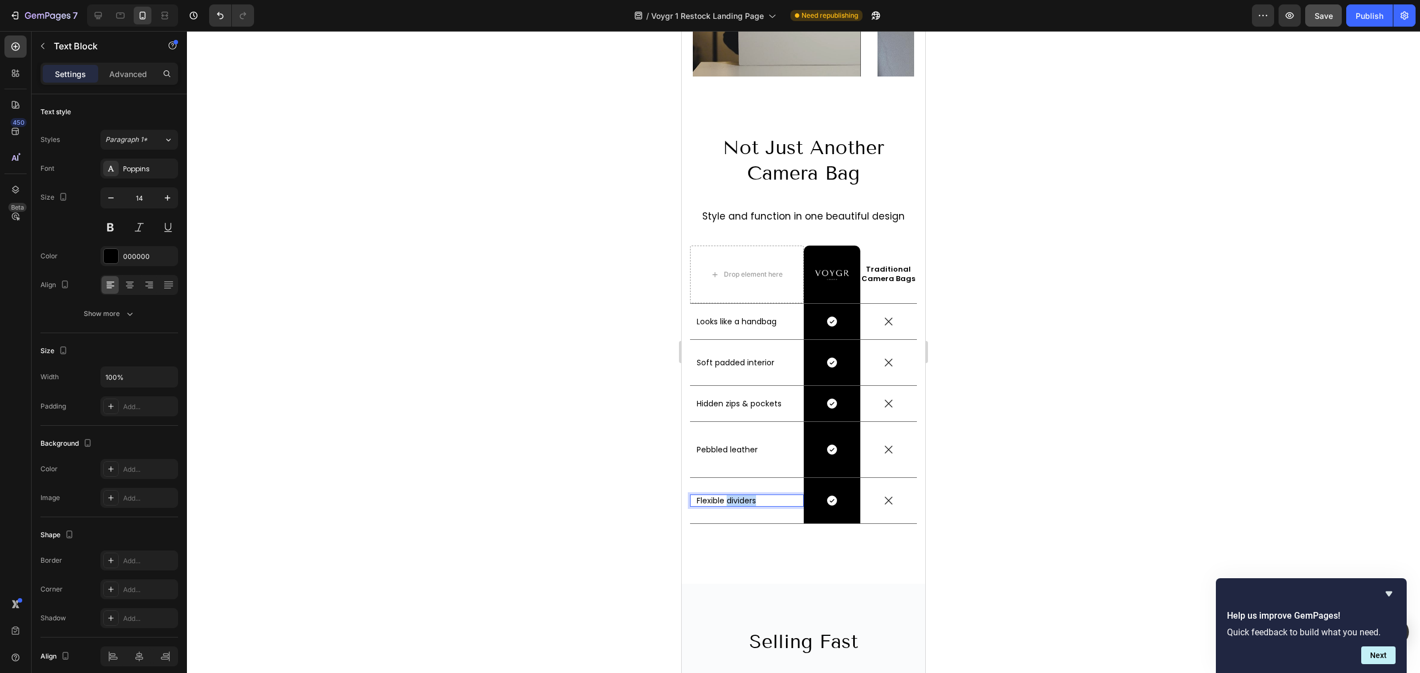
click at [726, 496] on p "Flexible dividers" at bounding box center [746, 501] width 100 height 10
click at [1078, 403] on div at bounding box center [803, 352] width 1233 height 642
click at [733, 496] on p "Customizable dividers" at bounding box center [746, 501] width 100 height 10
click at [735, 503] on div at bounding box center [746, 504] width 22 height 3
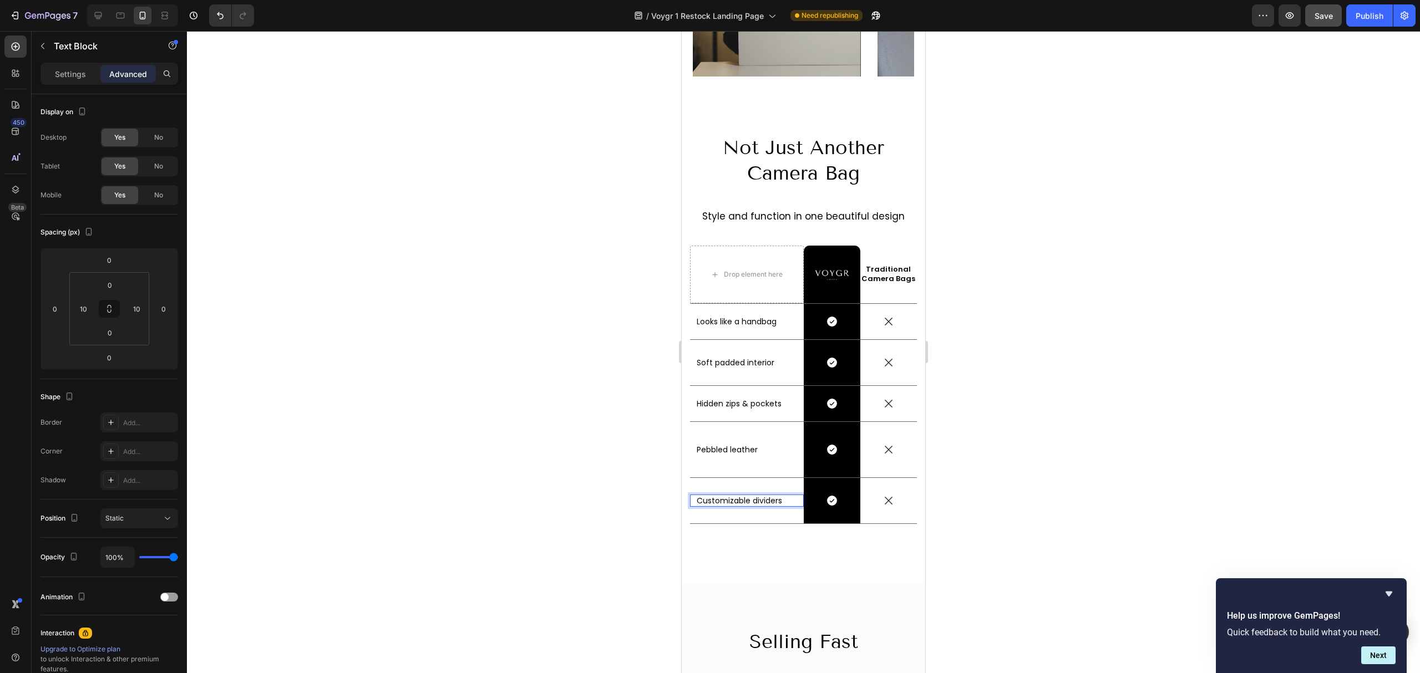
click at [732, 496] on p "Customizable dividers" at bounding box center [746, 501] width 100 height 10
click at [1021, 459] on div at bounding box center [803, 352] width 1233 height 642
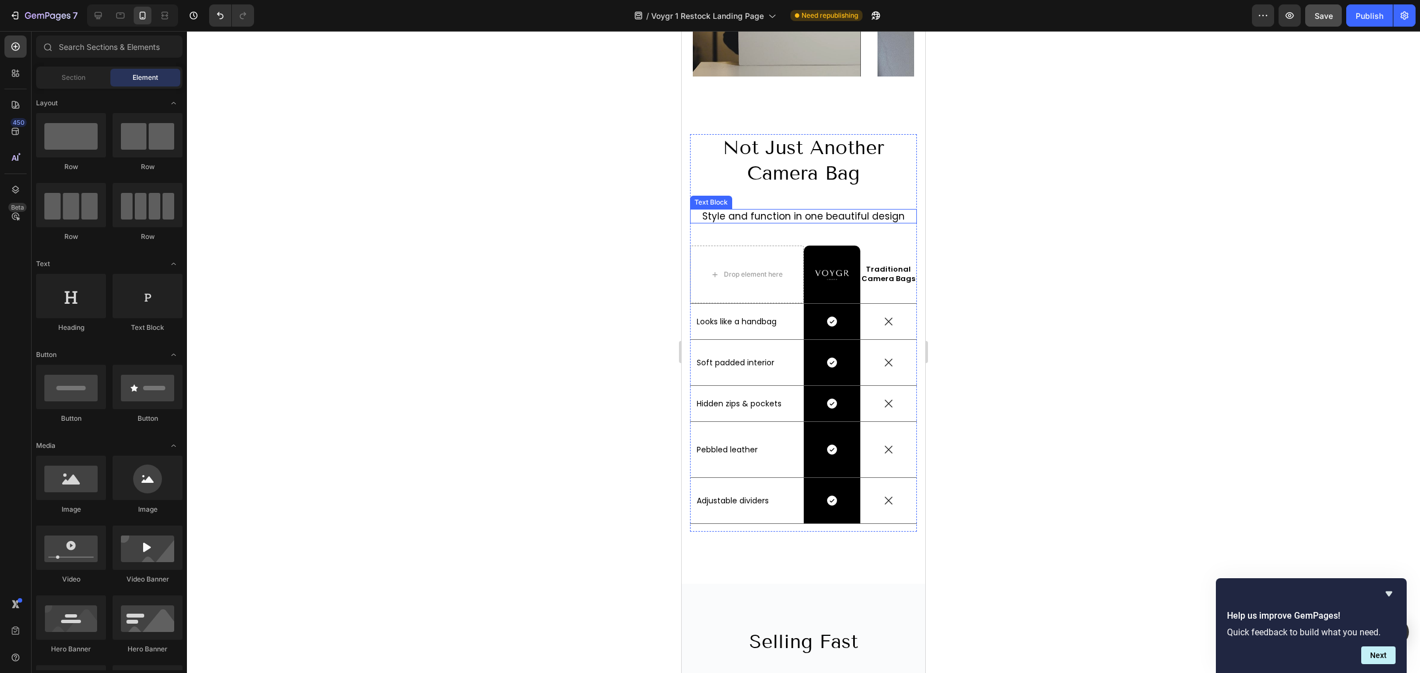
click at [775, 210] on p "Style and function in one beautiful design" at bounding box center [803, 216] width 225 height 12
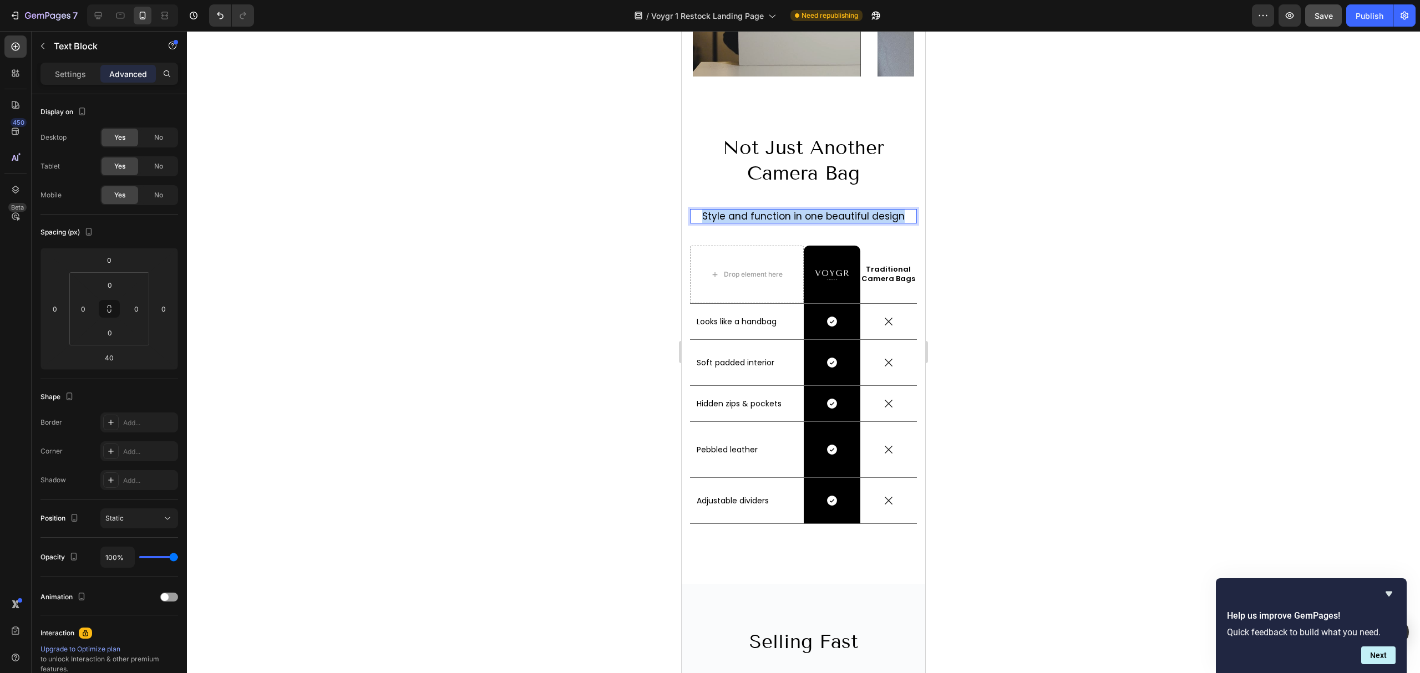
click at [775, 210] on p "Style and function in one beautiful design" at bounding box center [803, 216] width 225 height 12
click at [1125, 212] on div at bounding box center [803, 352] width 1233 height 642
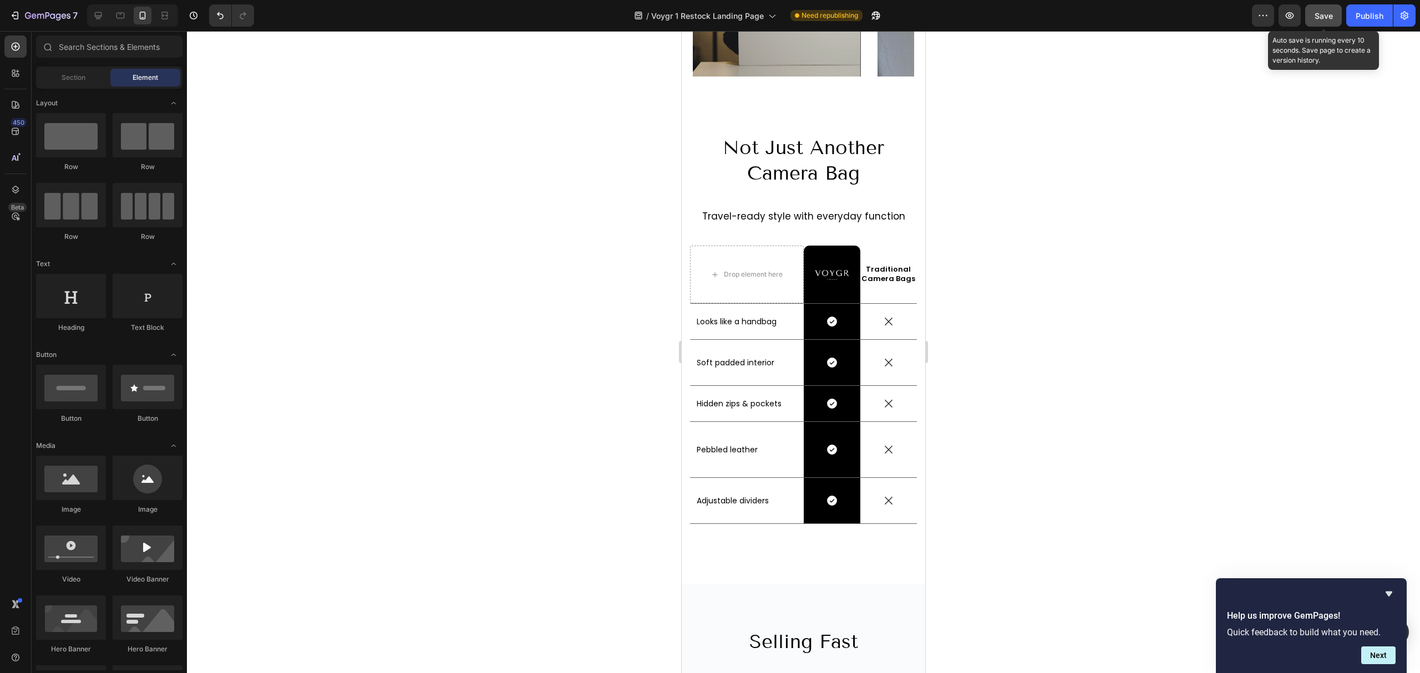
click at [1311, 23] on button "Save" at bounding box center [1323, 15] width 37 height 22
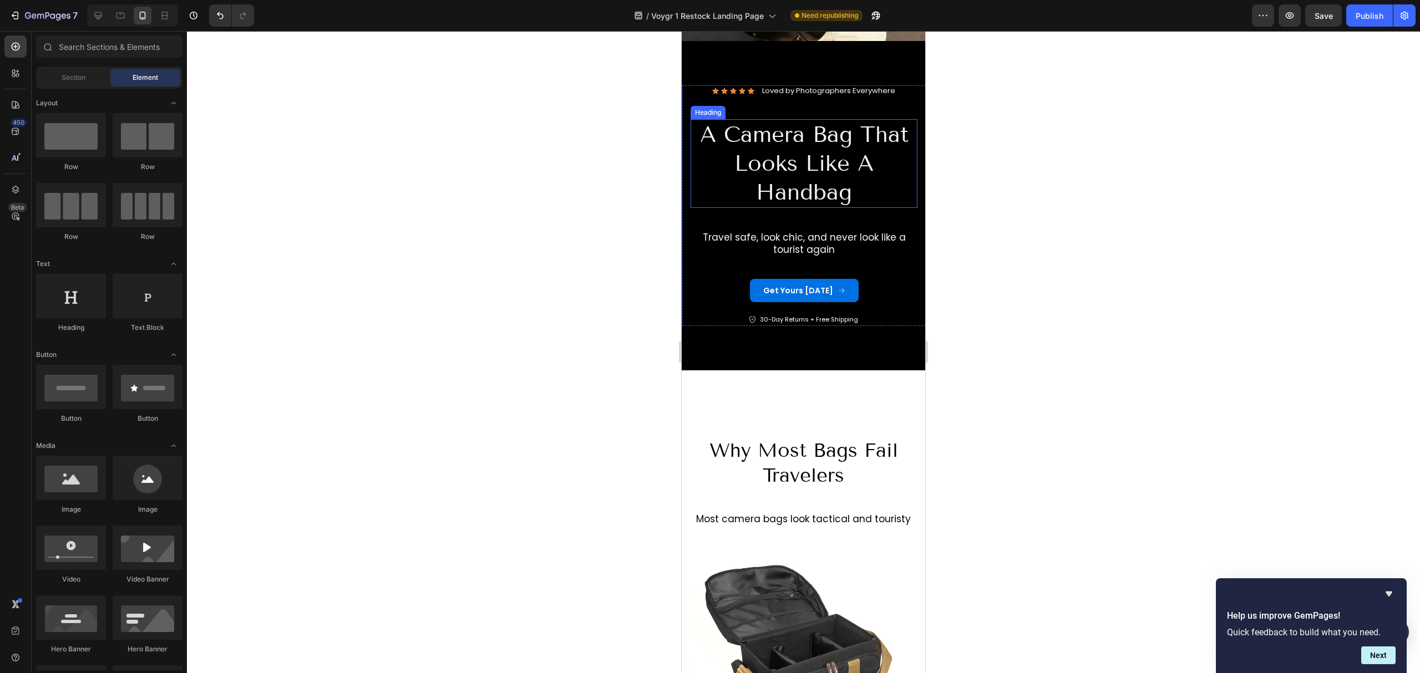
scroll to position [444, 0]
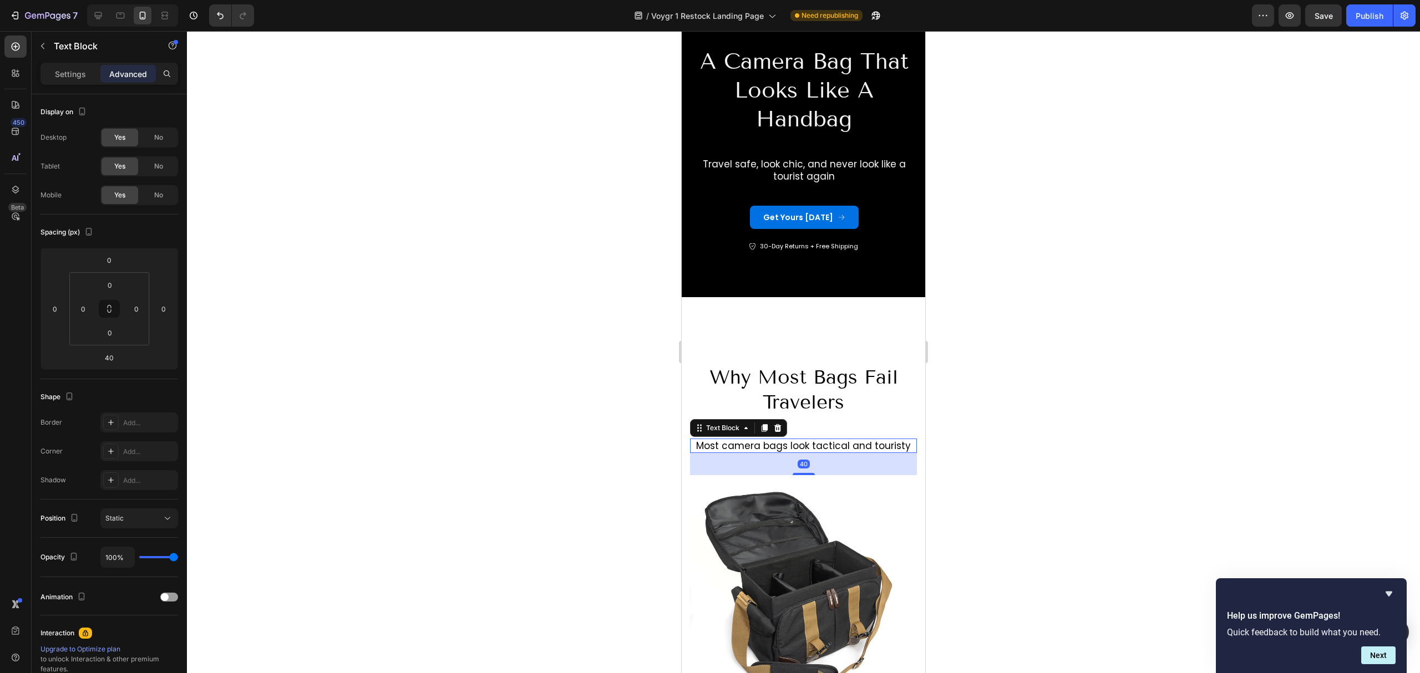
click at [794, 440] on p "Most camera bags look tactical and touristy" at bounding box center [803, 446] width 225 height 12
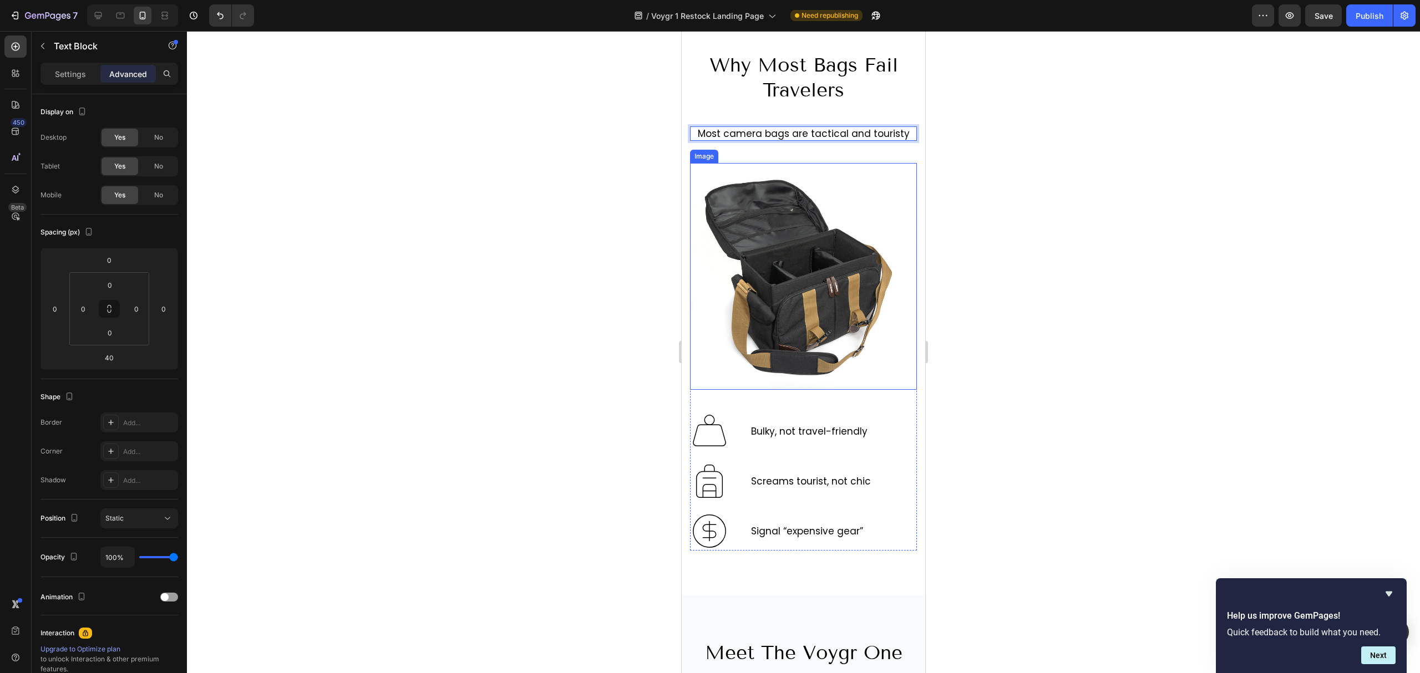
scroll to position [591, 0]
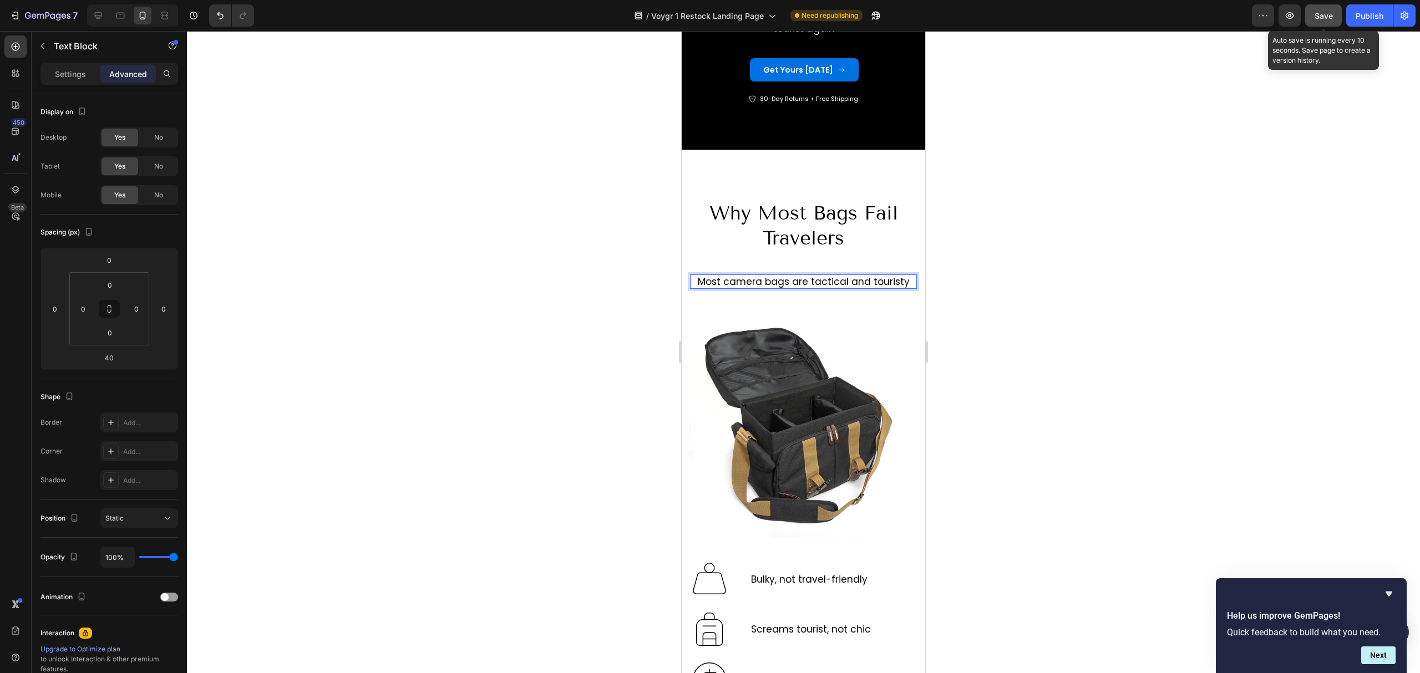
click at [1320, 18] on span "Save" at bounding box center [1323, 15] width 18 height 9
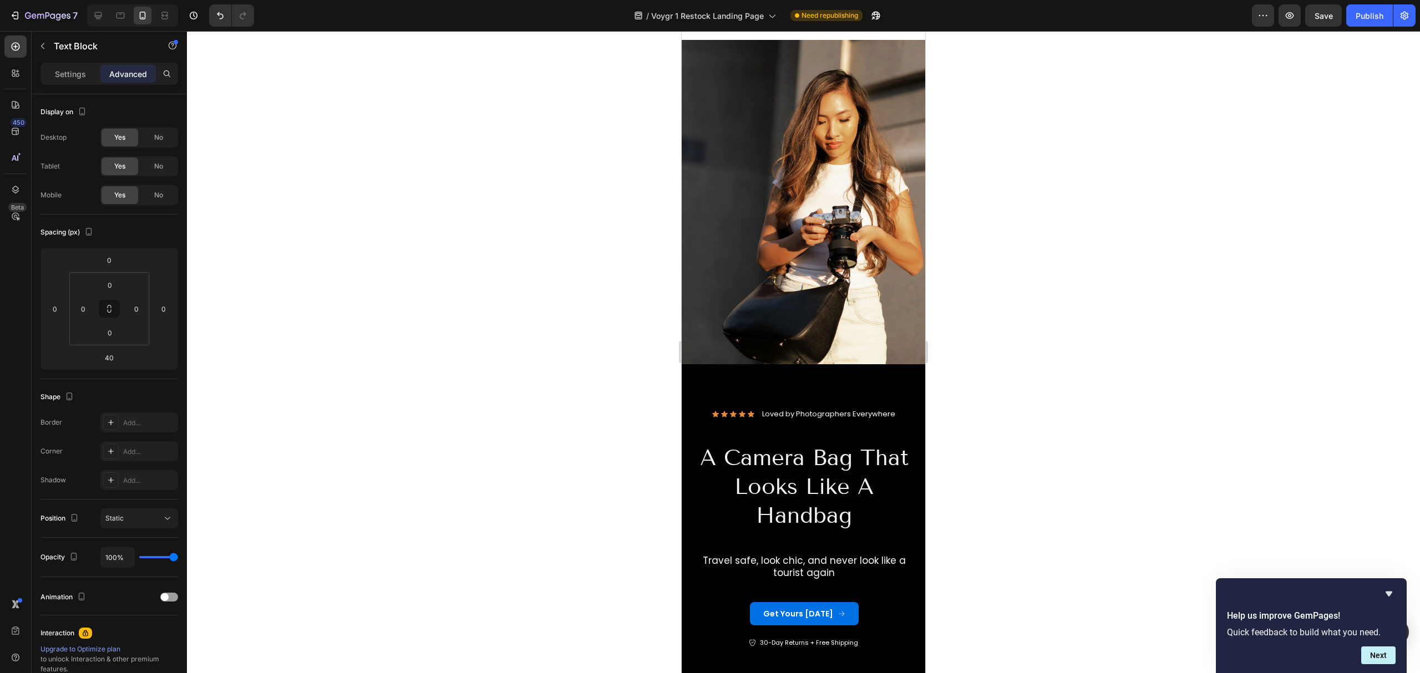
scroll to position [74, 0]
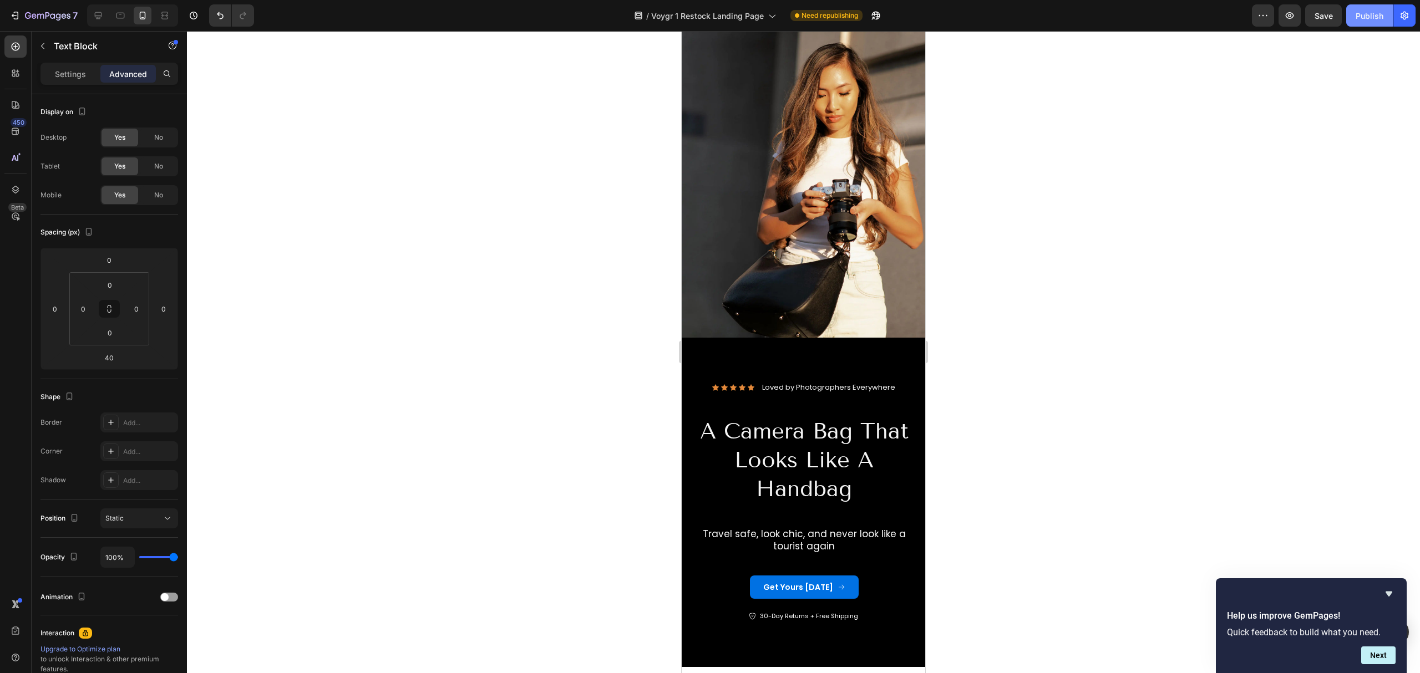
click at [1372, 13] on div "Publish" at bounding box center [1369, 16] width 28 height 12
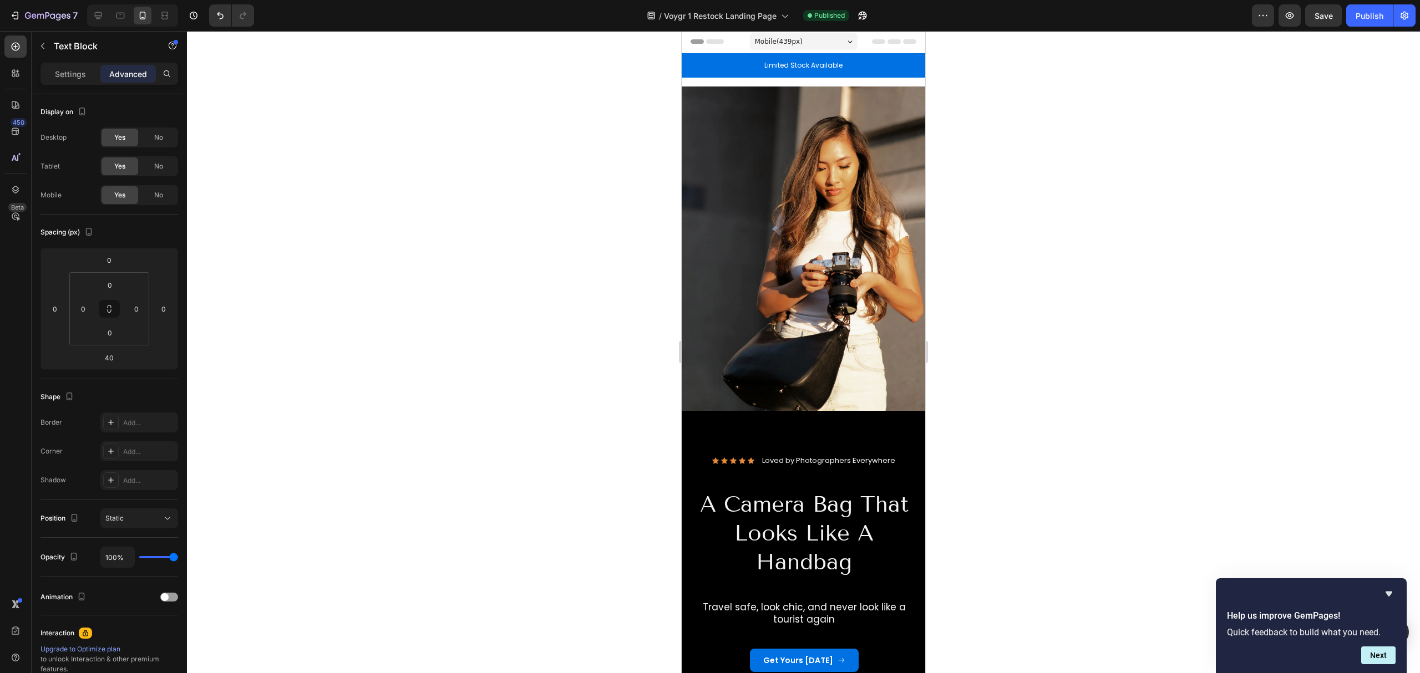
scroll to position [0, 0]
click at [16, 14] on icon "button" at bounding box center [14, 15] width 11 height 11
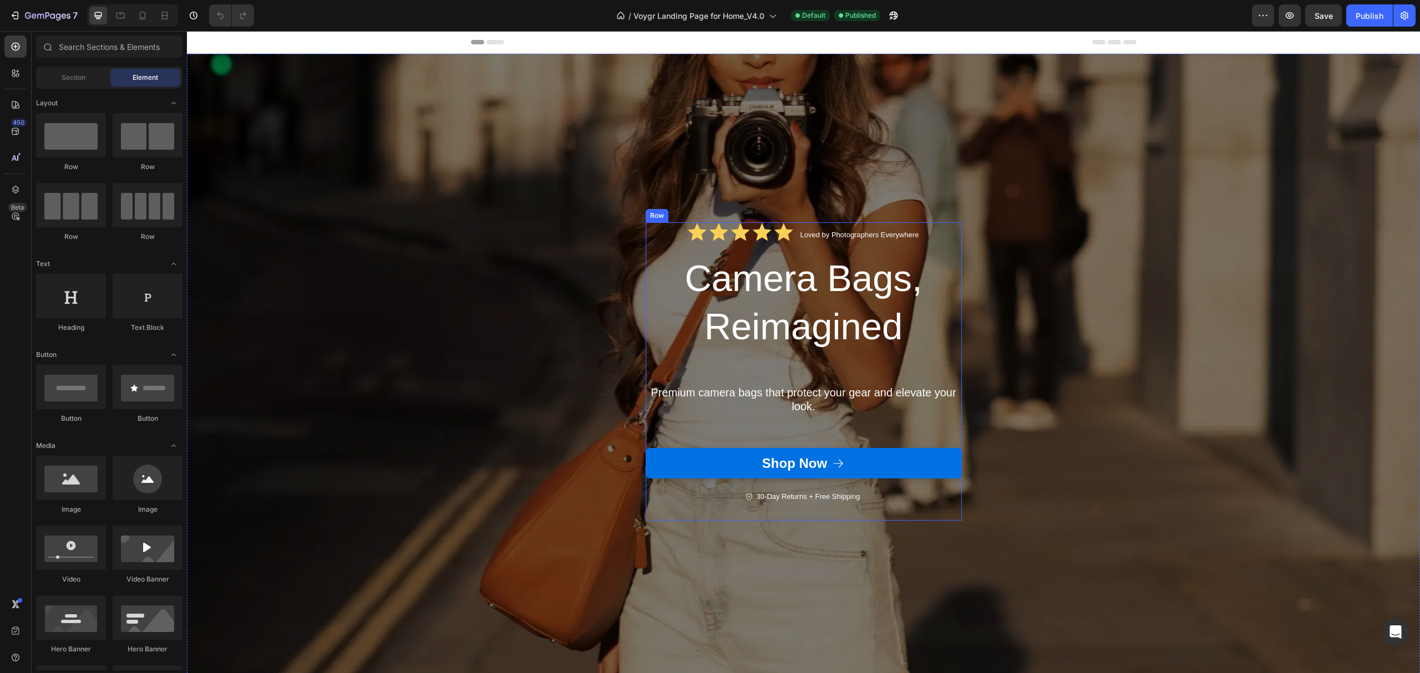
click at [858, 406] on p "Premium camera bags that protect your gear and elevate your look." at bounding box center [804, 400] width 314 height 28
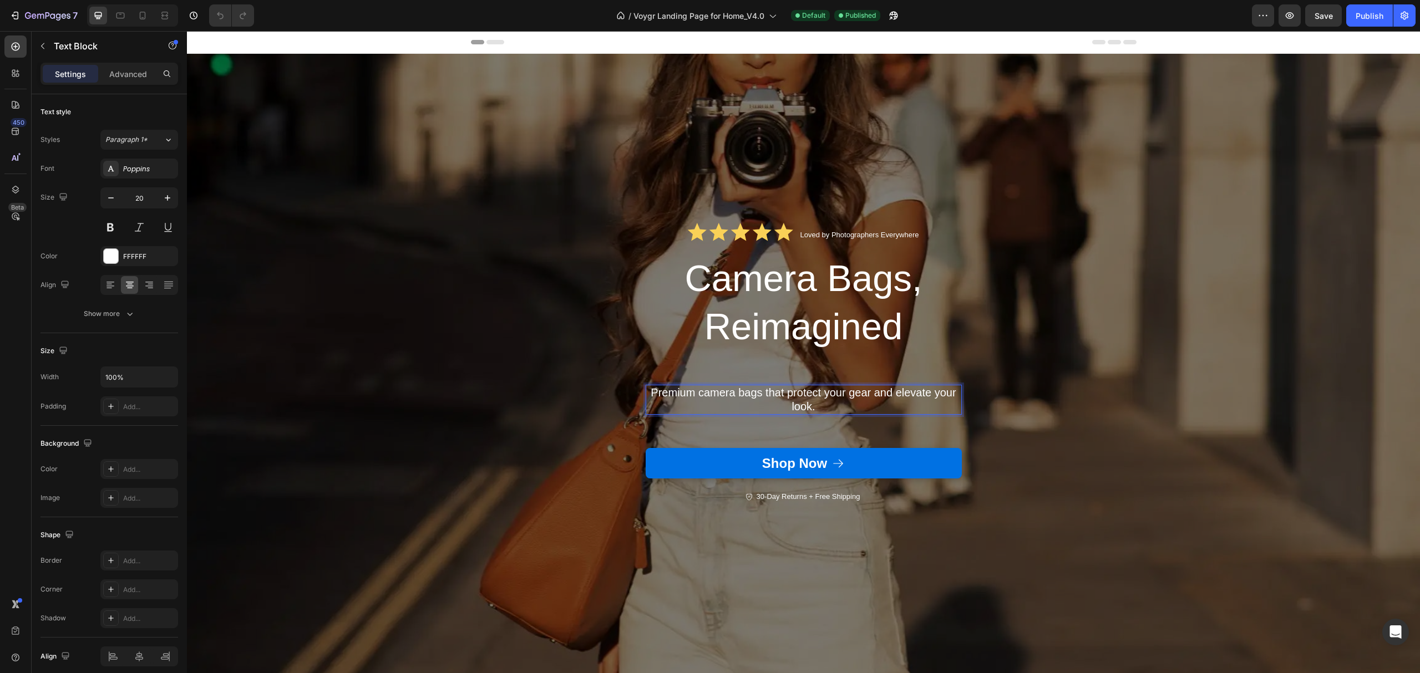
click at [858, 406] on p "Premium camera bags that protect your gear and elevate your look." at bounding box center [804, 400] width 314 height 28
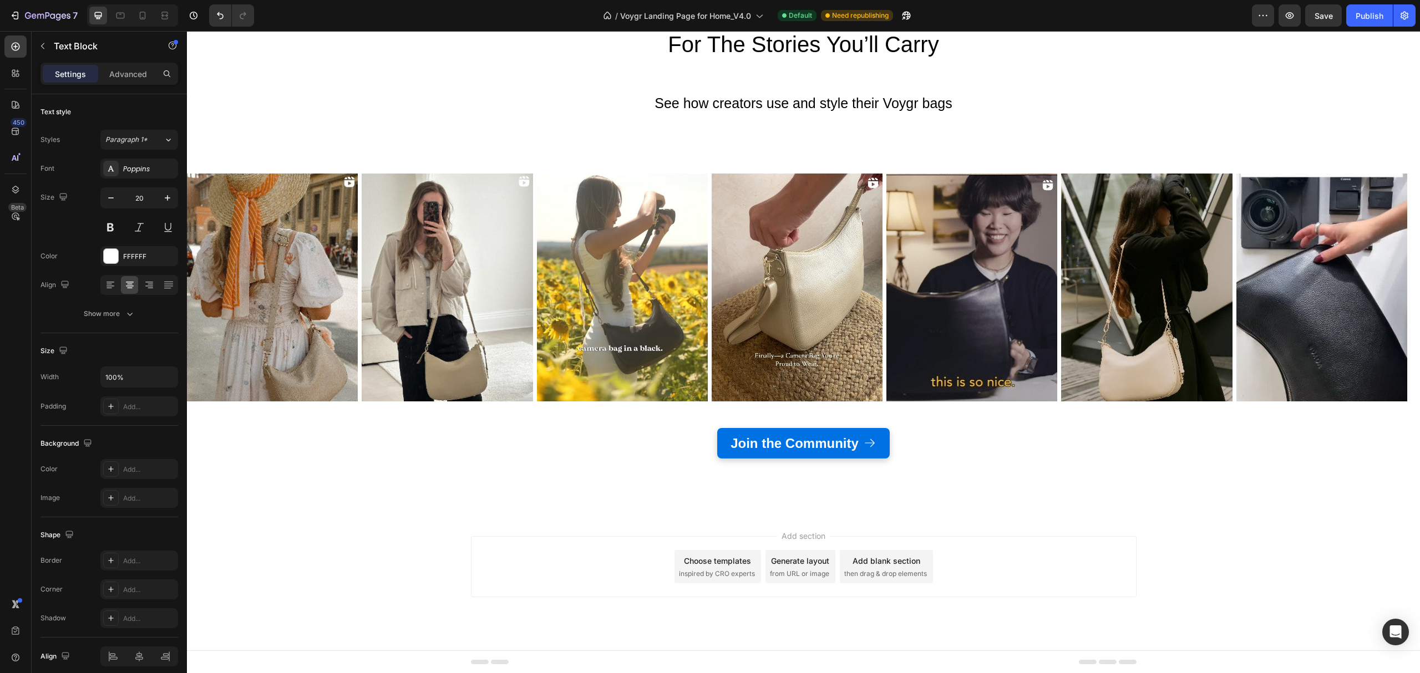
scroll to position [2602, 0]
click at [1320, 12] on span "Save" at bounding box center [1323, 15] width 18 height 9
click at [1367, 21] on div "Publish" at bounding box center [1369, 16] width 28 height 12
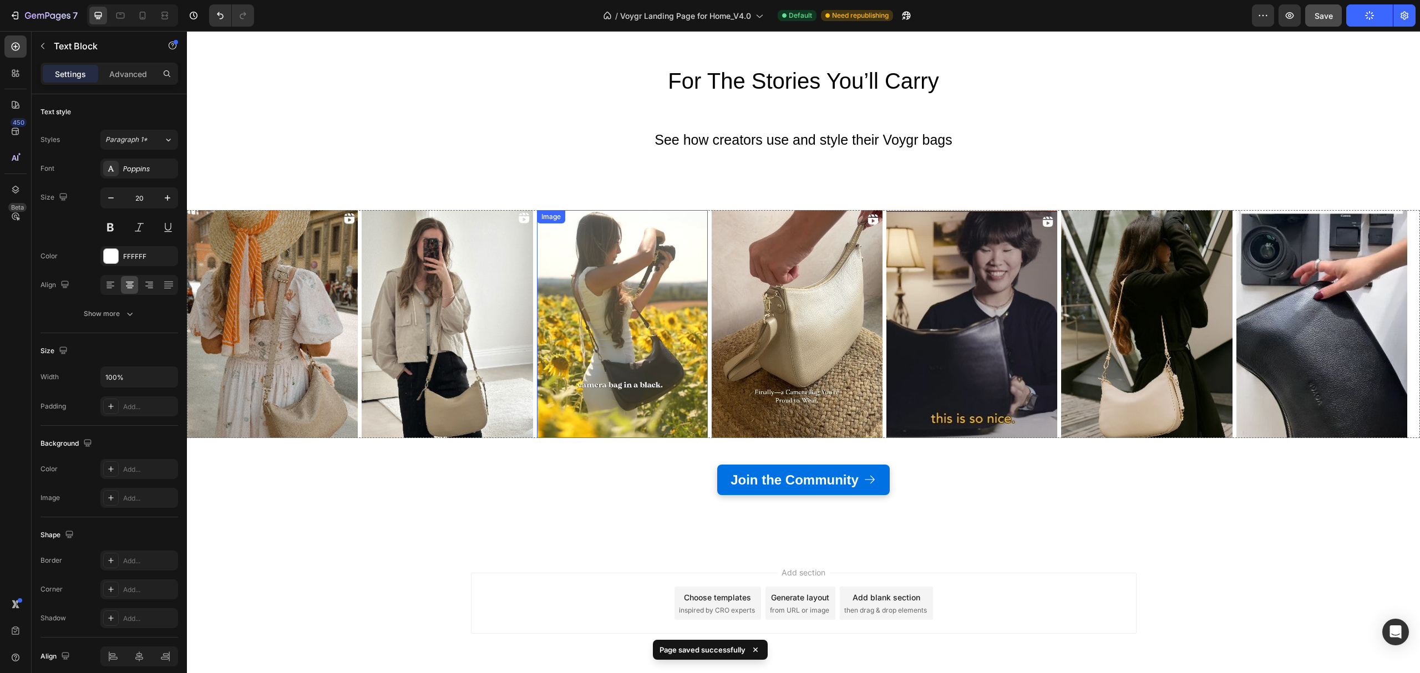
scroll to position [2371, 0]
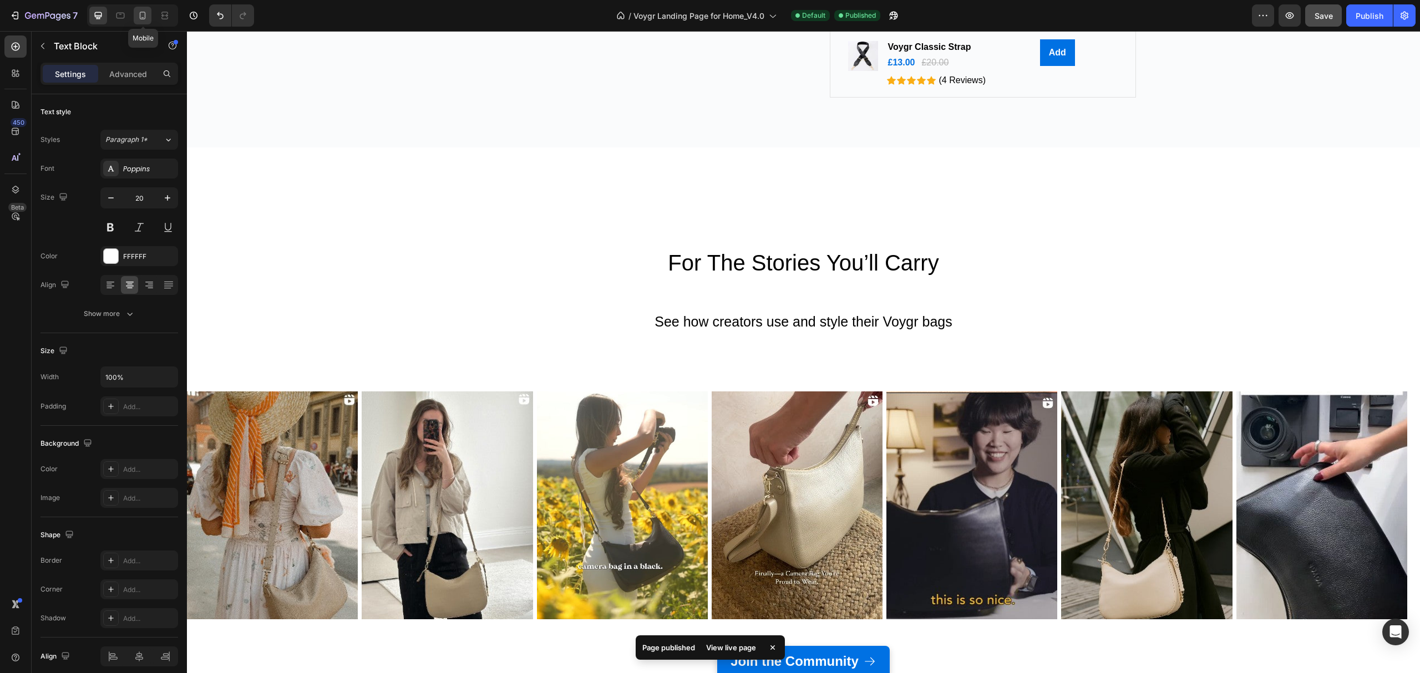
click at [147, 14] on icon at bounding box center [142, 15] width 11 height 11
type input "17"
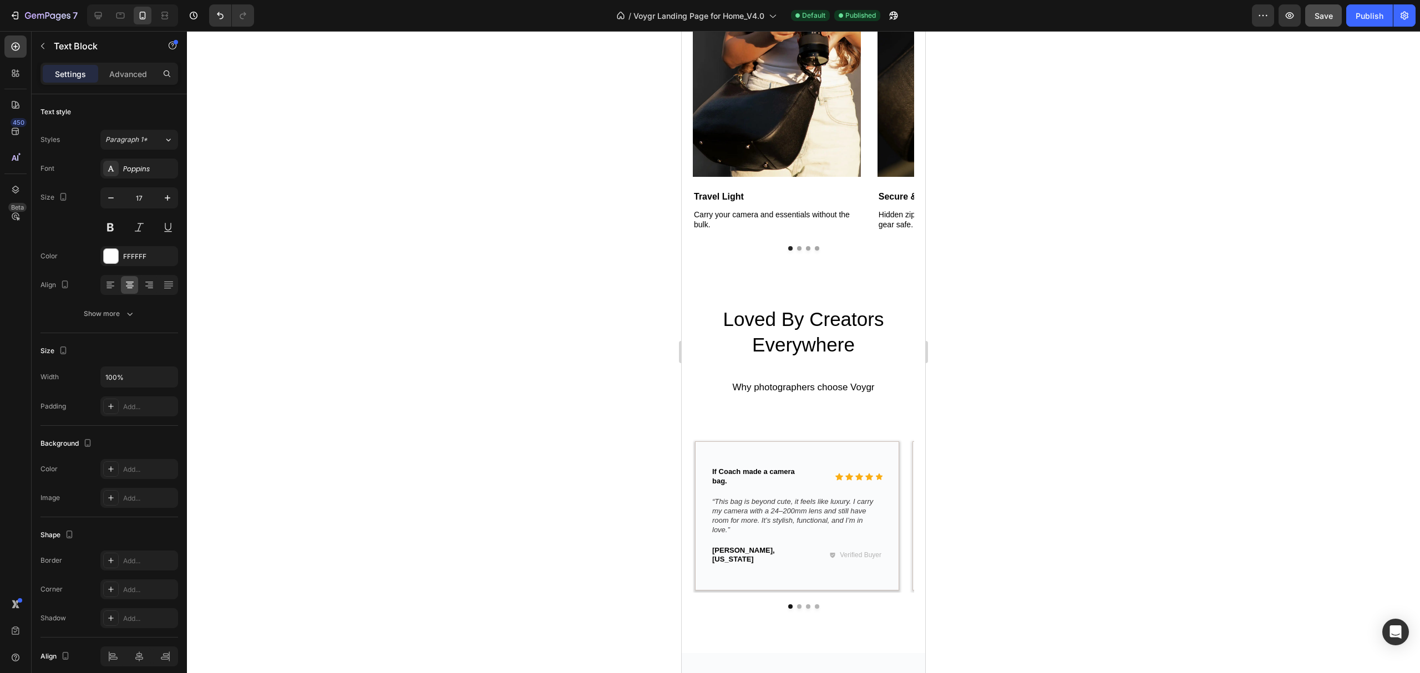
scroll to position [757, 0]
